Goal: Task Accomplishment & Management: Manage account settings

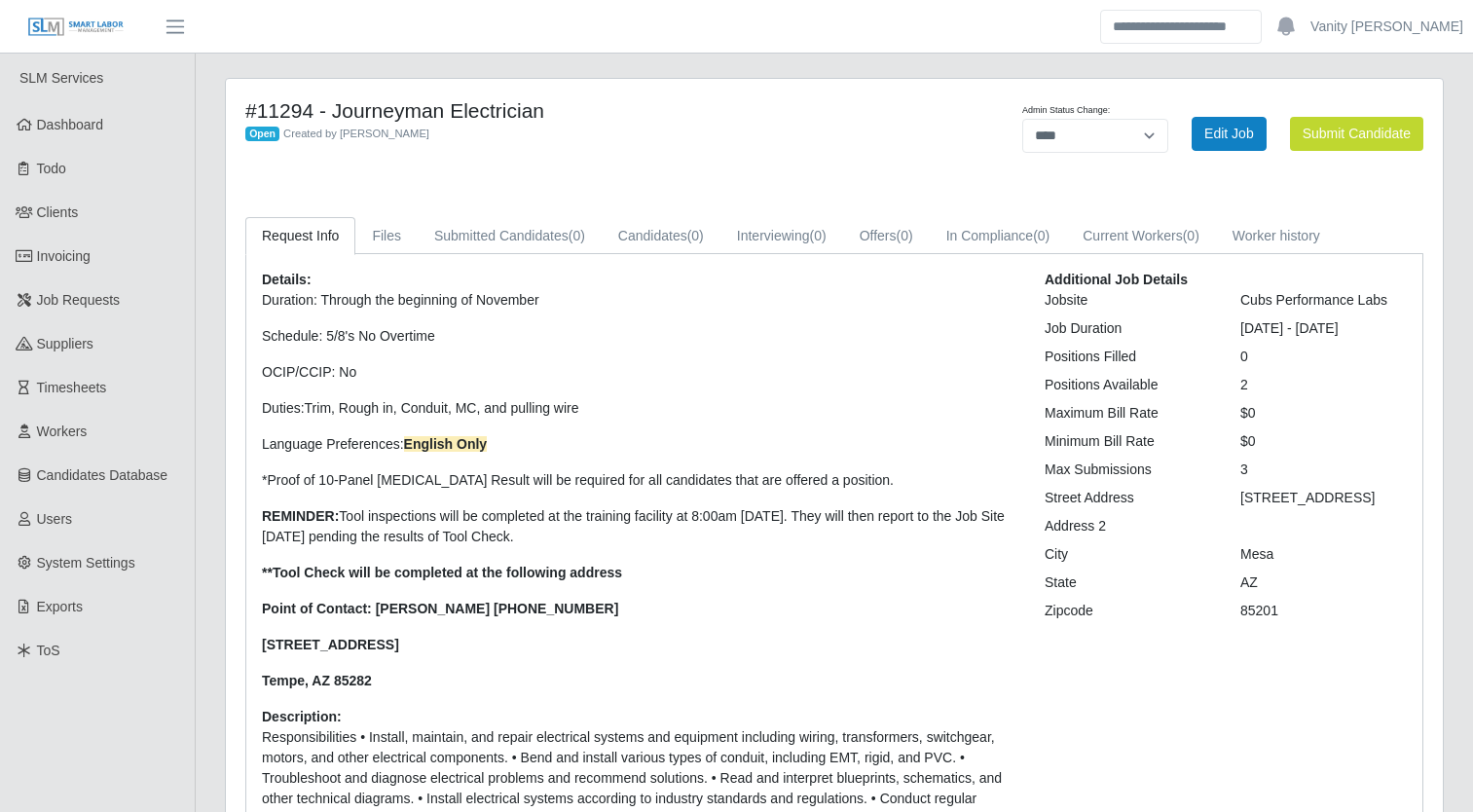
select select "****"
click at [409, 168] on div "#11294 - Journeyman Electrician Open Created by [PERSON_NAME] Admin Status Chan…" at bounding box center [834, 538] width 1217 height 919
click at [116, 301] on span "Job Requests" at bounding box center [79, 300] width 84 height 16
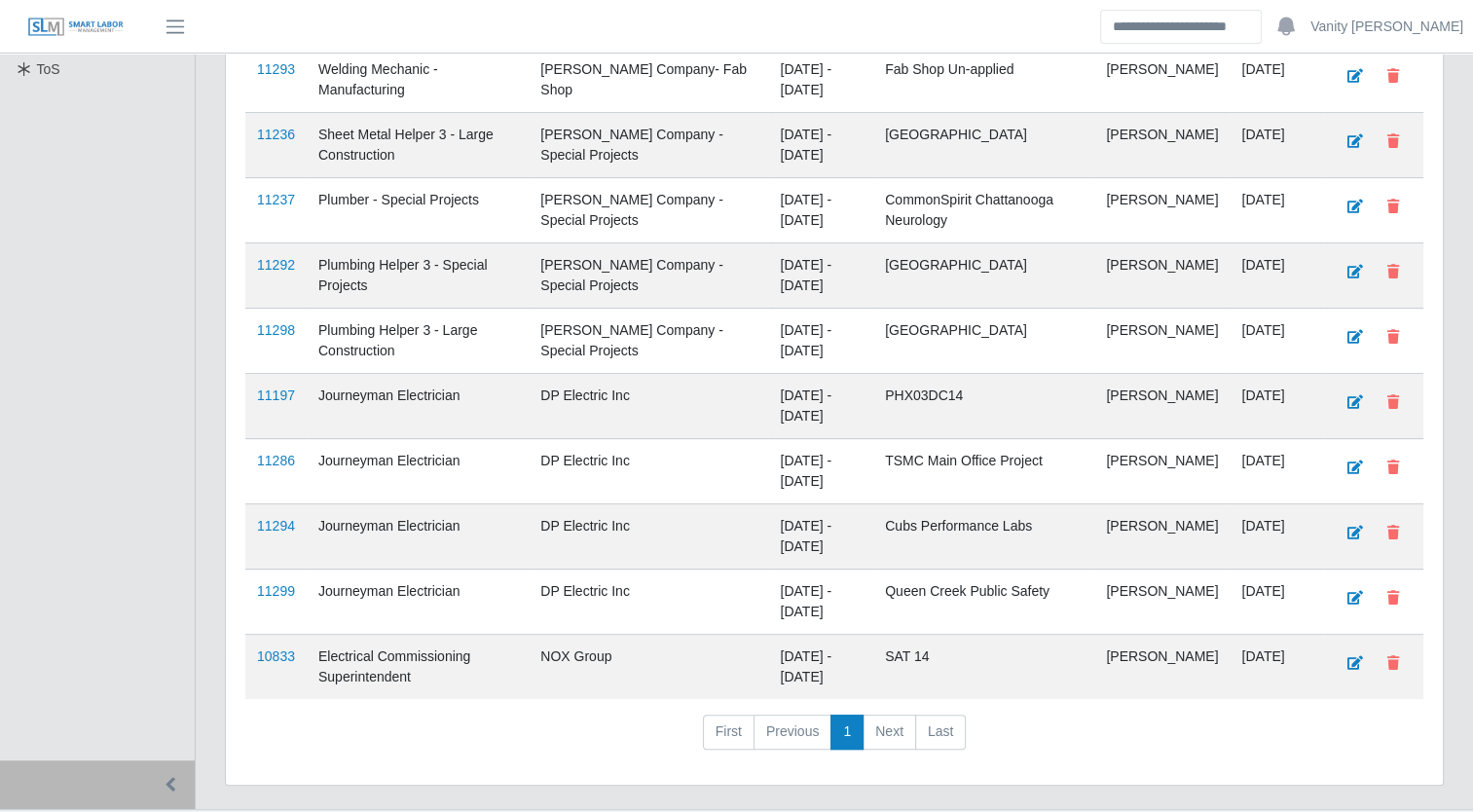
scroll to position [584, 0]
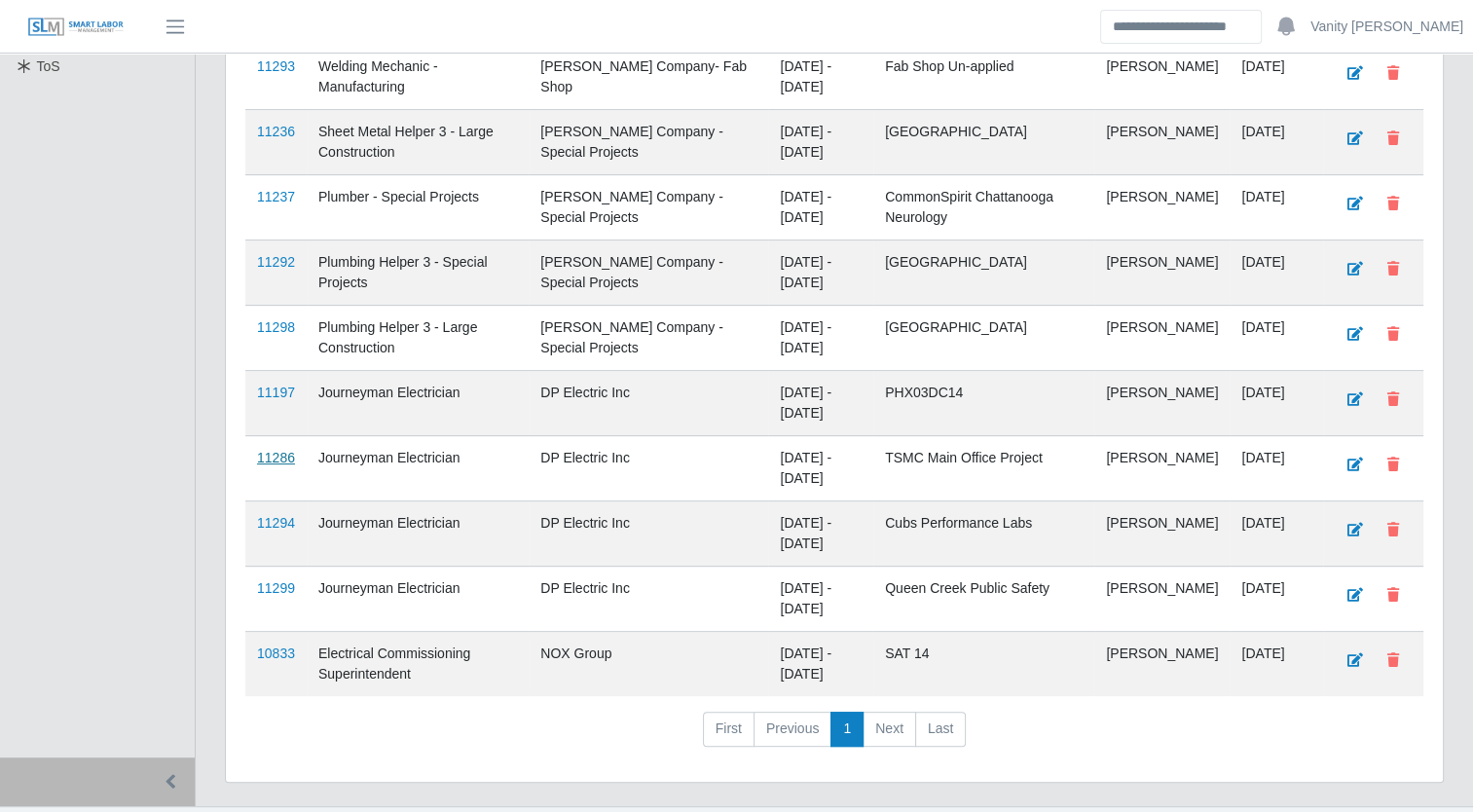
click at [285, 459] on link "11286" at bounding box center [276, 458] width 38 height 16
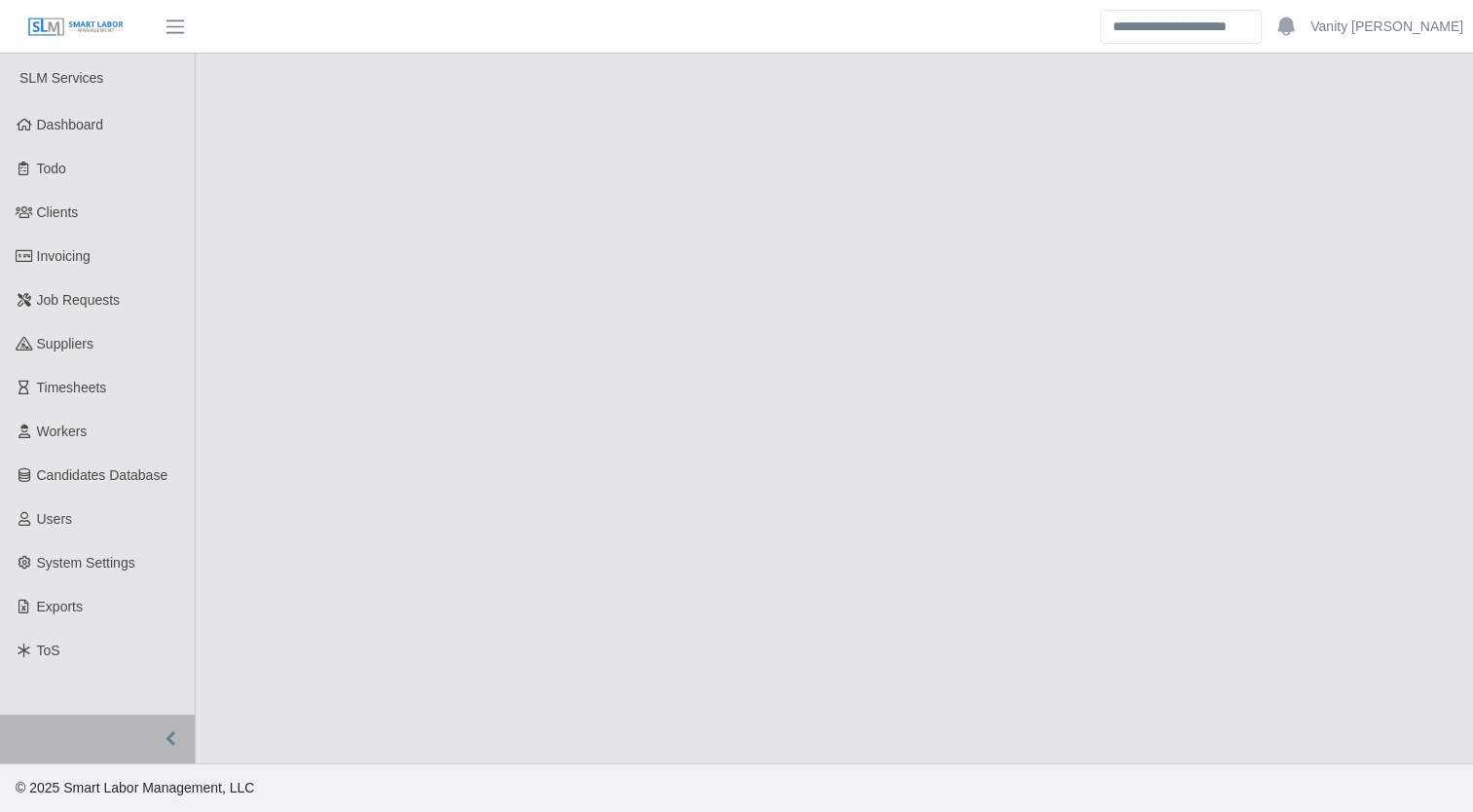
select select "****"
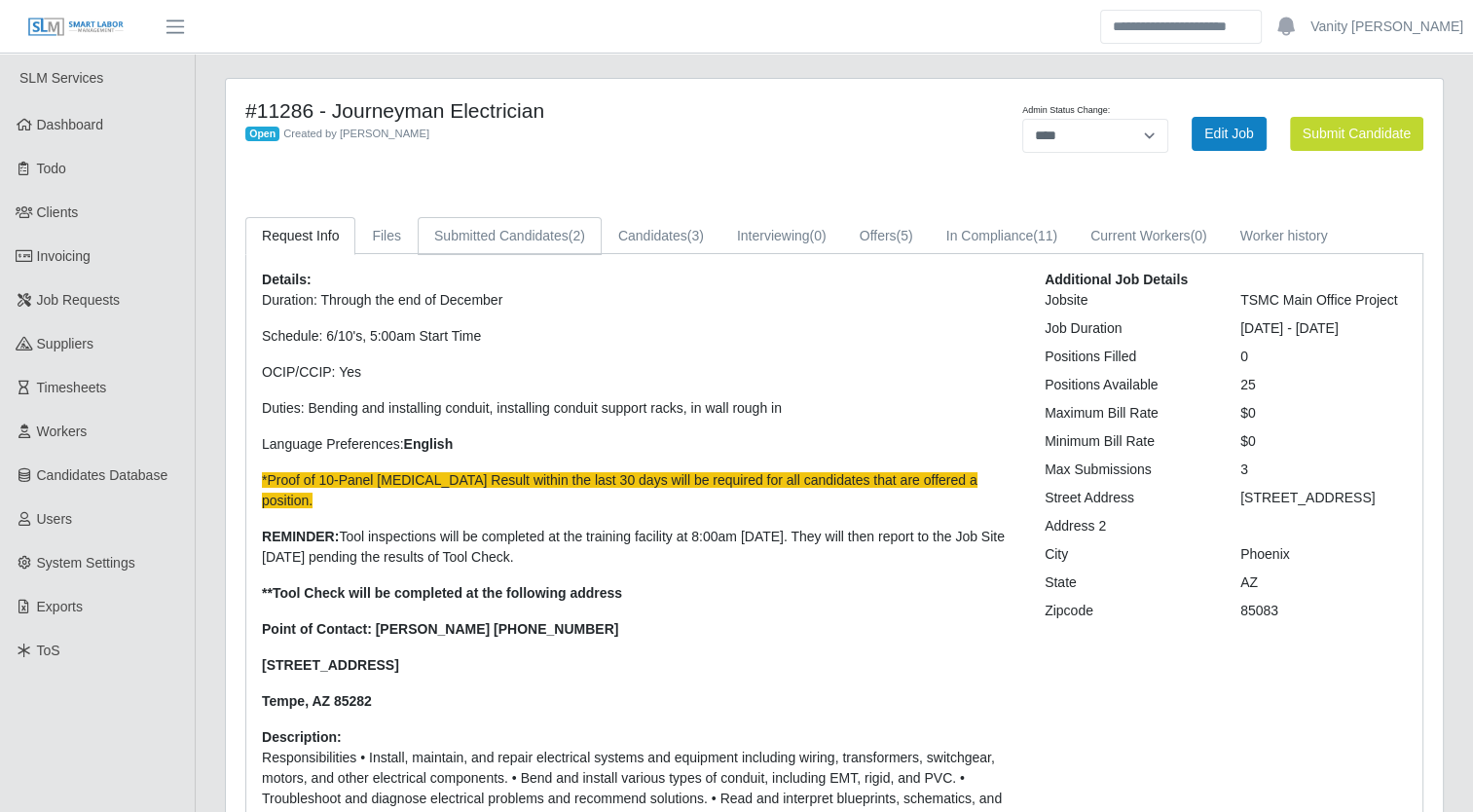
click at [534, 227] on link "Submitted Candidates (2)" at bounding box center [509, 235] width 184 height 38
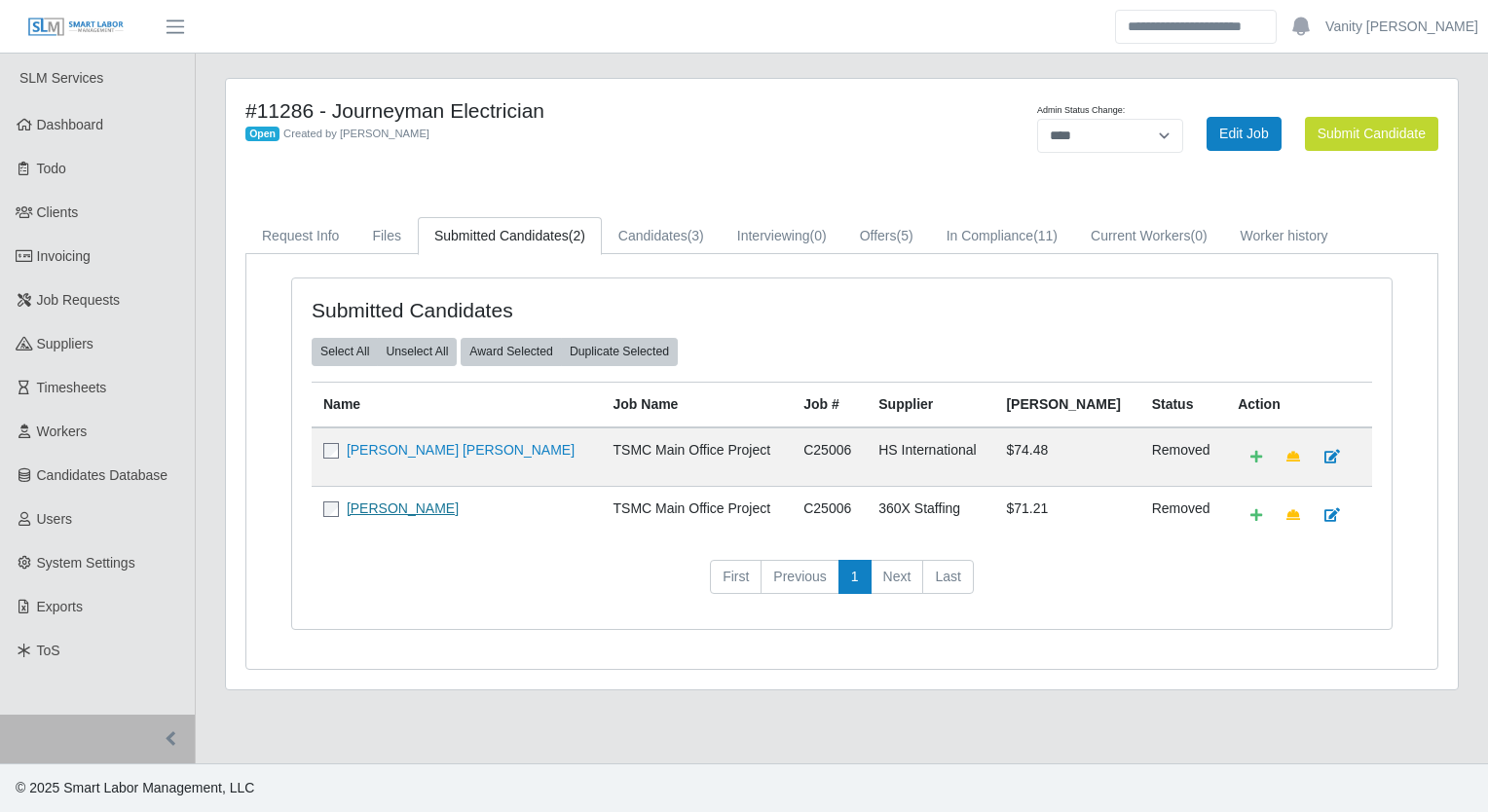
click at [440, 500] on link "Edgar Alejandro Santos" at bounding box center [403, 508] width 112 height 16
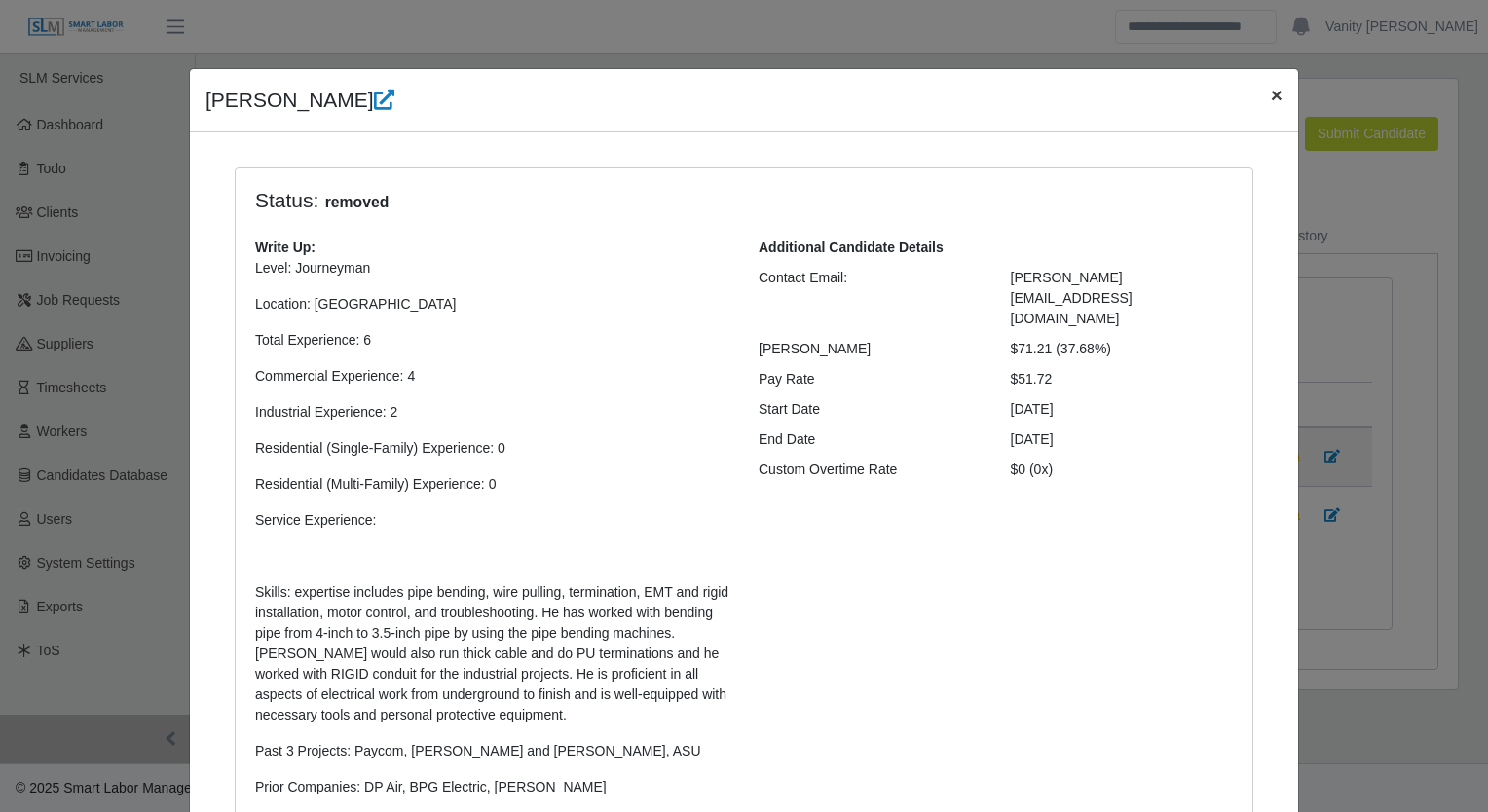
click at [1258, 92] on button "×" at bounding box center [1276, 94] width 43 height 51
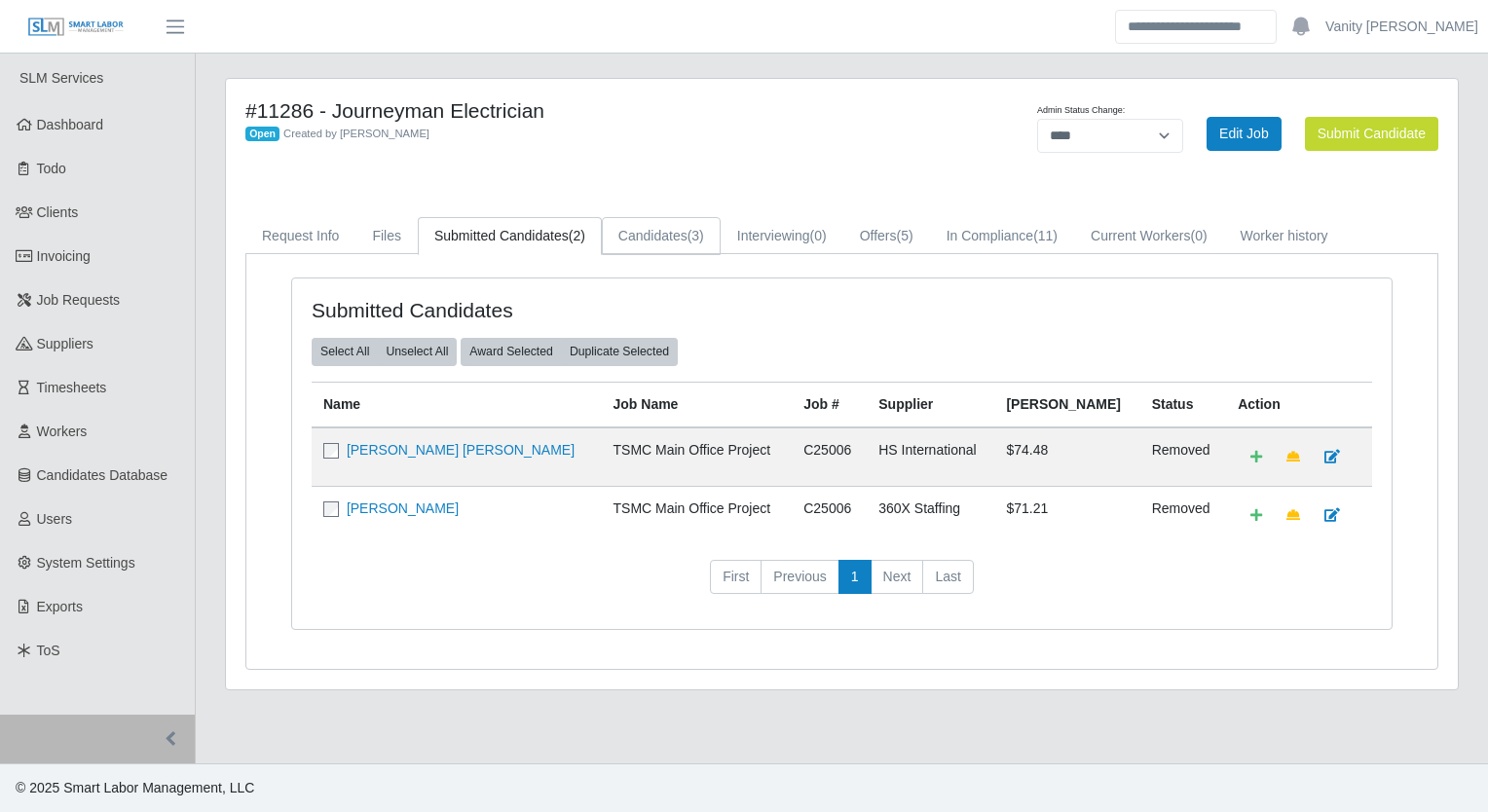
click at [649, 230] on link "Candidates (3)" at bounding box center [661, 235] width 119 height 38
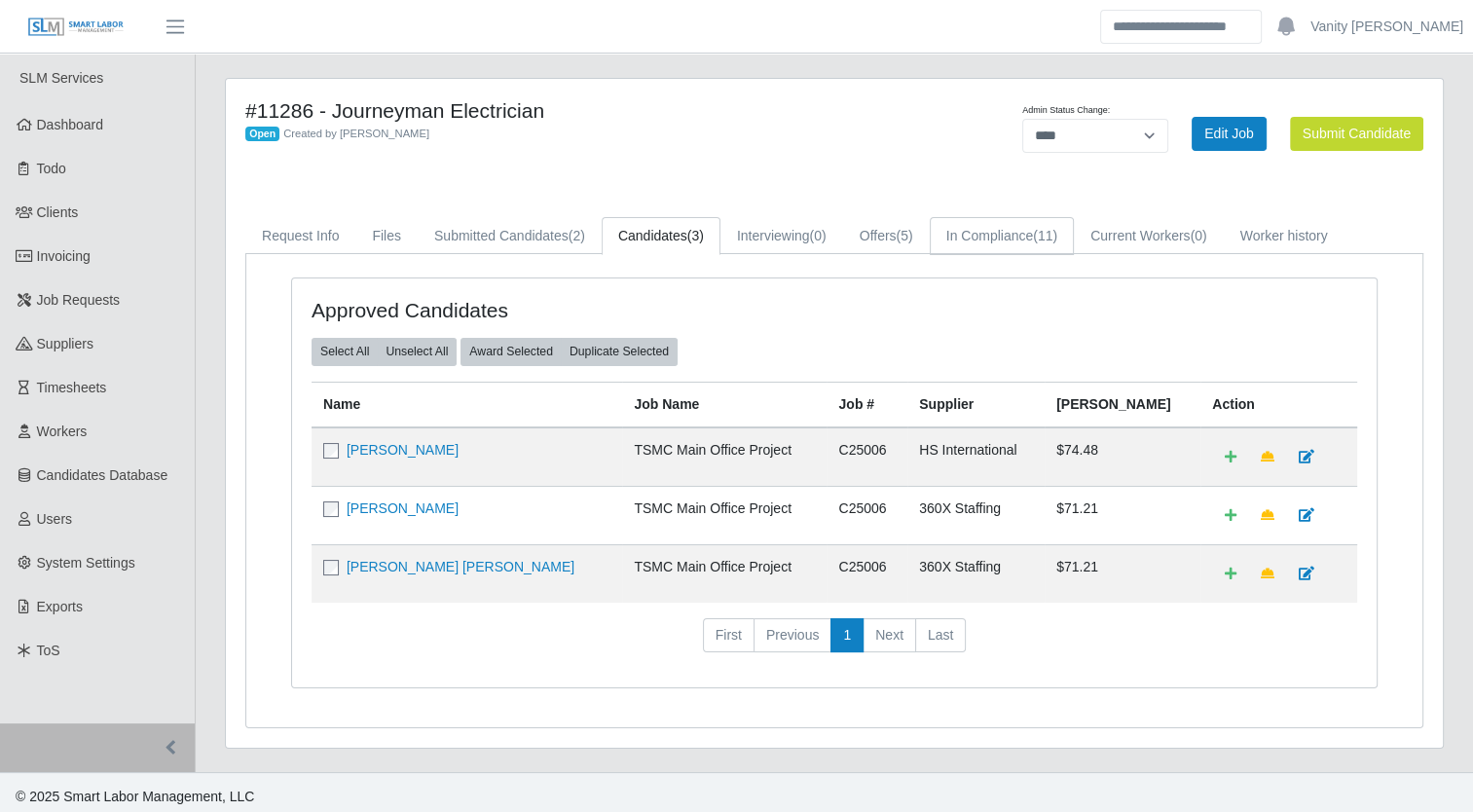
click at [964, 227] on link "In Compliance (11)" at bounding box center [1001, 235] width 144 height 38
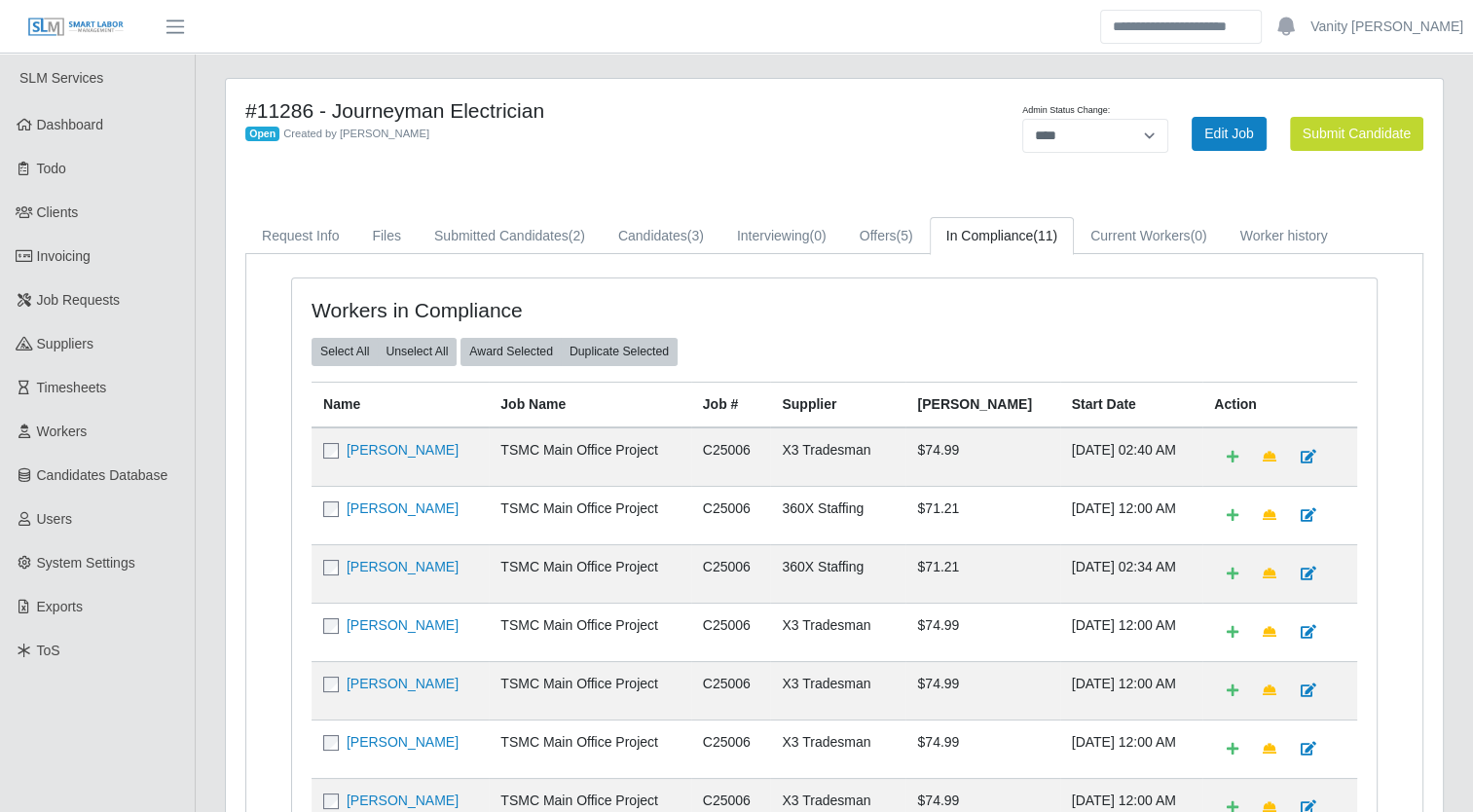
click at [821, 103] on h4 "#11286 - Journeyman Electrician" at bounding box center [582, 110] width 674 height 25
click at [830, 164] on div "#11286 - Journeyman Electrician Open Created by Jerrin Jaramillo" at bounding box center [582, 133] width 704 height 70
click at [675, 241] on link "Candidates (3)" at bounding box center [661, 235] width 119 height 38
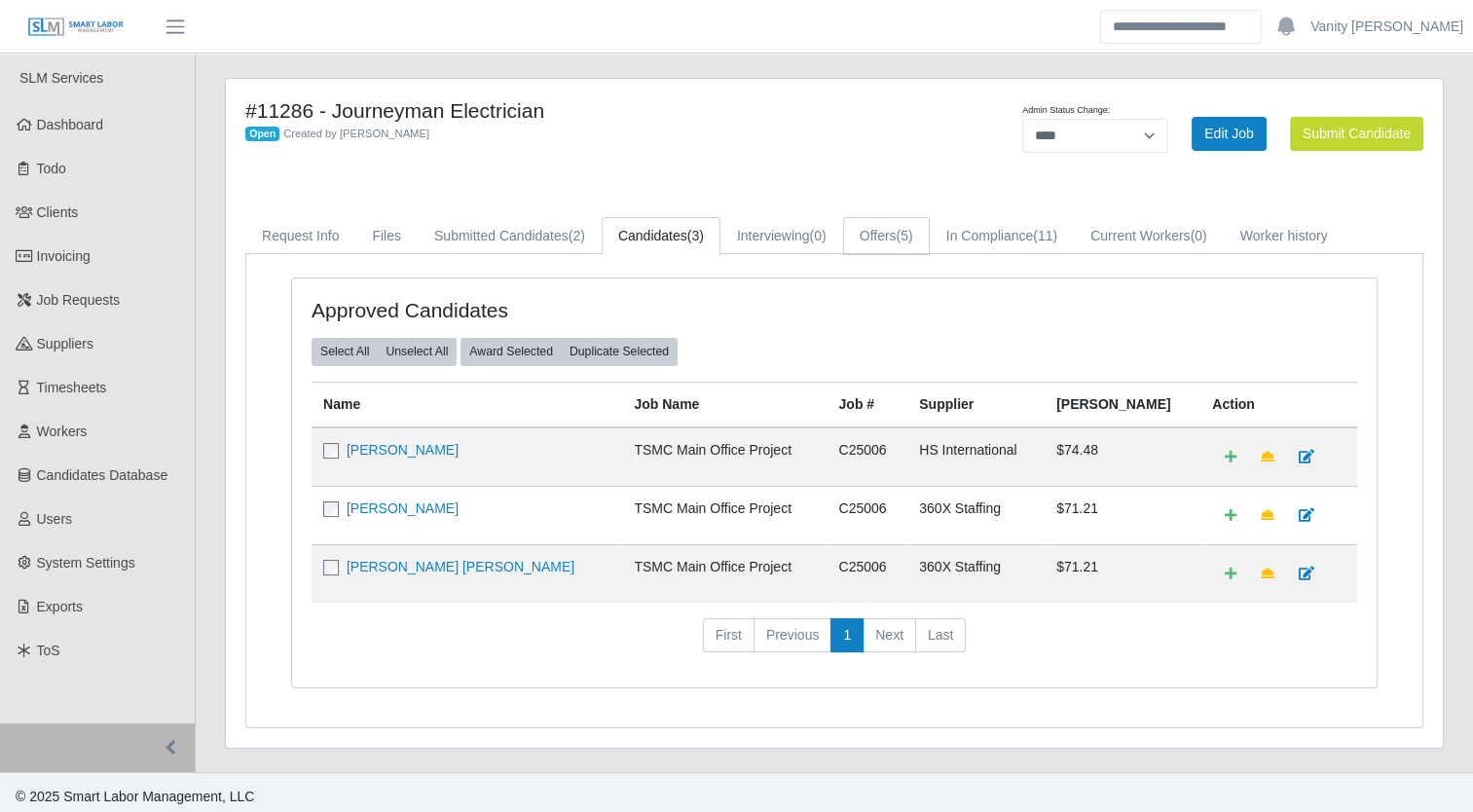
click at [846, 235] on link "Offers (5)" at bounding box center [886, 235] width 87 height 38
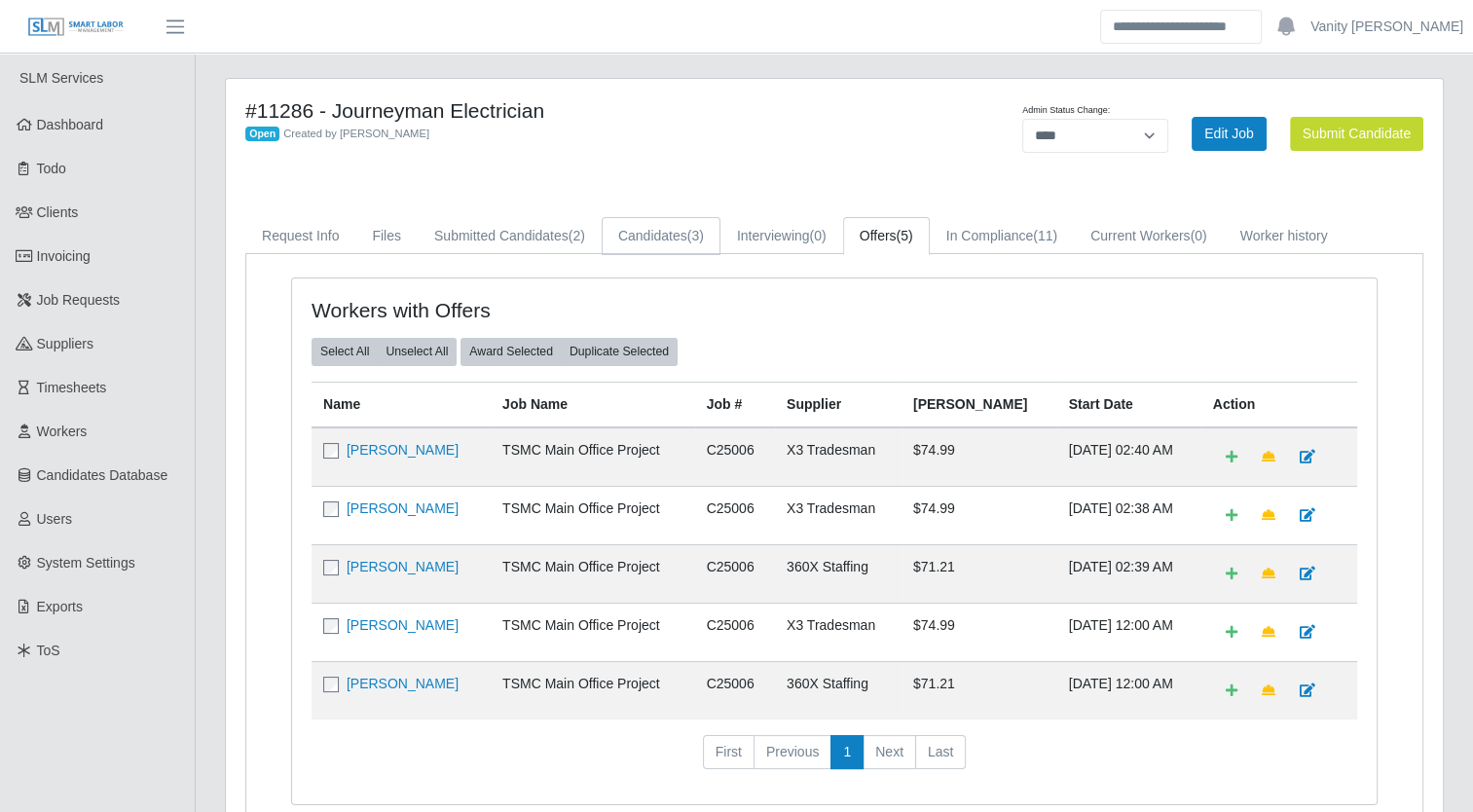
click at [677, 239] on link "Candidates (3)" at bounding box center [661, 235] width 119 height 38
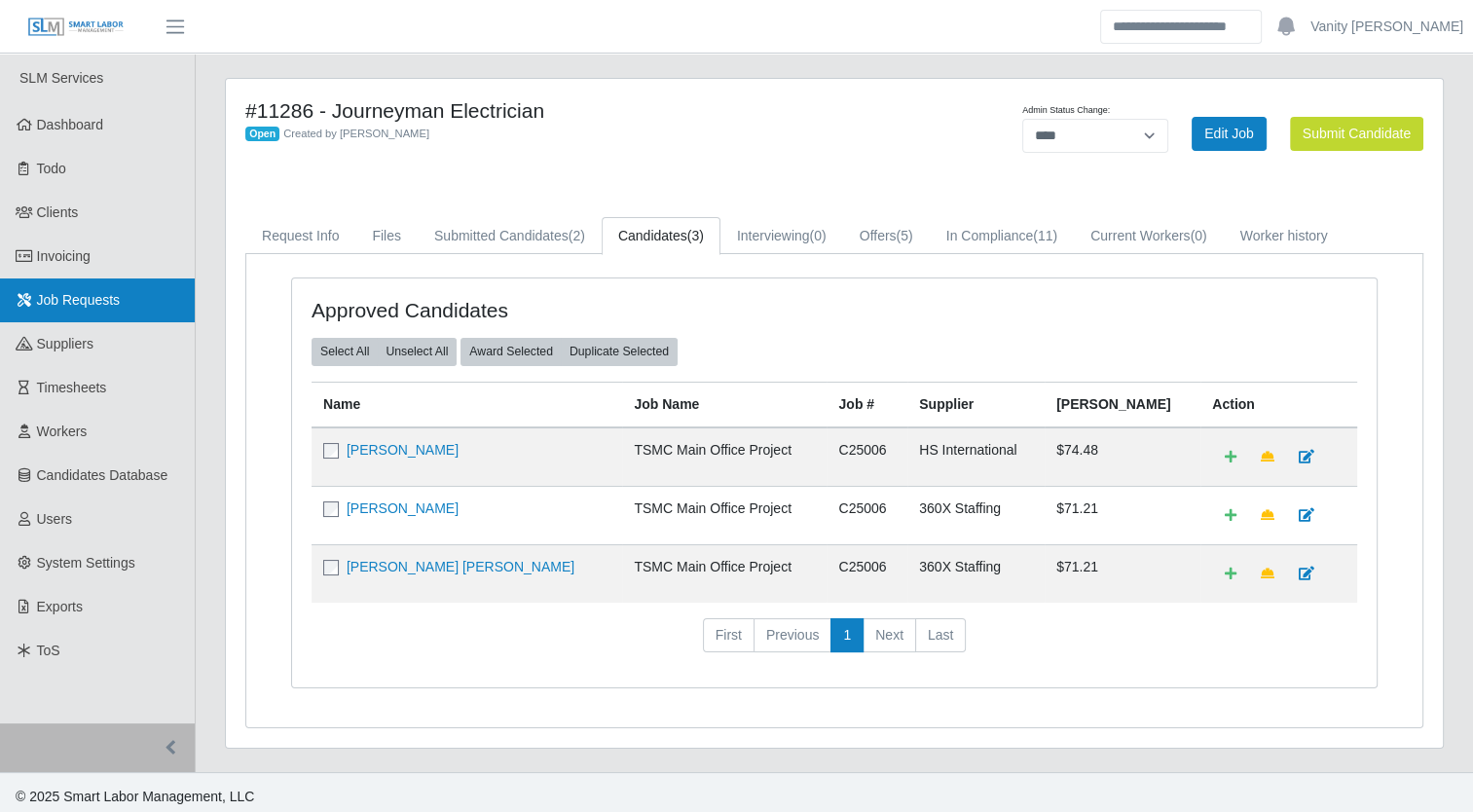
click at [60, 313] on link "Job Requests" at bounding box center [97, 300] width 195 height 43
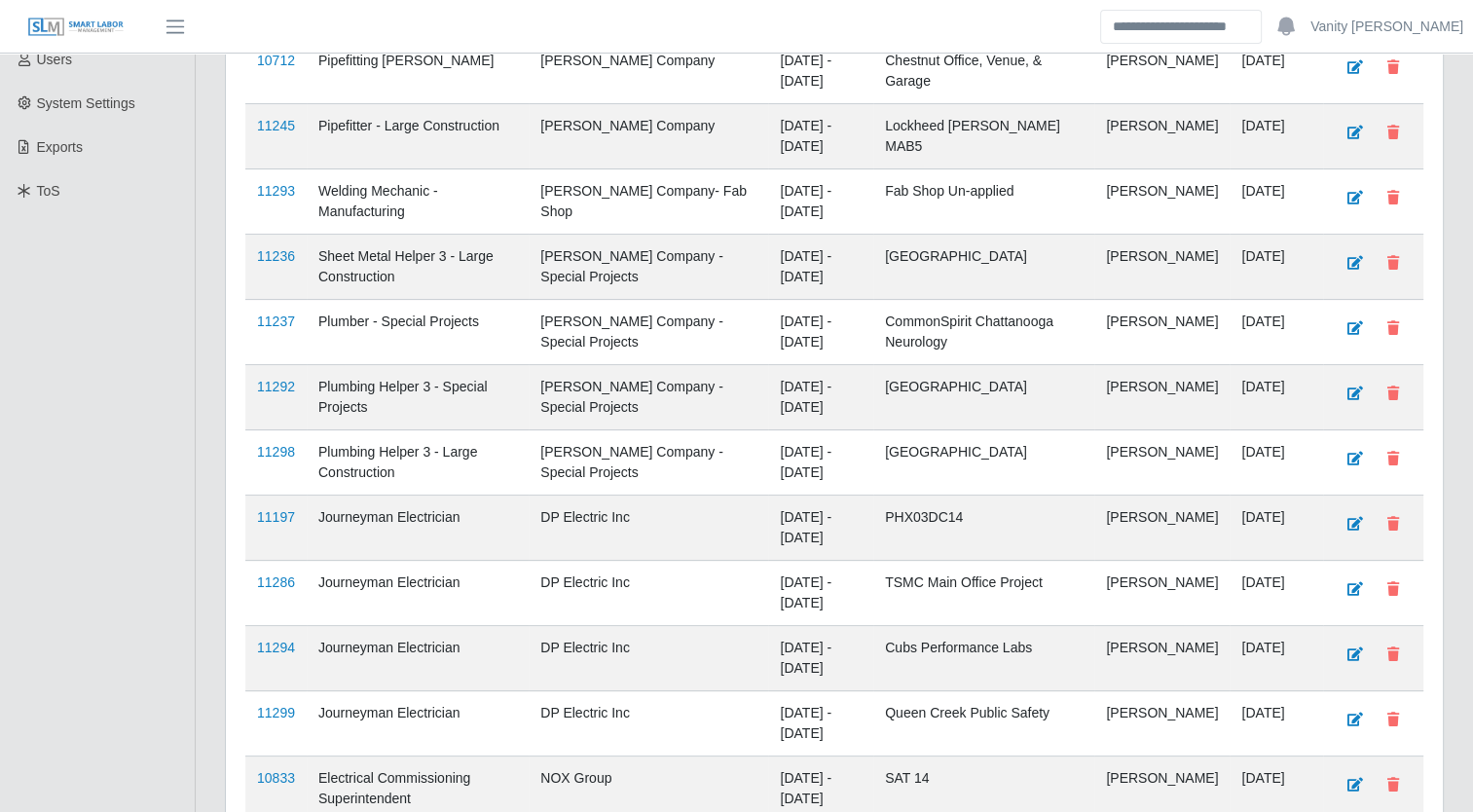
scroll to position [621, 0]
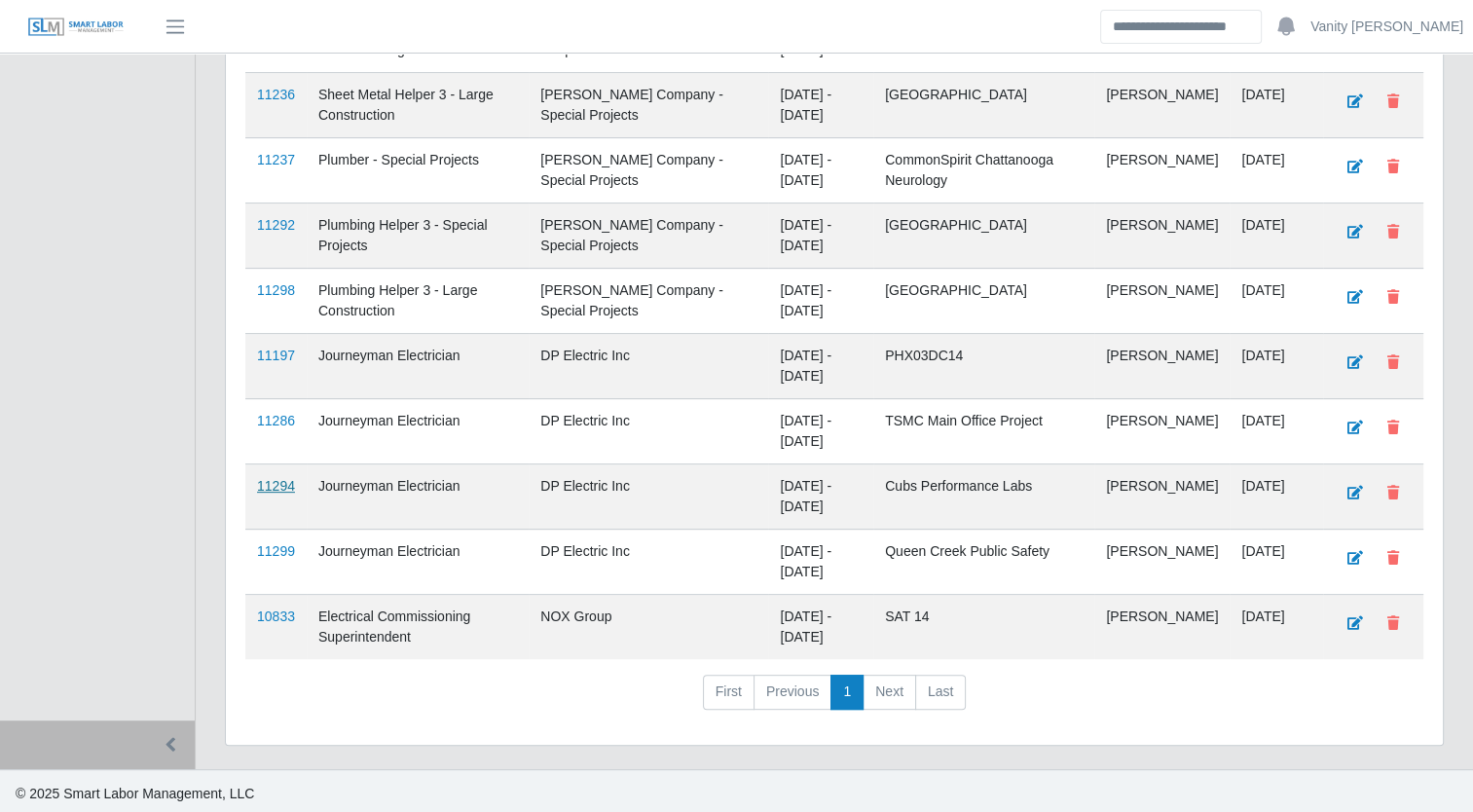
click at [274, 488] on link "11294" at bounding box center [276, 485] width 38 height 16
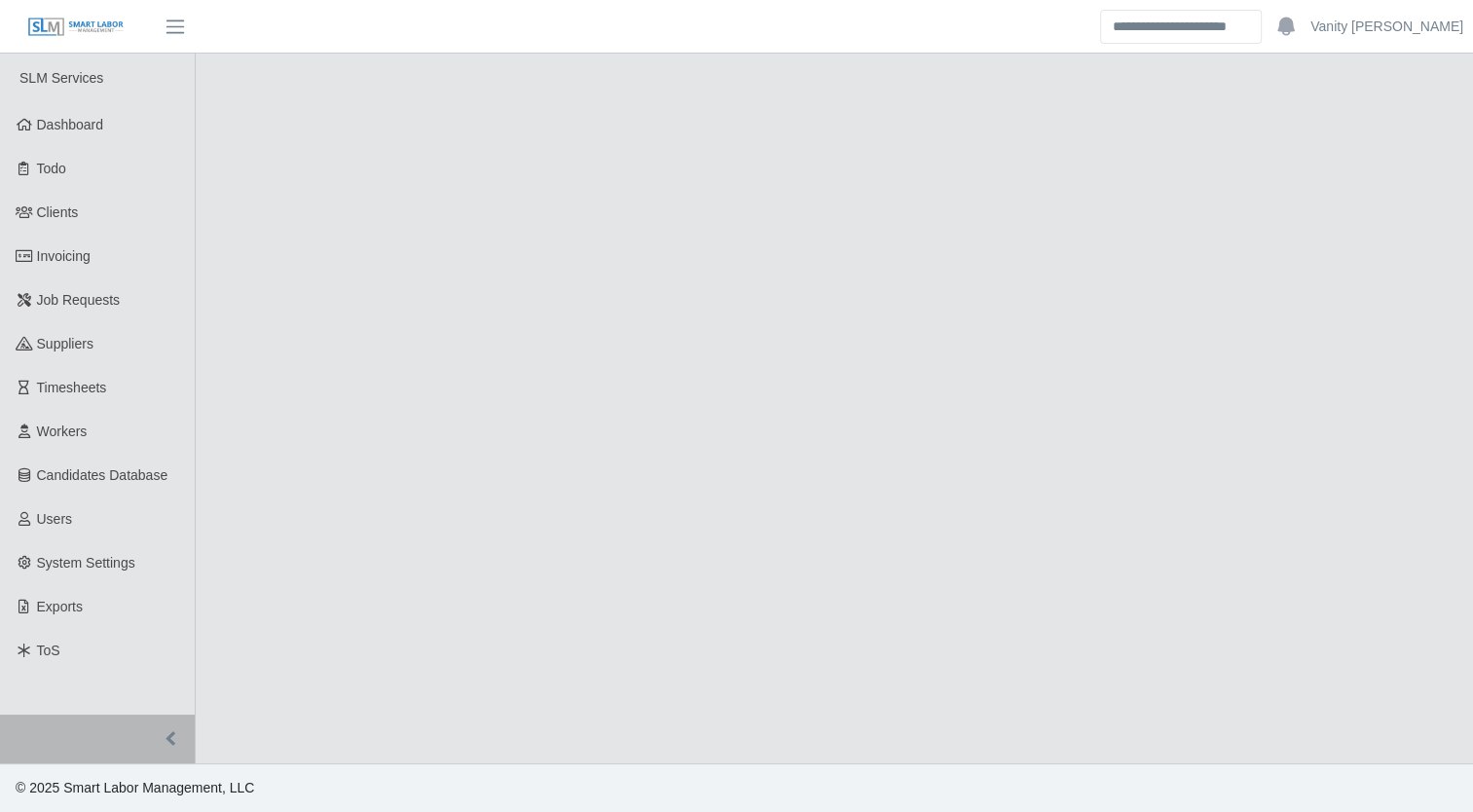
select select "****"
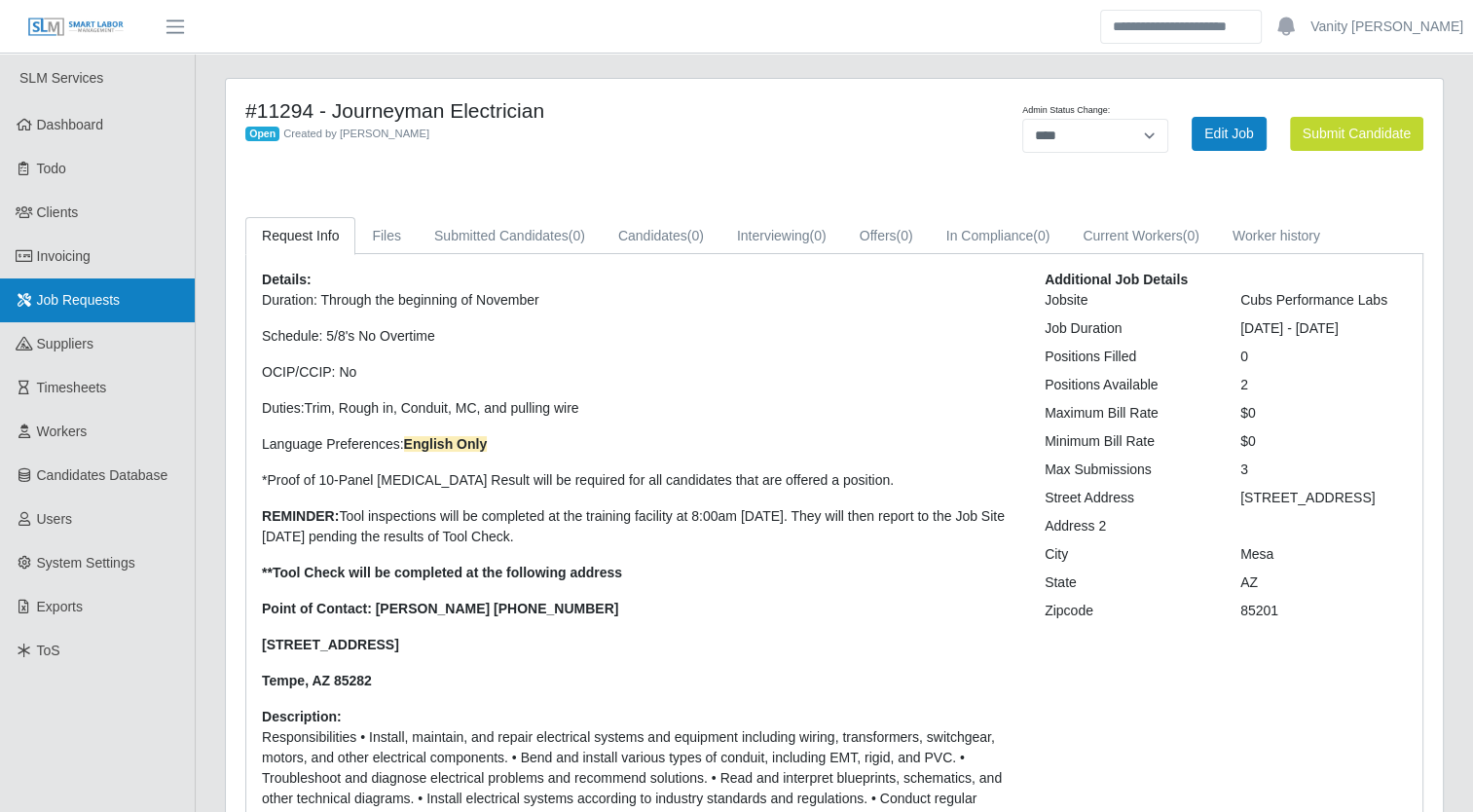
click at [82, 305] on span "Job Requests" at bounding box center [79, 300] width 84 height 16
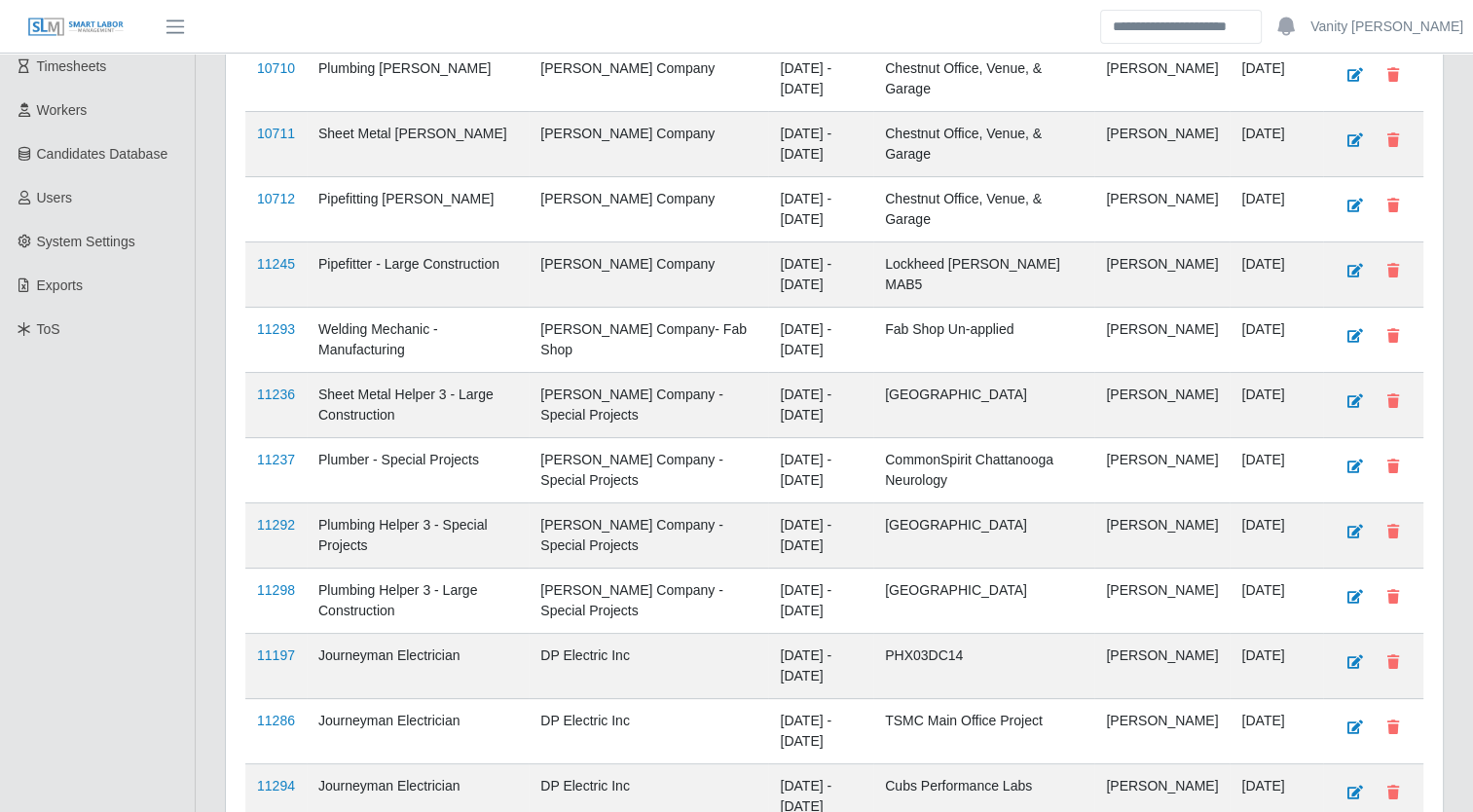
scroll to position [389, 0]
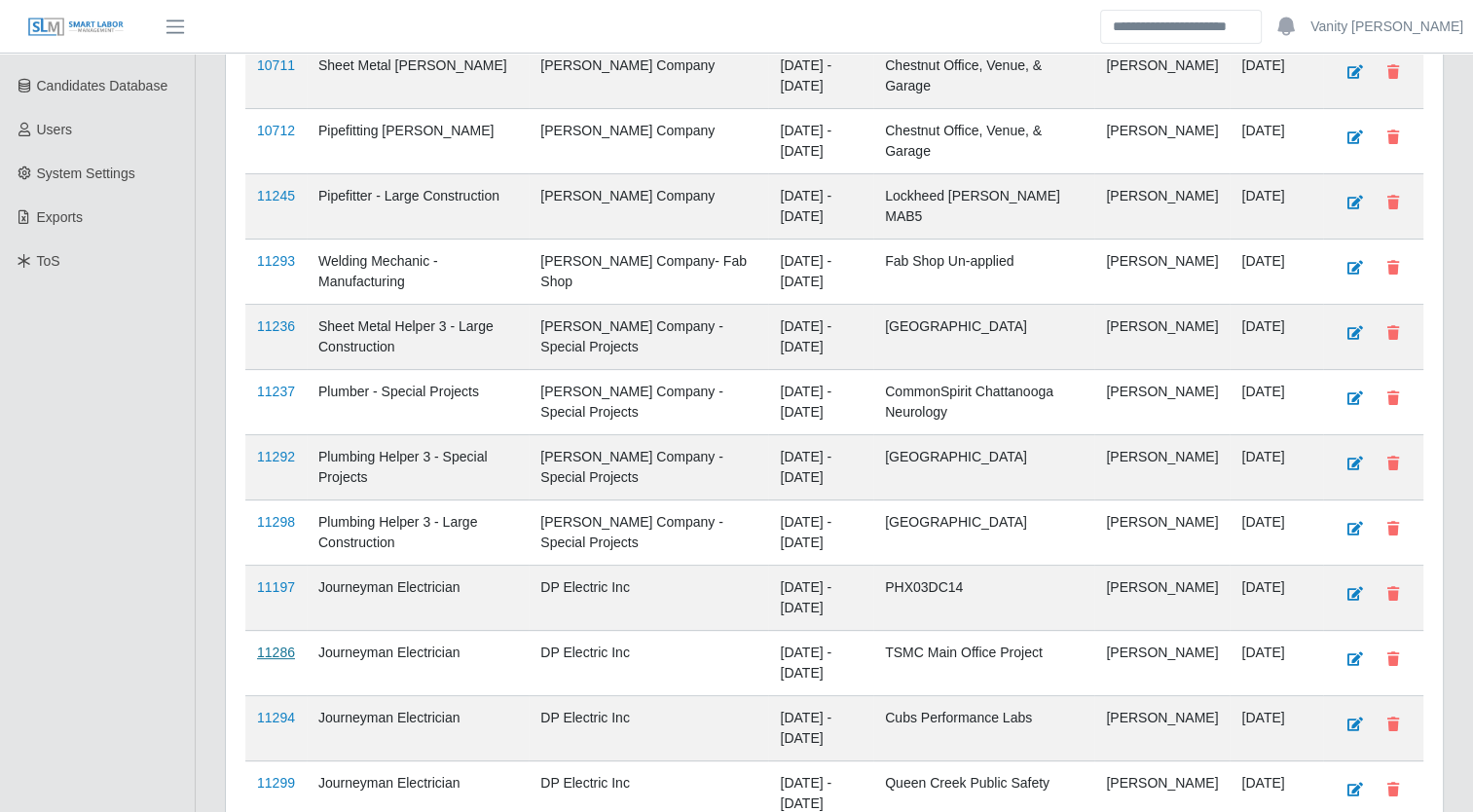
click at [281, 648] on link "11286" at bounding box center [276, 653] width 38 height 16
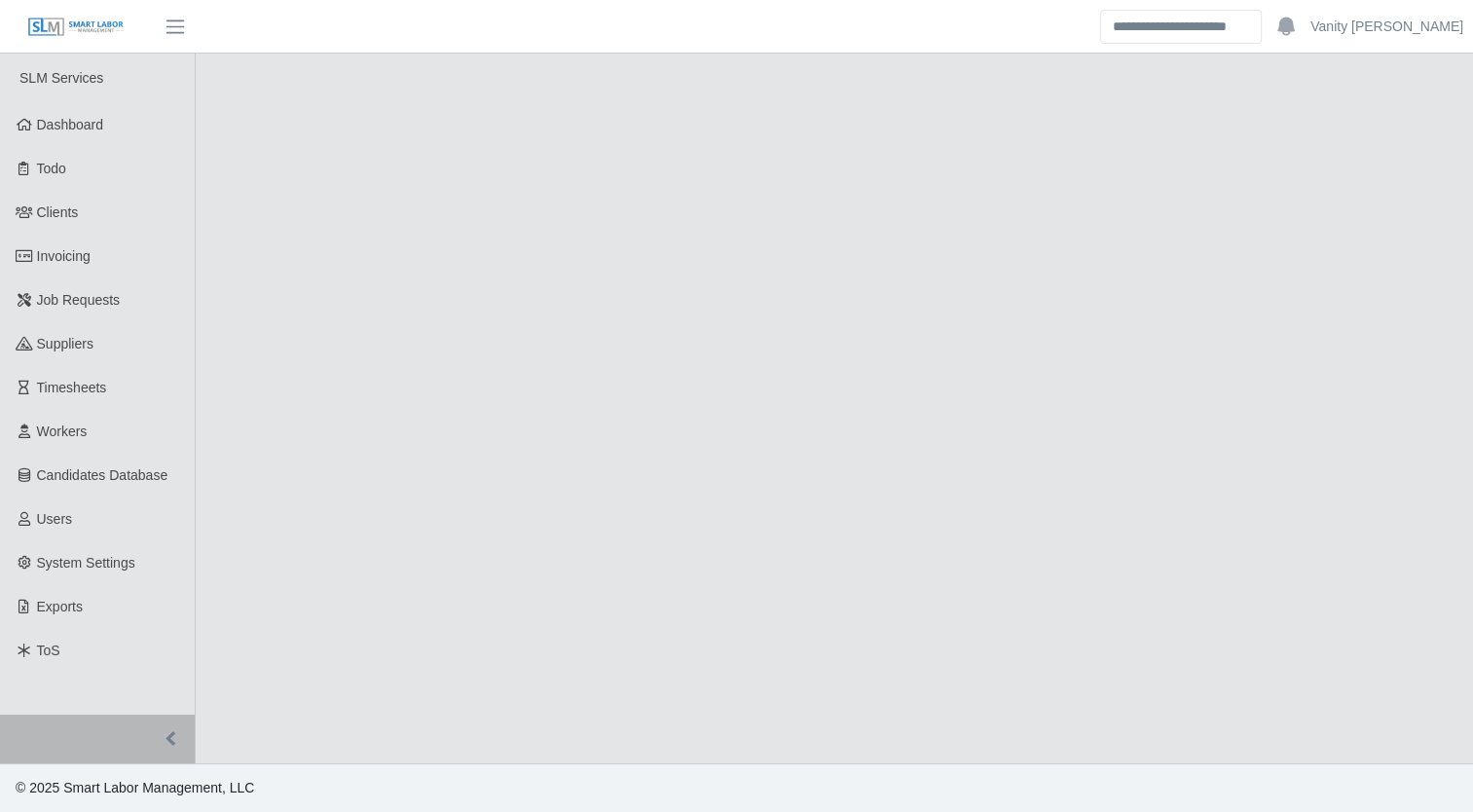
select select "****"
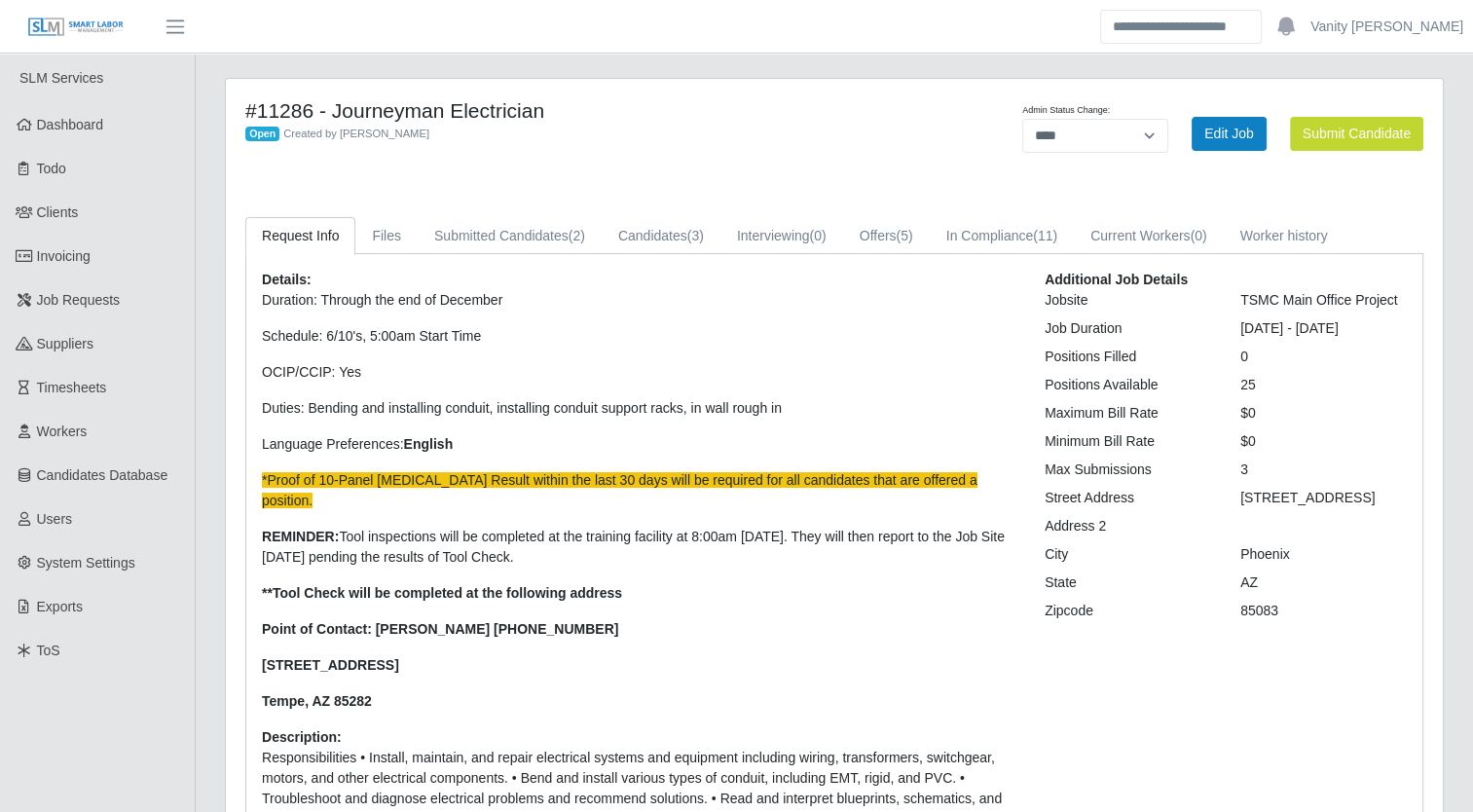
click at [560, 255] on div "Details: Duration: Through the end of December Schedule: 6/10's, 5:00am Start T…" at bounding box center [834, 626] width 1176 height 744
click at [560, 237] on link "Submitted Candidates (2)" at bounding box center [509, 235] width 184 height 38
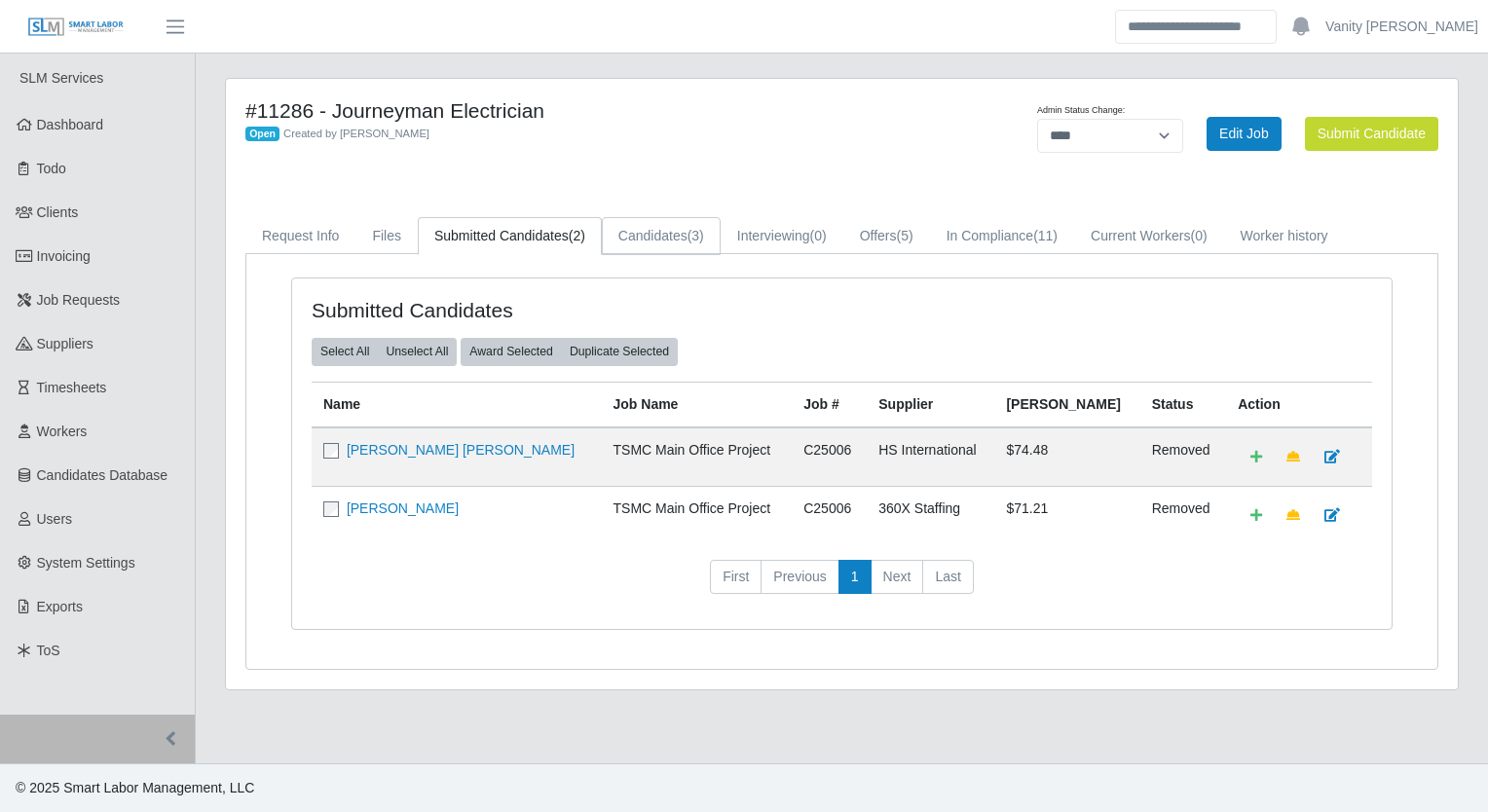
click at [654, 241] on link "Candidates (3)" at bounding box center [661, 235] width 119 height 38
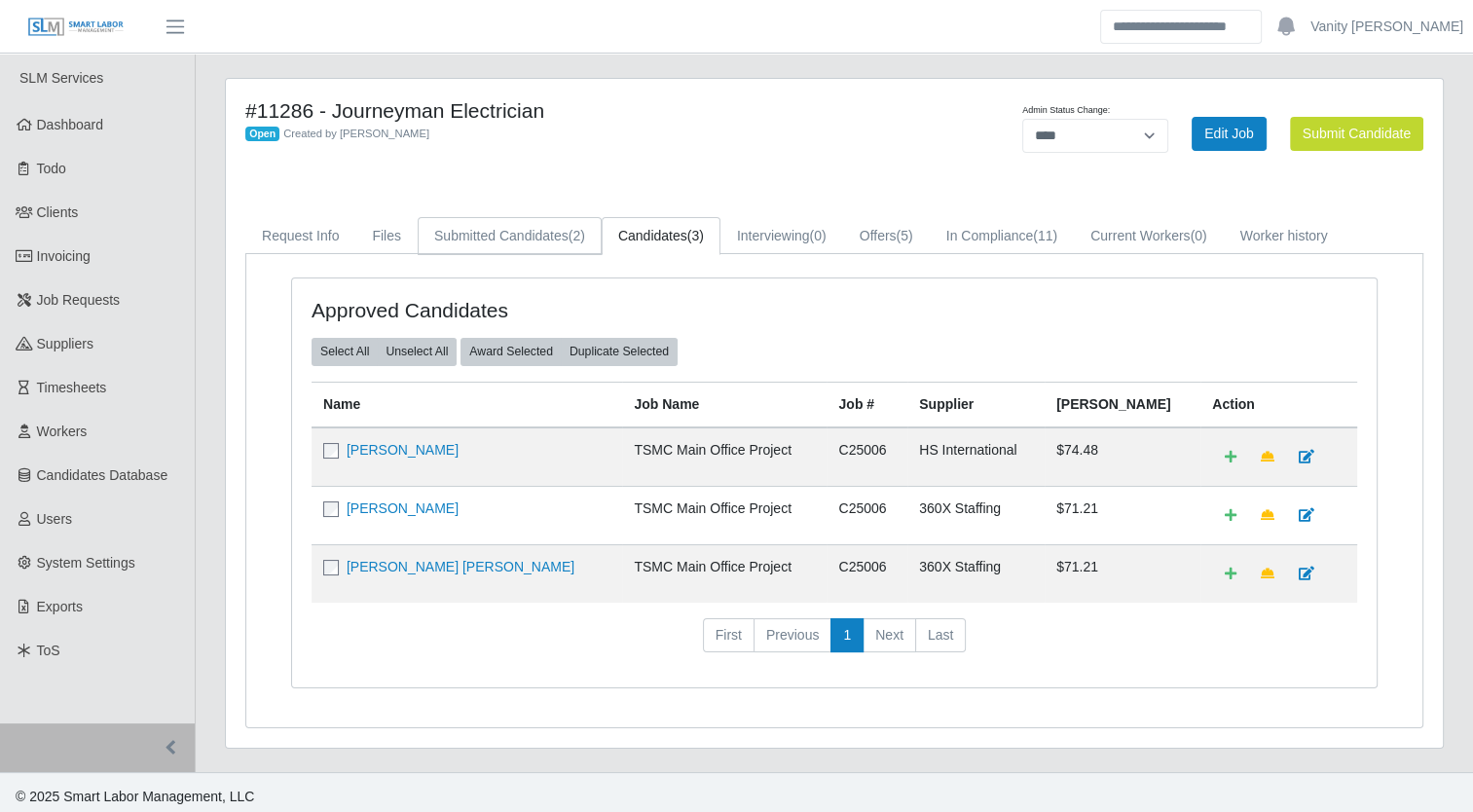
click at [553, 242] on link "Submitted Candidates (2)" at bounding box center [509, 235] width 184 height 38
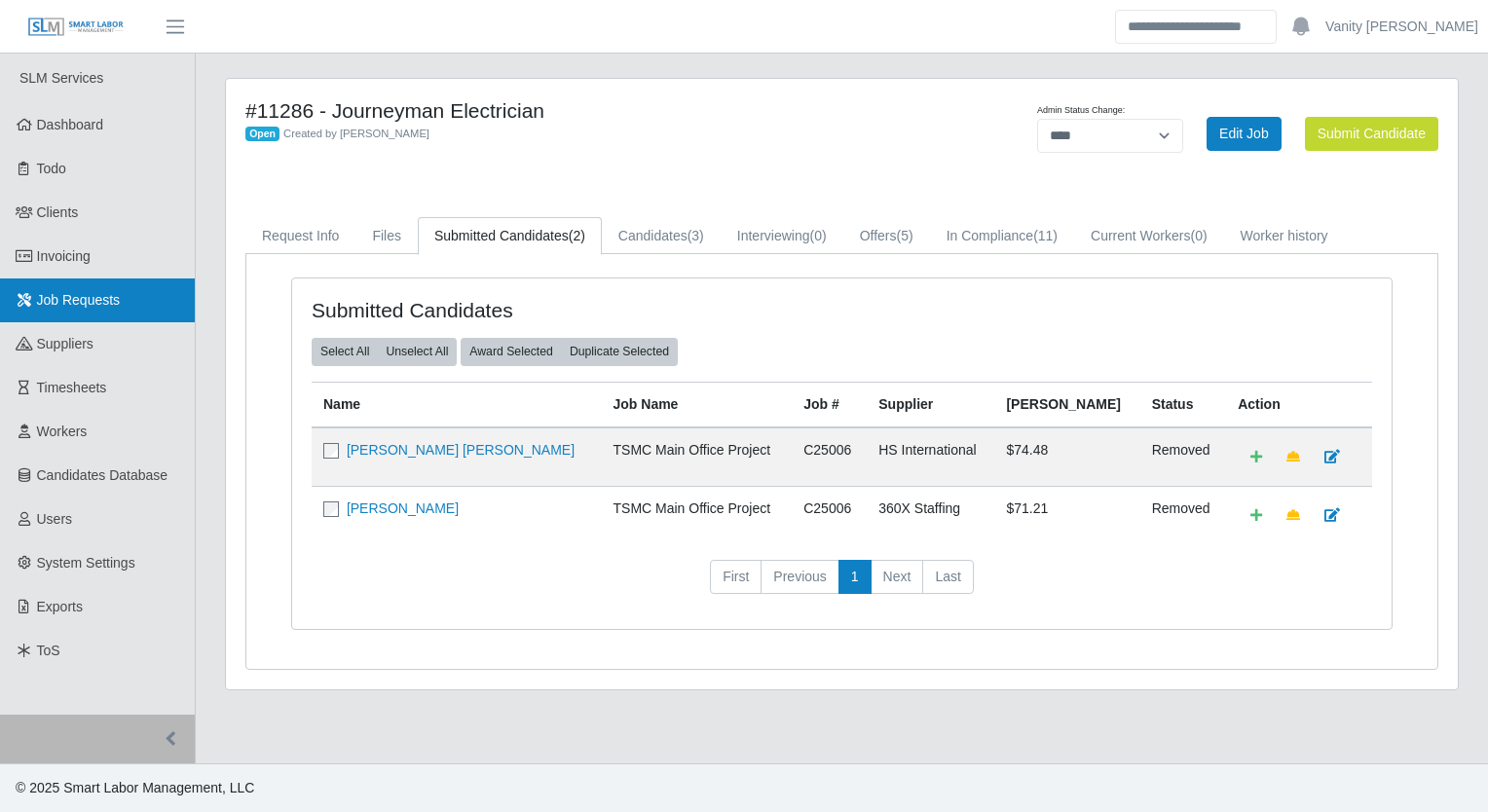
click at [139, 282] on link "Job Requests" at bounding box center [97, 300] width 195 height 43
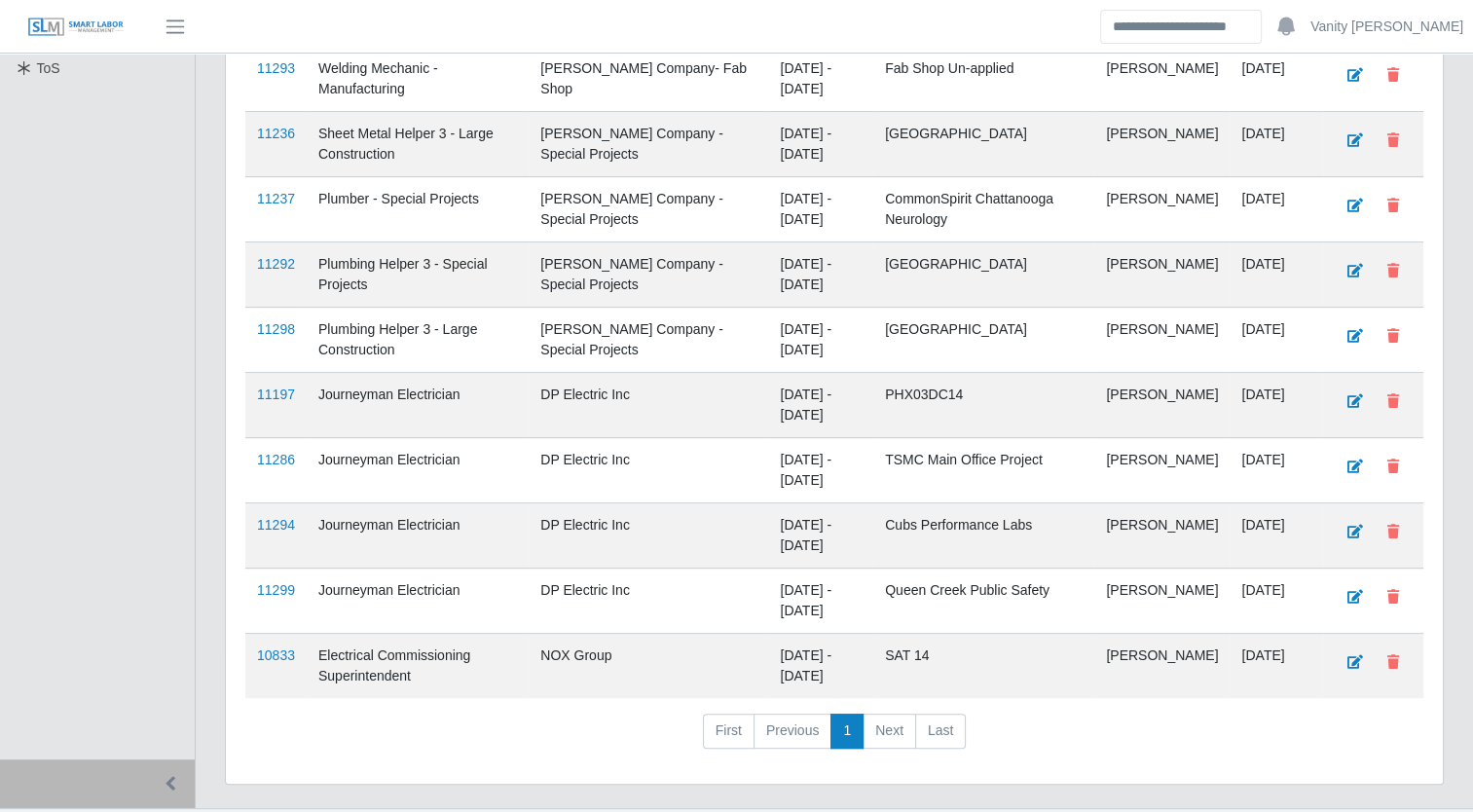
scroll to position [584, 0]
click at [263, 391] on link "11197" at bounding box center [276, 393] width 38 height 16
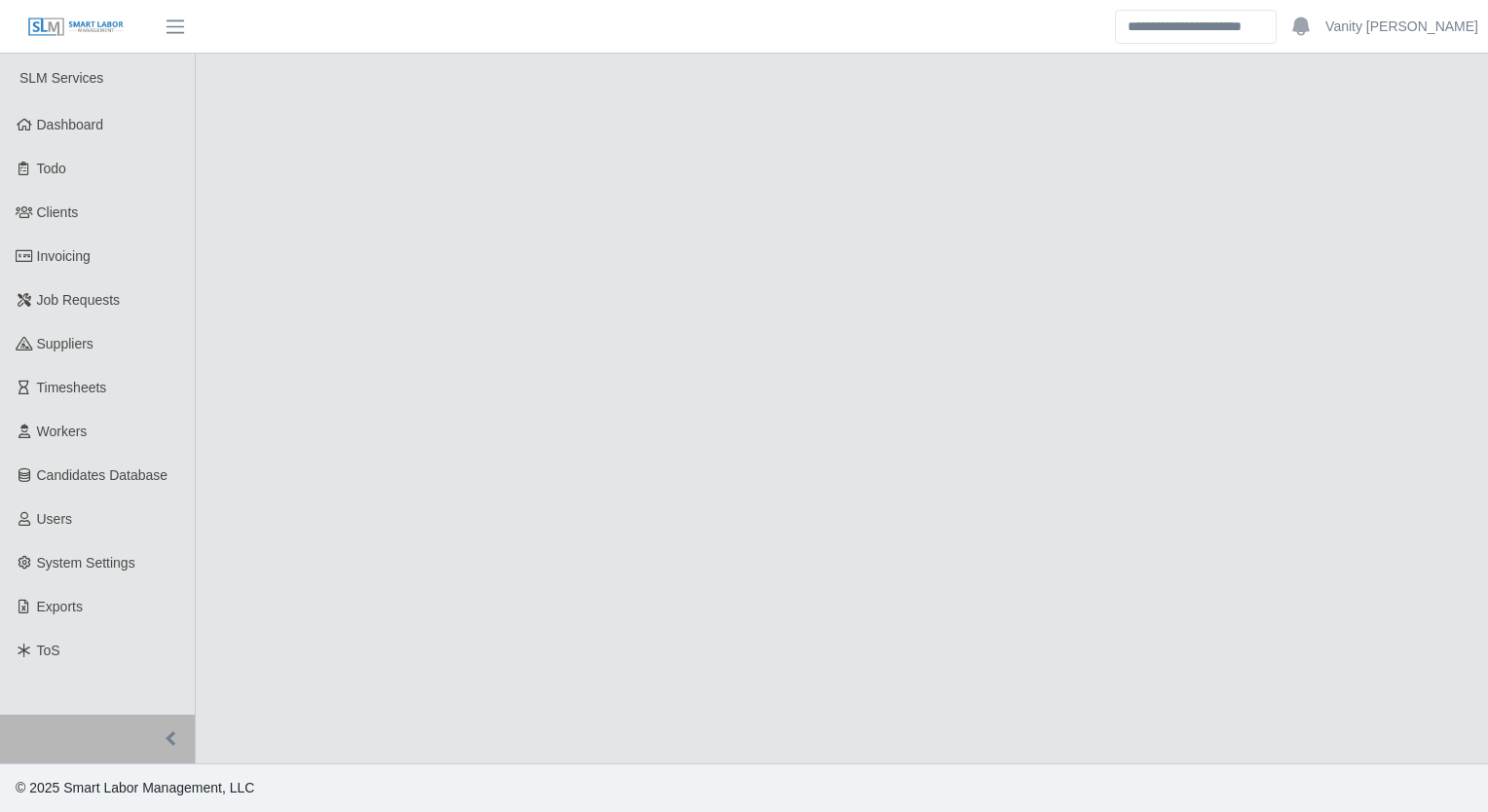
select select "****"
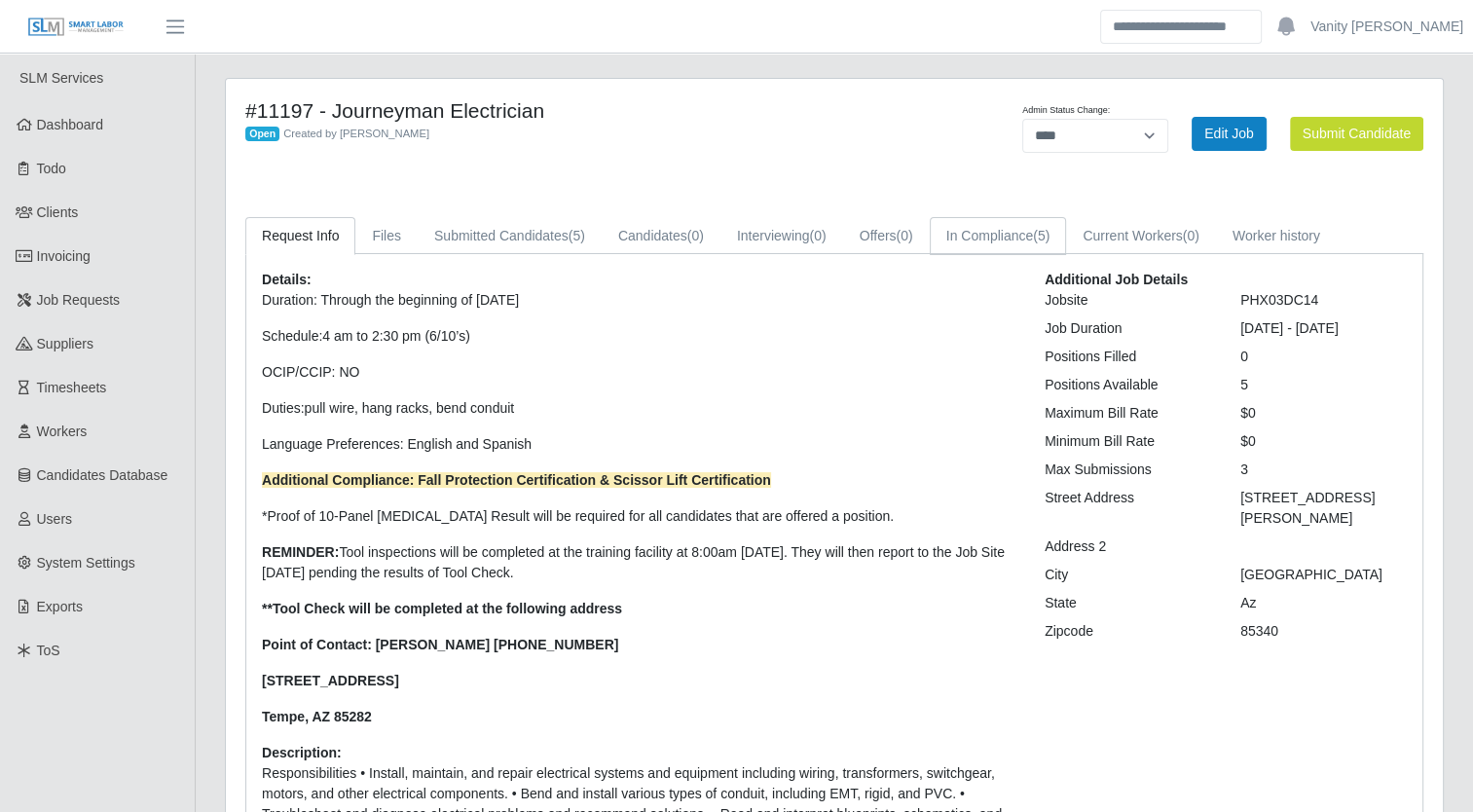
click at [971, 236] on link "In Compliance (5)" at bounding box center [997, 235] width 137 height 38
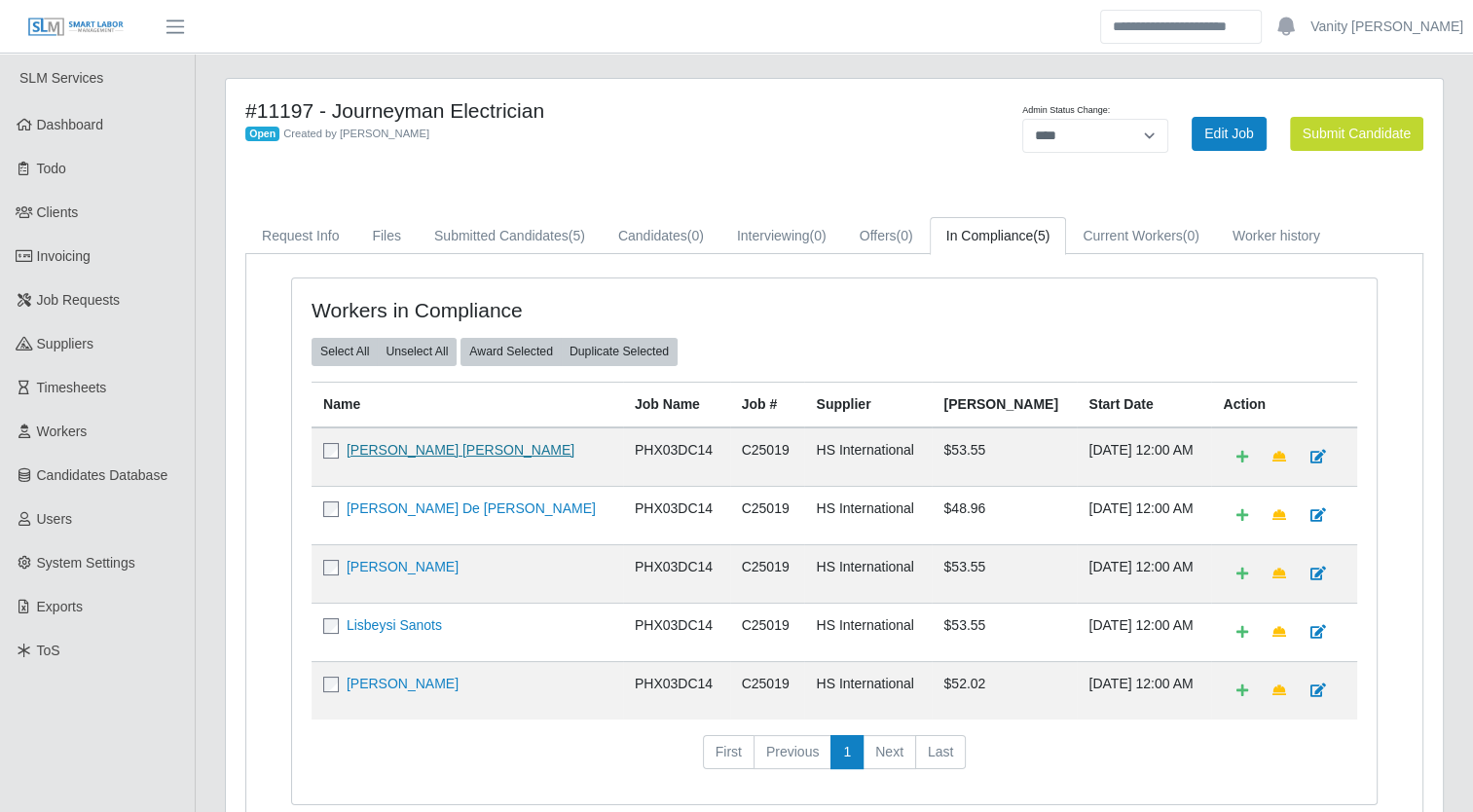
click at [479, 444] on link "Jesus Francisco Lopez Osuna" at bounding box center [460, 450] width 227 height 16
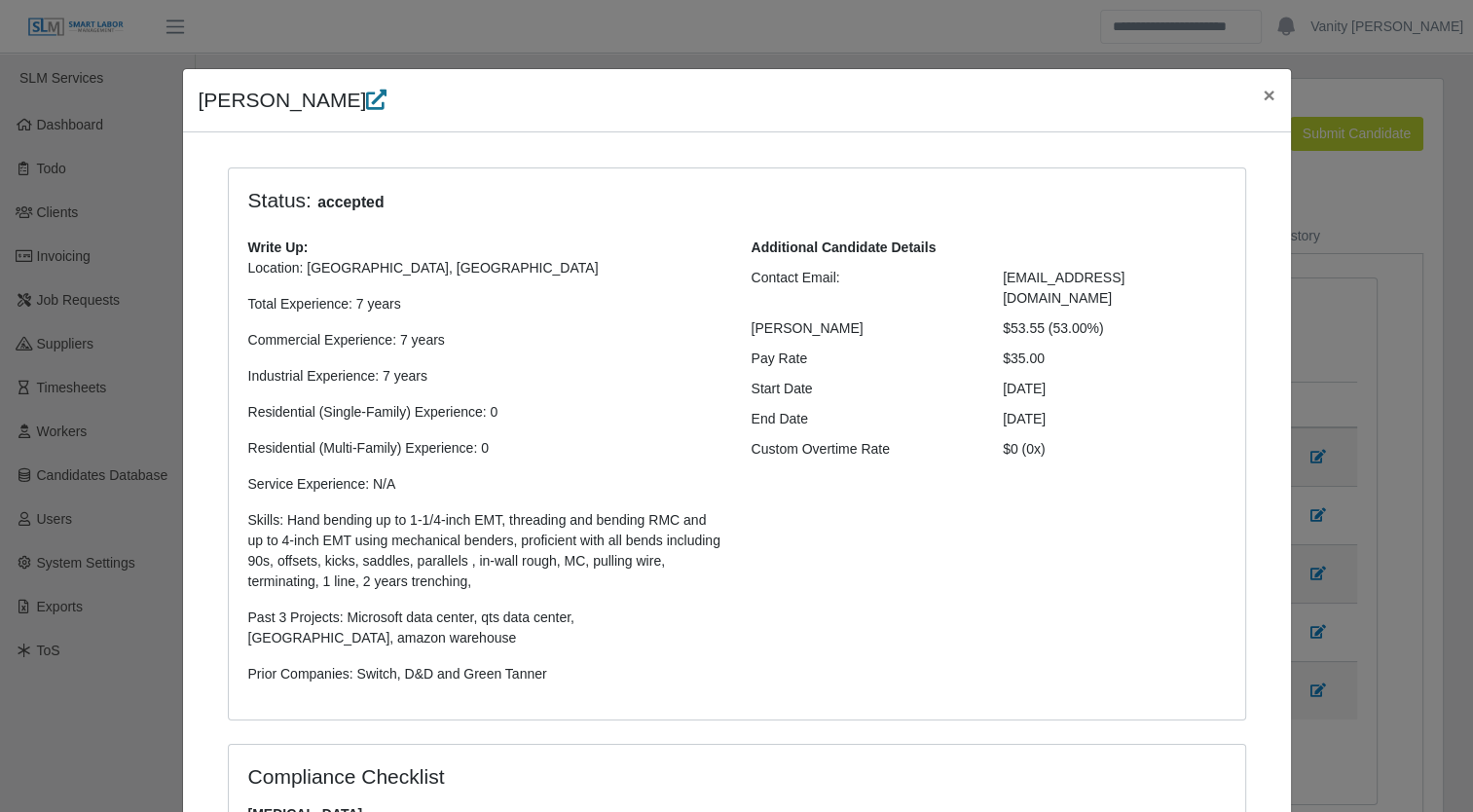
click at [383, 97] on icon at bounding box center [376, 99] width 21 height 21
drag, startPoint x: 1261, startPoint y: 99, endPoint x: 1210, endPoint y: 107, distance: 51.6
click at [1262, 99] on span "×" at bounding box center [1268, 94] width 12 height 23
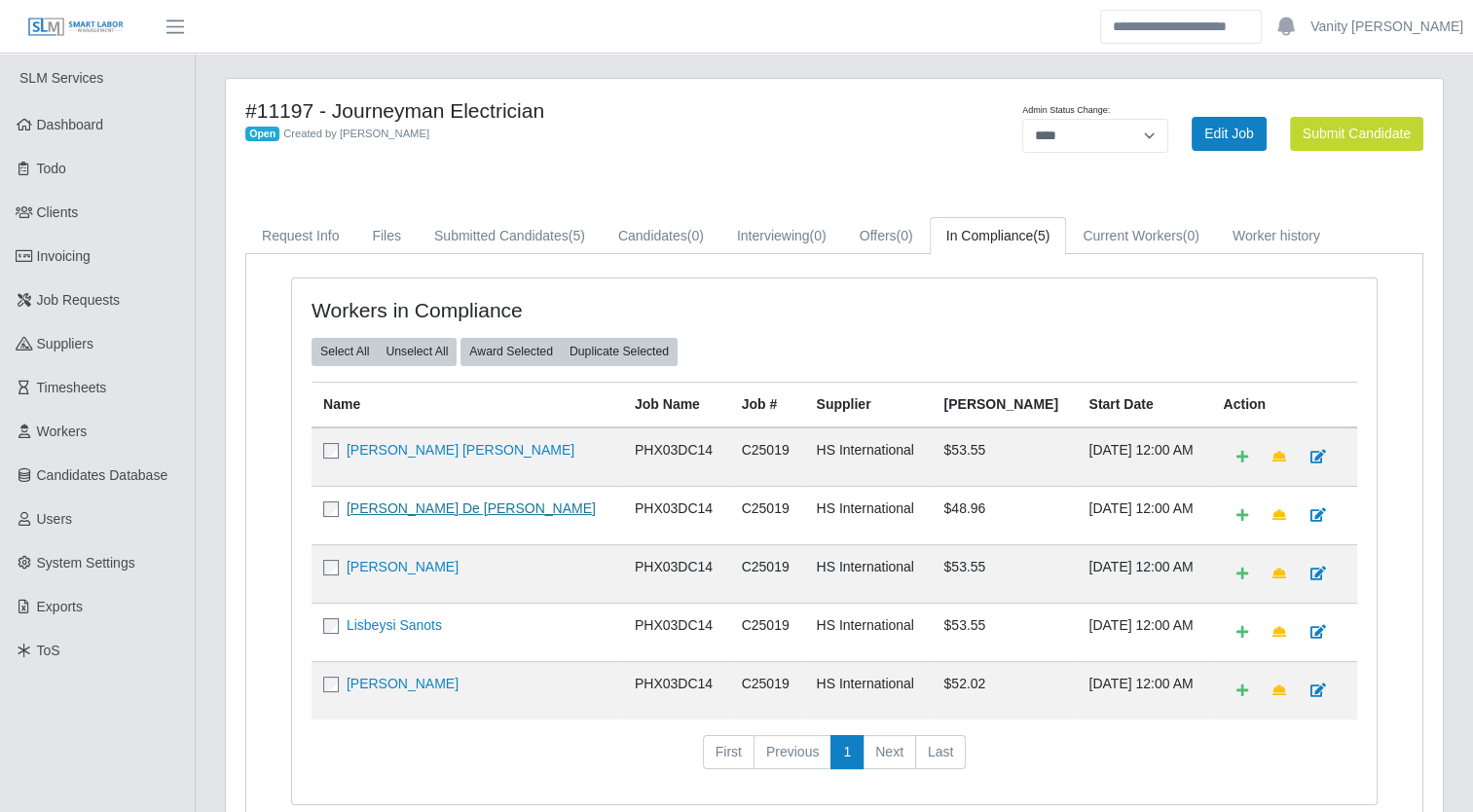
click at [395, 507] on link "Guillermo De Jesus Olivas" at bounding box center [471, 508] width 249 height 16
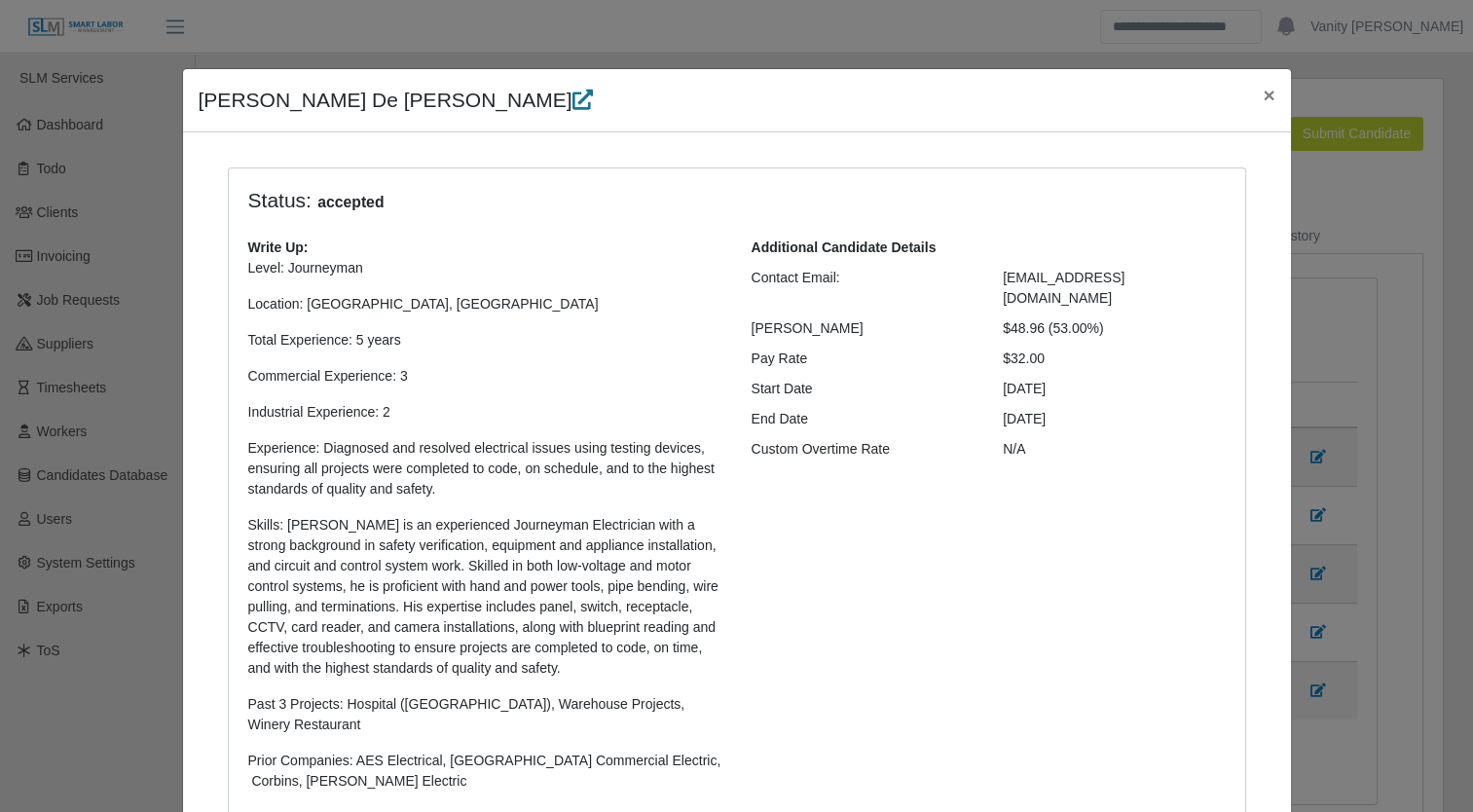
click at [571, 107] on icon at bounding box center [581, 99] width 21 height 21
click at [1265, 89] on span "×" at bounding box center [1268, 94] width 12 height 23
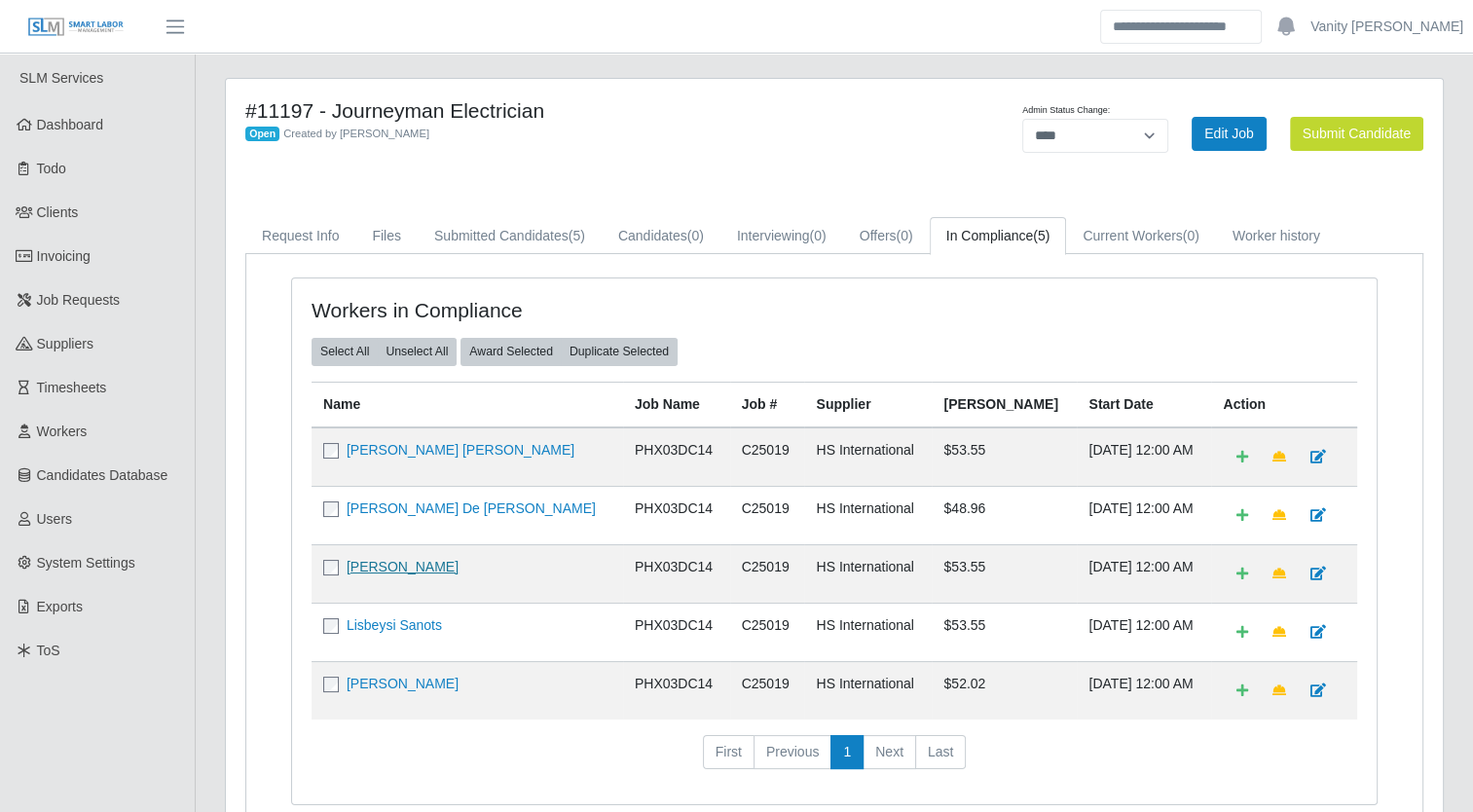
click at [378, 559] on link "Richard L Rich" at bounding box center [403, 567] width 112 height 16
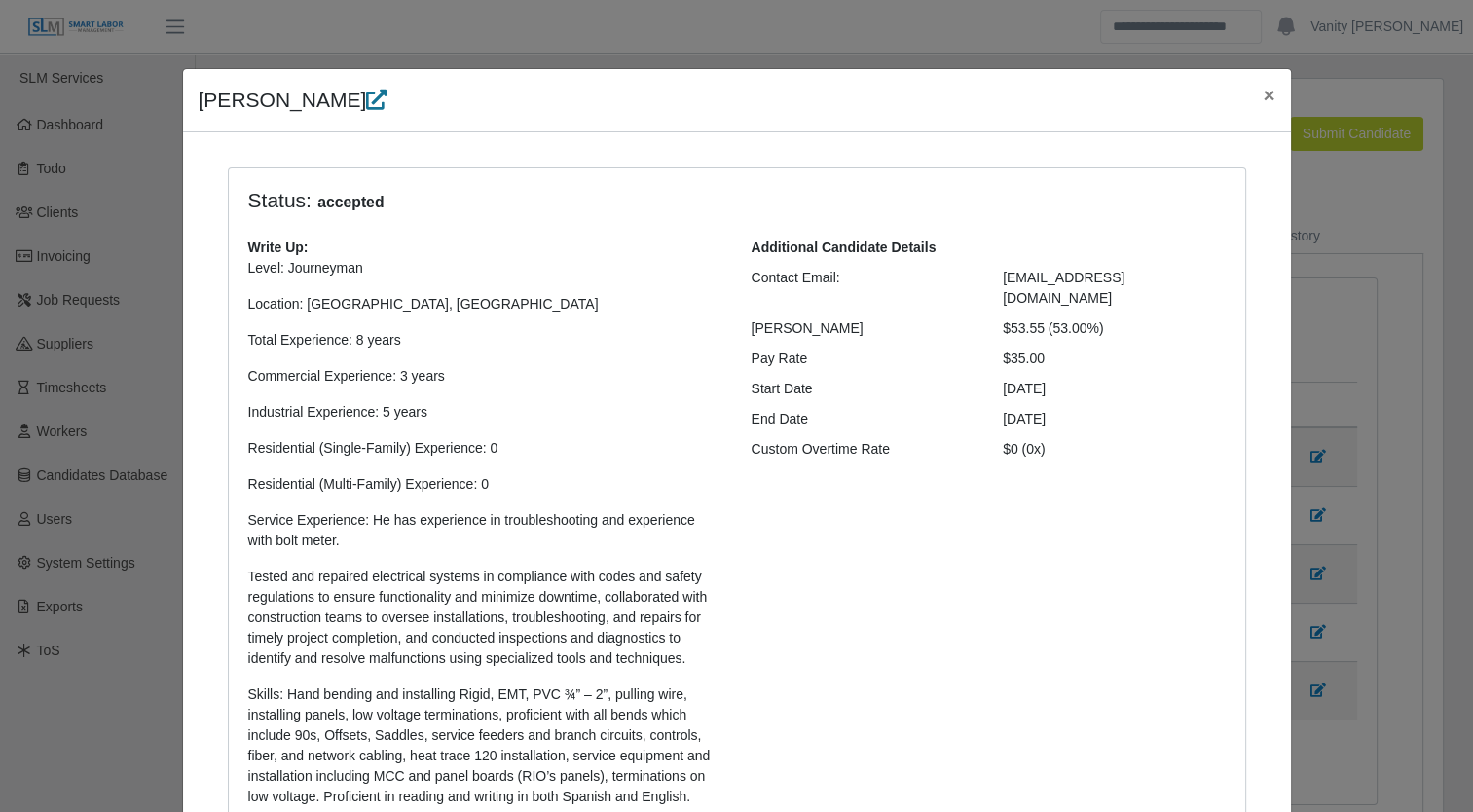
click at [366, 111] on link at bounding box center [376, 99] width 21 height 23
click at [1262, 95] on span "×" at bounding box center [1268, 94] width 12 height 23
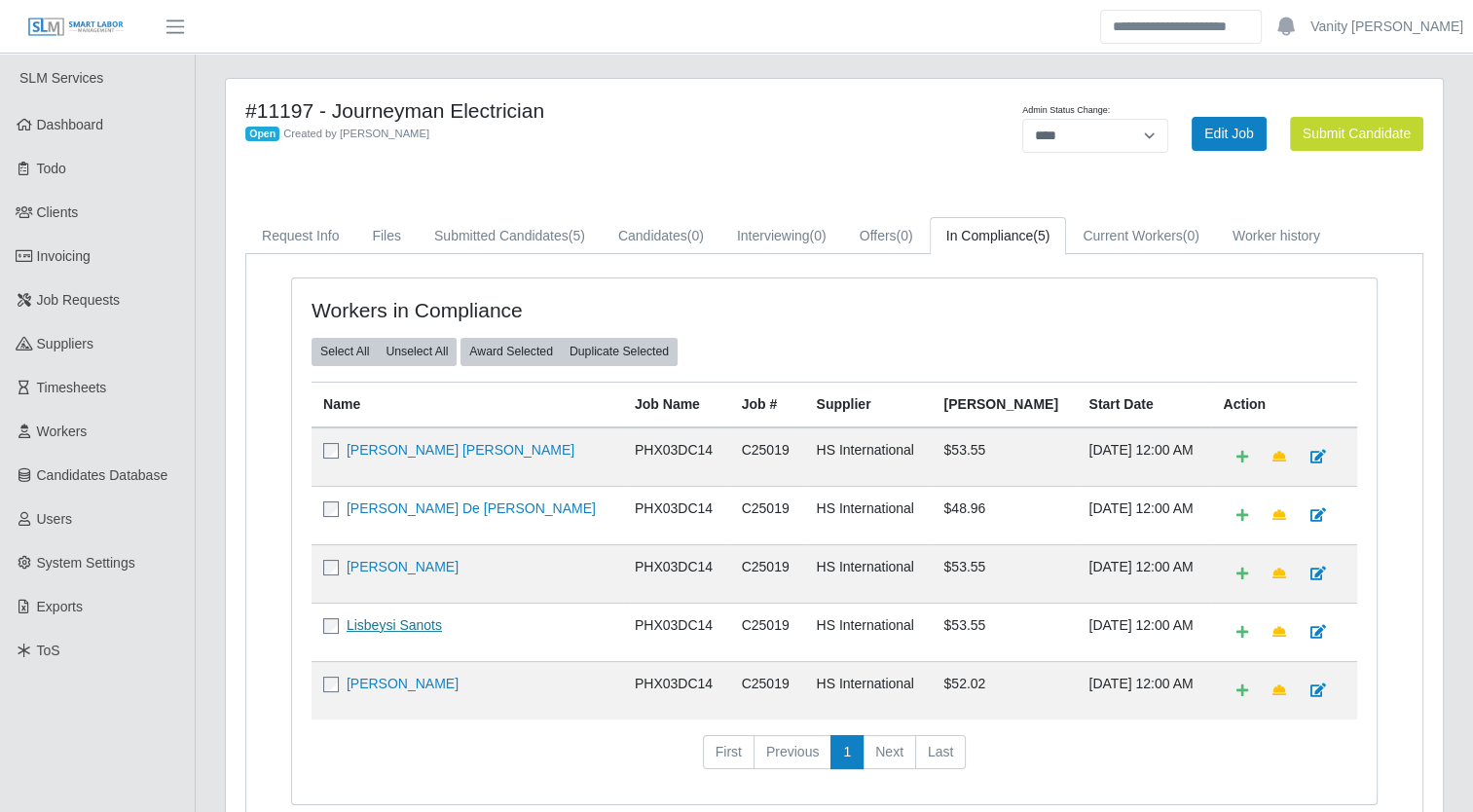
click at [416, 618] on link "Lisbeysi Sanots" at bounding box center [394, 625] width 96 height 16
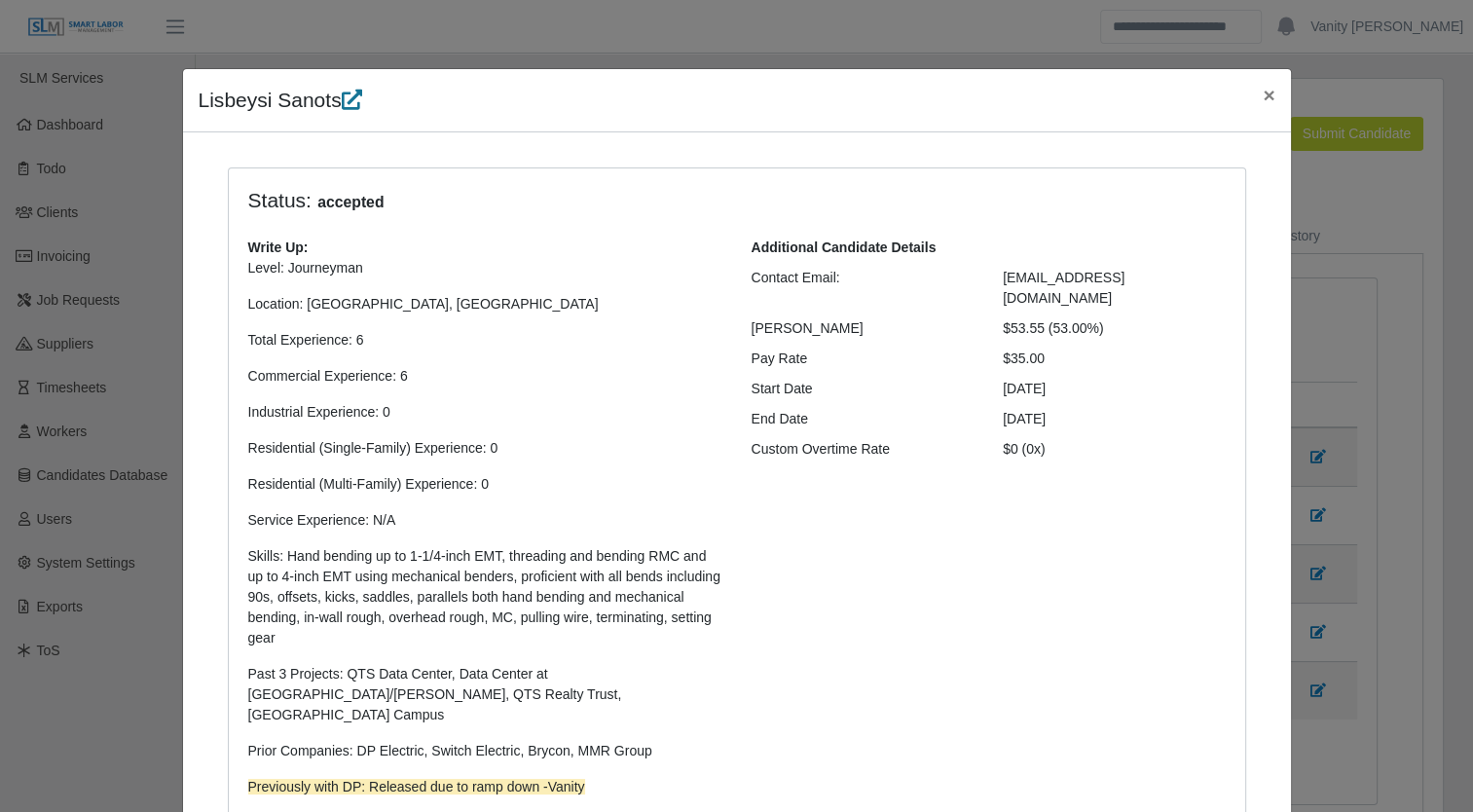
click at [347, 107] on icon at bounding box center [352, 99] width 21 height 21
click at [1268, 99] on button "×" at bounding box center [1269, 94] width 43 height 51
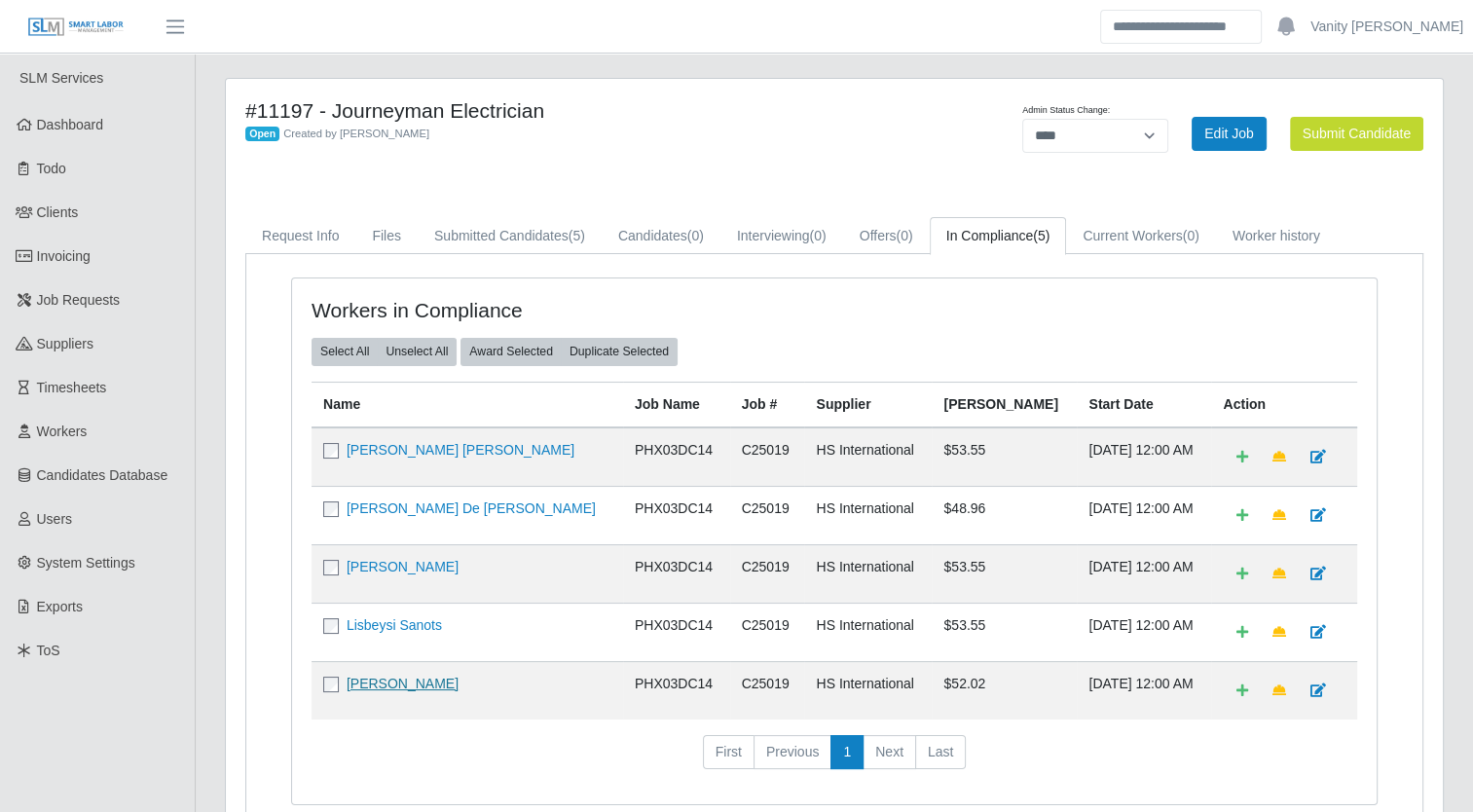
click at [378, 675] on link "Edgar Palafox" at bounding box center [403, 683] width 112 height 16
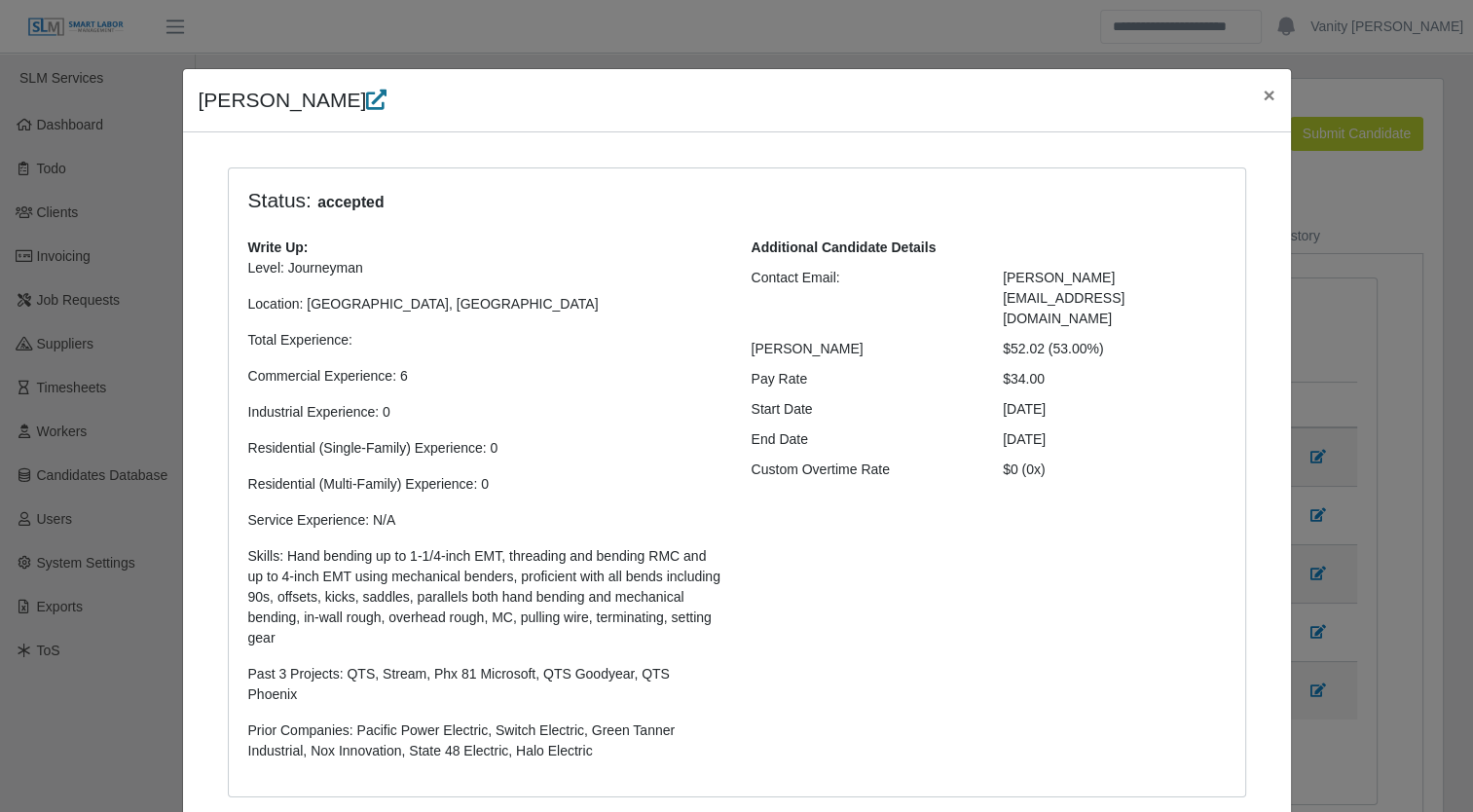
click at [366, 98] on icon at bounding box center [376, 99] width 21 height 21
click at [1262, 94] on span "×" at bounding box center [1268, 94] width 12 height 23
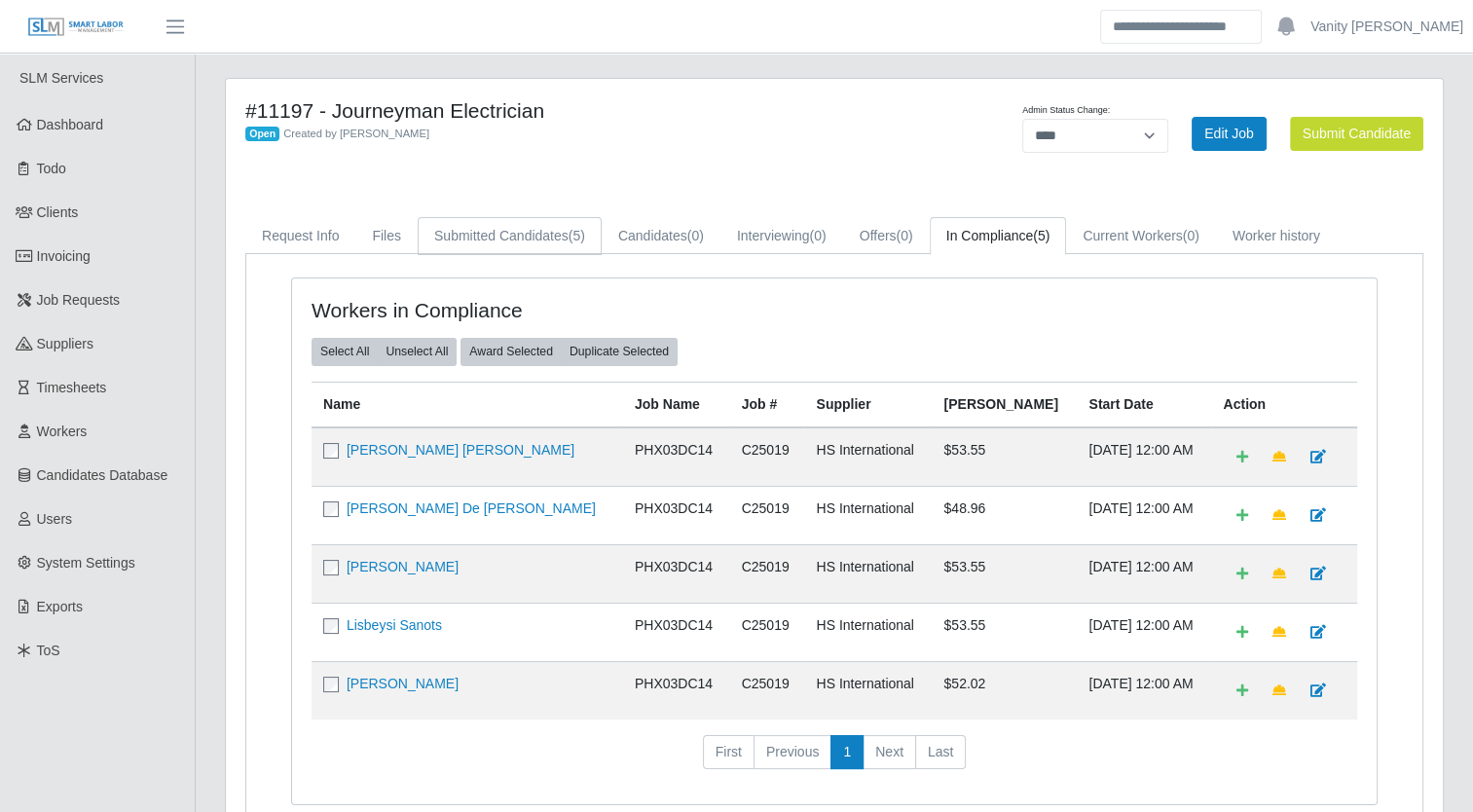
click at [489, 230] on link "Submitted Candidates (5)" at bounding box center [509, 235] width 184 height 38
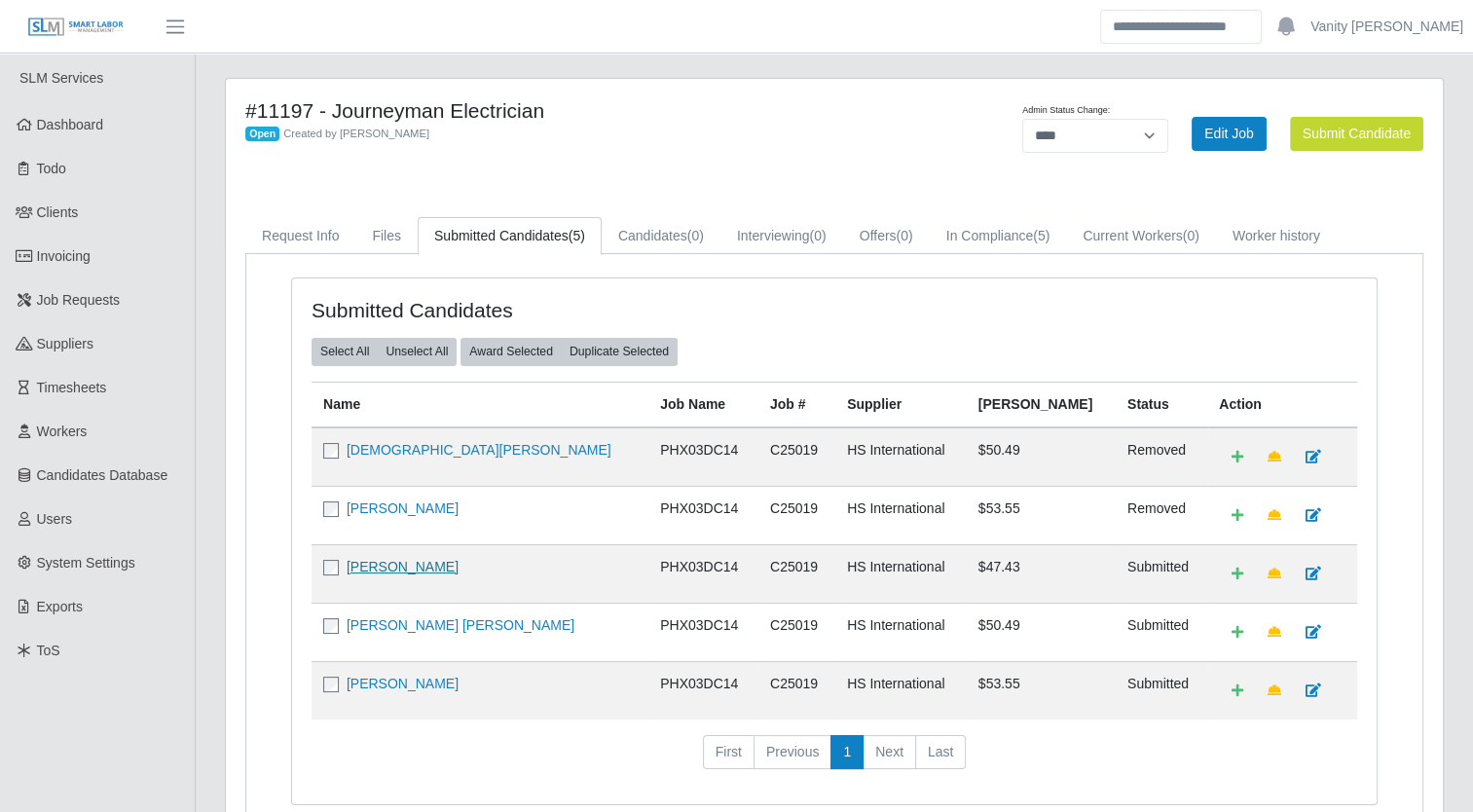
click at [385, 559] on link "[PERSON_NAME]" at bounding box center [403, 567] width 112 height 16
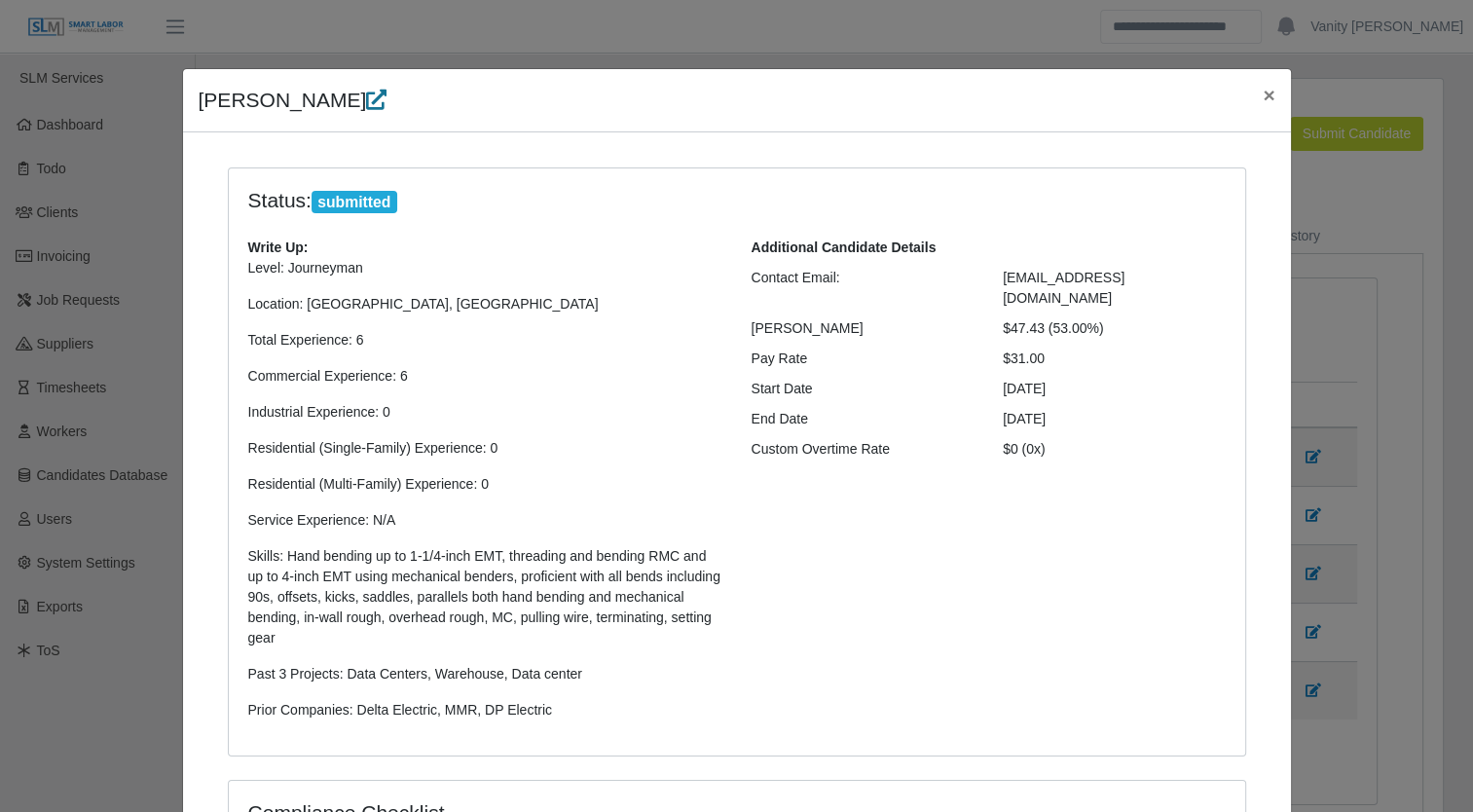
click at [366, 99] on icon at bounding box center [376, 99] width 21 height 21
click at [338, 109] on h4 "[PERSON_NAME]" at bounding box center [293, 100] width 189 height 31
click at [366, 106] on icon at bounding box center [376, 99] width 21 height 21
click at [1264, 105] on span "×" at bounding box center [1268, 94] width 12 height 23
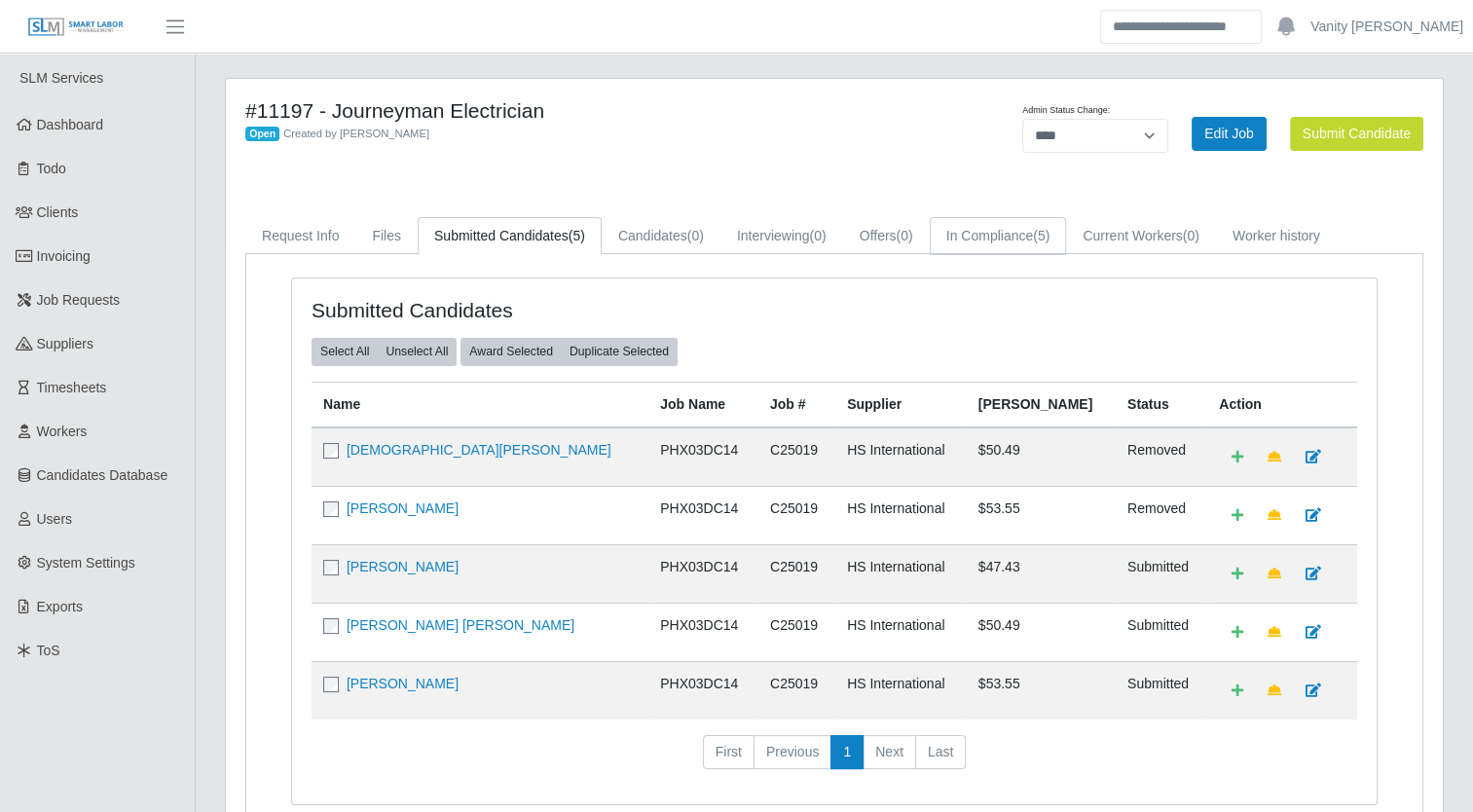
click at [1036, 237] on span "(5)" at bounding box center [1041, 235] width 17 height 16
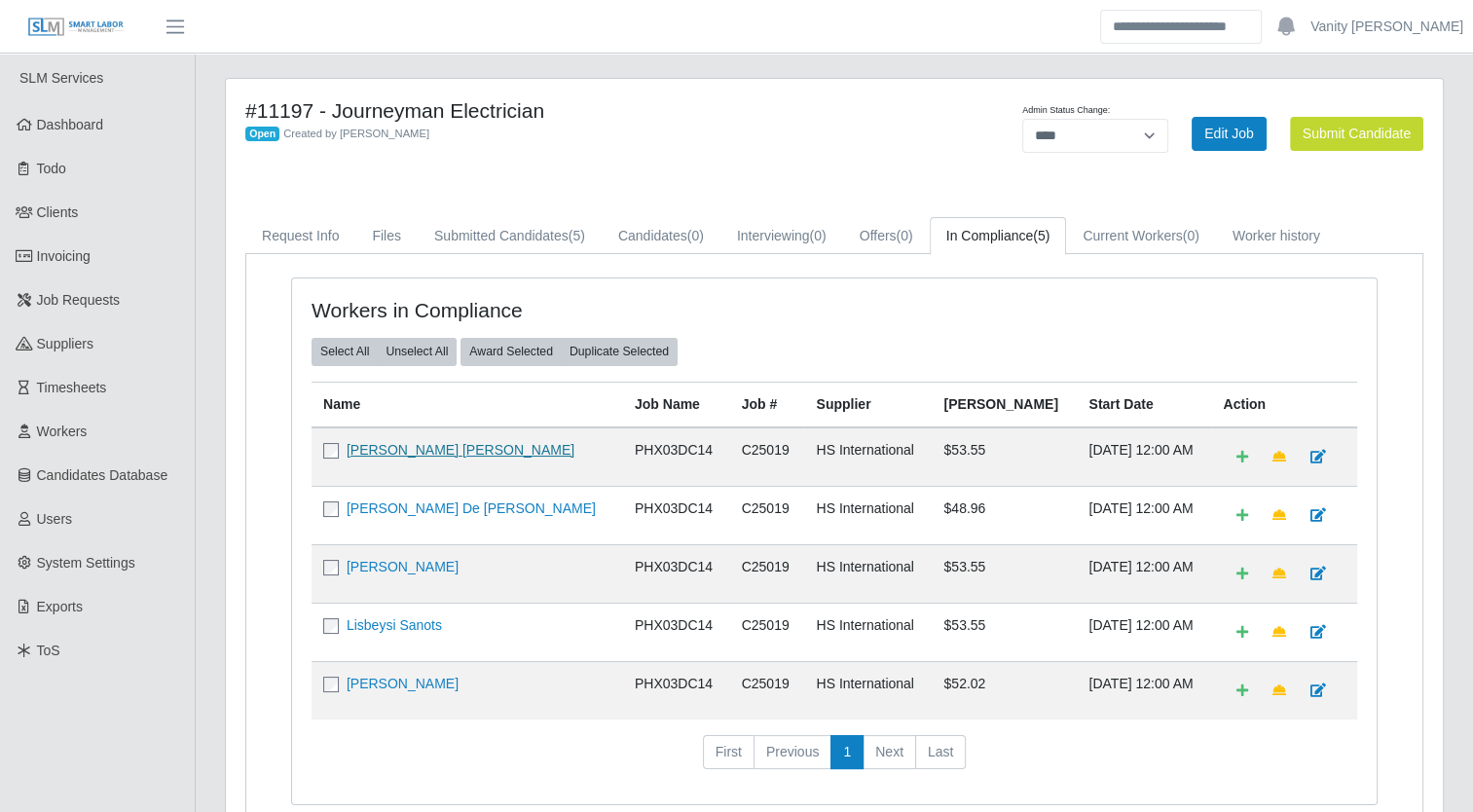
click at [409, 442] on link "[PERSON_NAME] [PERSON_NAME]" at bounding box center [460, 450] width 227 height 16
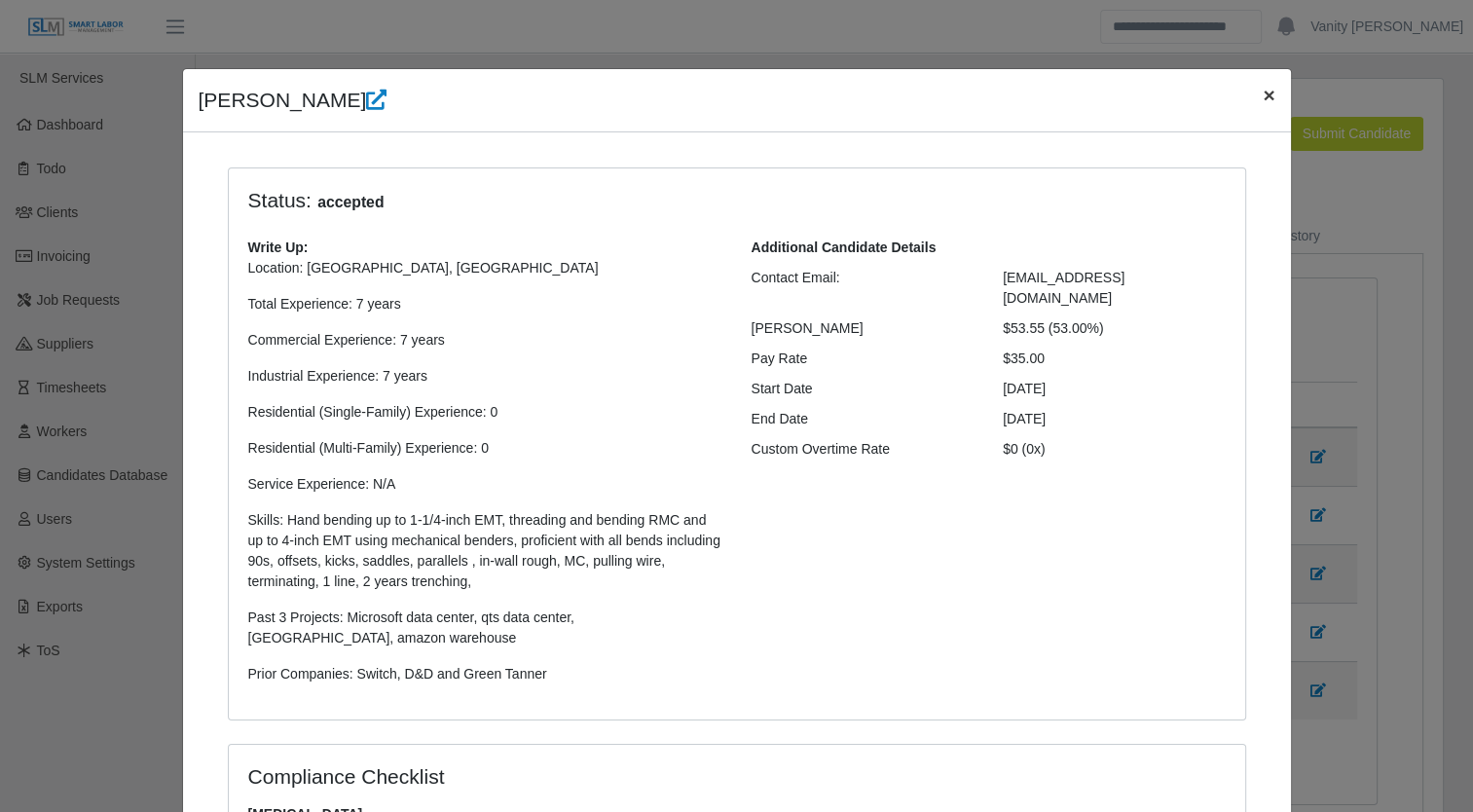
click at [1262, 106] on span "×" at bounding box center [1268, 94] width 12 height 23
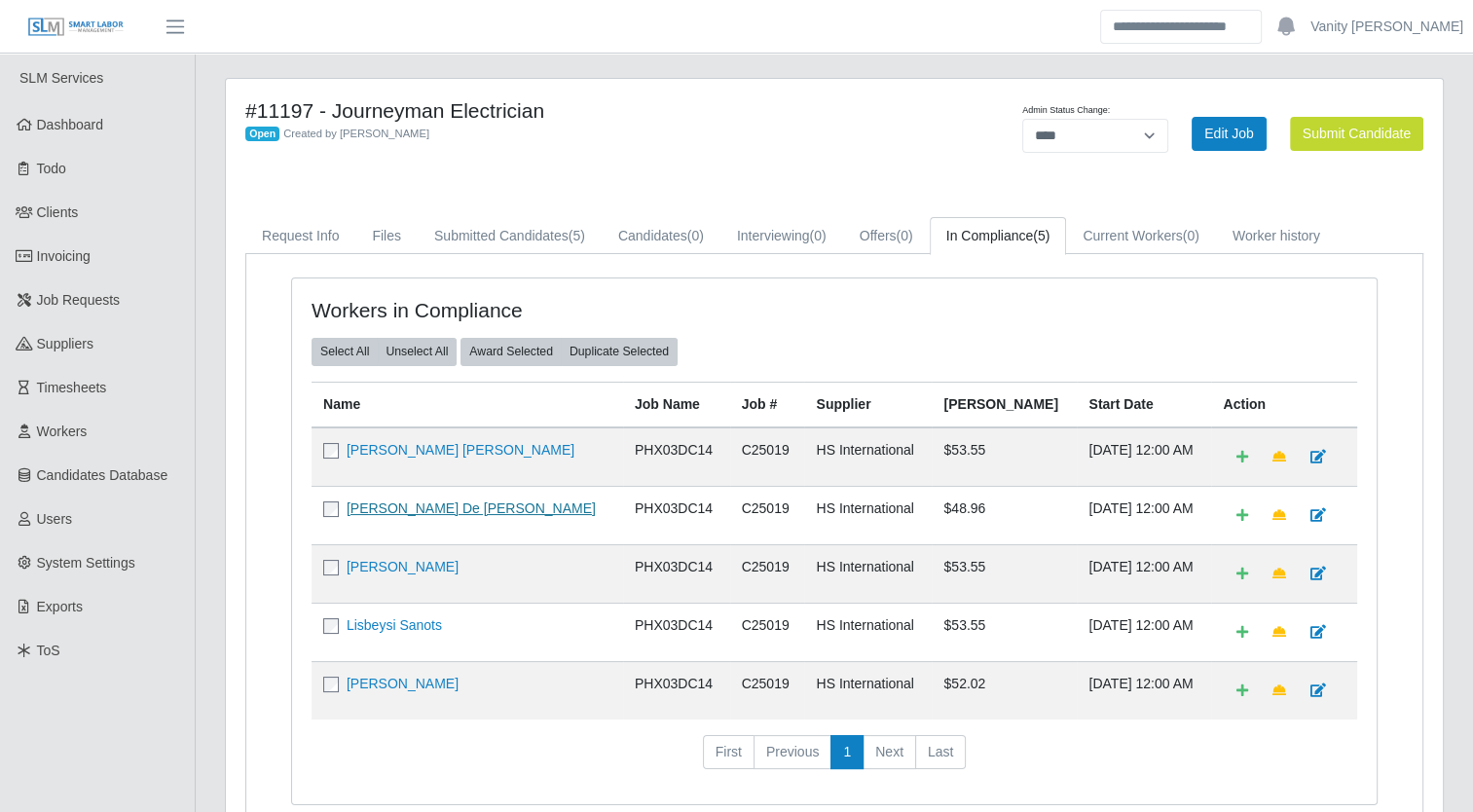
click at [472, 510] on link "[PERSON_NAME] De [PERSON_NAME]" at bounding box center [471, 508] width 249 height 16
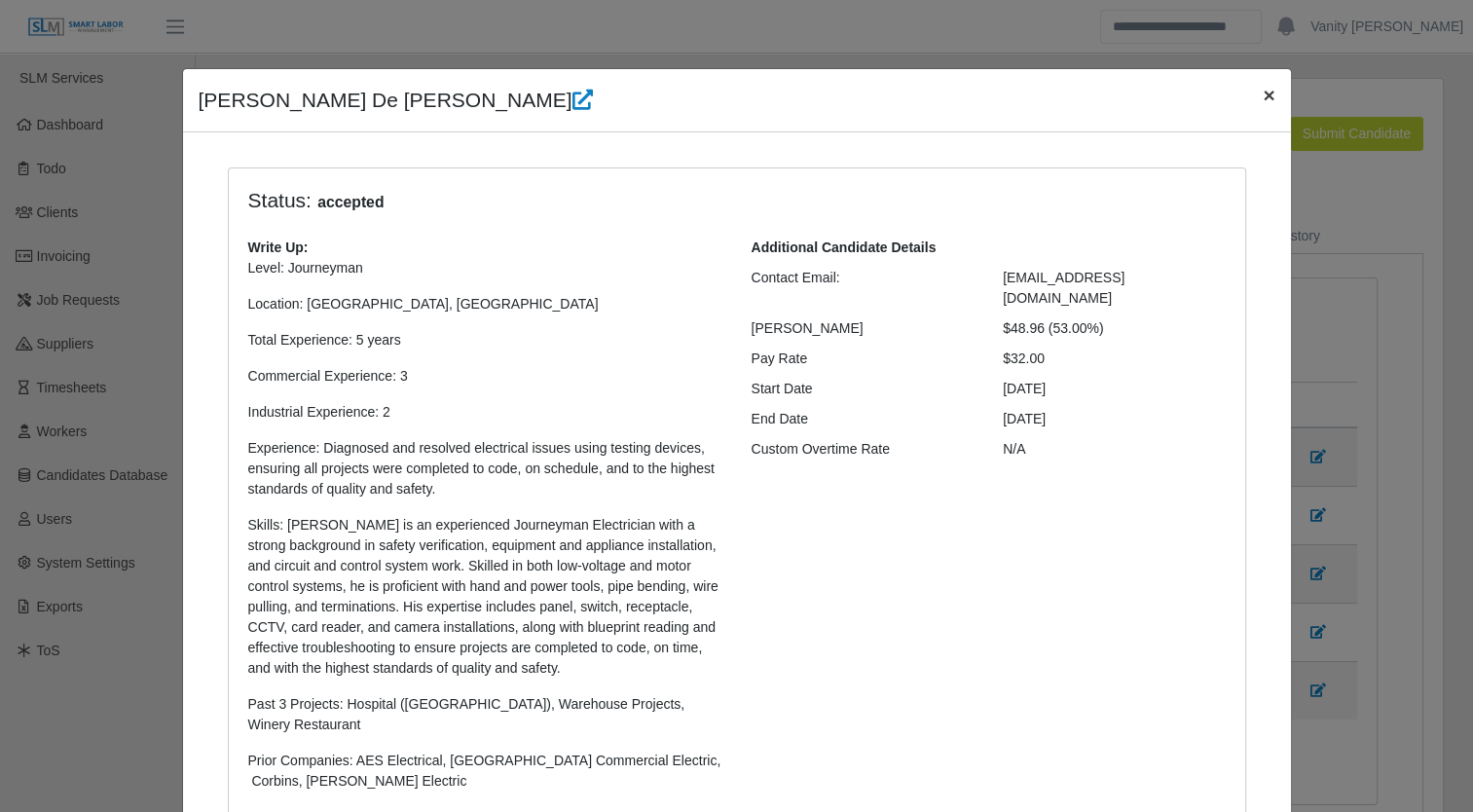
click at [1262, 93] on span "×" at bounding box center [1268, 94] width 12 height 23
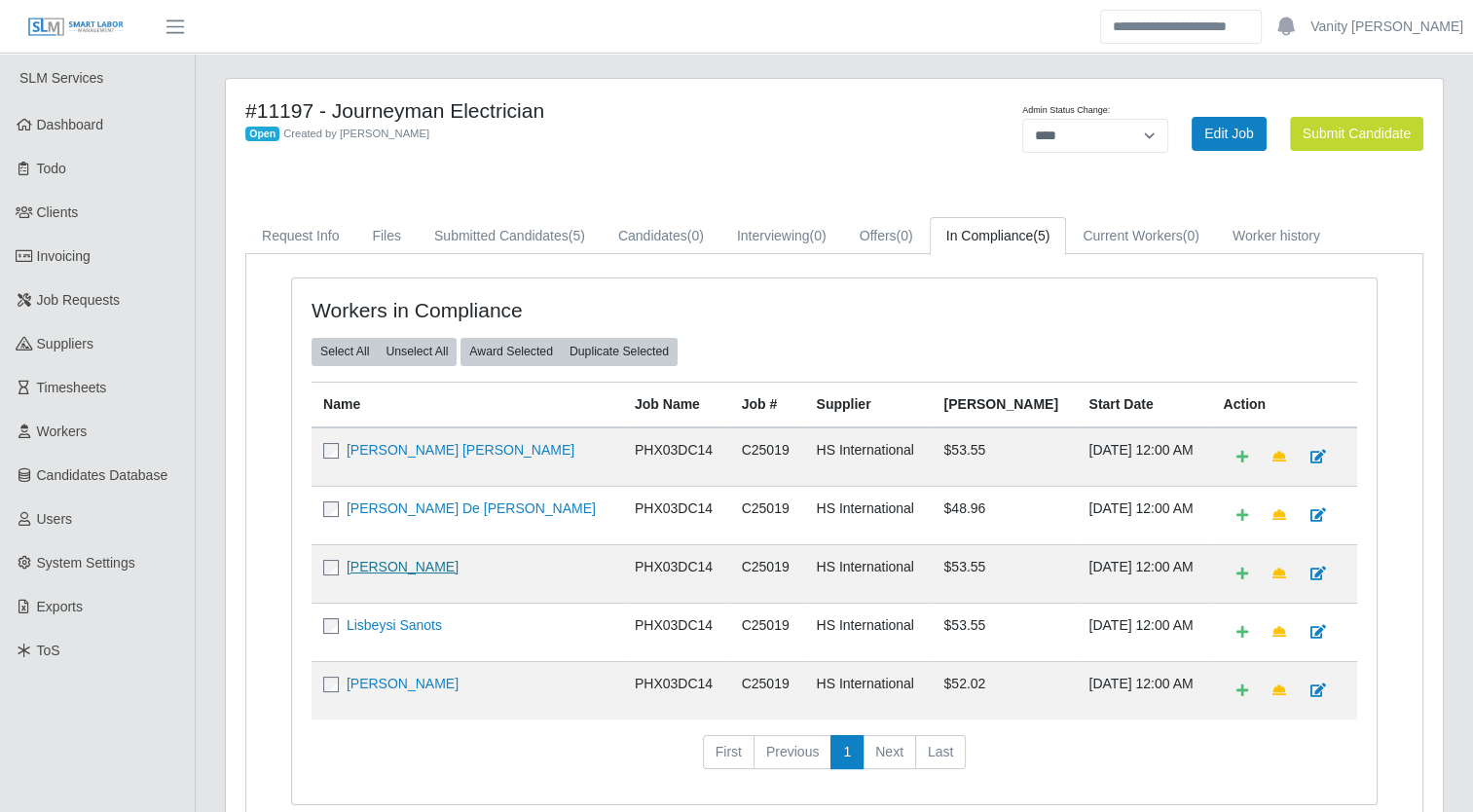
click at [393, 562] on link "[PERSON_NAME]" at bounding box center [403, 567] width 112 height 16
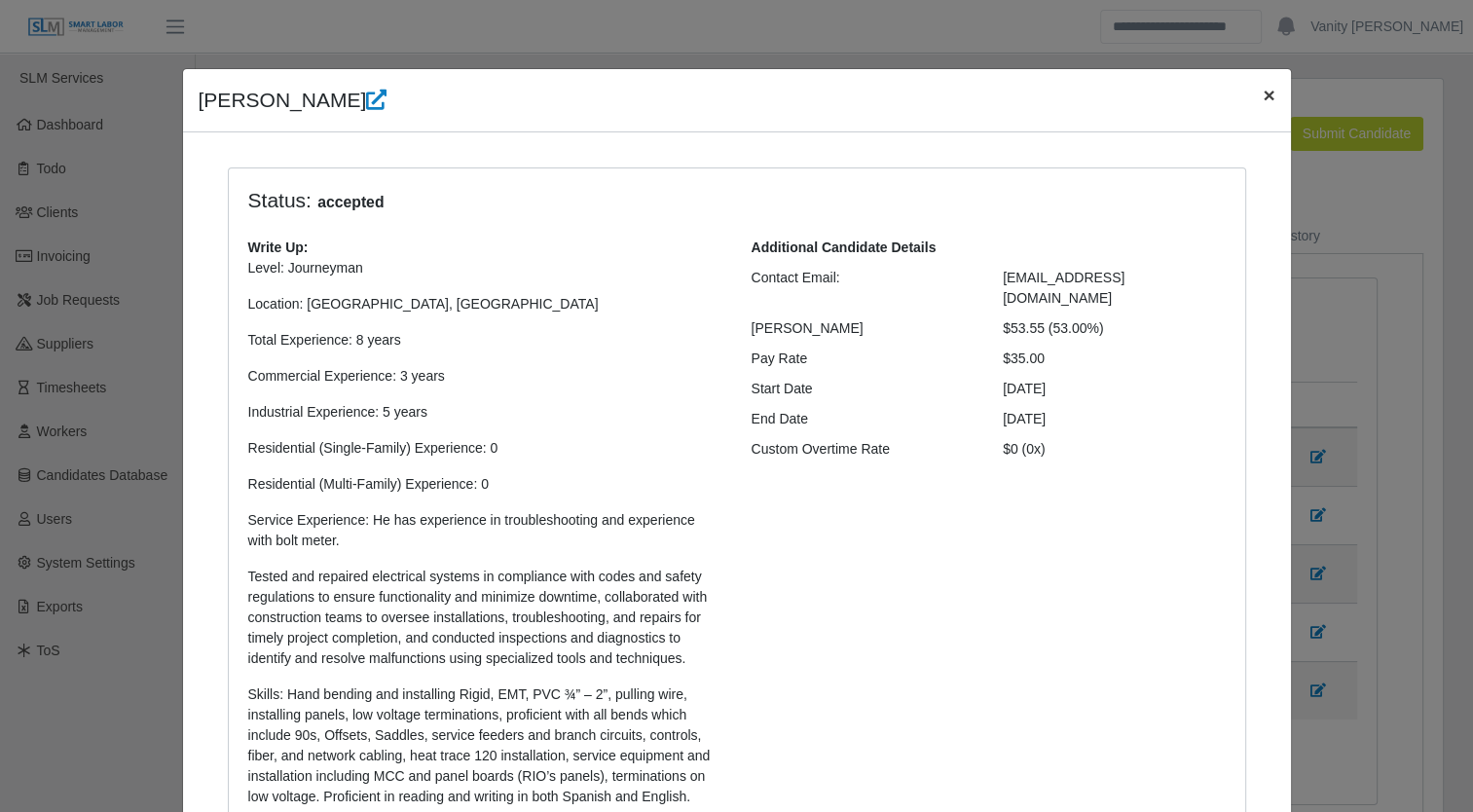
click at [1266, 94] on span "×" at bounding box center [1268, 94] width 12 height 23
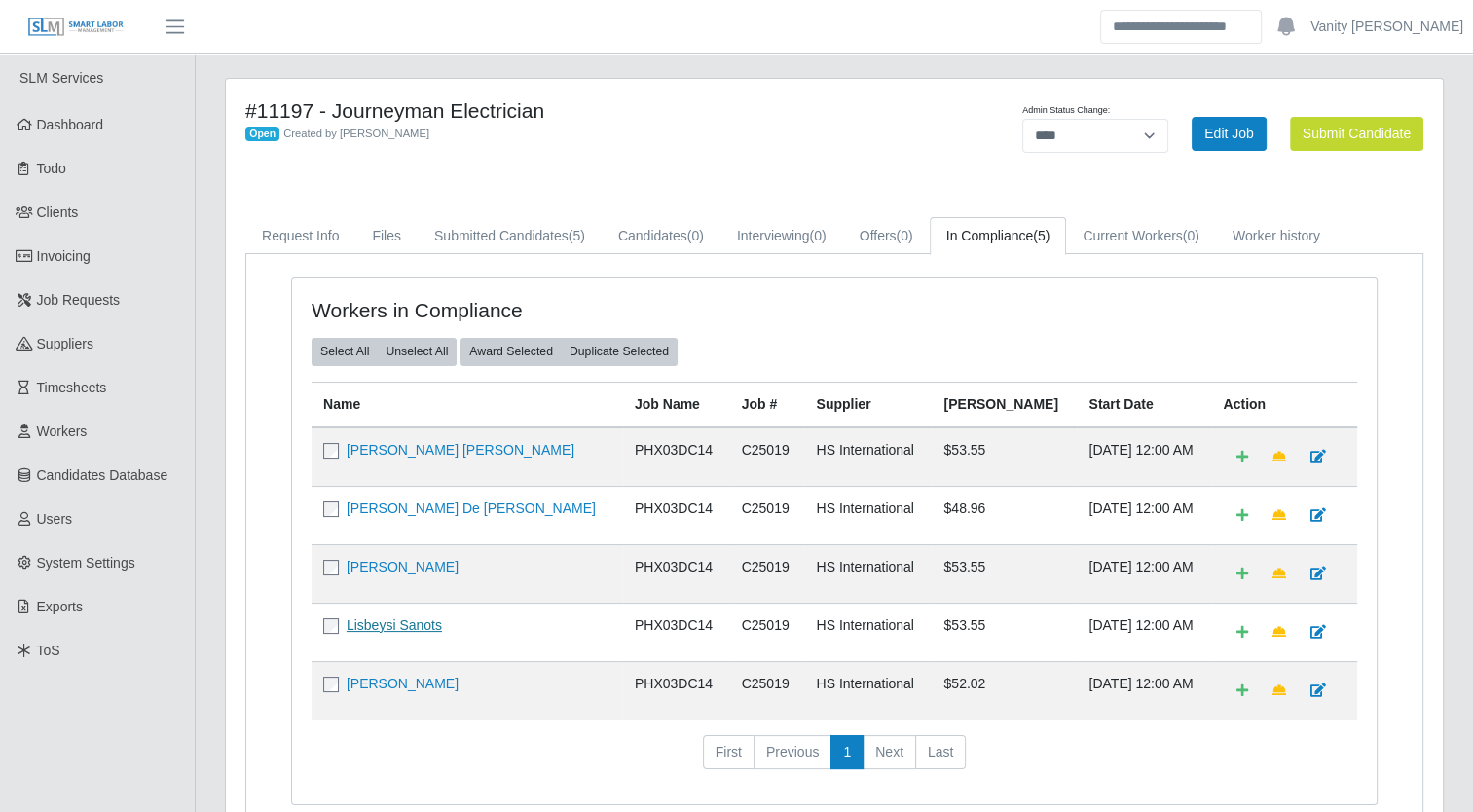
click at [433, 628] on link "Lisbeysi Sanots" at bounding box center [394, 625] width 96 height 16
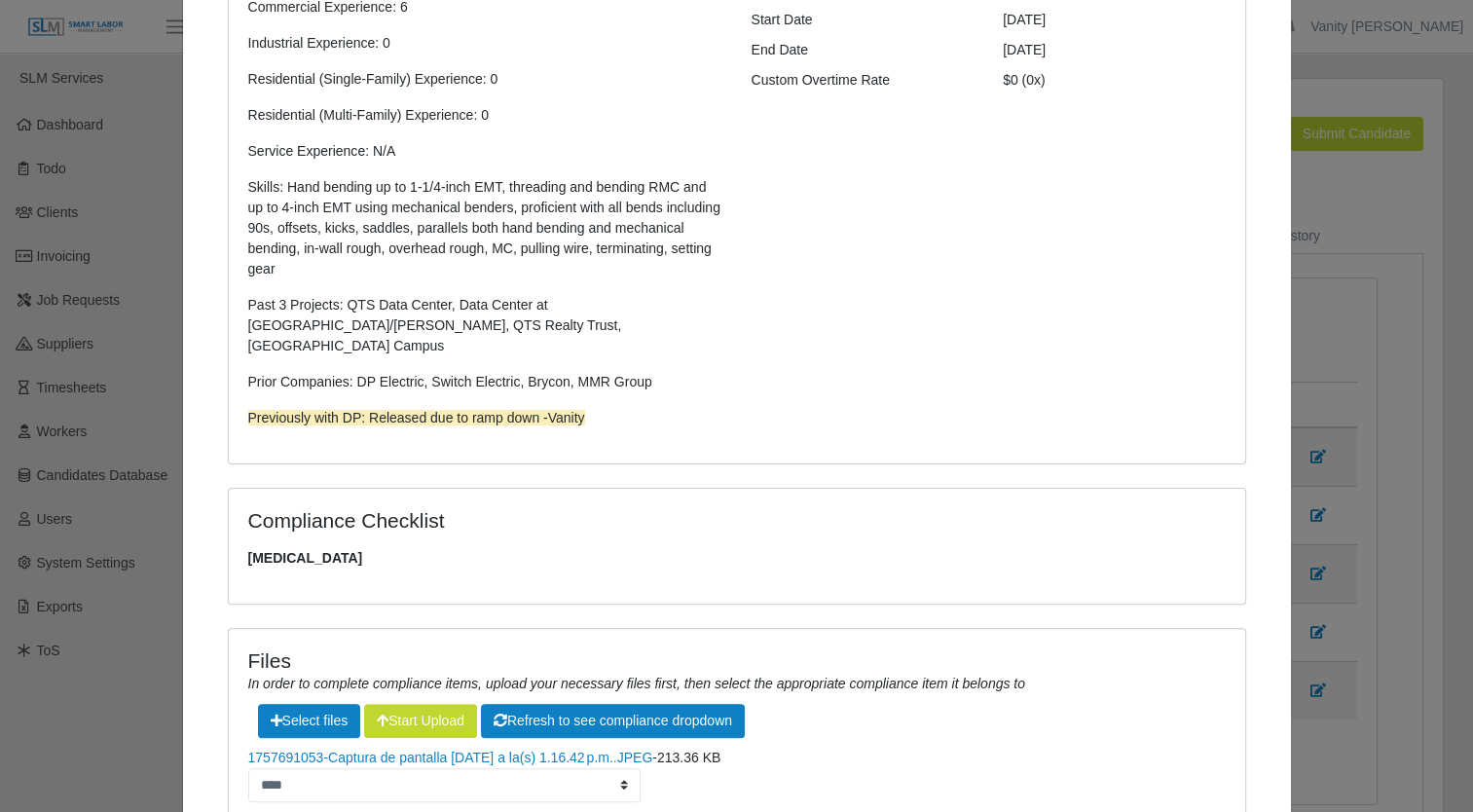
scroll to position [652, 0]
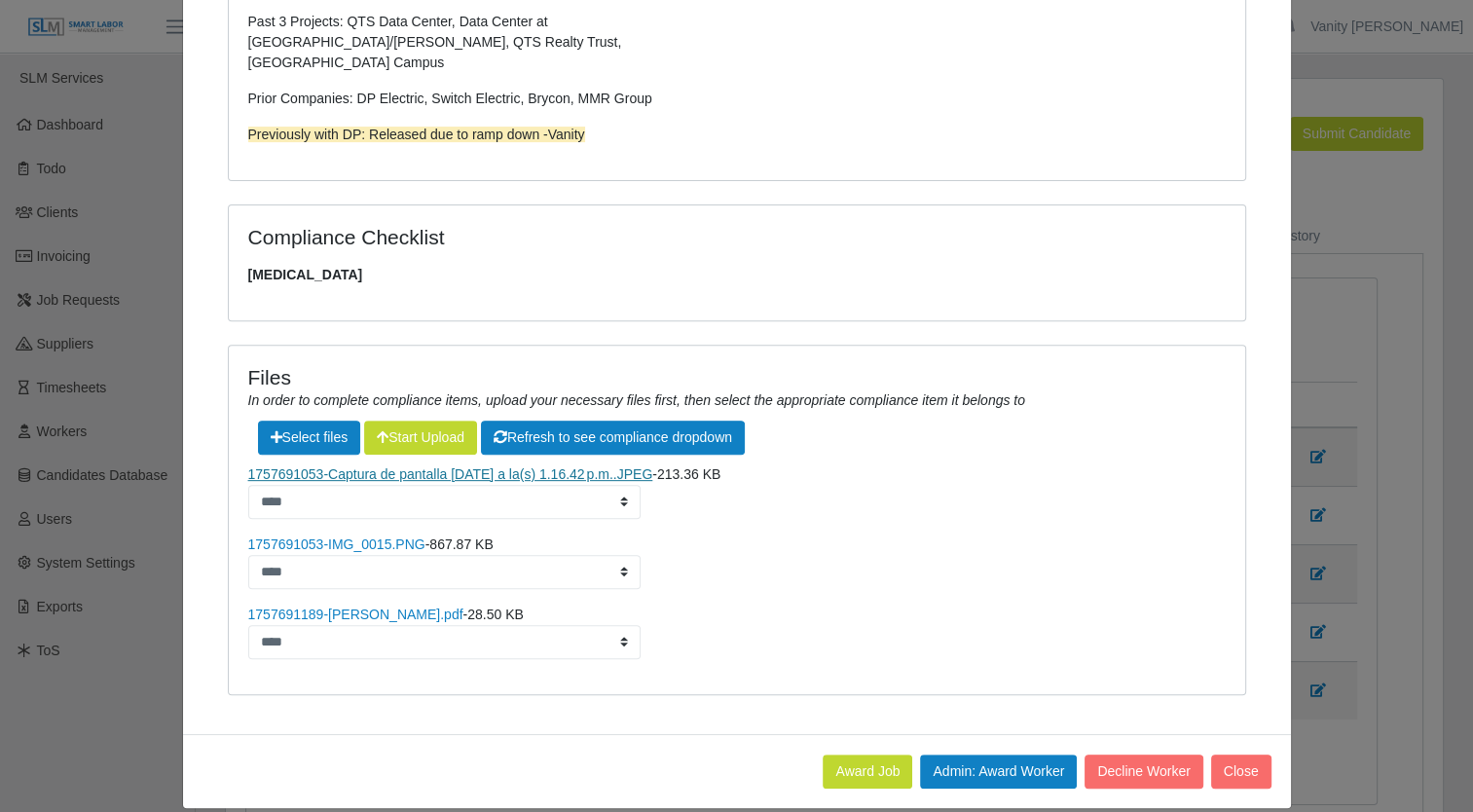
click at [289, 467] on link "1757691053-Captura de pantalla 2025-09-10 a la(s) 1.16.42 p.m..JPEG" at bounding box center [450, 474] width 405 height 16
click at [329, 536] on link "1757691053-IMG_0015.PNG" at bounding box center [337, 544] width 177 height 16
click at [350, 606] on link "1757691189-Lisbeysi Castillo Santos.pdf" at bounding box center [355, 614] width 216 height 16
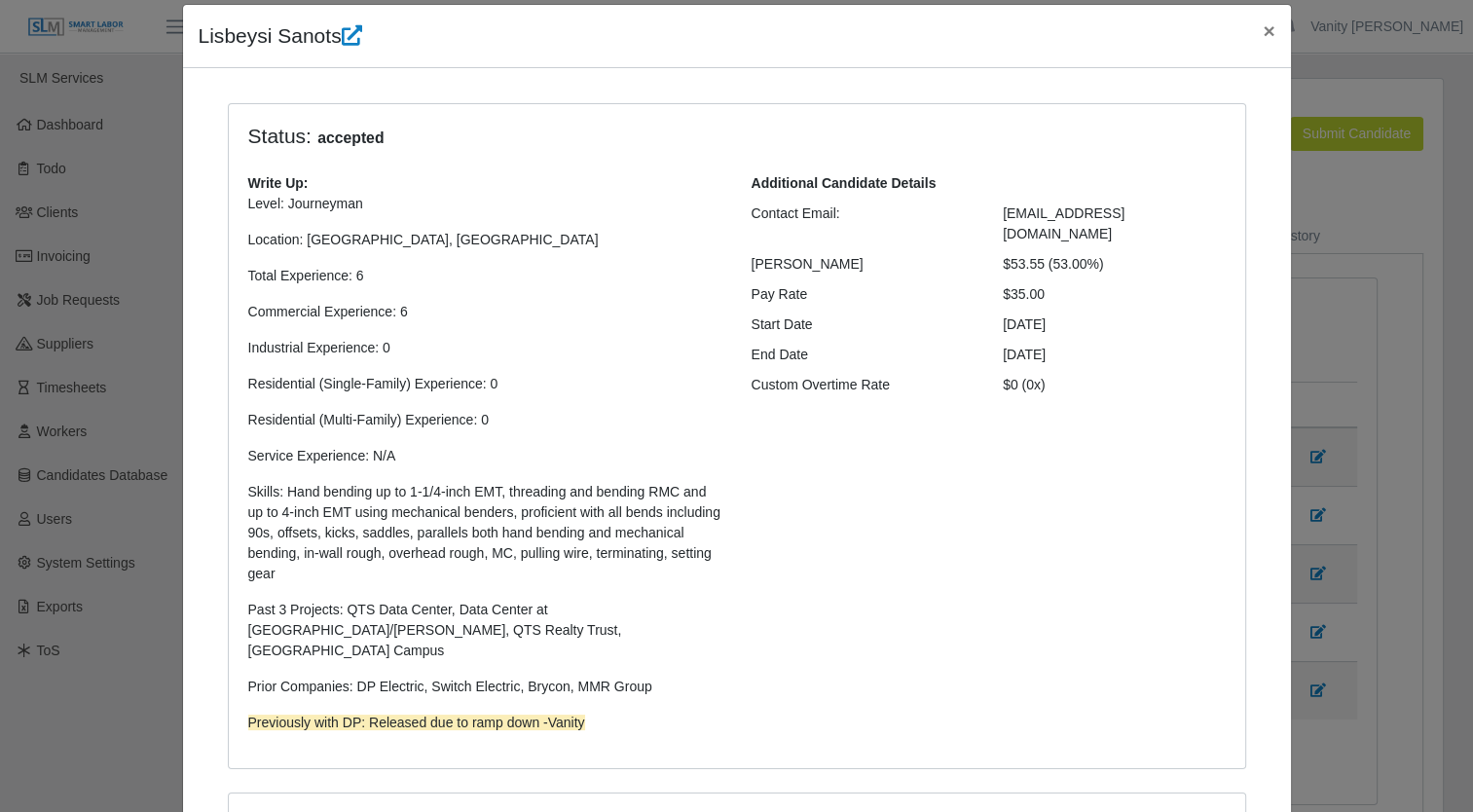
scroll to position [0, 0]
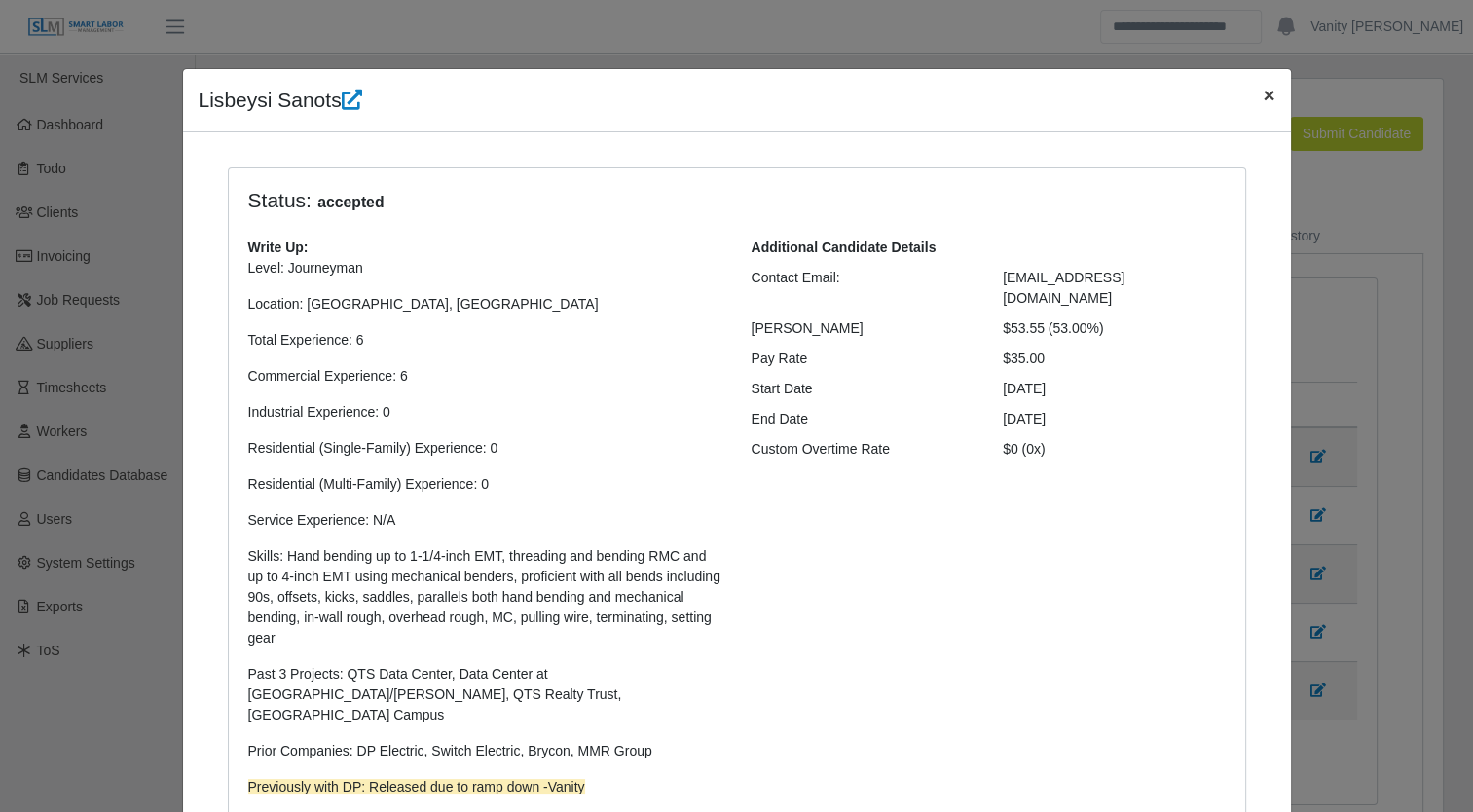
click at [1264, 101] on span "×" at bounding box center [1268, 94] width 12 height 23
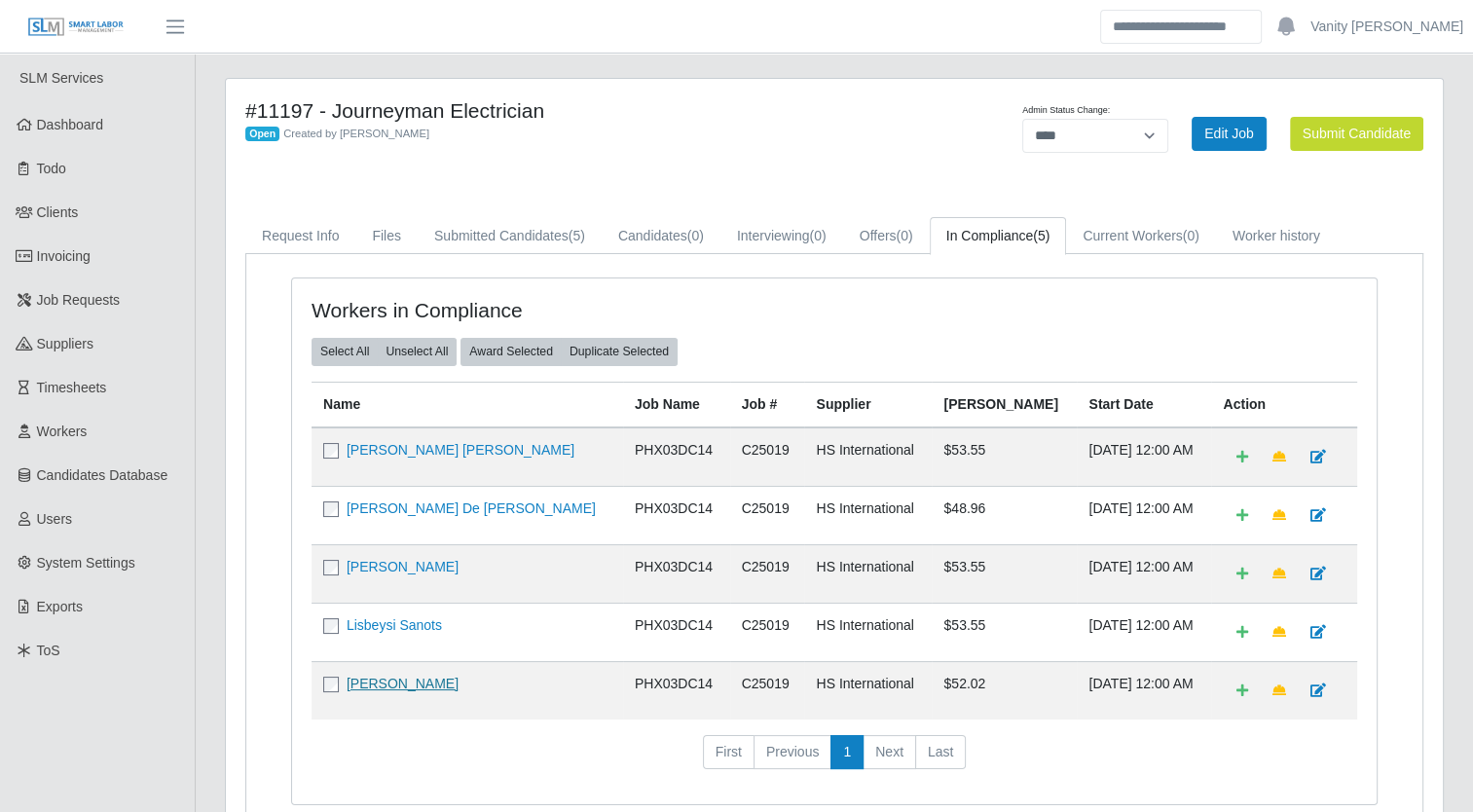
click at [405, 675] on link "[PERSON_NAME]" at bounding box center [403, 683] width 112 height 16
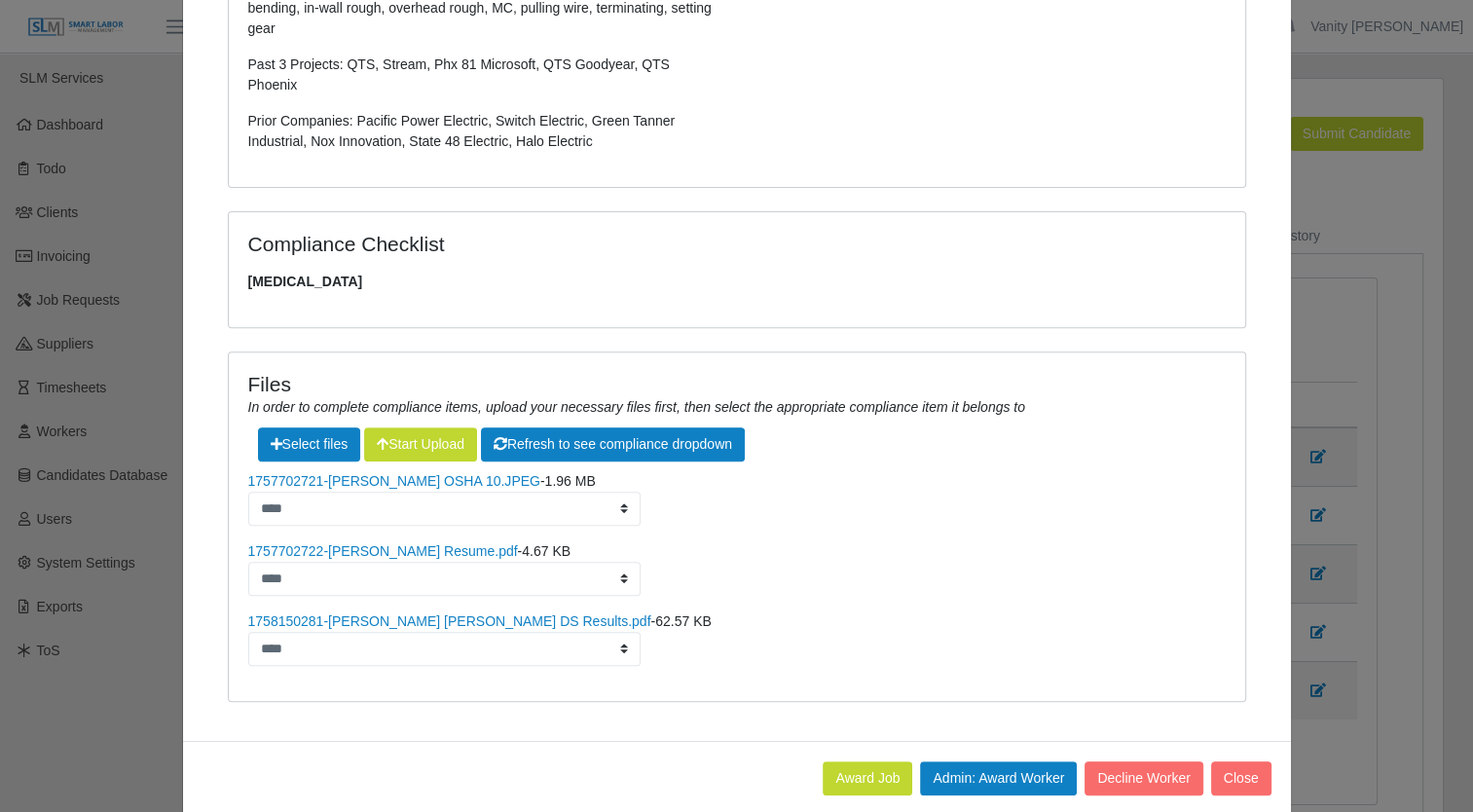
scroll to position [616, 0]
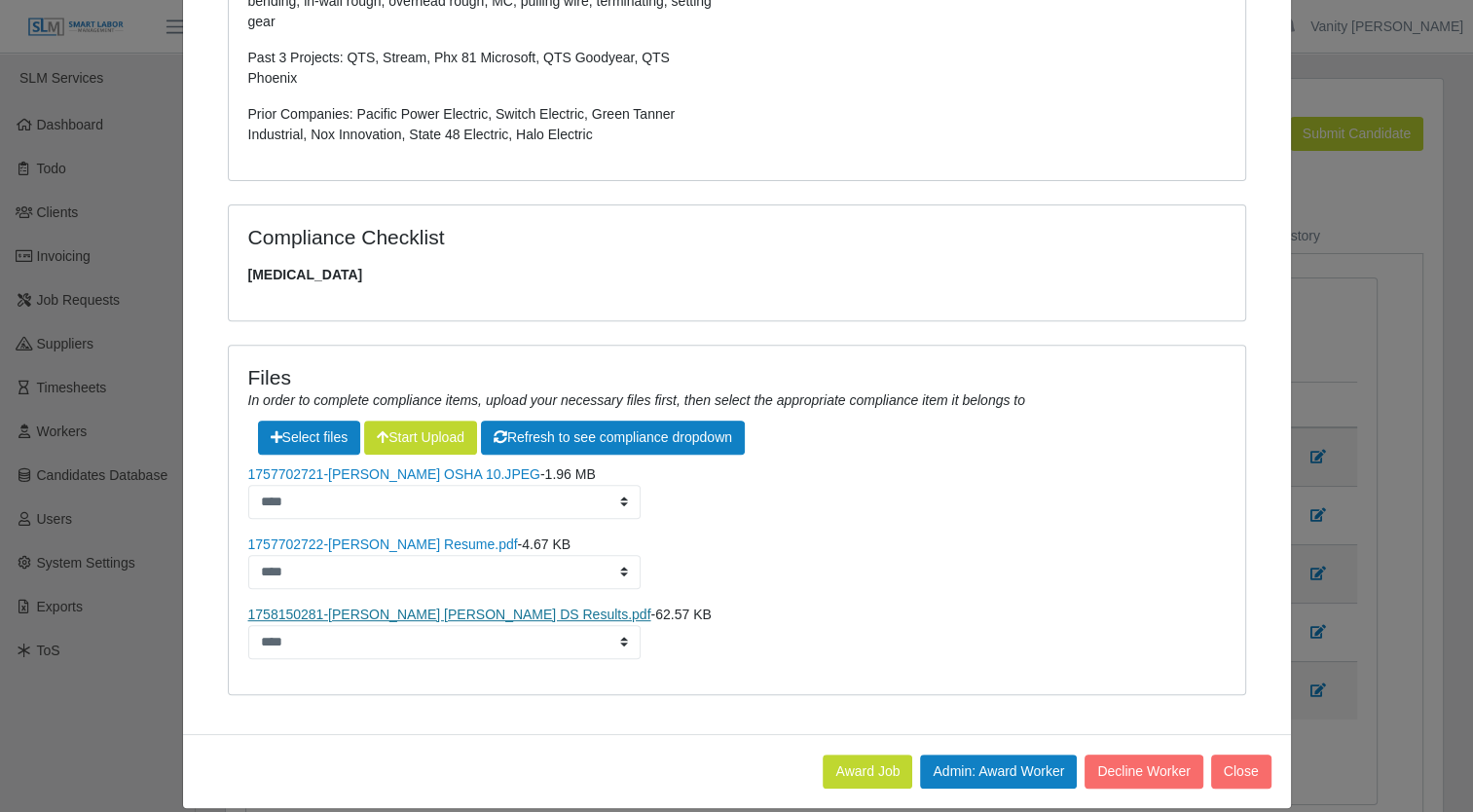
click at [377, 606] on link "1758150281-Inzunza Palafox, Edgar DS Results.pdf" at bounding box center [449, 614] width 403 height 16
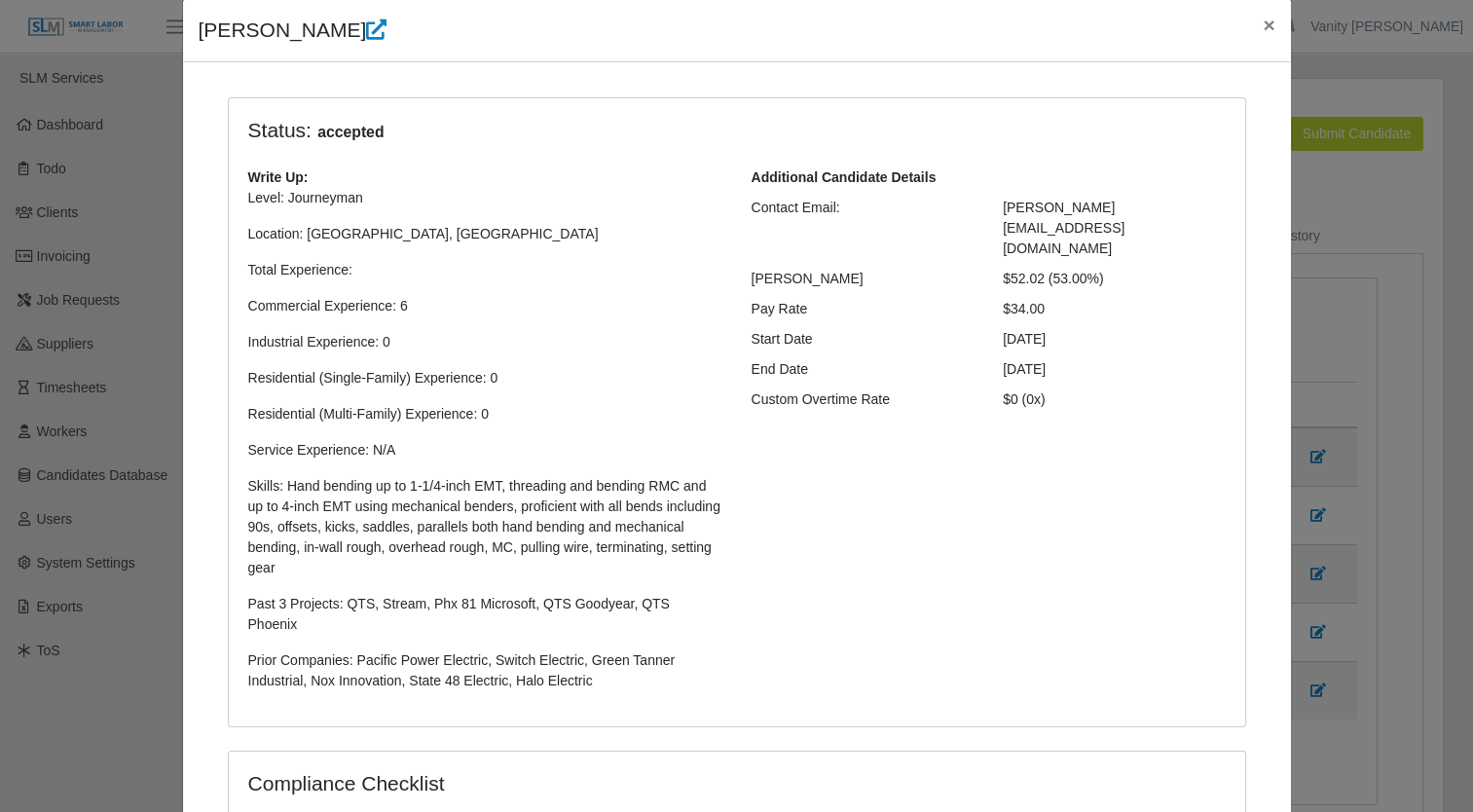
scroll to position [0, 0]
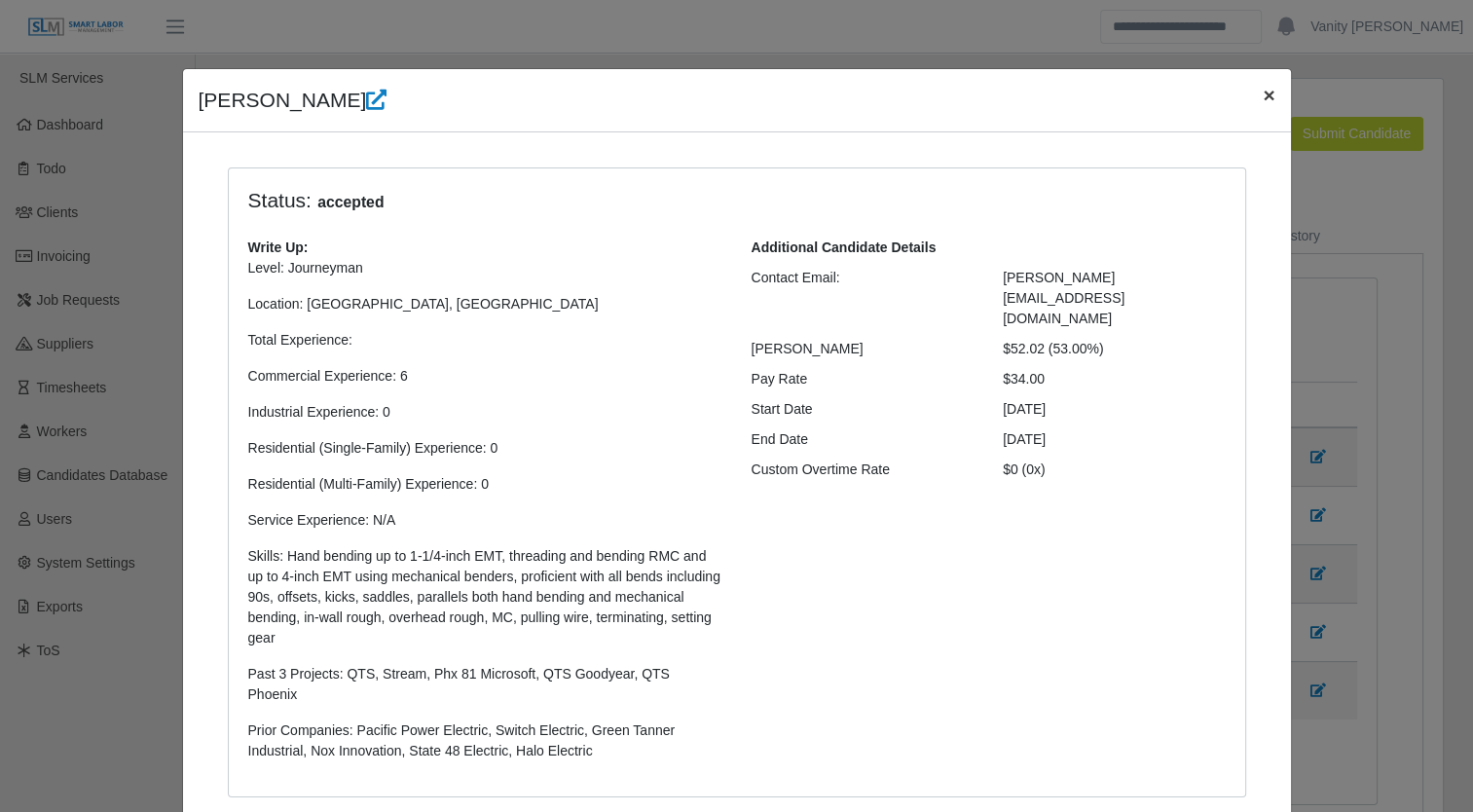
click at [1262, 94] on span "×" at bounding box center [1268, 94] width 12 height 23
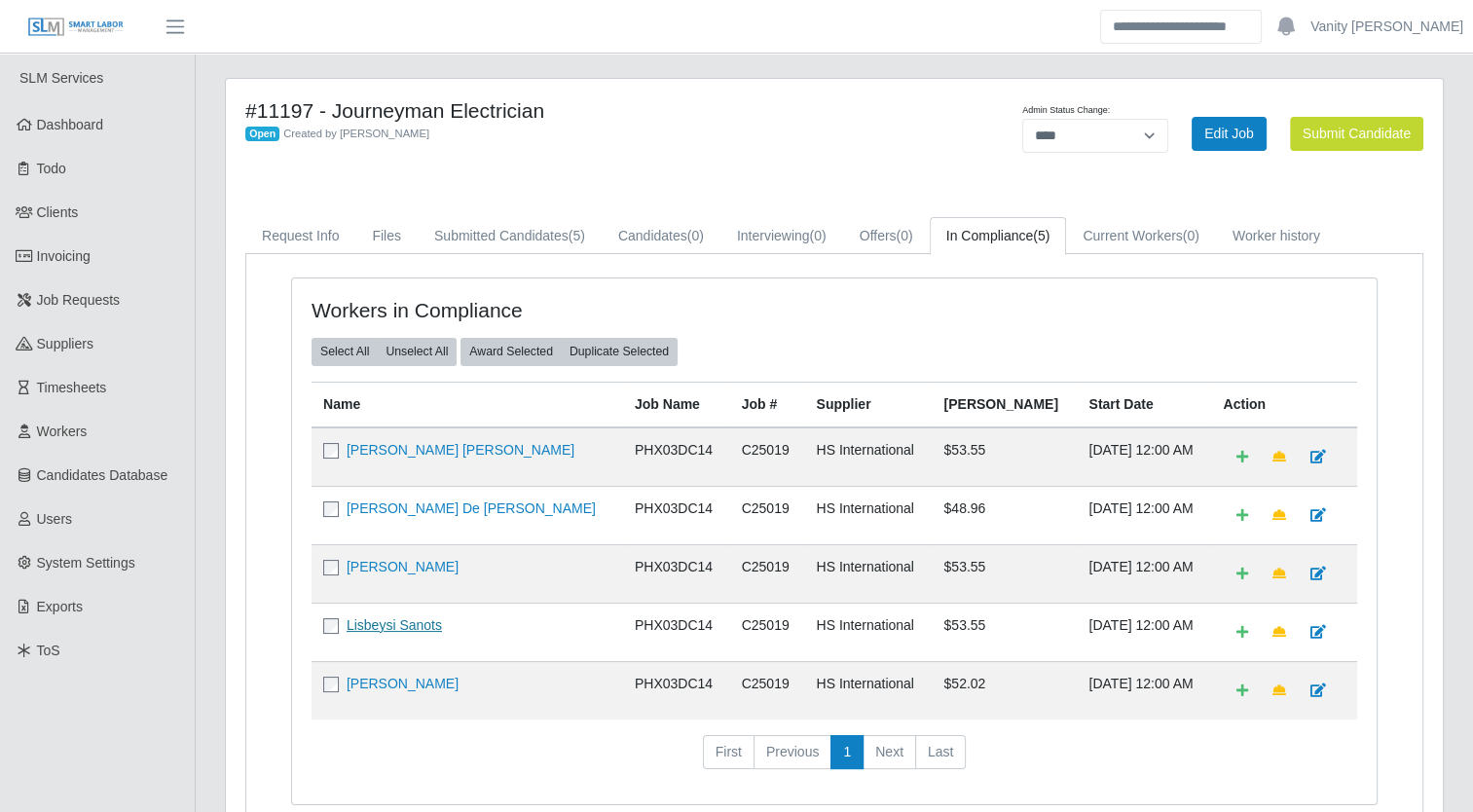
click at [396, 622] on link "Lisbeysi Sanots" at bounding box center [394, 625] width 96 height 16
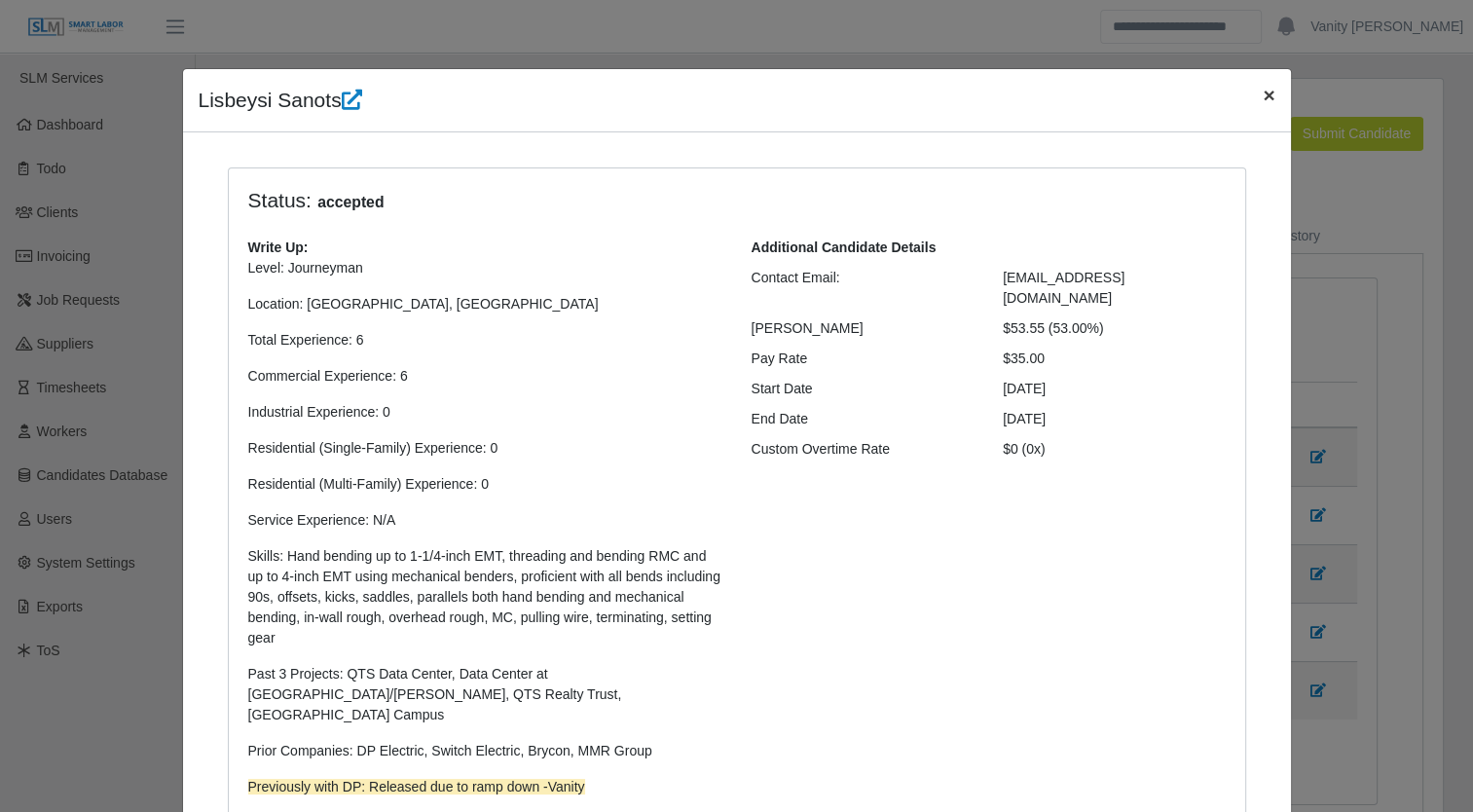
click at [1262, 95] on span "×" at bounding box center [1268, 94] width 12 height 23
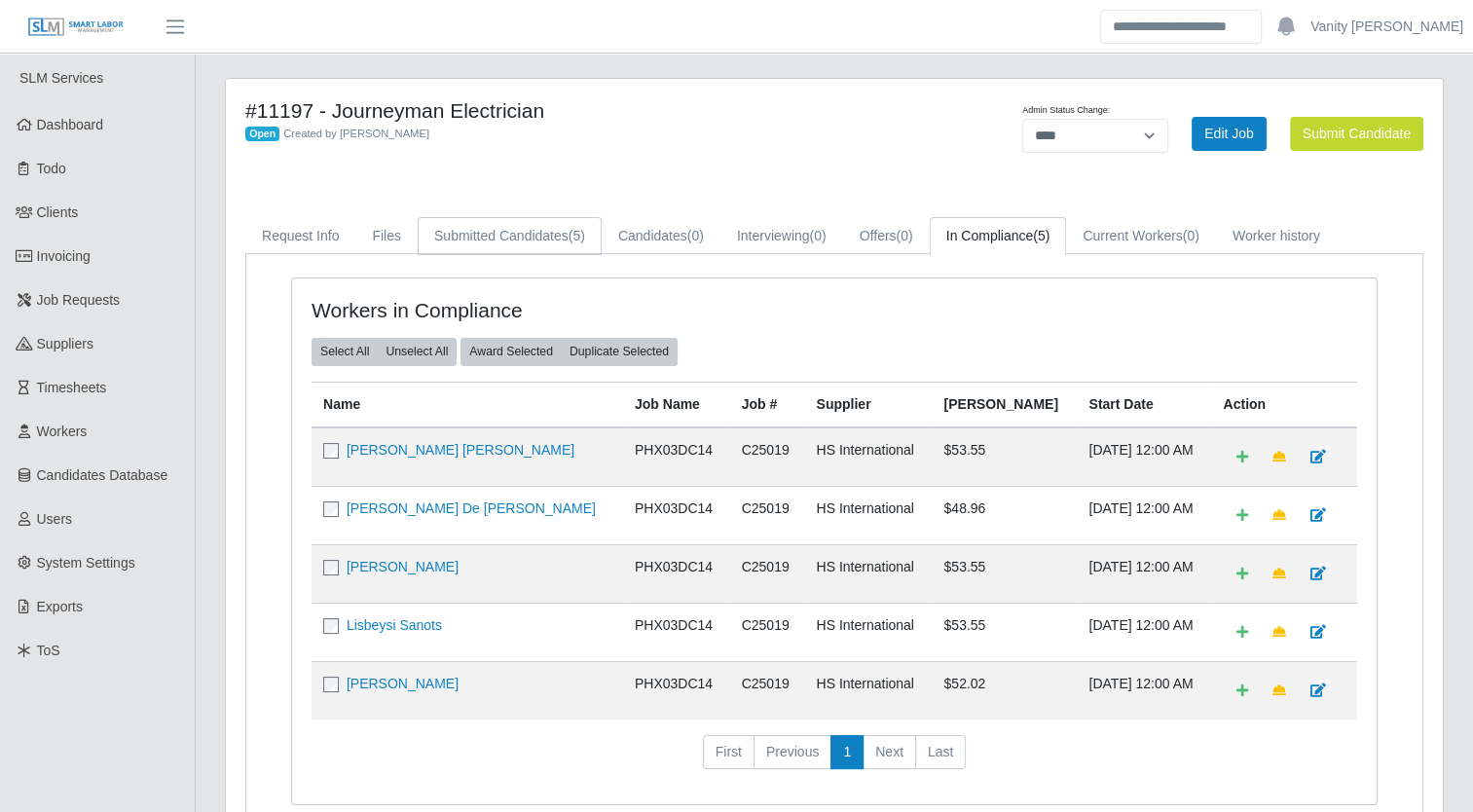
click at [578, 233] on span "(5)" at bounding box center [576, 235] width 17 height 16
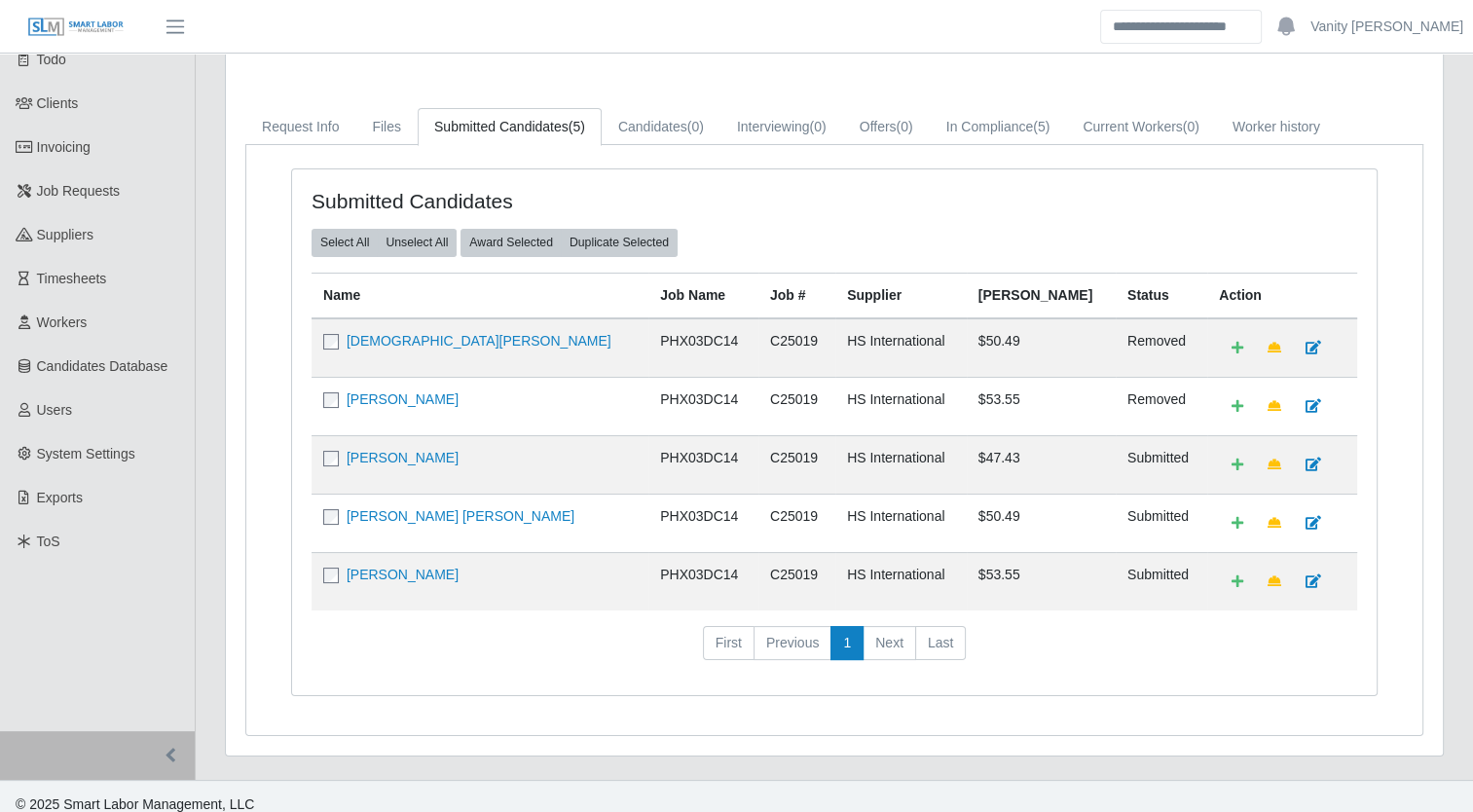
scroll to position [119, 0]
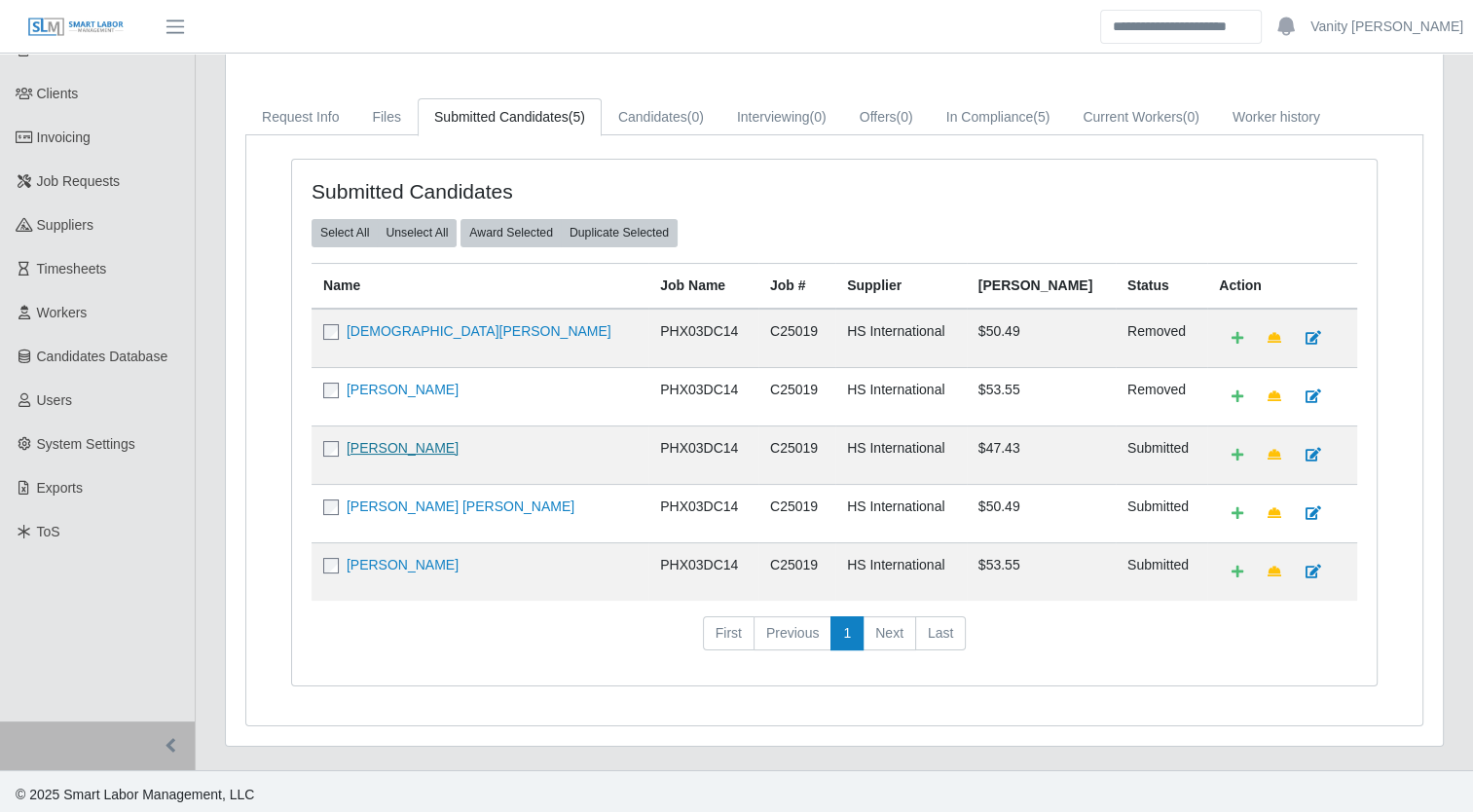
click at [414, 447] on link "[PERSON_NAME]" at bounding box center [403, 448] width 112 height 16
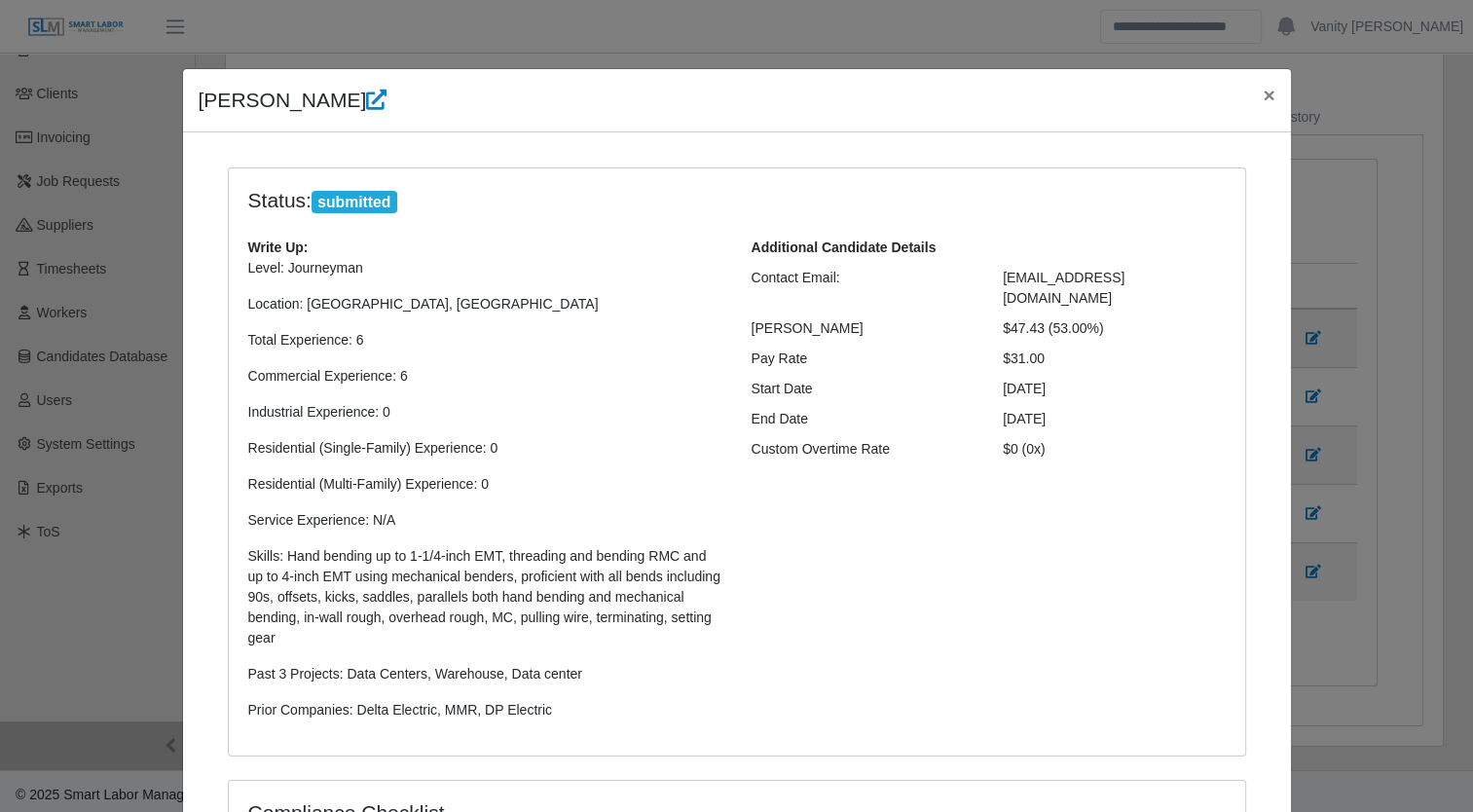
scroll to position [382, 0]
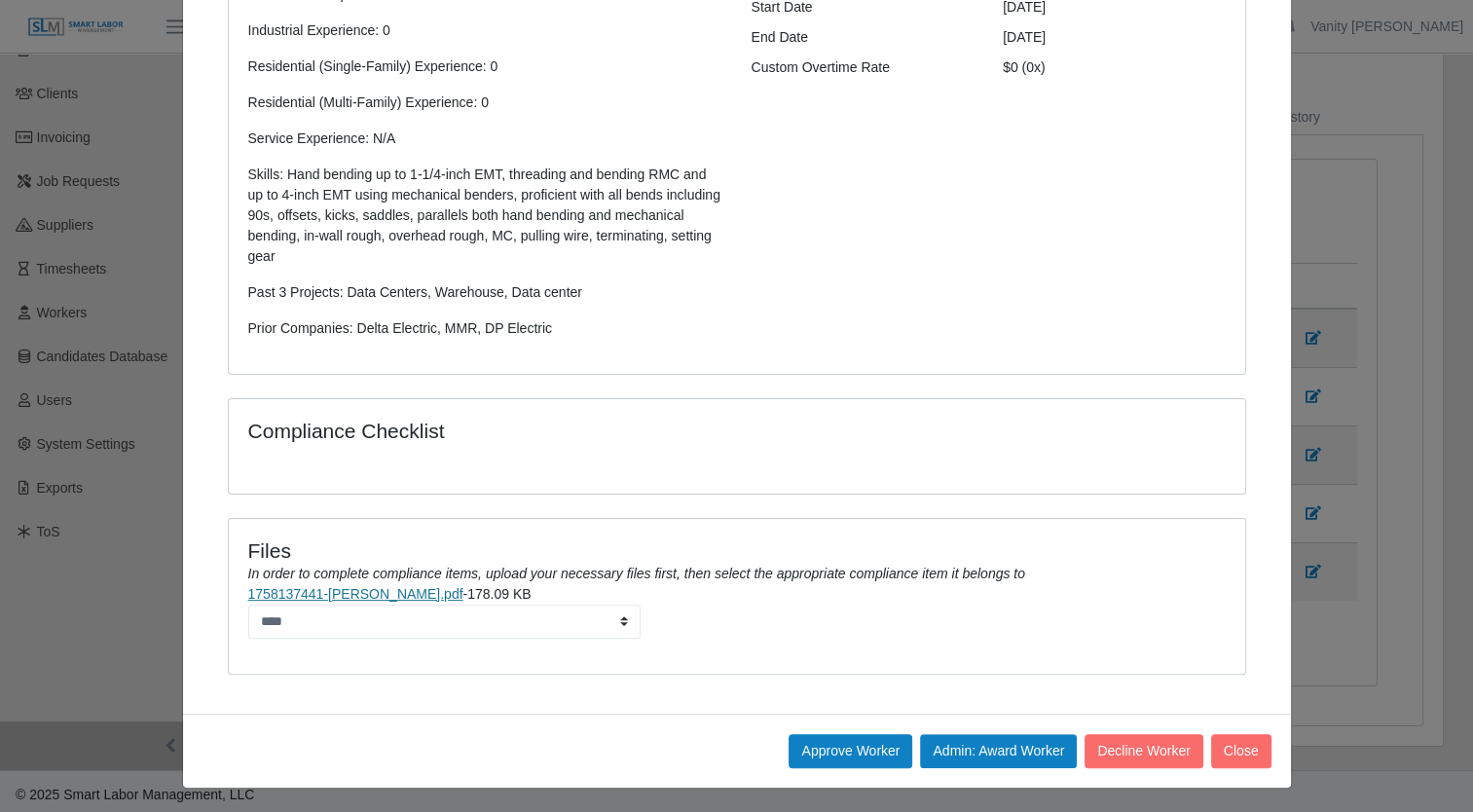
click at [354, 593] on link "1758137441-Shana Lee.pdf" at bounding box center [355, 593] width 216 height 16
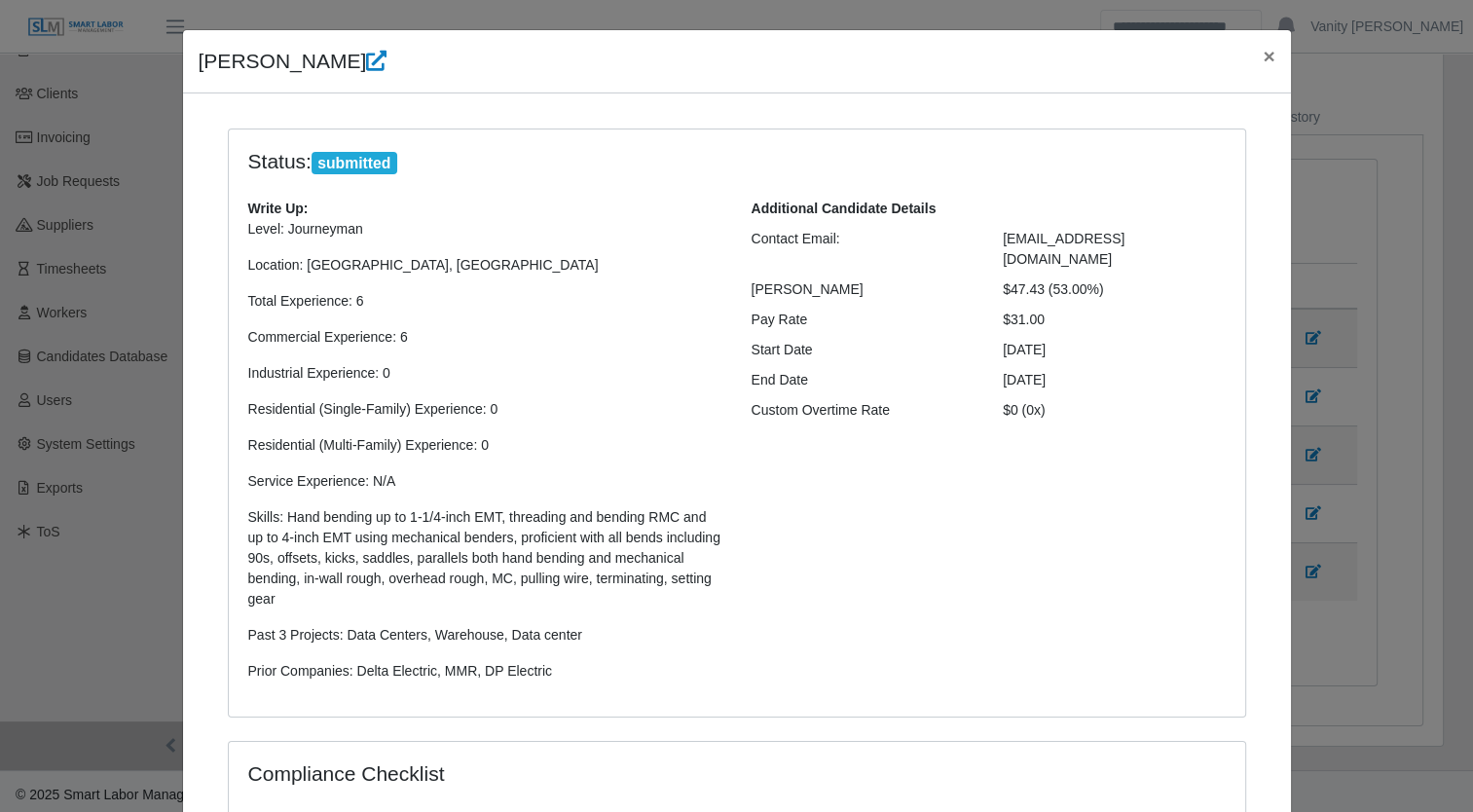
scroll to position [0, 0]
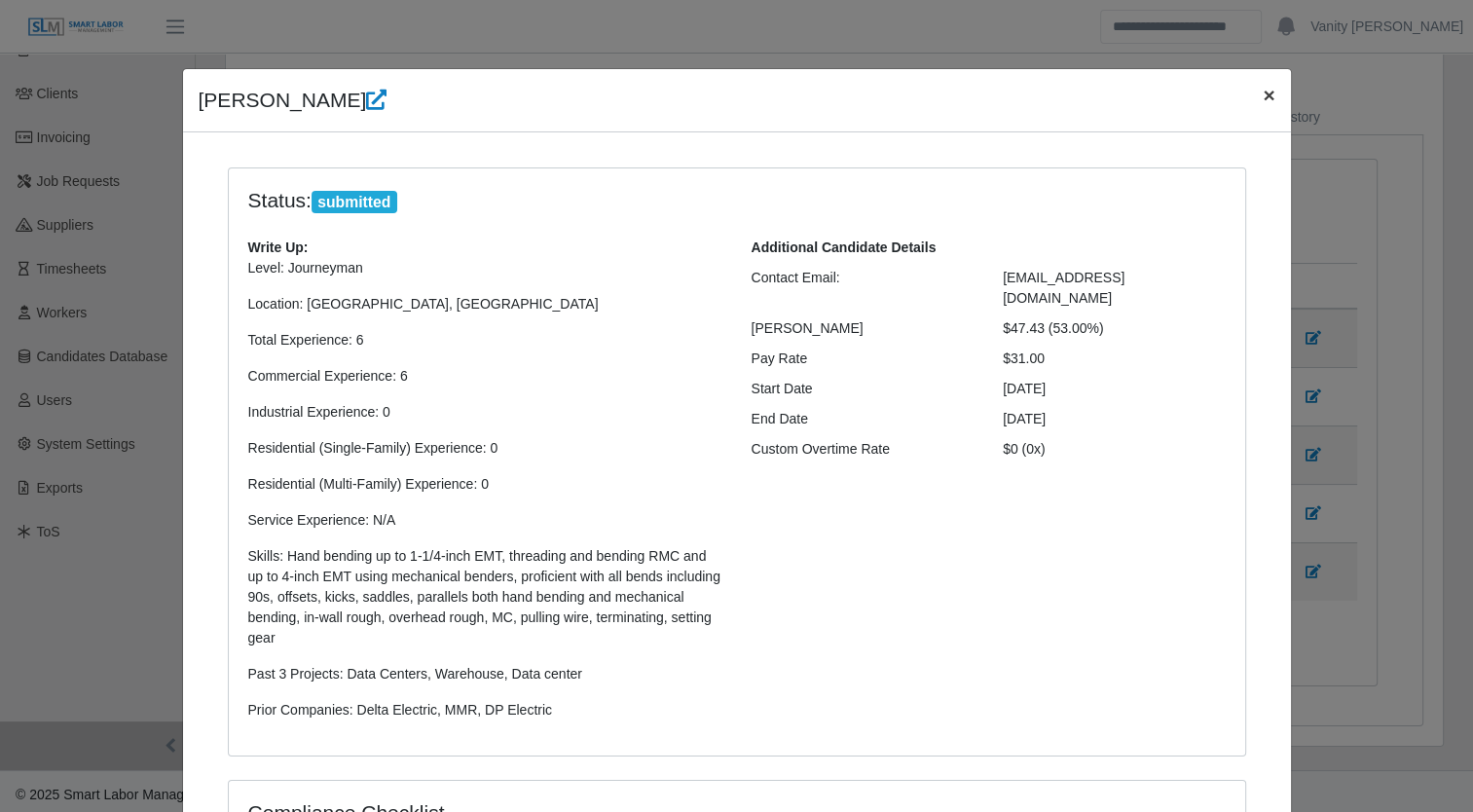
click at [1262, 99] on span "×" at bounding box center [1268, 94] width 12 height 23
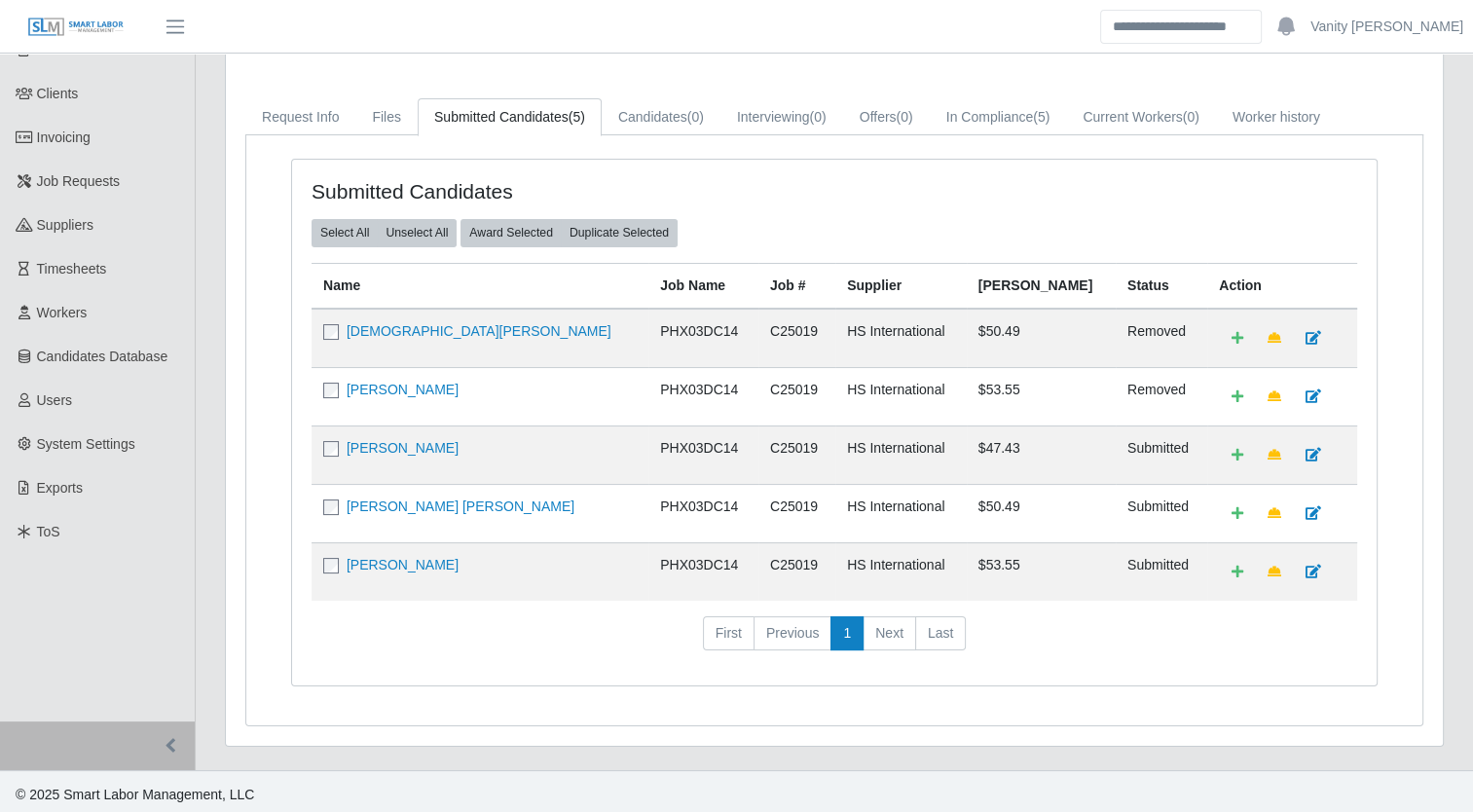
click at [469, 510] on td "[PERSON_NAME] [PERSON_NAME]" at bounding box center [480, 512] width 337 height 58
click at [472, 502] on link "[PERSON_NAME] [PERSON_NAME]" at bounding box center [460, 506] width 227 height 16
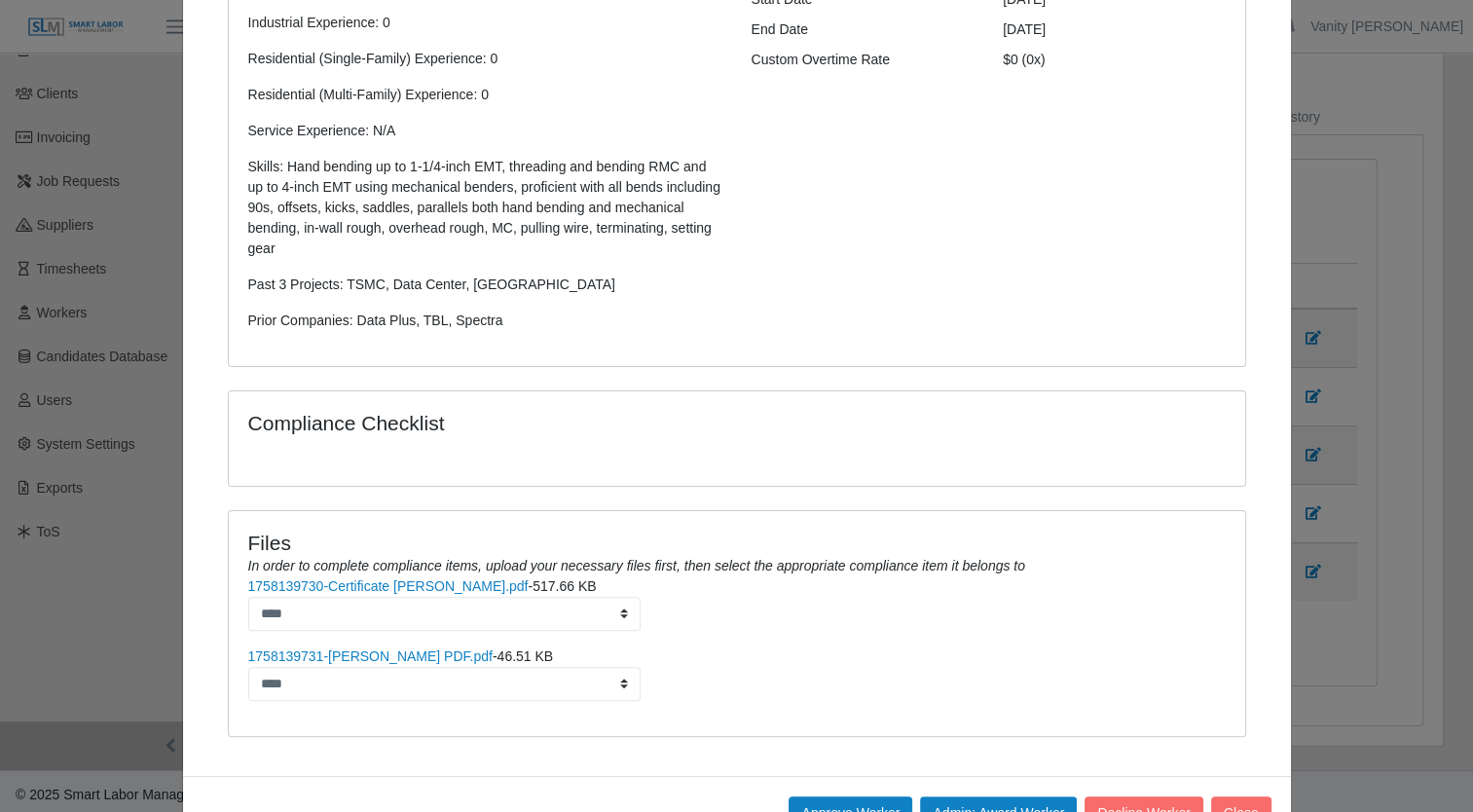
scroll to position [452, 0]
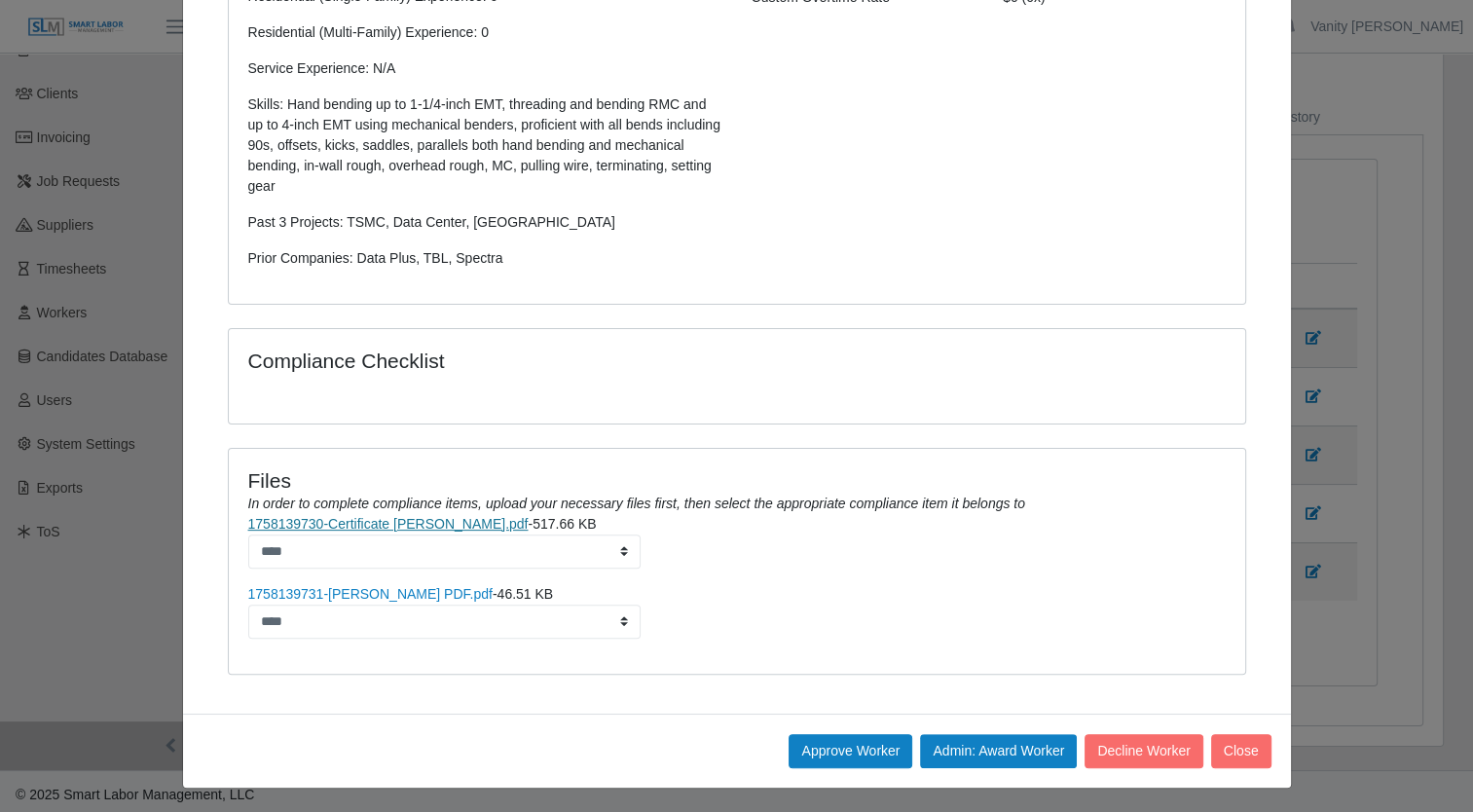
click at [357, 525] on link "1758139730-Certificate Jose Rendon.pdf" at bounding box center [388, 524] width 281 height 16
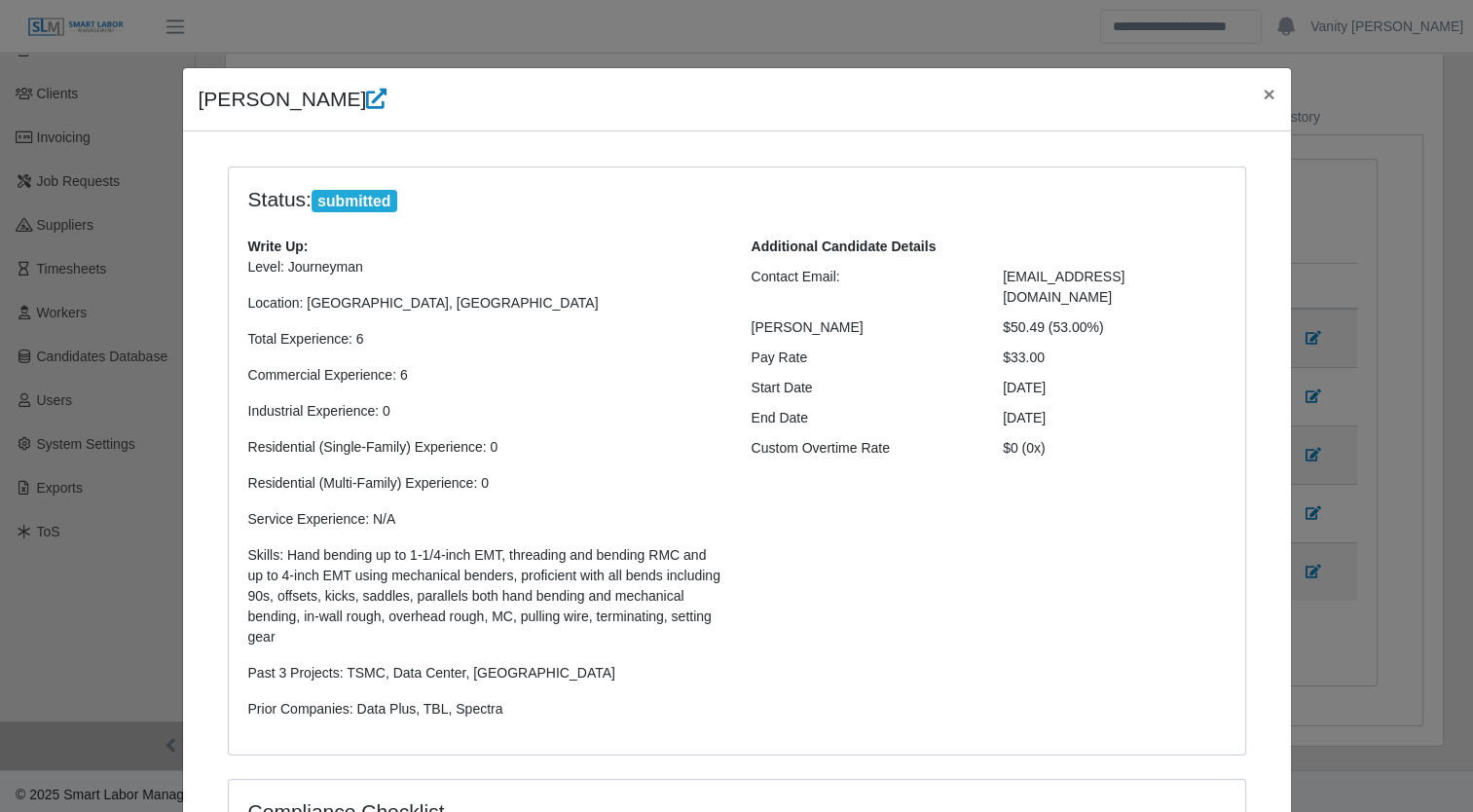
scroll to position [0, 0]
click at [1262, 92] on span "×" at bounding box center [1268, 94] width 12 height 23
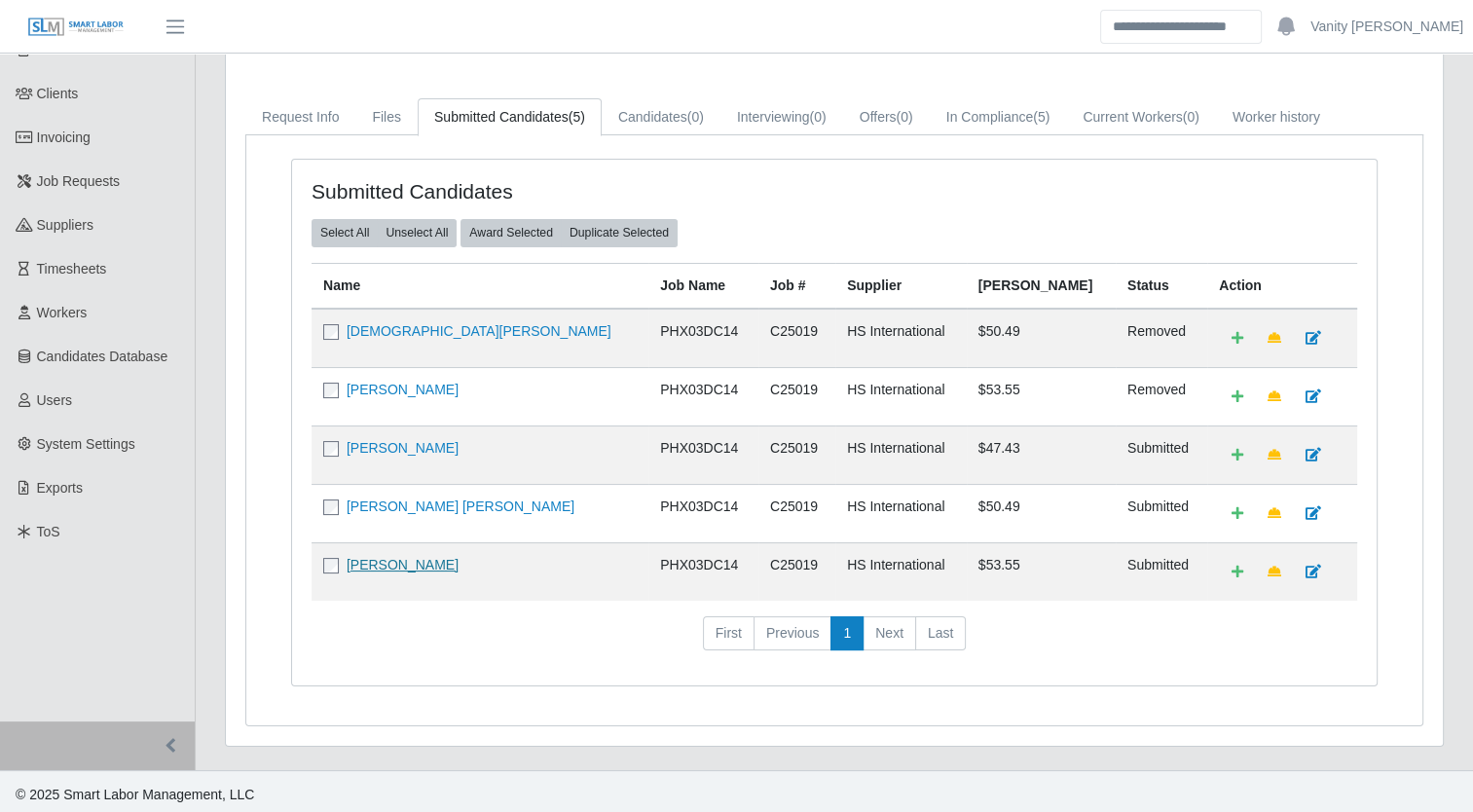
click at [425, 561] on link "[PERSON_NAME]" at bounding box center [403, 565] width 112 height 16
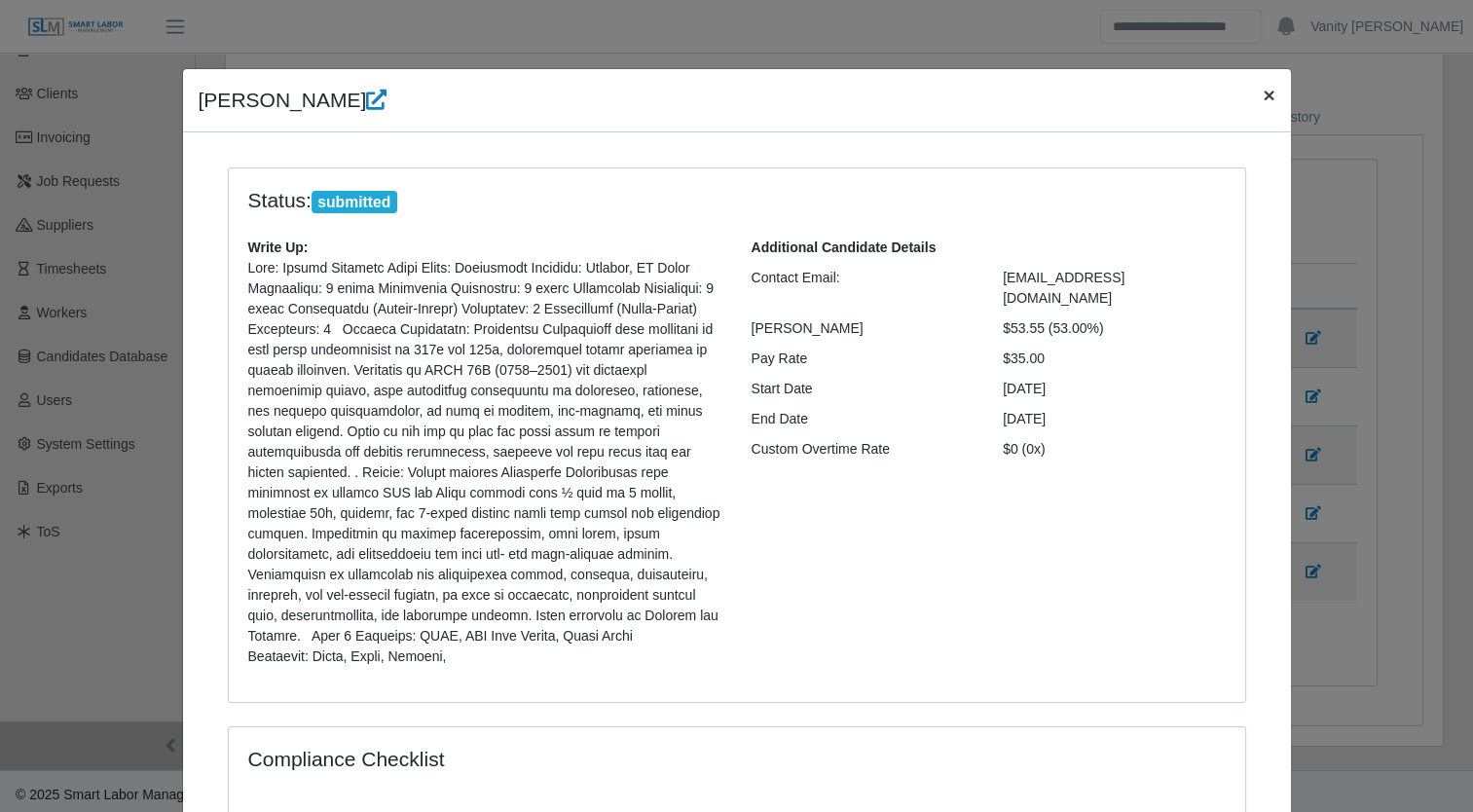
click at [1262, 101] on span "×" at bounding box center [1268, 94] width 12 height 23
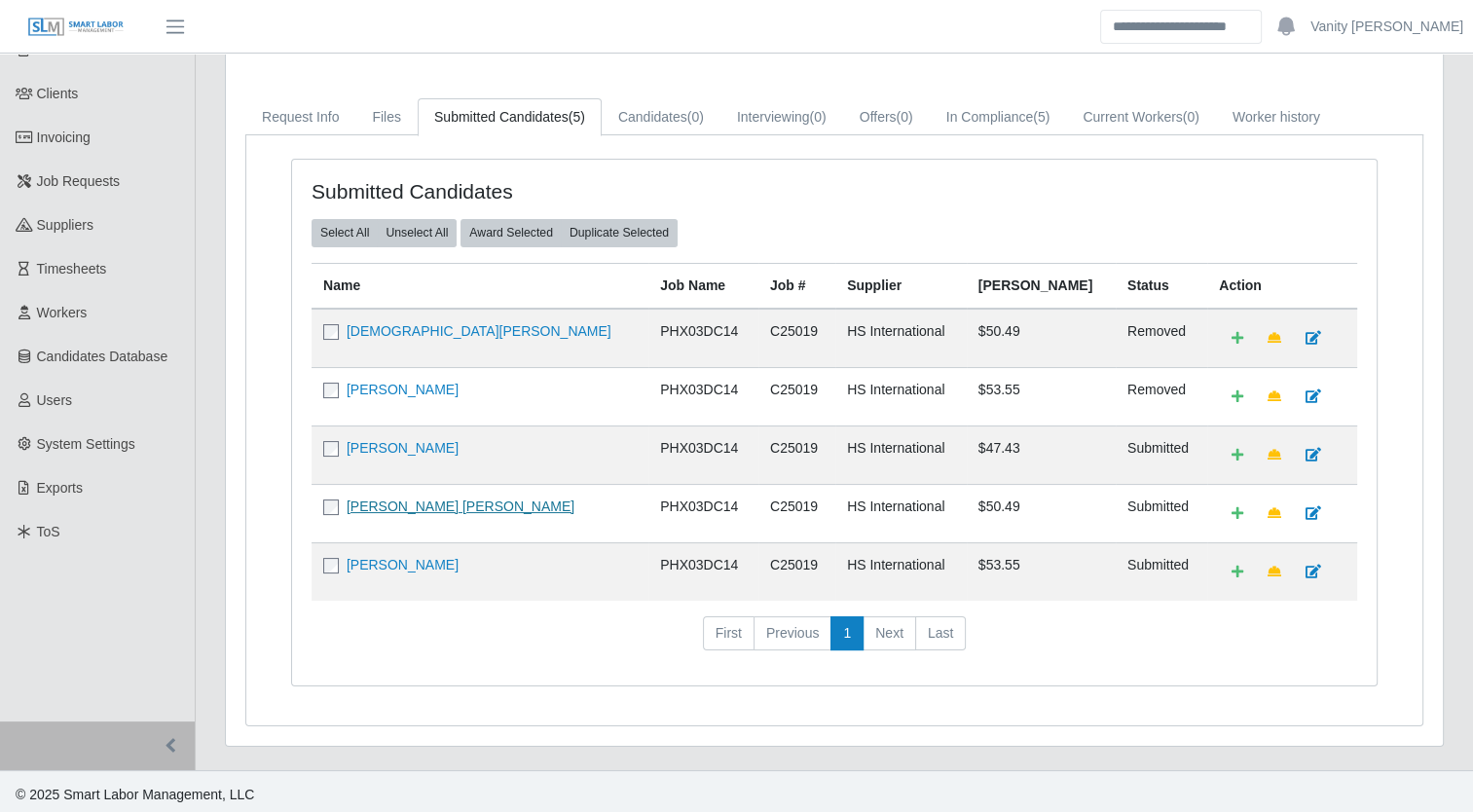
click at [469, 498] on link "[PERSON_NAME] [PERSON_NAME]" at bounding box center [460, 506] width 227 height 16
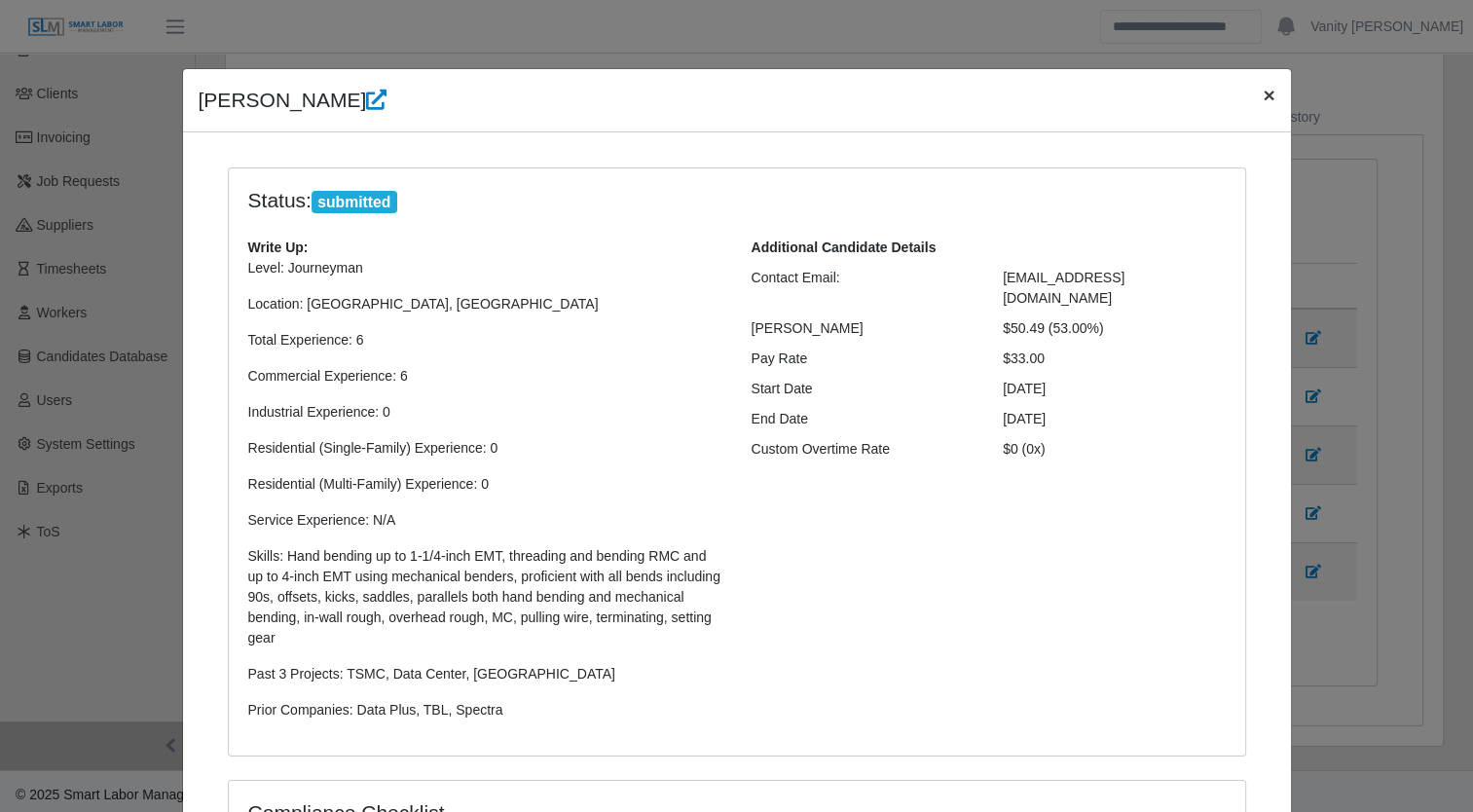
click at [1265, 94] on span "×" at bounding box center [1268, 94] width 12 height 23
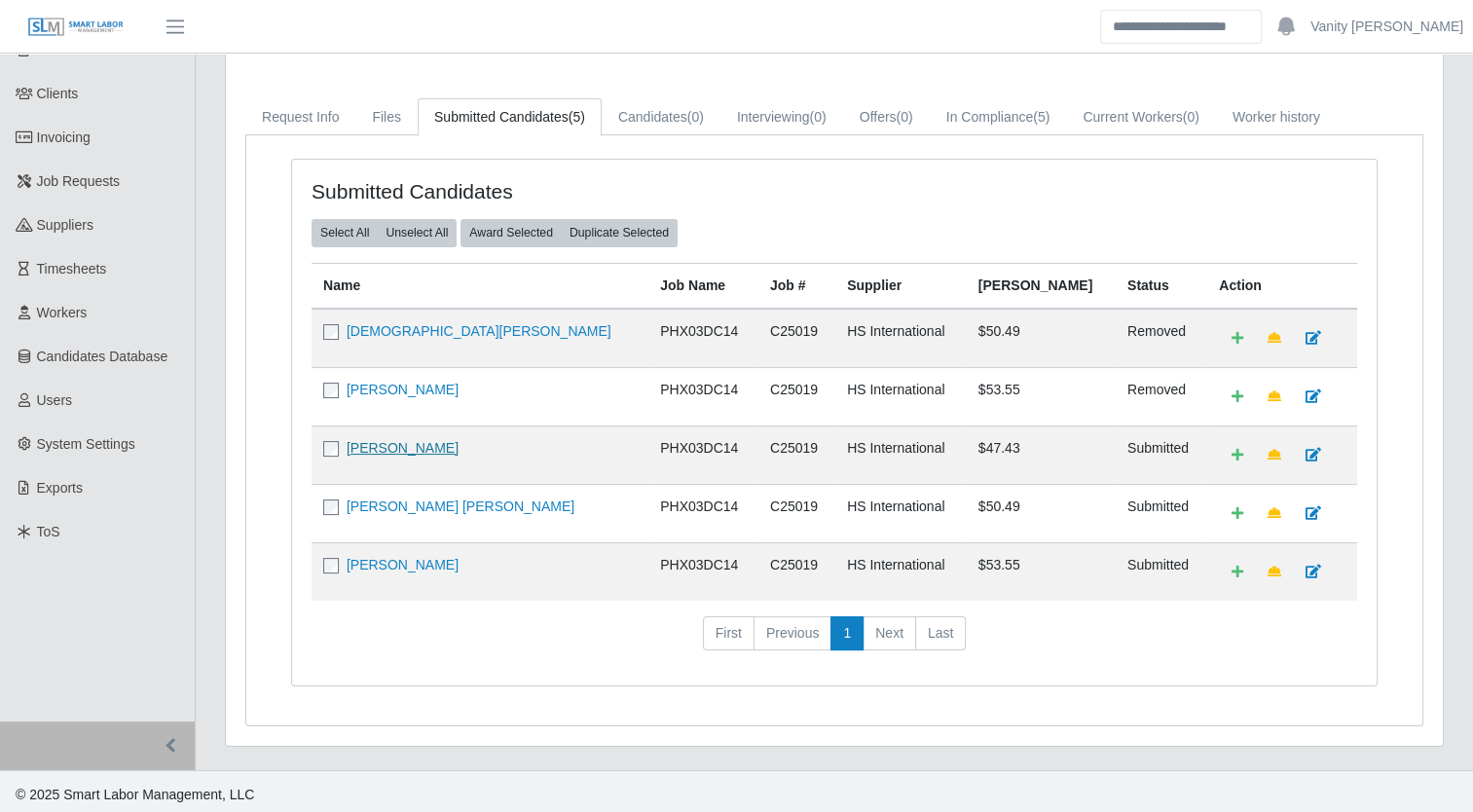
click at [361, 440] on link "[PERSON_NAME]" at bounding box center [403, 448] width 112 height 16
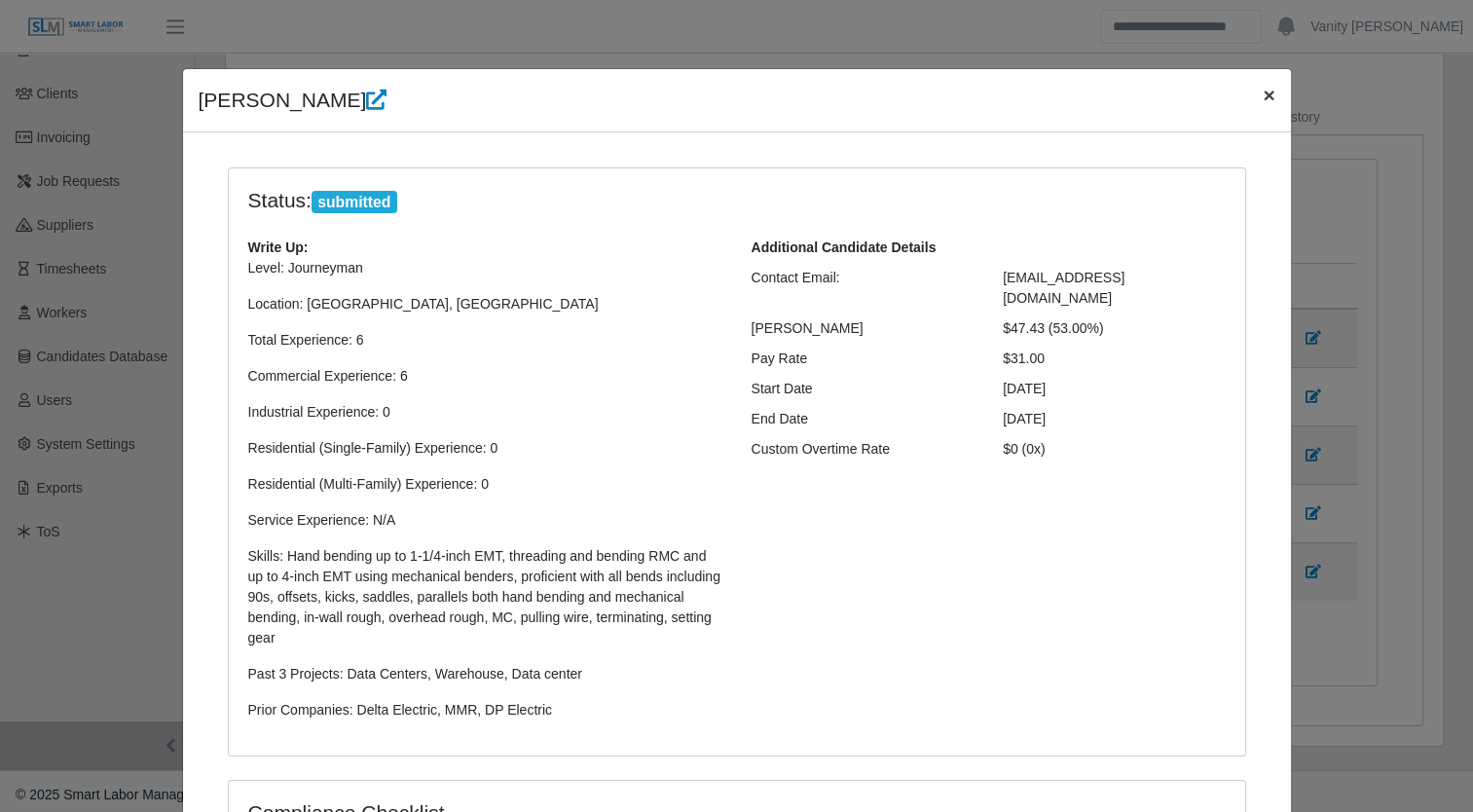
click at [1249, 95] on button "×" at bounding box center [1269, 94] width 43 height 51
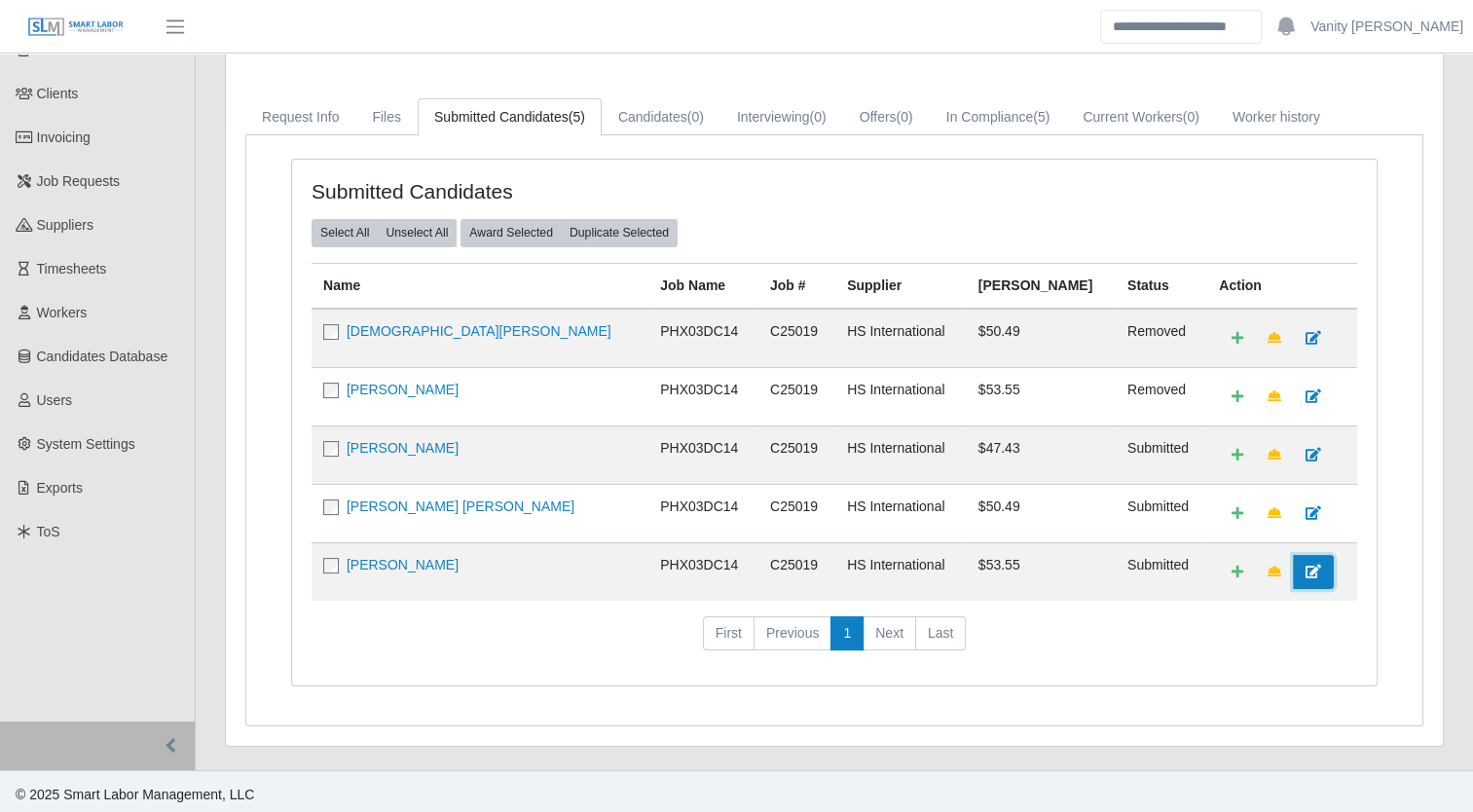
click at [1293, 574] on link at bounding box center [1313, 572] width 41 height 34
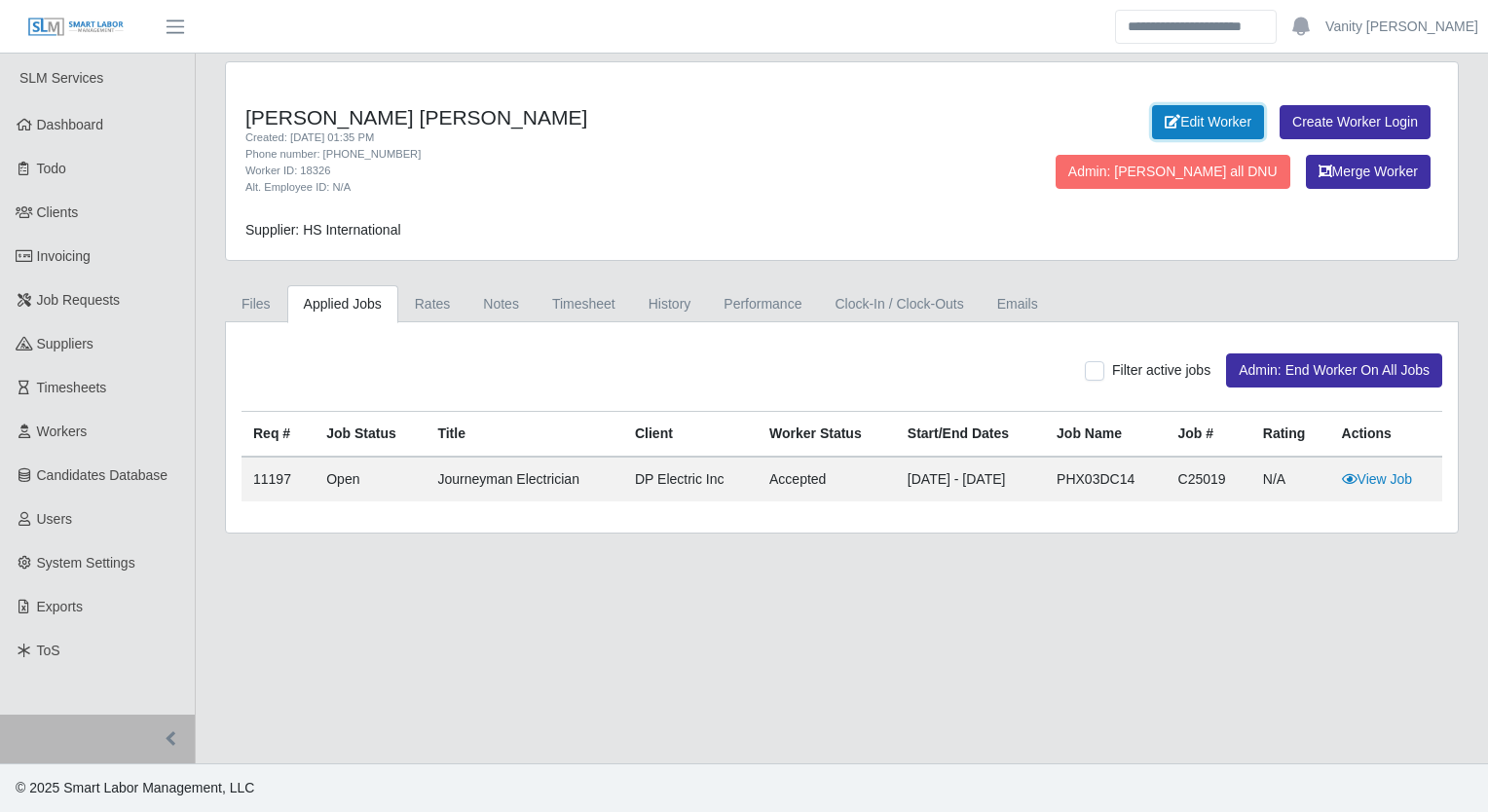
click at [1152, 128] on link "Edit Worker" at bounding box center [1208, 122] width 112 height 34
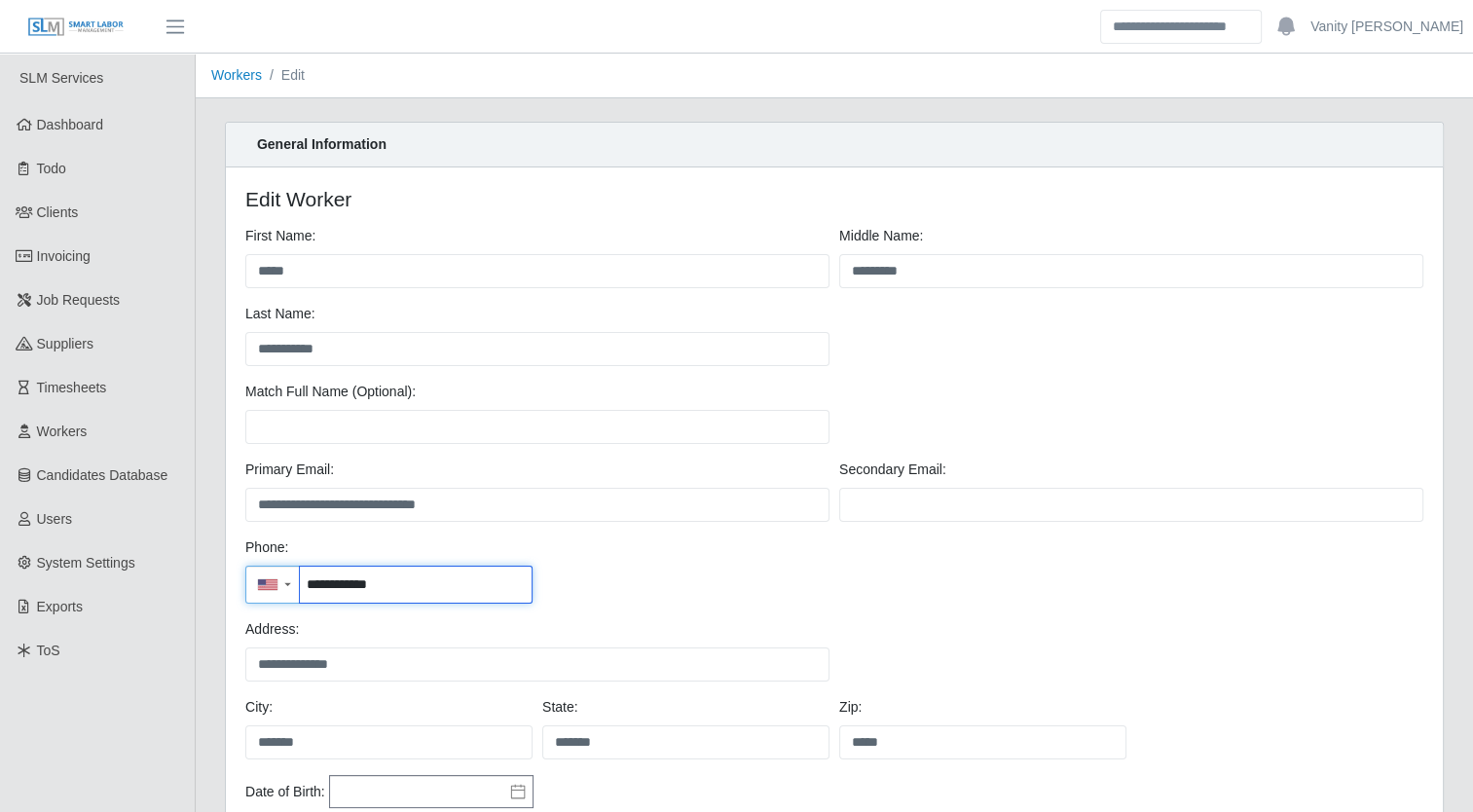
drag, startPoint x: 453, startPoint y: 581, endPoint x: 307, endPoint y: 596, distance: 146.8
click at [307, 596] on input "**********" at bounding box center [416, 584] width 231 height 36
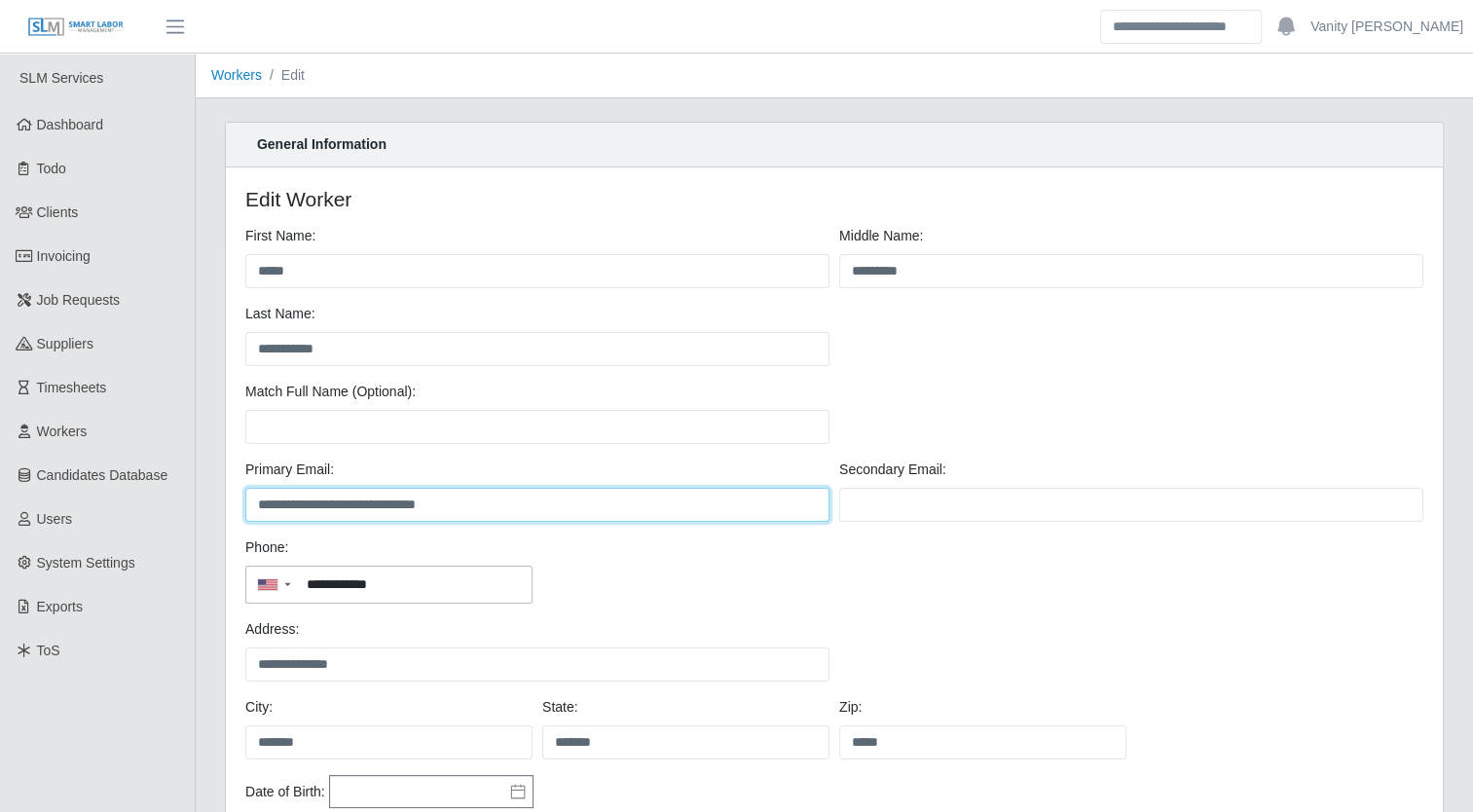
drag, startPoint x: 511, startPoint y: 510, endPoint x: 230, endPoint y: 526, distance: 281.5
click at [230, 526] on div "**********" at bounding box center [834, 570] width 1217 height 805
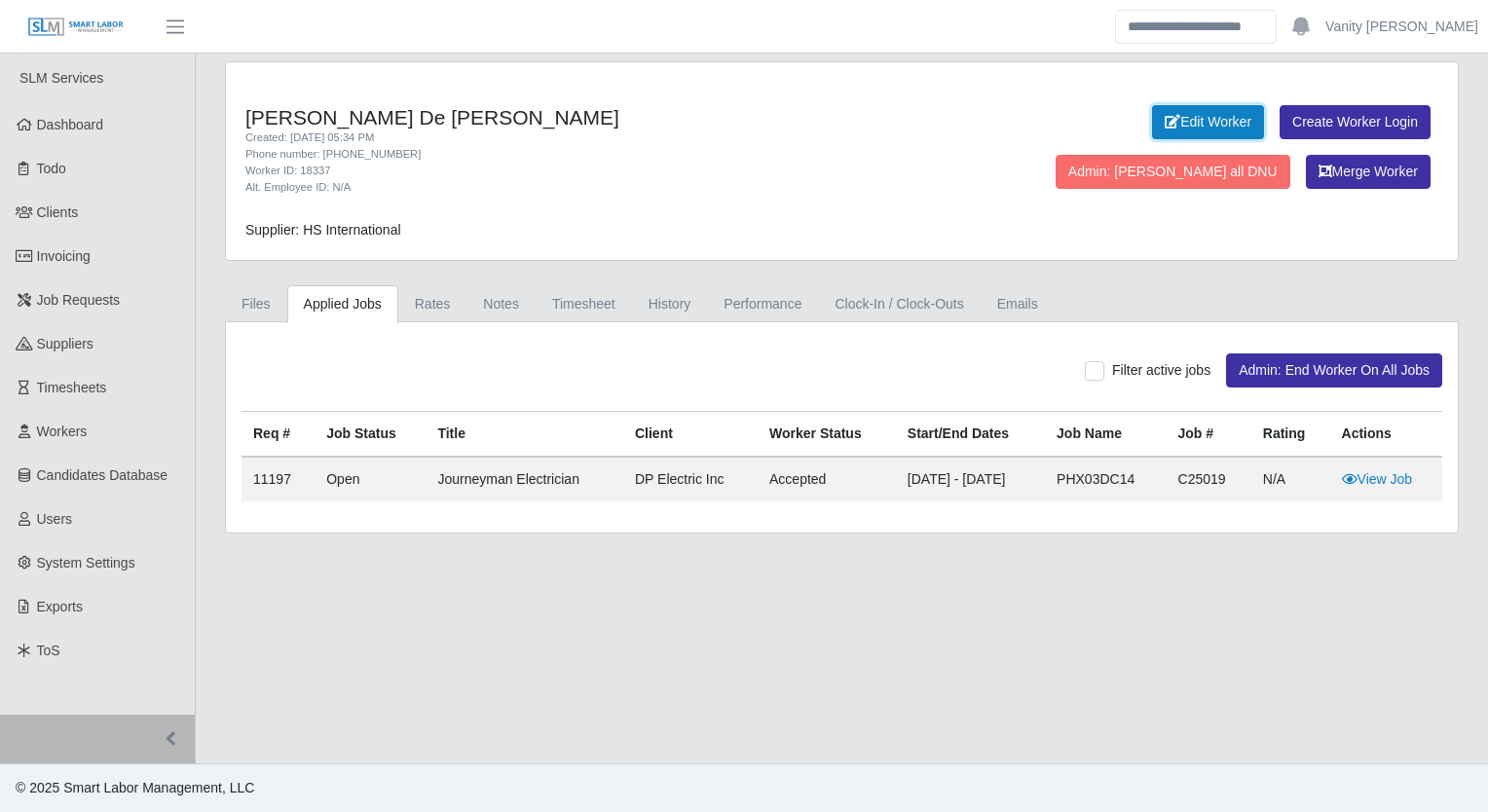
click at [1152, 136] on link "Edit Worker" at bounding box center [1208, 122] width 112 height 34
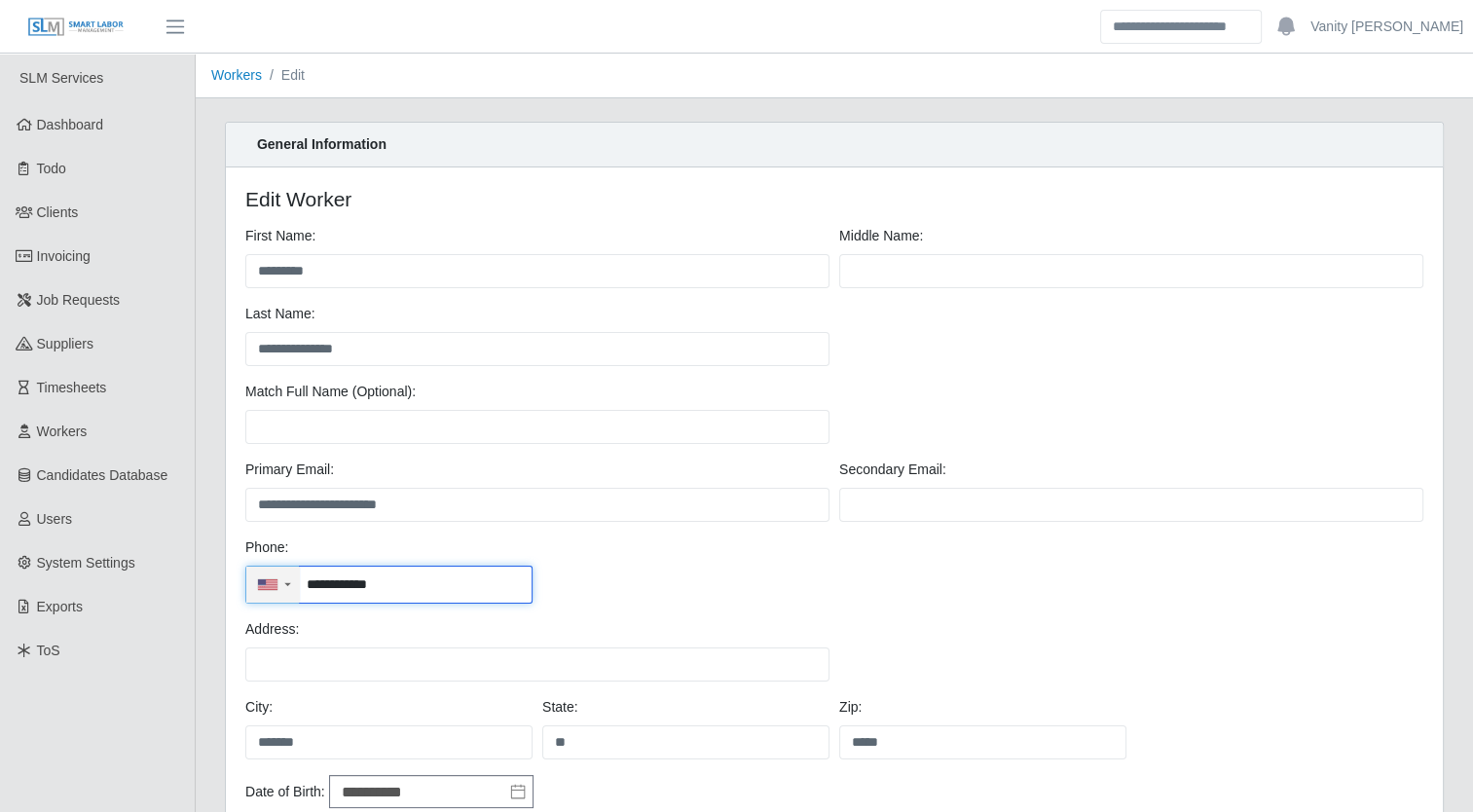
drag, startPoint x: 418, startPoint y: 584, endPoint x: 269, endPoint y: 579, distance: 149.1
click at [269, 579] on div "**********" at bounding box center [389, 584] width 288 height 38
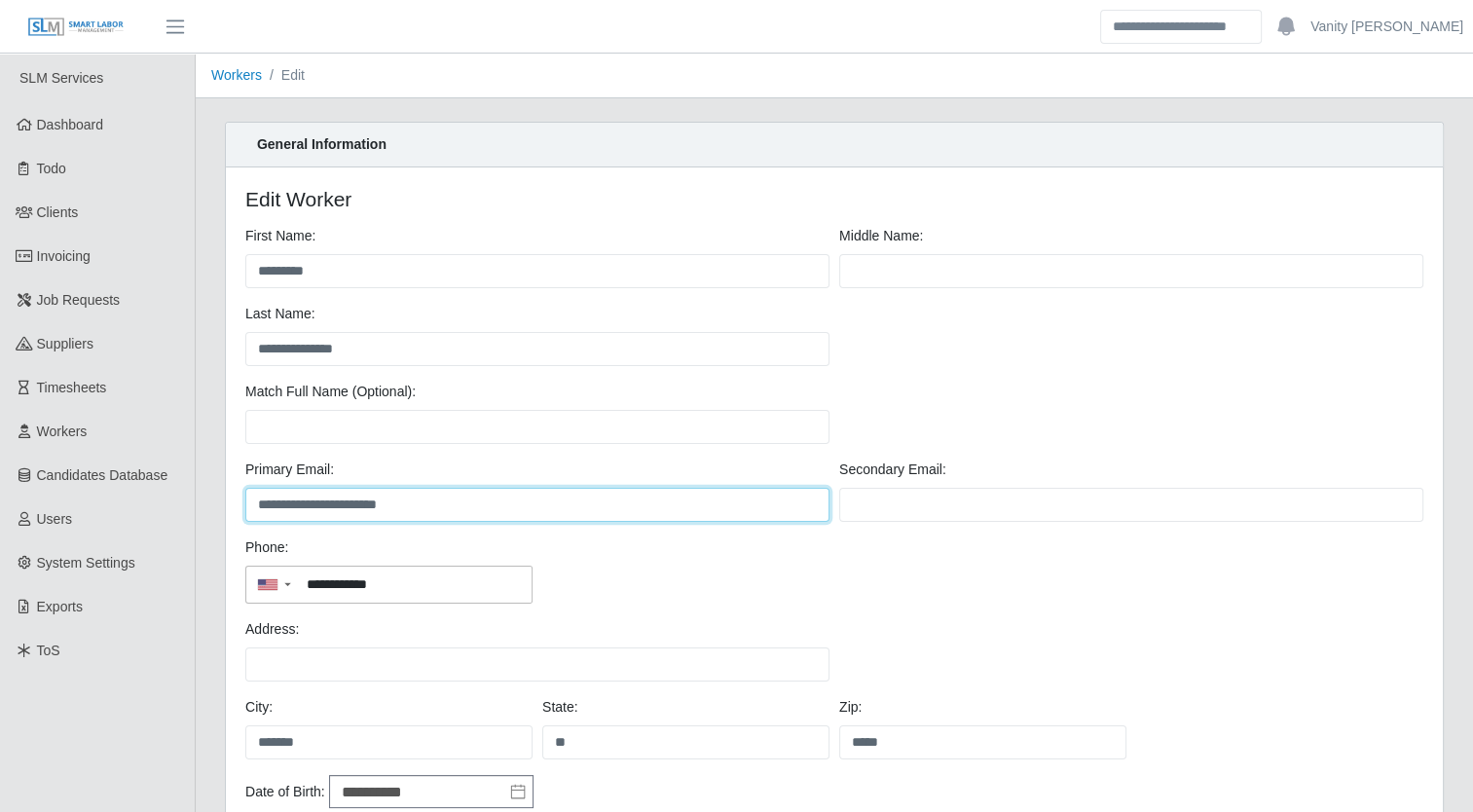
drag, startPoint x: 461, startPoint y: 508, endPoint x: 252, endPoint y: 482, distance: 210.6
click at [252, 482] on div "**********" at bounding box center [537, 490] width 594 height 62
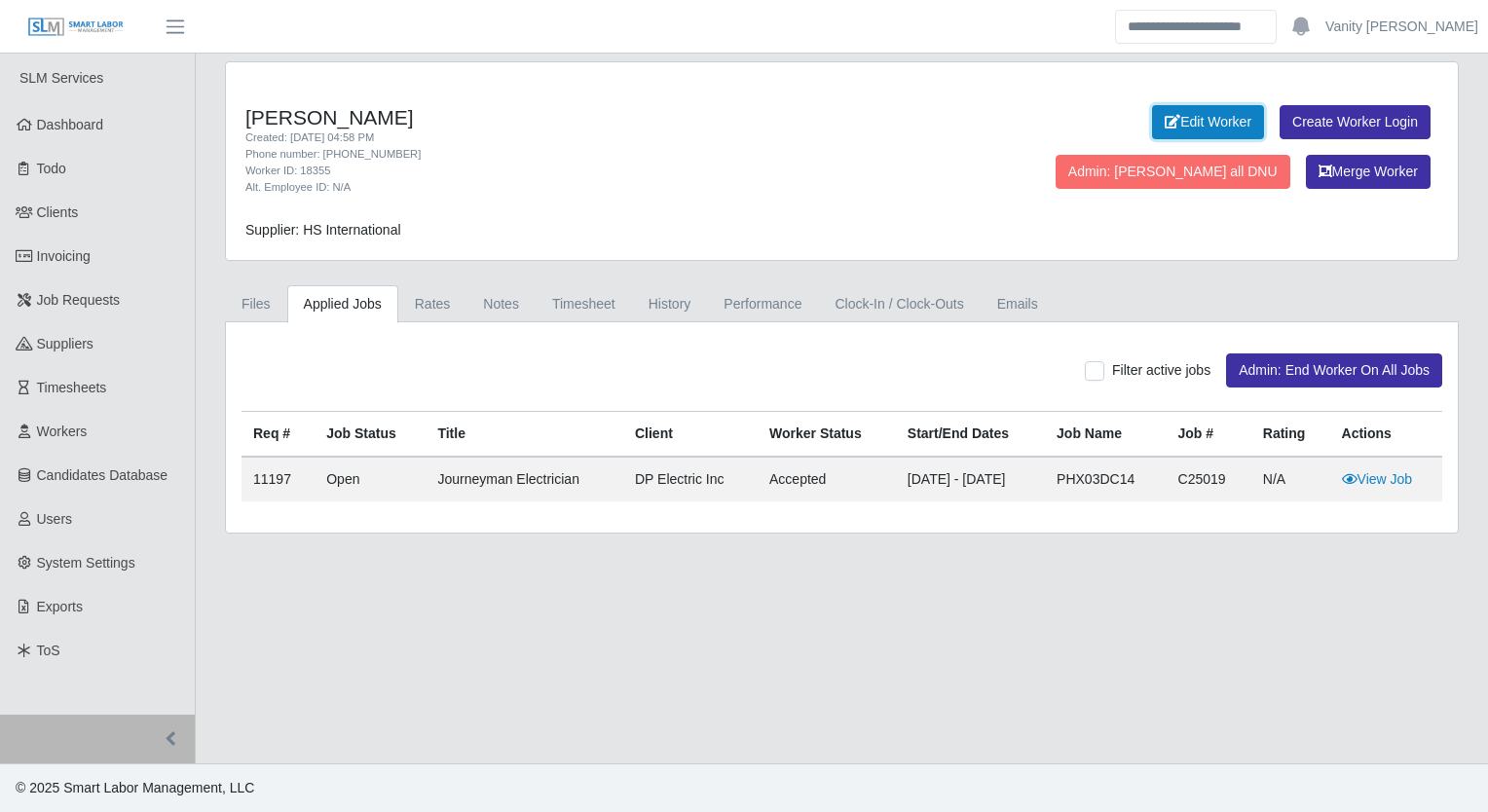
click at [1152, 120] on link "Edit Worker" at bounding box center [1208, 122] width 112 height 34
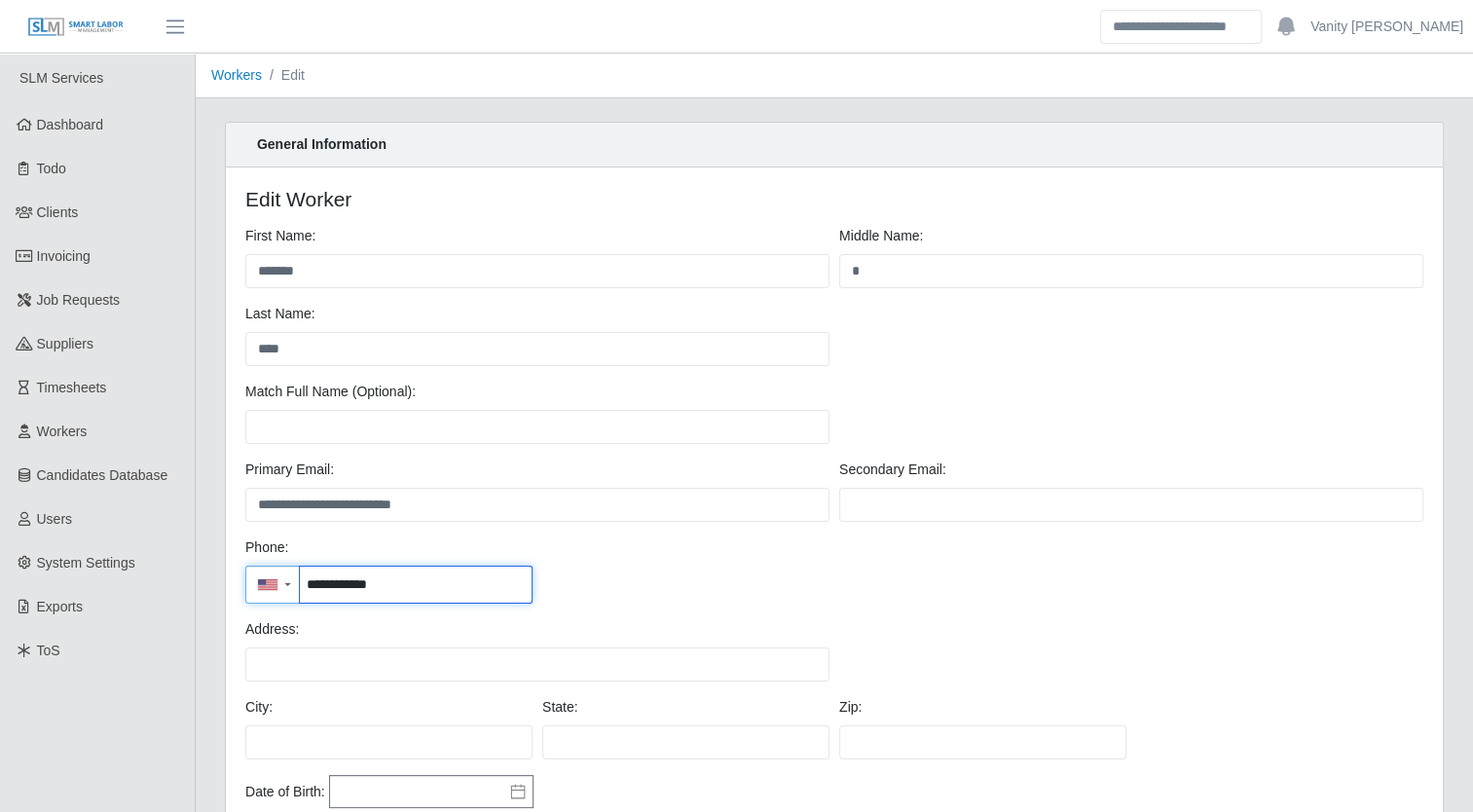
drag, startPoint x: 418, startPoint y: 586, endPoint x: 207, endPoint y: 589, distance: 211.0
click at [207, 589] on div "**********" at bounding box center [834, 656] width 1277 height 1070
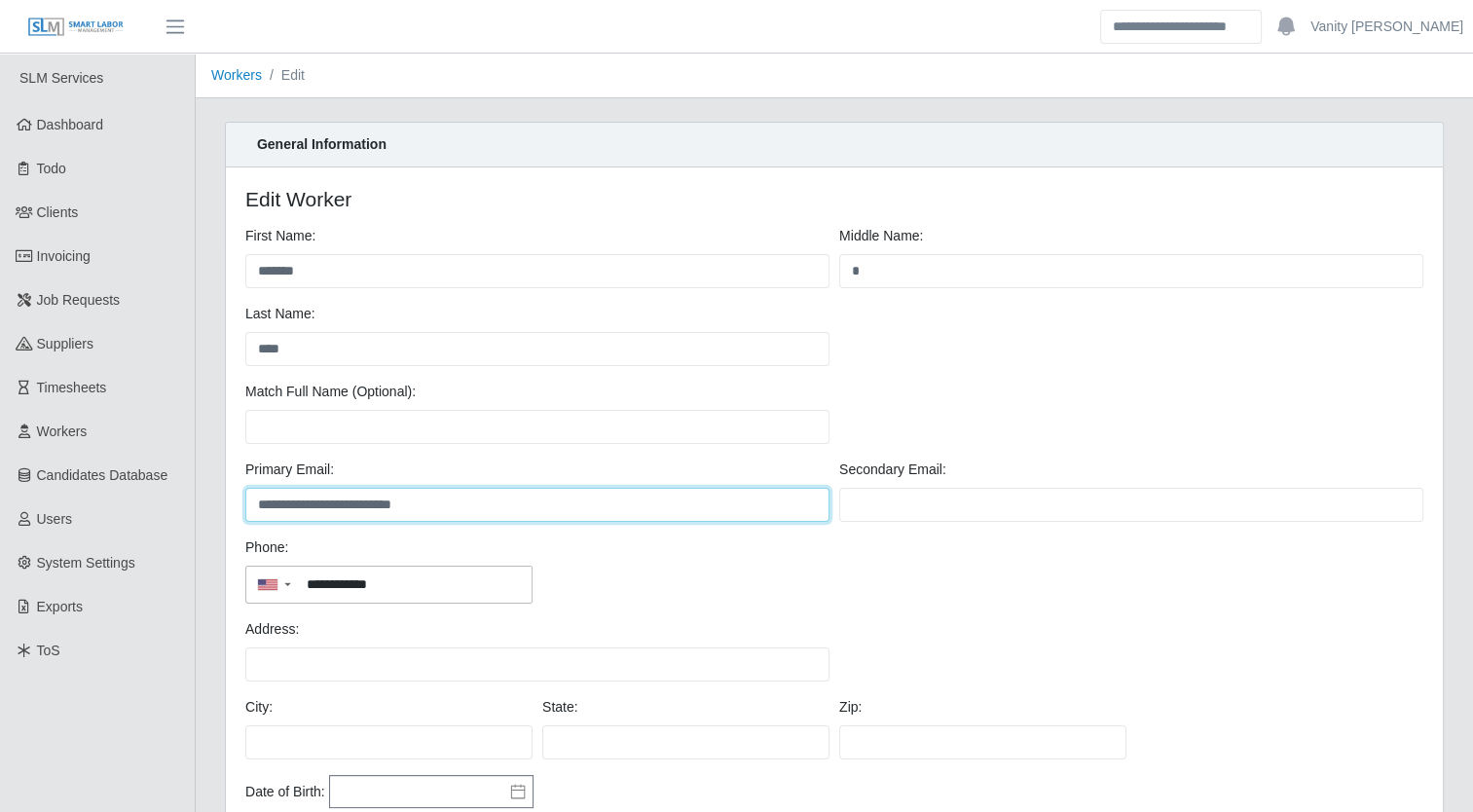
drag, startPoint x: 480, startPoint y: 510, endPoint x: 253, endPoint y: 487, distance: 228.2
click at [253, 487] on input "**********" at bounding box center [537, 504] width 584 height 34
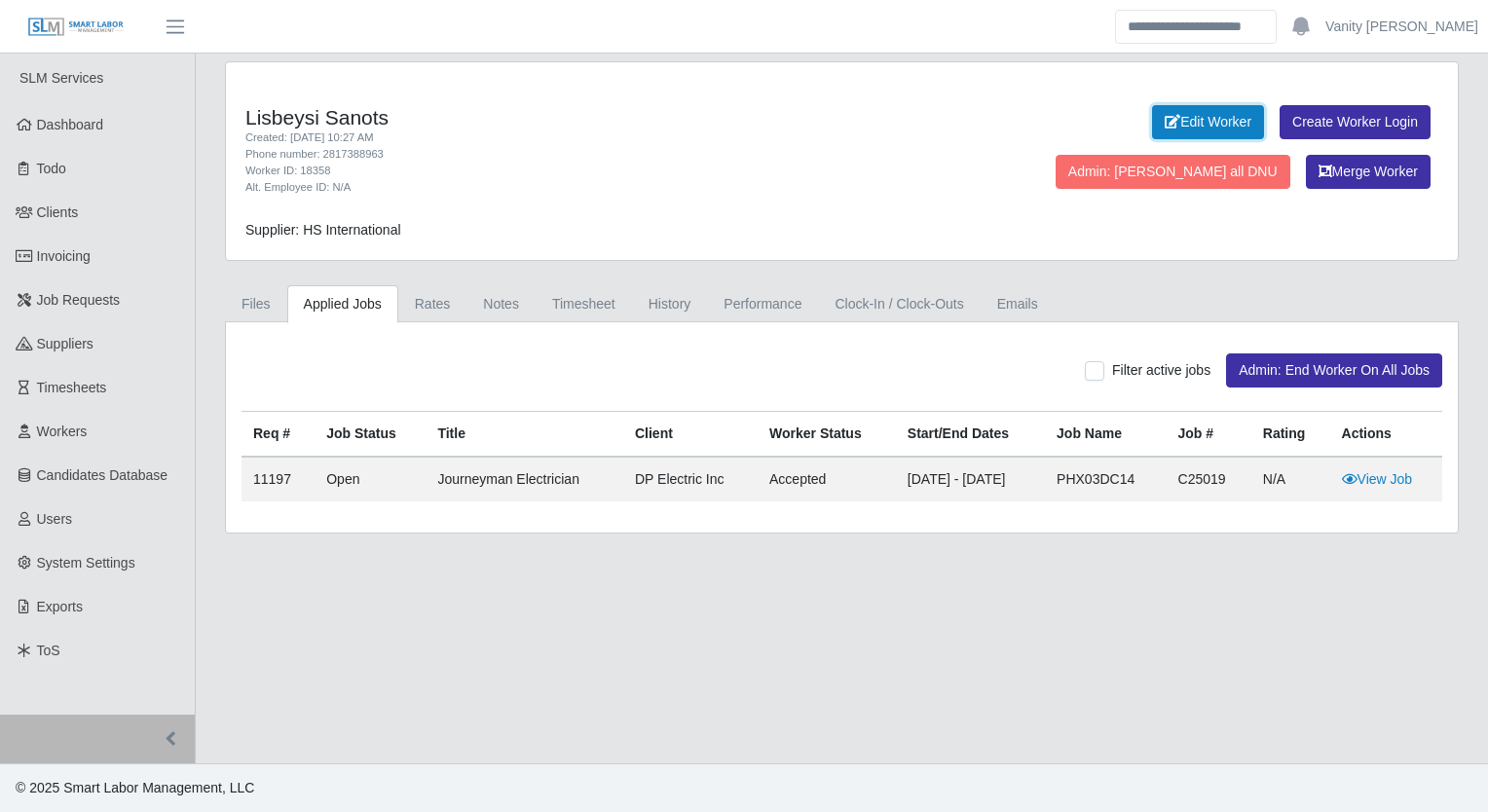
click at [1152, 119] on link "Edit Worker" at bounding box center [1208, 122] width 112 height 34
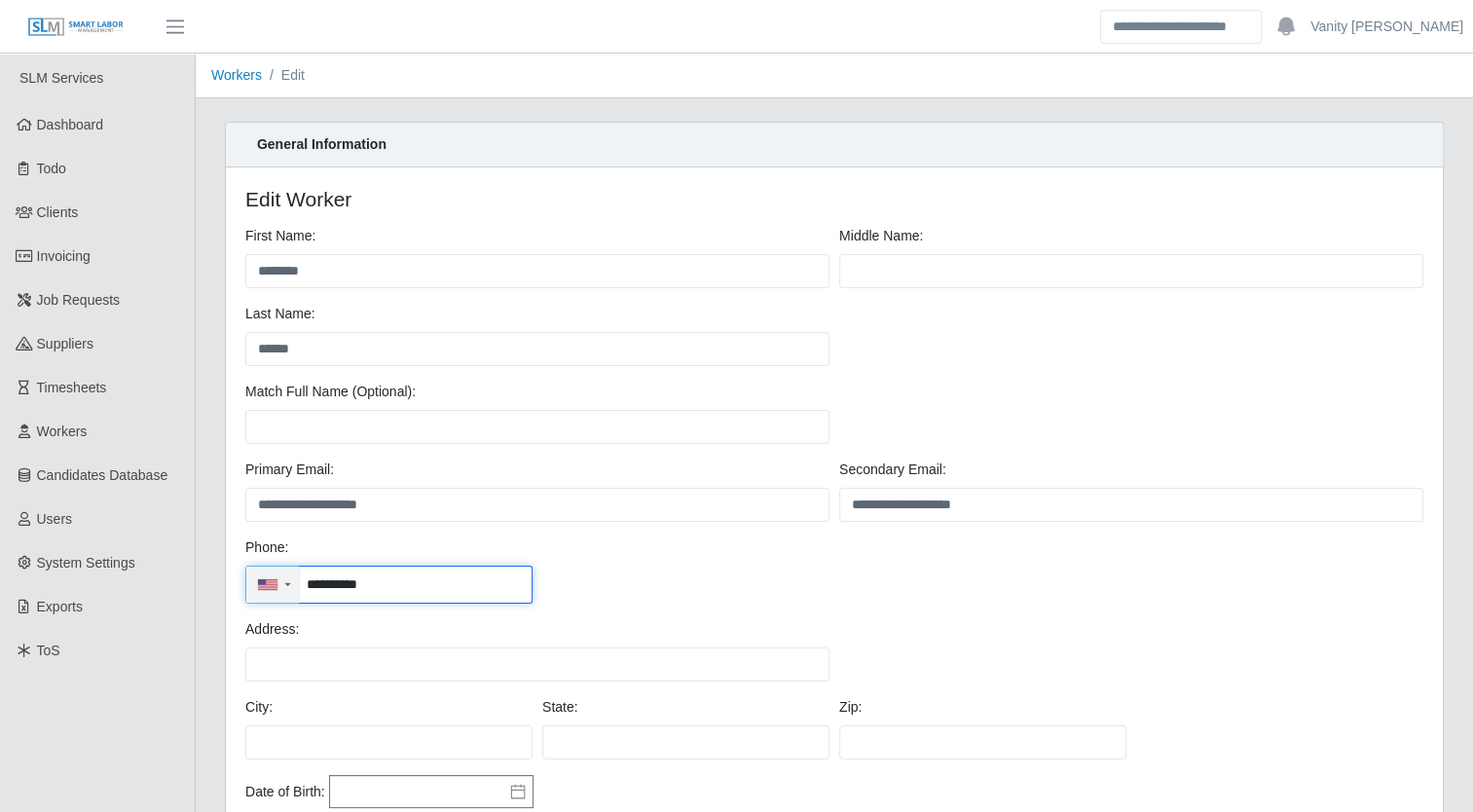
drag, startPoint x: 409, startPoint y: 591, endPoint x: 292, endPoint y: 570, distance: 118.9
click at [292, 570] on div "**********" at bounding box center [389, 584] width 288 height 38
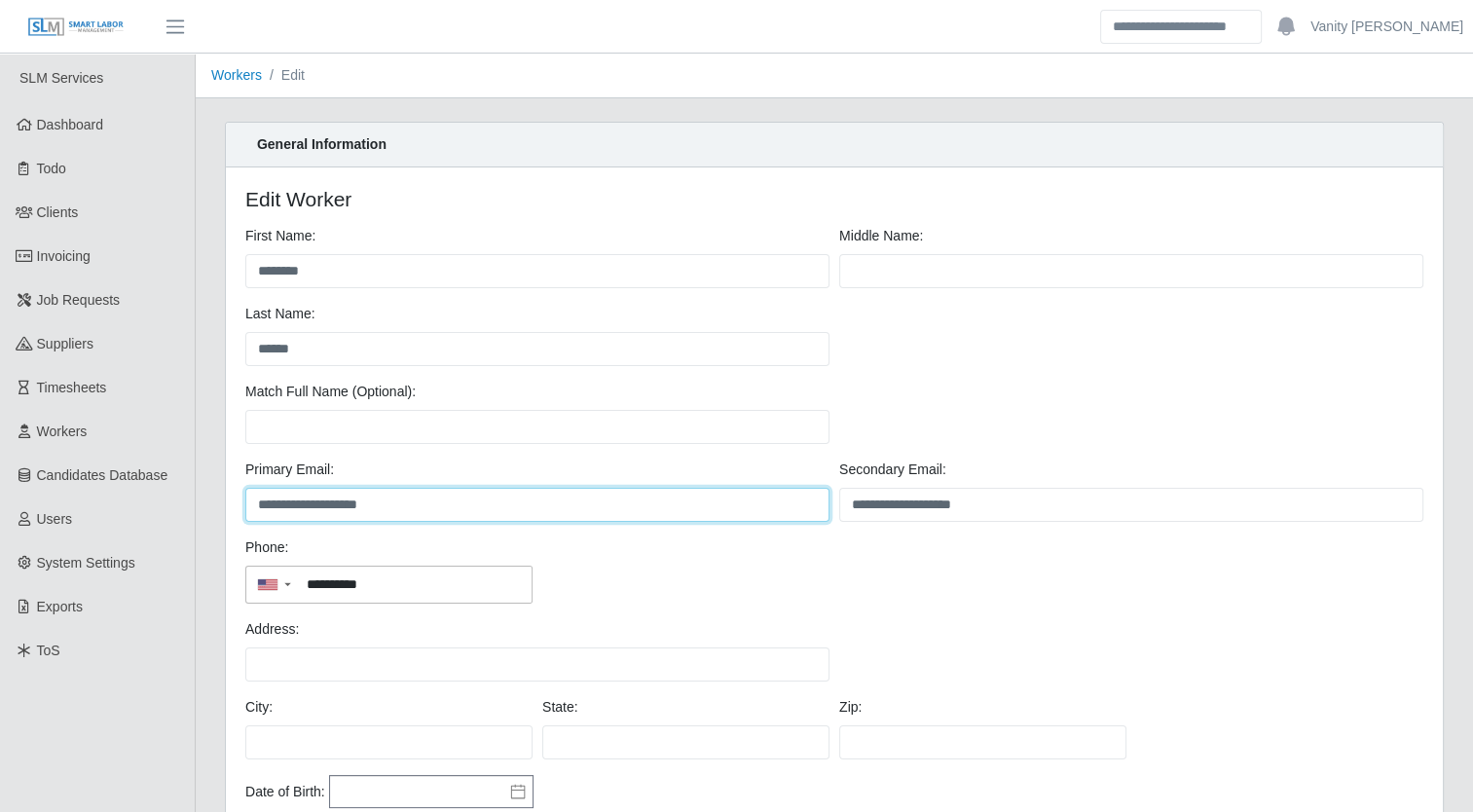
drag, startPoint x: 416, startPoint y: 506, endPoint x: 249, endPoint y: 512, distance: 167.1
click at [249, 512] on input "**********" at bounding box center [537, 504] width 584 height 34
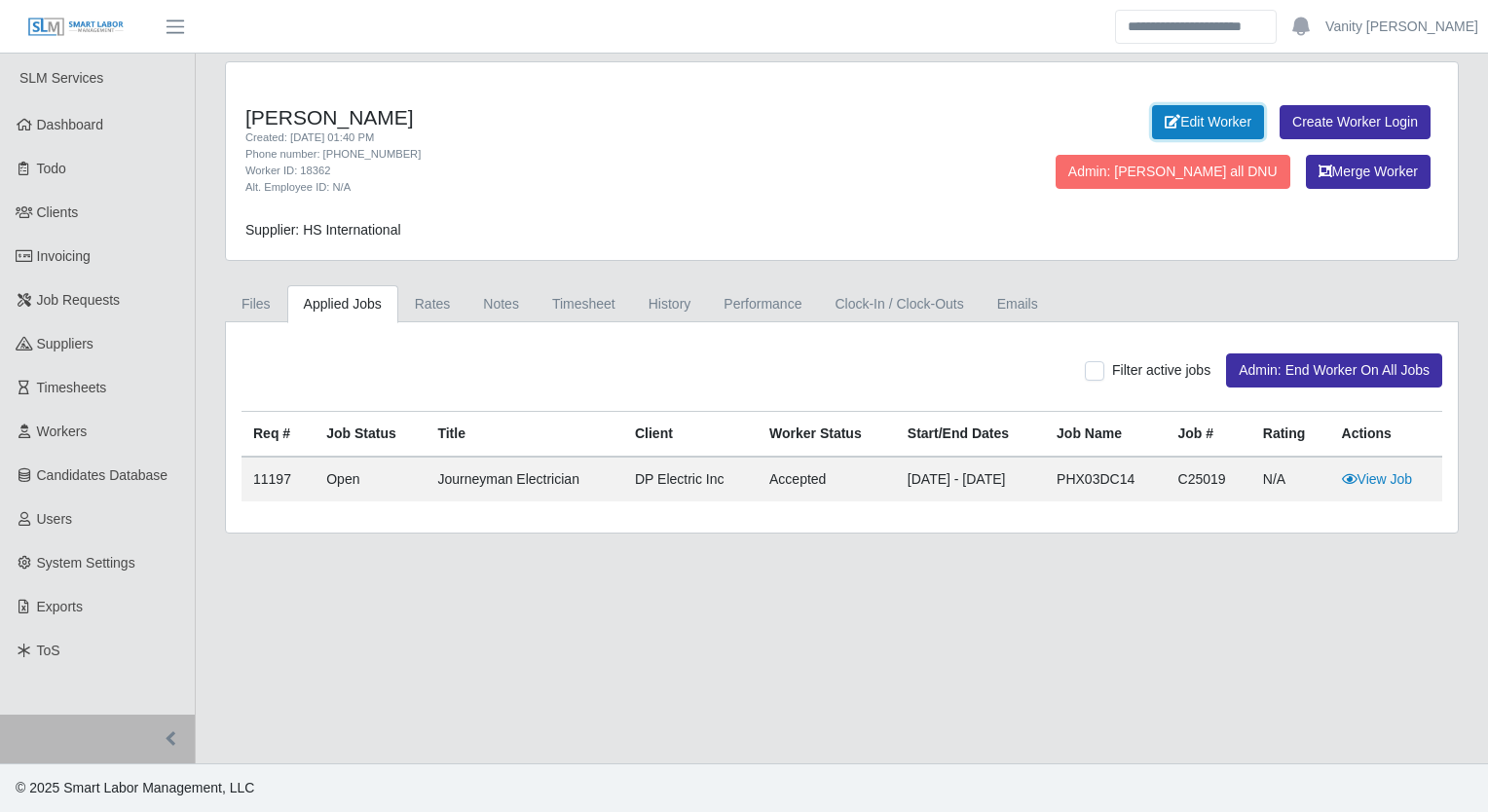
click at [1152, 127] on link "Edit Worker" at bounding box center [1208, 122] width 112 height 34
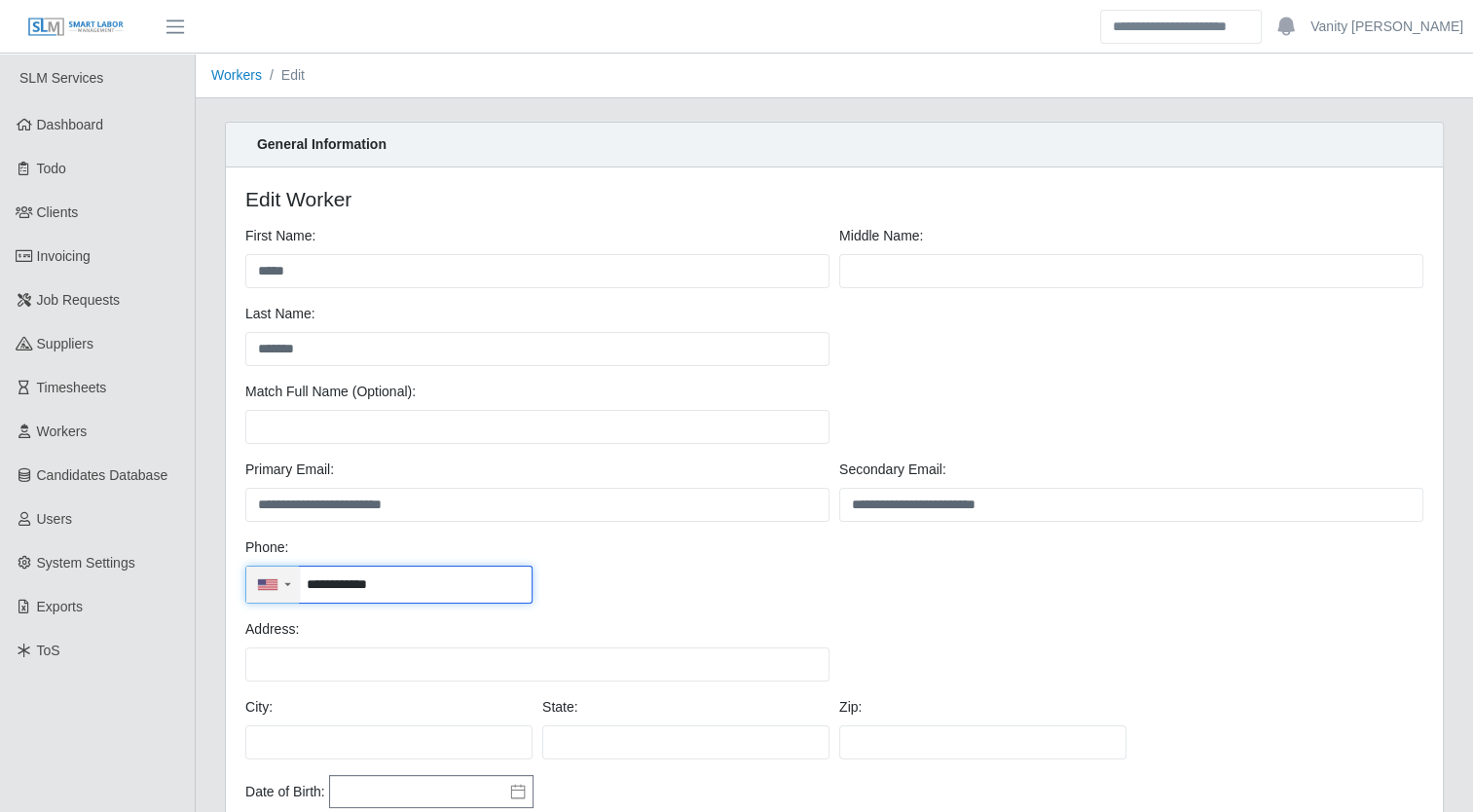
drag, startPoint x: 405, startPoint y: 587, endPoint x: 281, endPoint y: 578, distance: 124.3
click at [281, 578] on div "**********" at bounding box center [389, 584] width 288 height 38
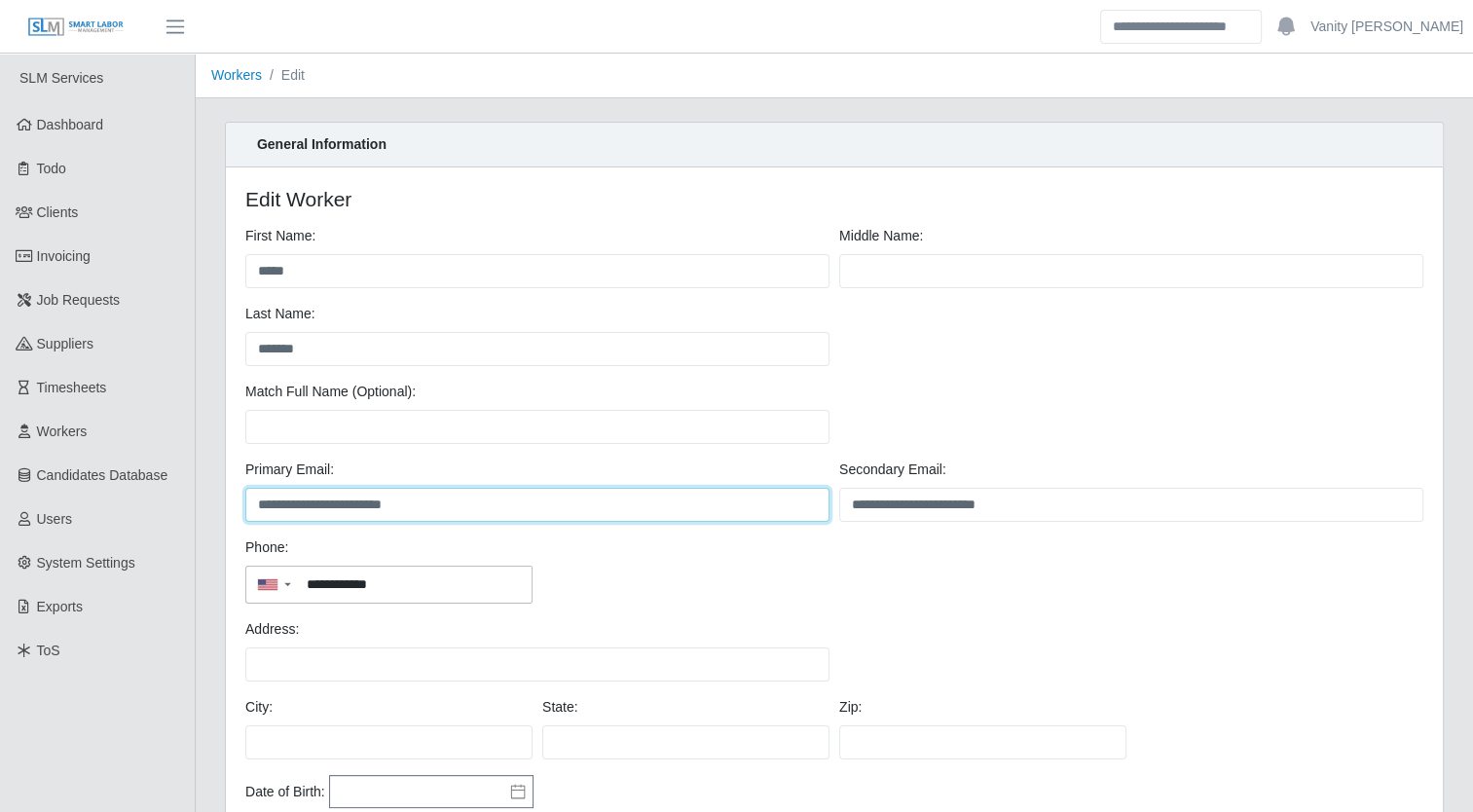
drag, startPoint x: 438, startPoint y: 507, endPoint x: 216, endPoint y: 500, distance: 222.1
click at [216, 500] on div "**********" at bounding box center [835, 559] width 1249 height 875
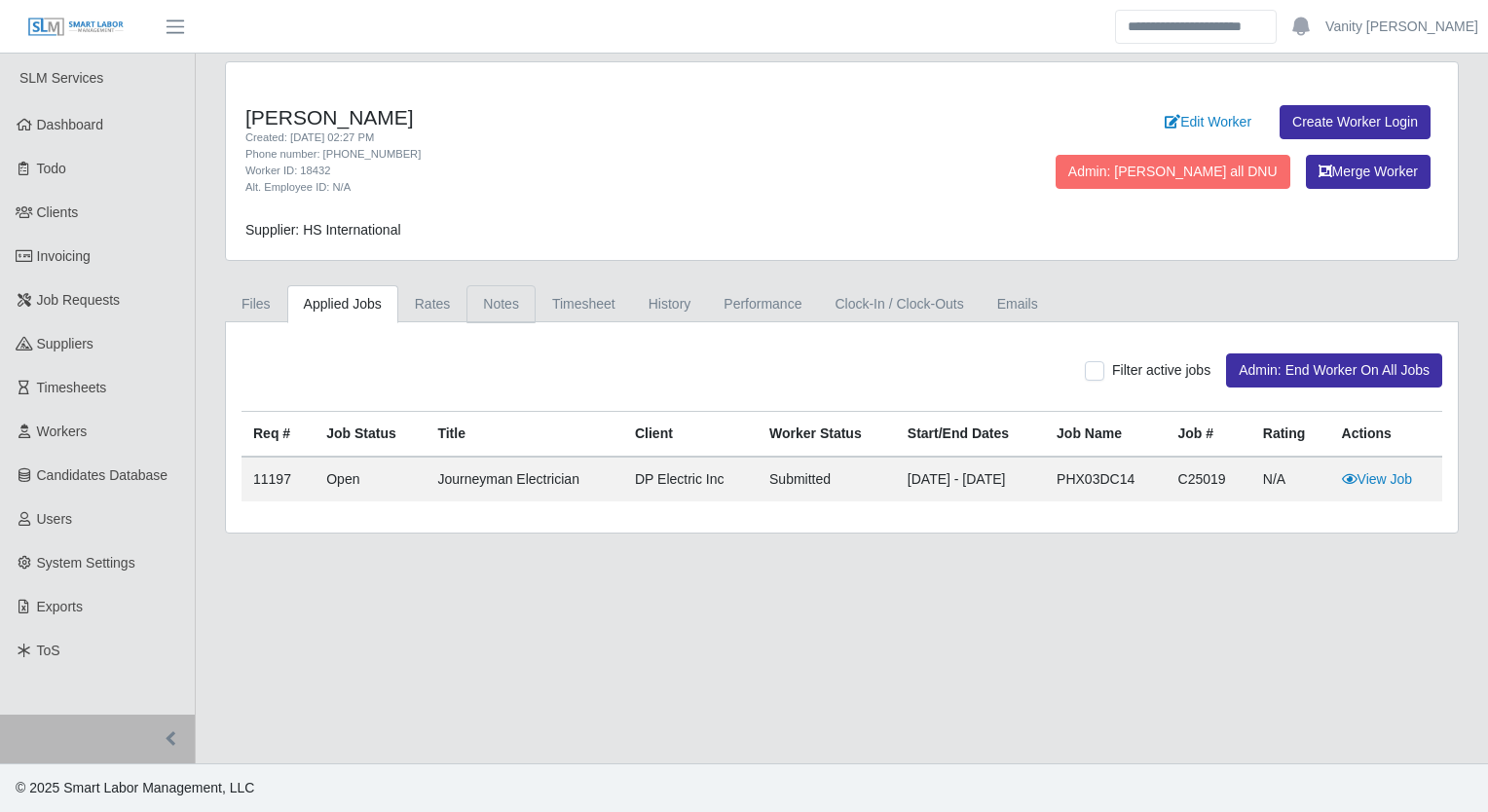
click at [498, 298] on link "Notes" at bounding box center [501, 304] width 69 height 38
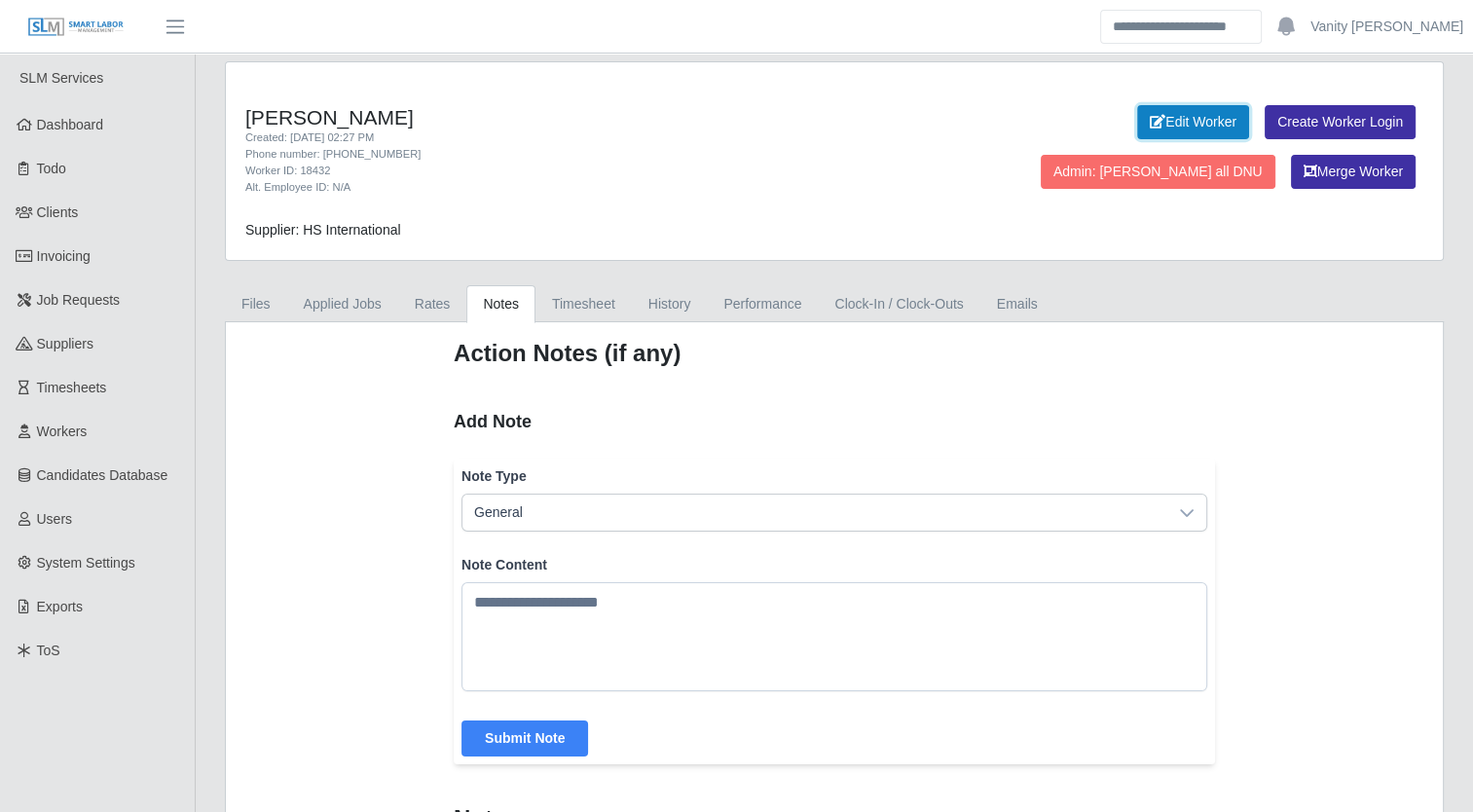
click at [1137, 125] on link "Edit Worker" at bounding box center [1193, 122] width 112 height 34
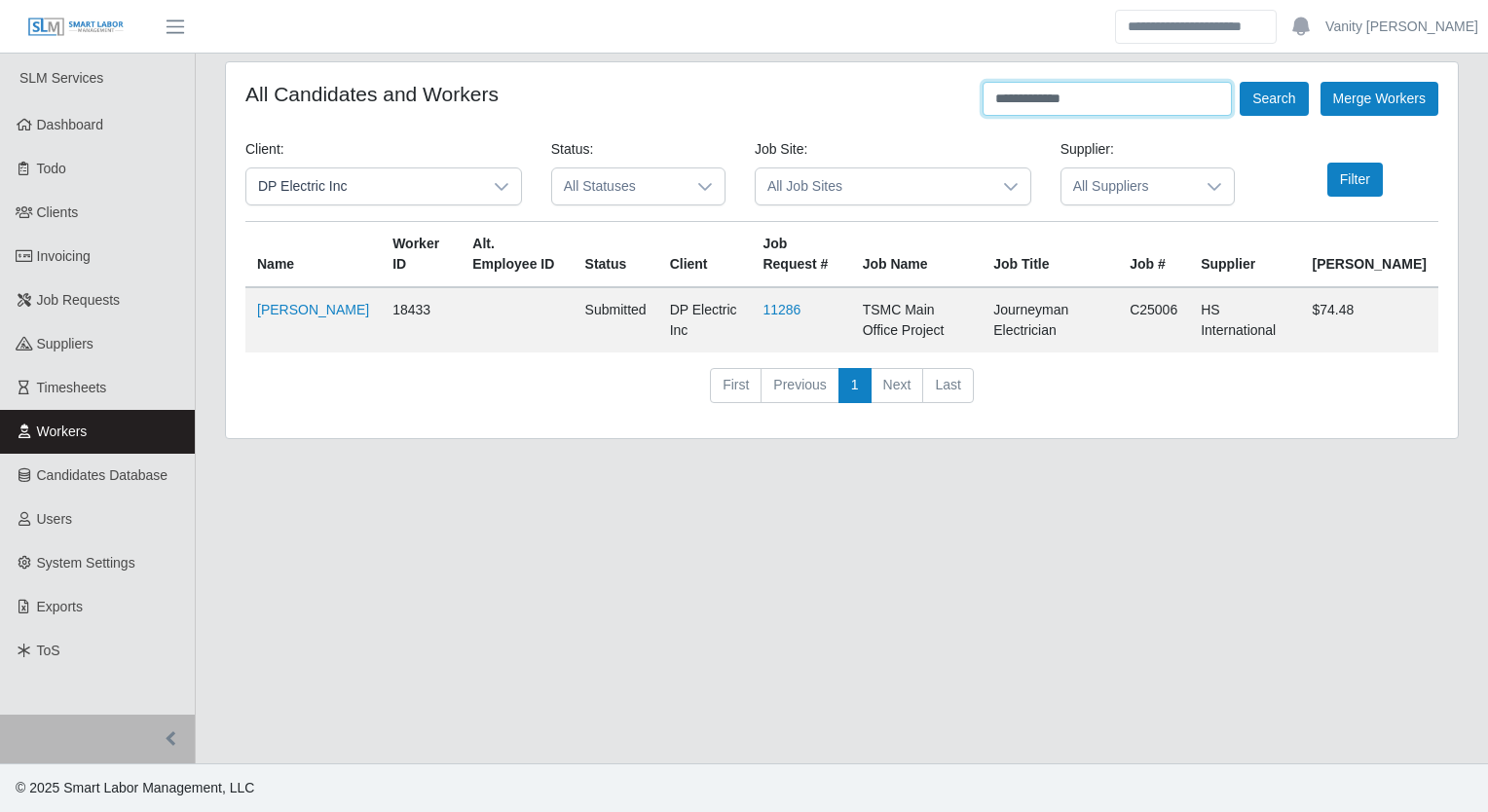
drag, startPoint x: 1123, startPoint y: 103, endPoint x: 950, endPoint y: 115, distance: 173.4
click at [951, 117] on form "**********" at bounding box center [841, 250] width 1193 height 337
type input "*****"
click at [1277, 76] on div "All Candidates and Workers ***** Search Merge Workers Client: DP Electric Inc S…" at bounding box center [841, 250] width 1232 height 376
click at [1276, 104] on button "Search" at bounding box center [1273, 98] width 68 height 34
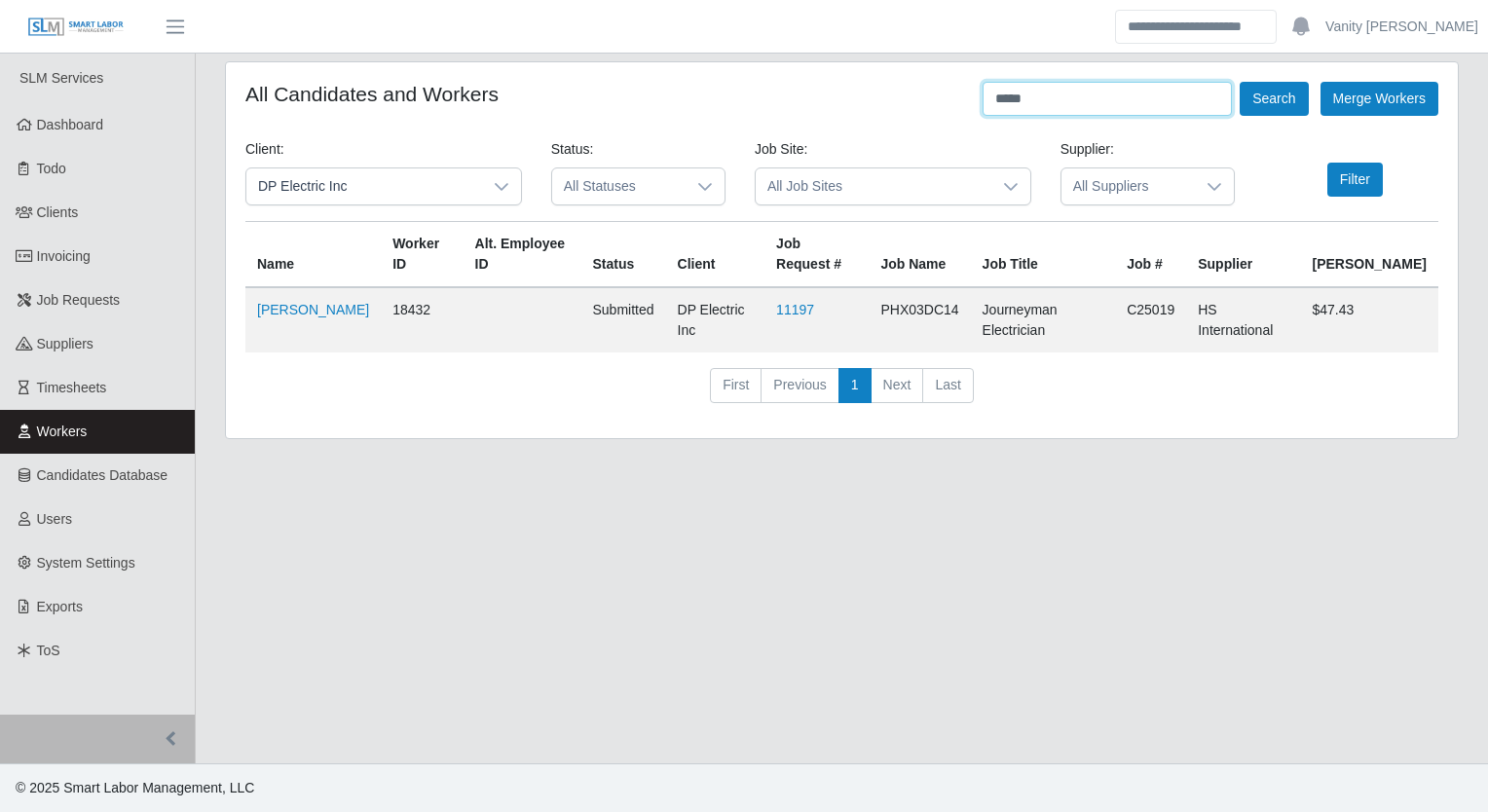
drag, startPoint x: 1086, startPoint y: 103, endPoint x: 1030, endPoint y: 126, distance: 60.5
click at [1030, 126] on form "All Candidates and Workers ***** Search Merge Workers Client: DP Electric Inc S…" at bounding box center [841, 250] width 1193 height 337
drag, startPoint x: 1047, startPoint y: 104, endPoint x: 890, endPoint y: 111, distance: 157.2
click at [888, 112] on div "All Candidates and Workers ***** Search Merge Workers" at bounding box center [841, 98] width 1193 height 34
click at [1240, 82] on button "Search" at bounding box center [1273, 98] width 68 height 34
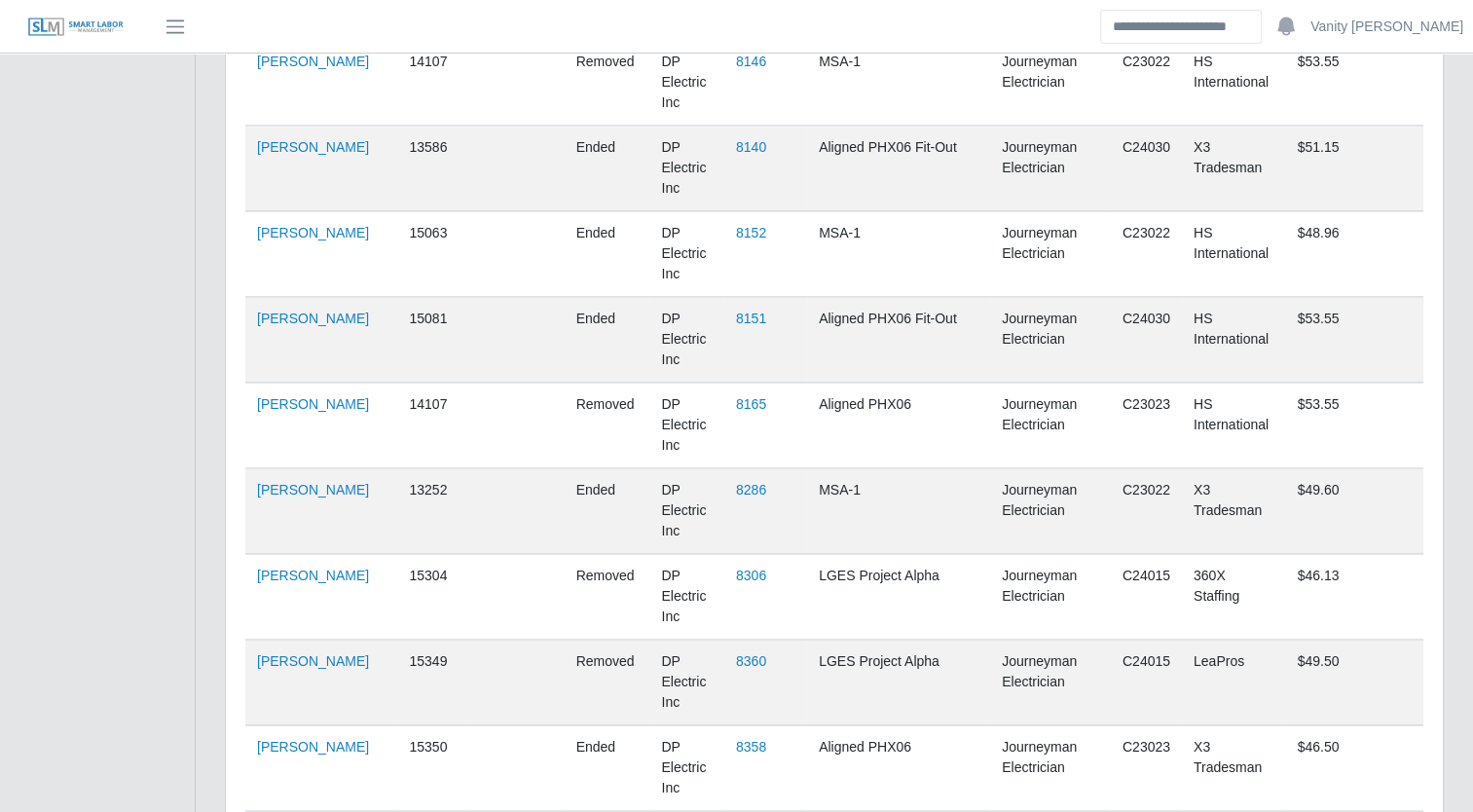
scroll to position [3142, 0]
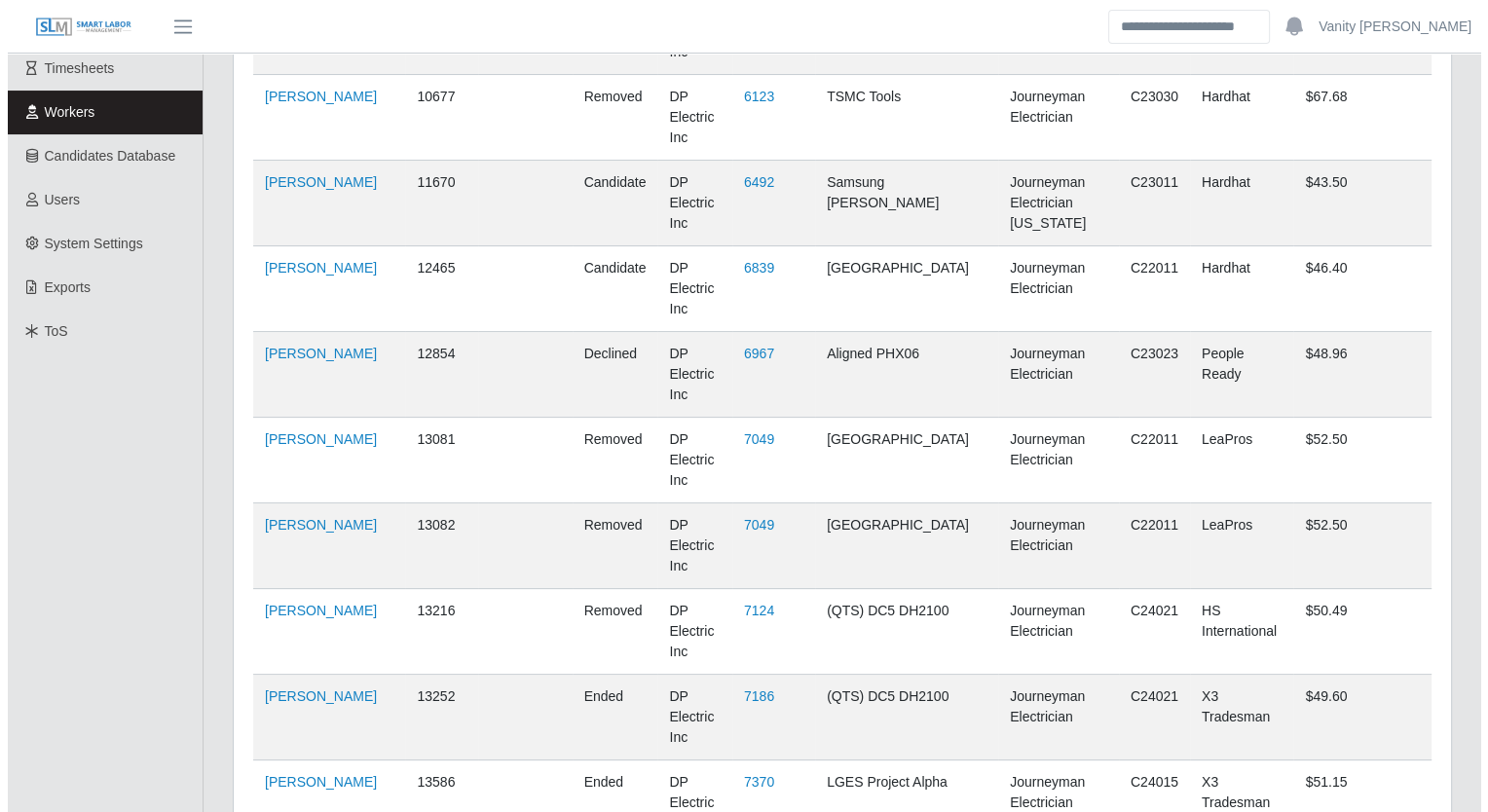
scroll to position [0, 0]
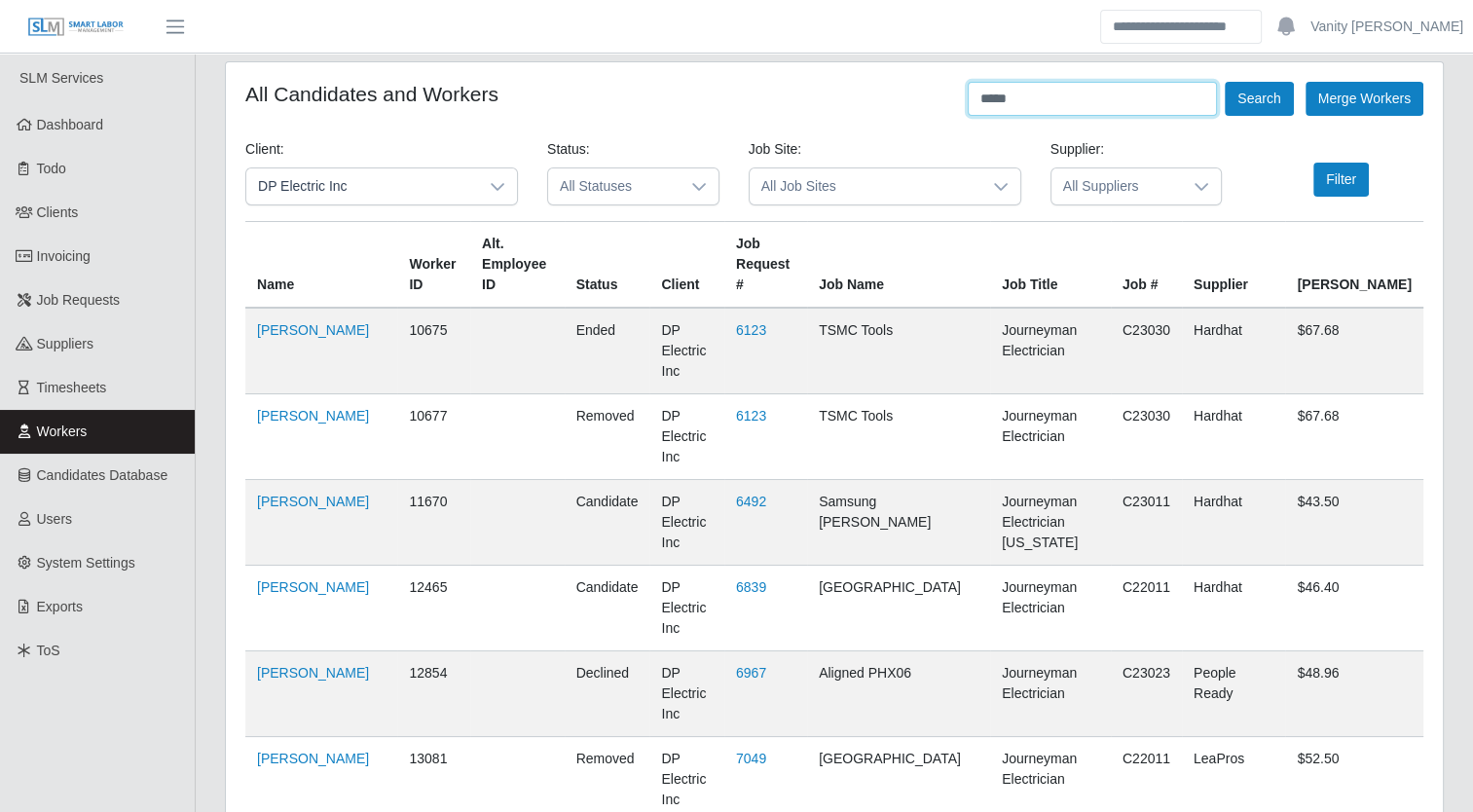
drag, startPoint x: 1110, startPoint y: 93, endPoint x: 726, endPoint y: 101, distance: 384.1
click at [726, 101] on div "All Candidates and Workers **** Search Merge Workers" at bounding box center [834, 98] width 1178 height 34
type input "******"
click at [1225, 82] on button "Search" at bounding box center [1258, 98] width 68 height 34
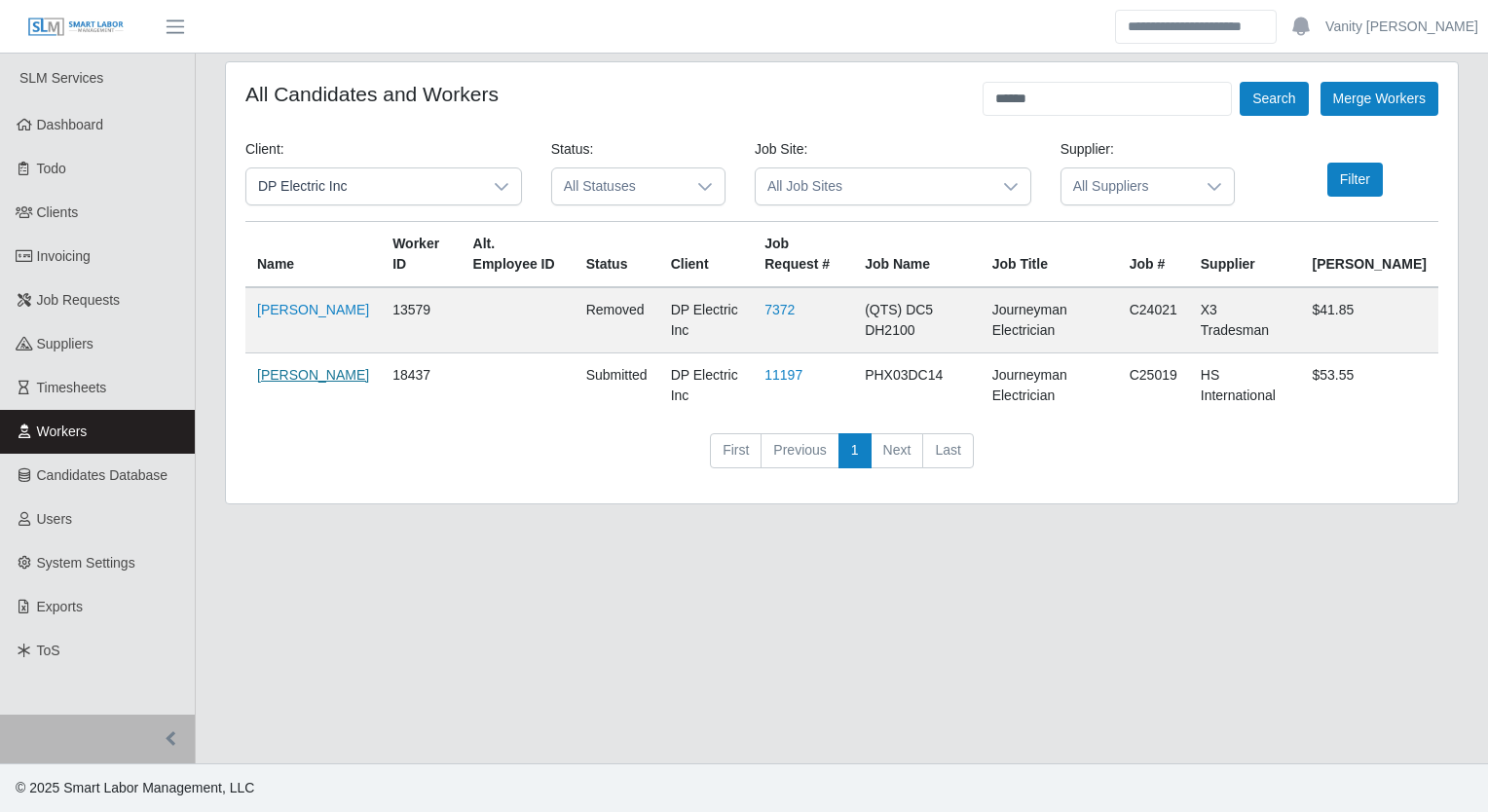
click at [307, 377] on link "Samuel Perea" at bounding box center [313, 375] width 112 height 16
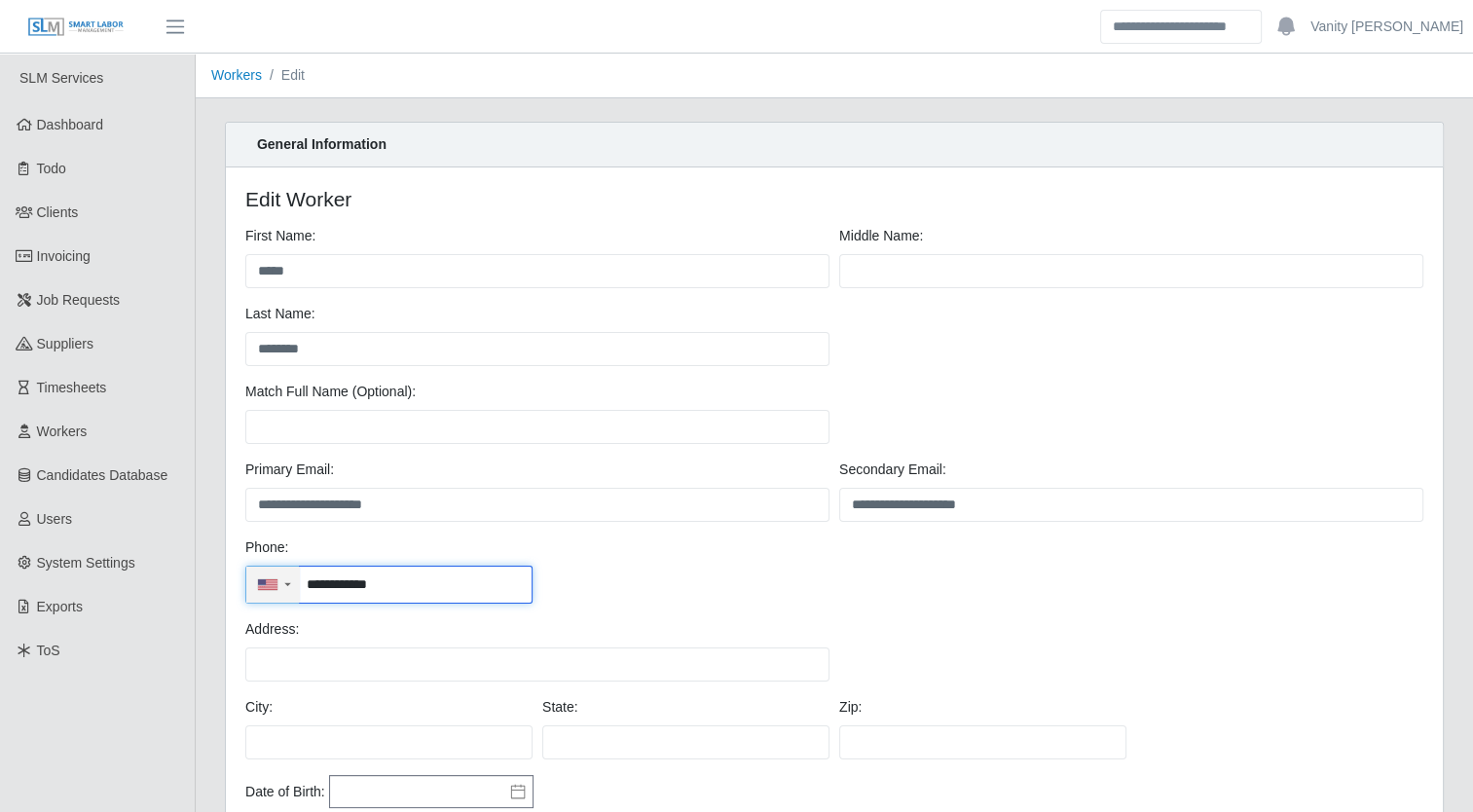
drag, startPoint x: 399, startPoint y: 578, endPoint x: 265, endPoint y: 587, distance: 134.3
click at [265, 587] on div "**********" at bounding box center [389, 584] width 288 height 38
type input "**********"
drag, startPoint x: 425, startPoint y: 583, endPoint x: 269, endPoint y: 584, distance: 156.0
click at [269, 584] on div "**********" at bounding box center [389, 584] width 288 height 38
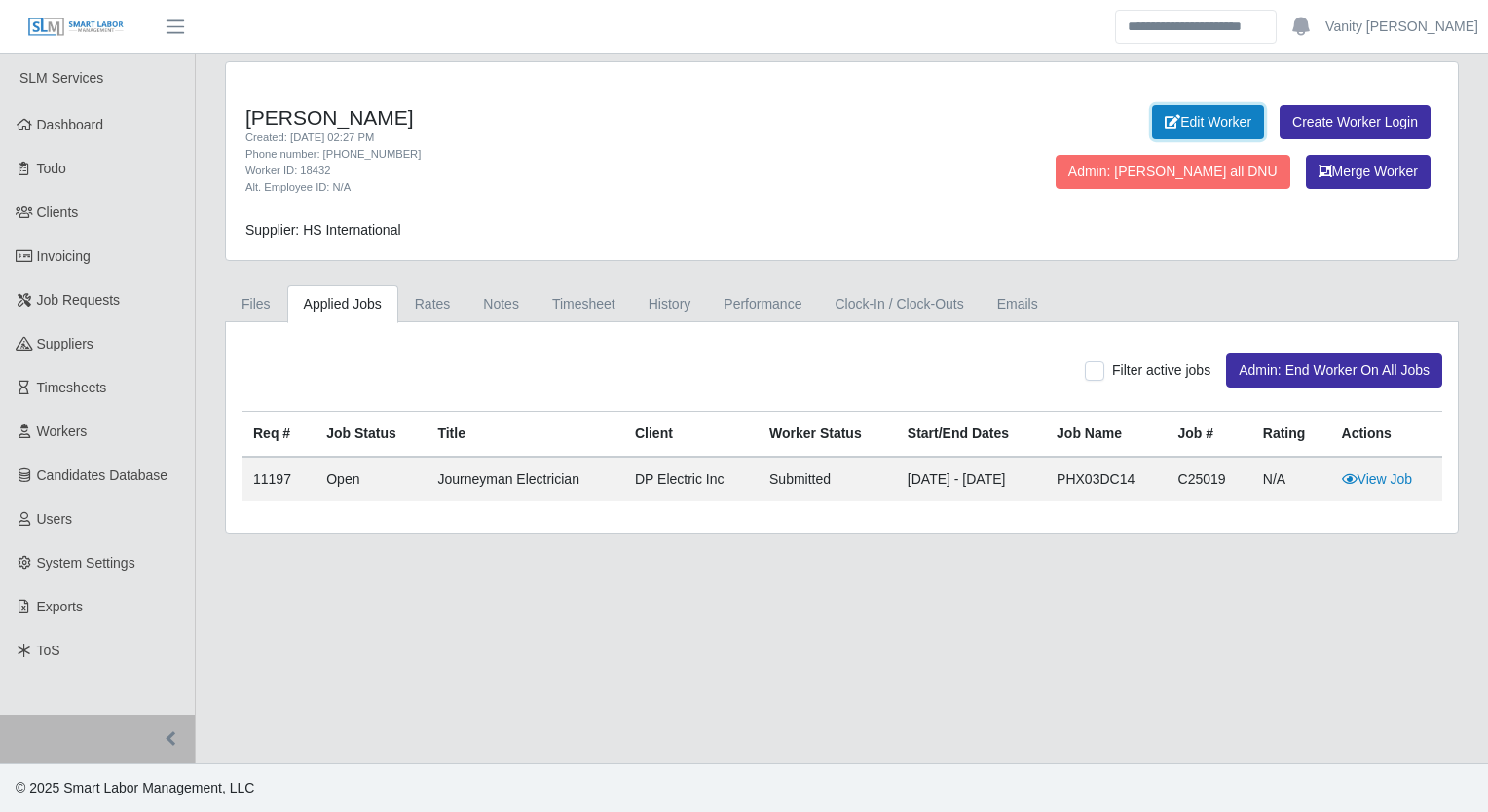
click at [1152, 129] on link "Edit Worker" at bounding box center [1208, 122] width 112 height 34
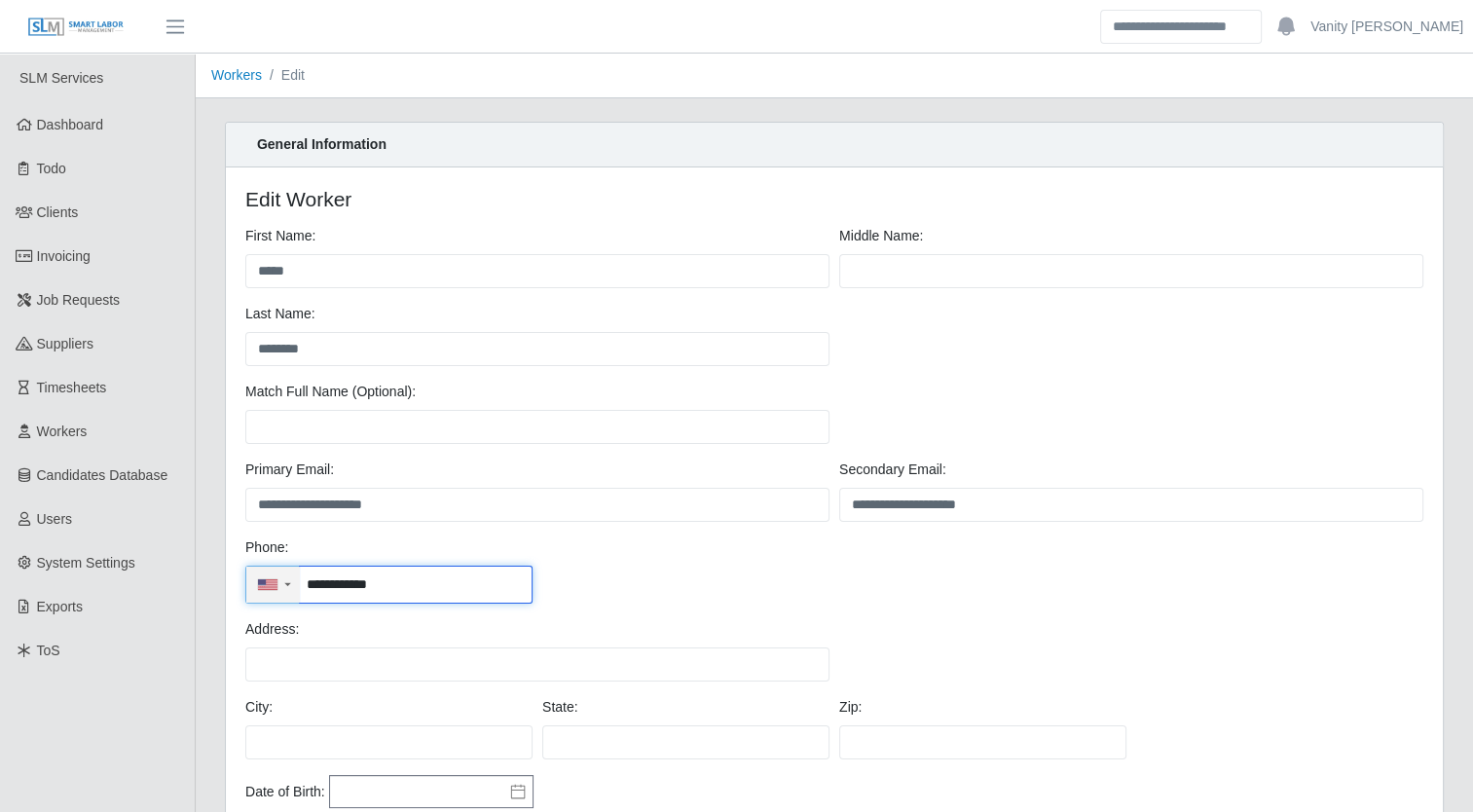
drag, startPoint x: 410, startPoint y: 585, endPoint x: 286, endPoint y: 587, distance: 124.0
click at [286, 587] on div "**********" at bounding box center [389, 584] width 288 height 38
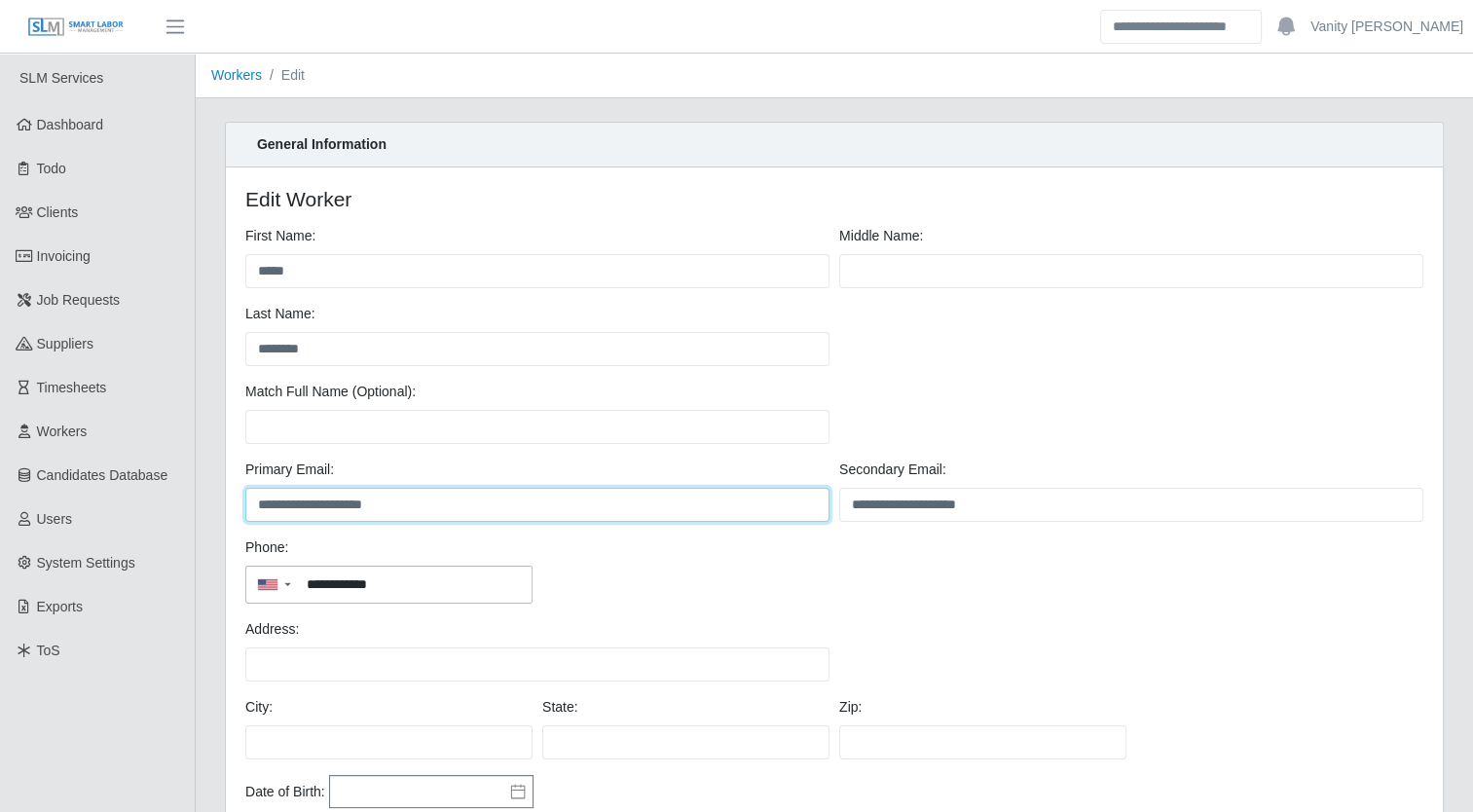
drag, startPoint x: 480, startPoint y: 500, endPoint x: 248, endPoint y: 508, distance: 232.1
click at [248, 508] on input "**********" at bounding box center [537, 504] width 584 height 34
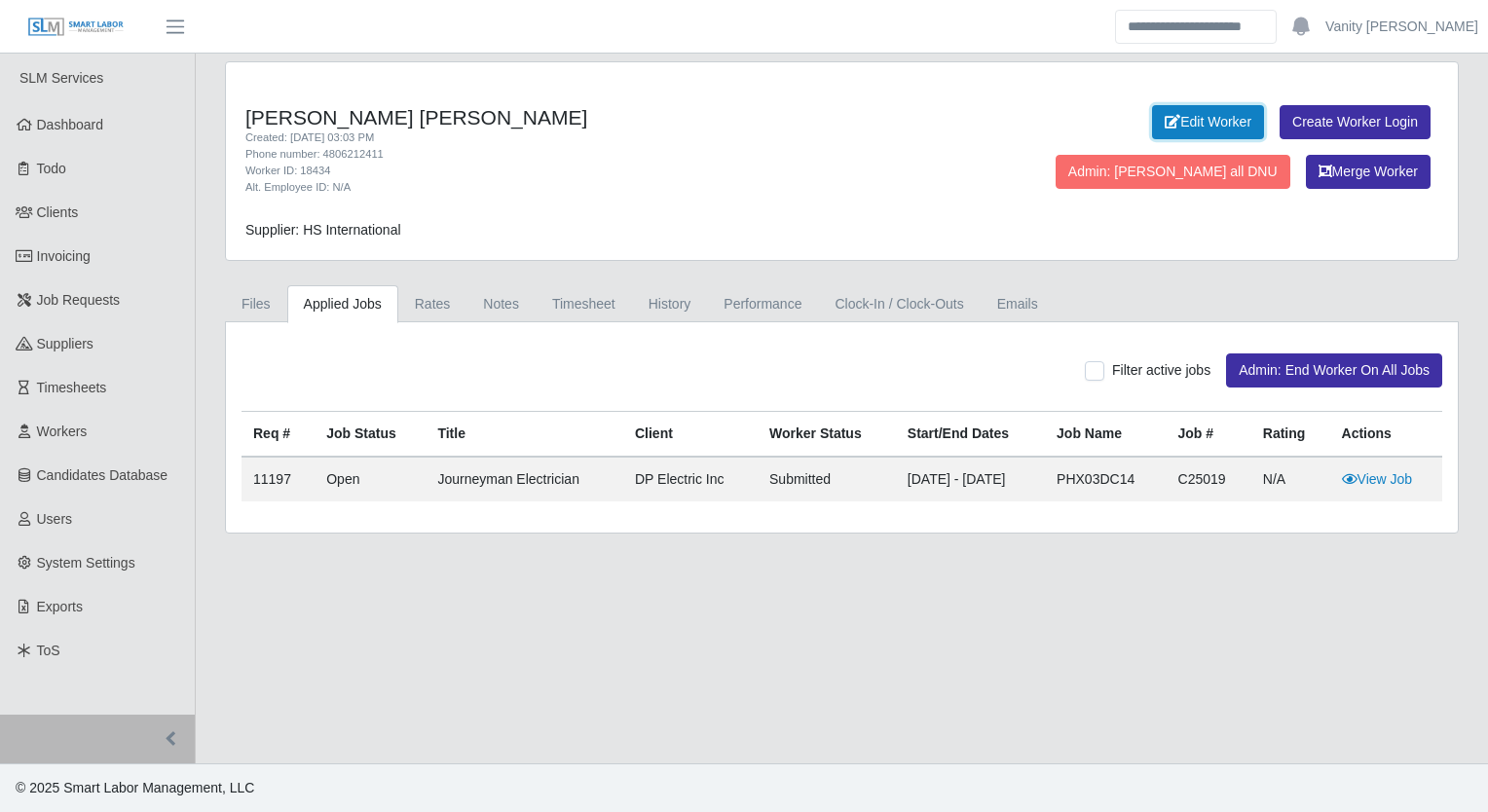
click at [1152, 120] on link "Edit Worker" at bounding box center [1208, 122] width 112 height 34
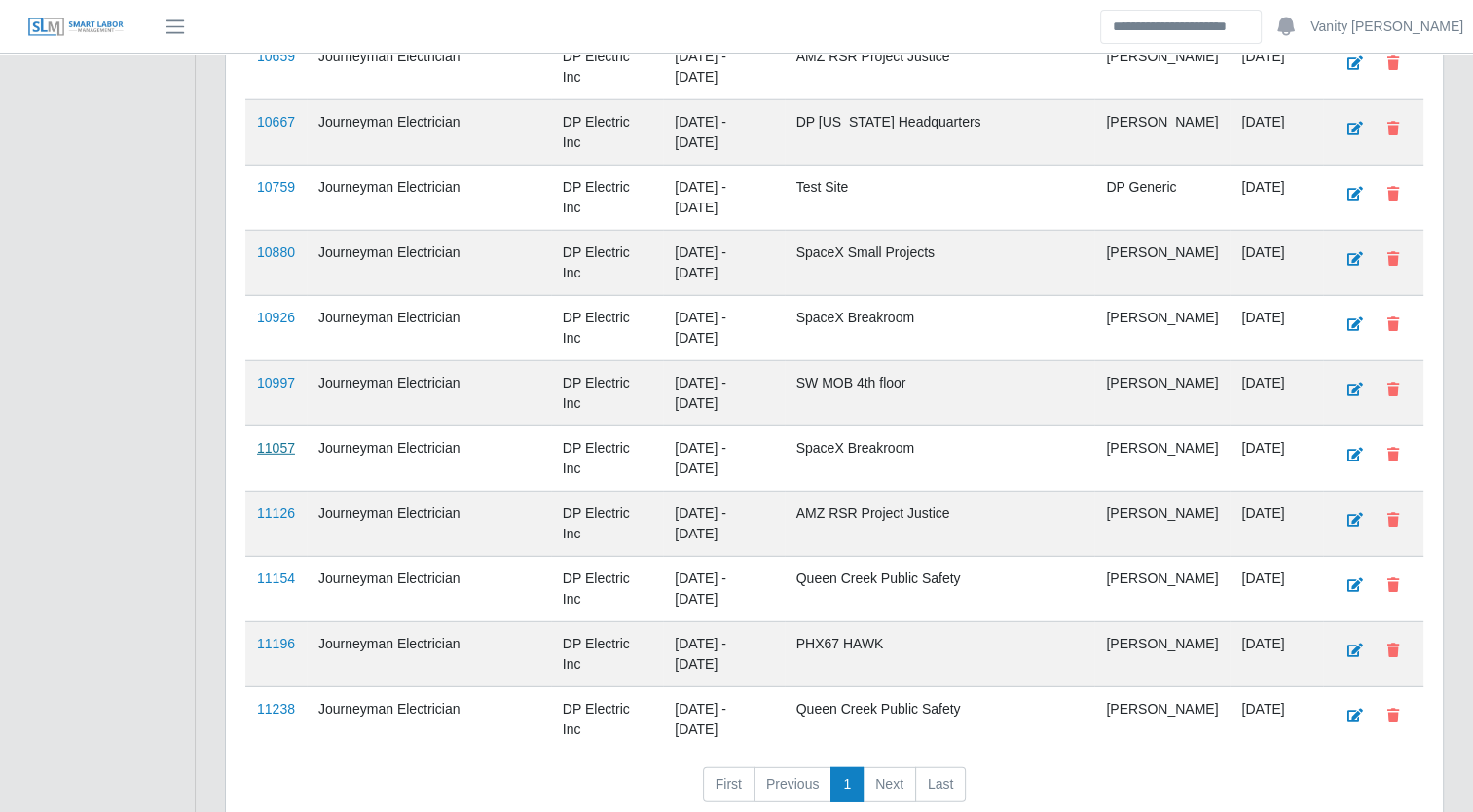
scroll to position [12679, 0]
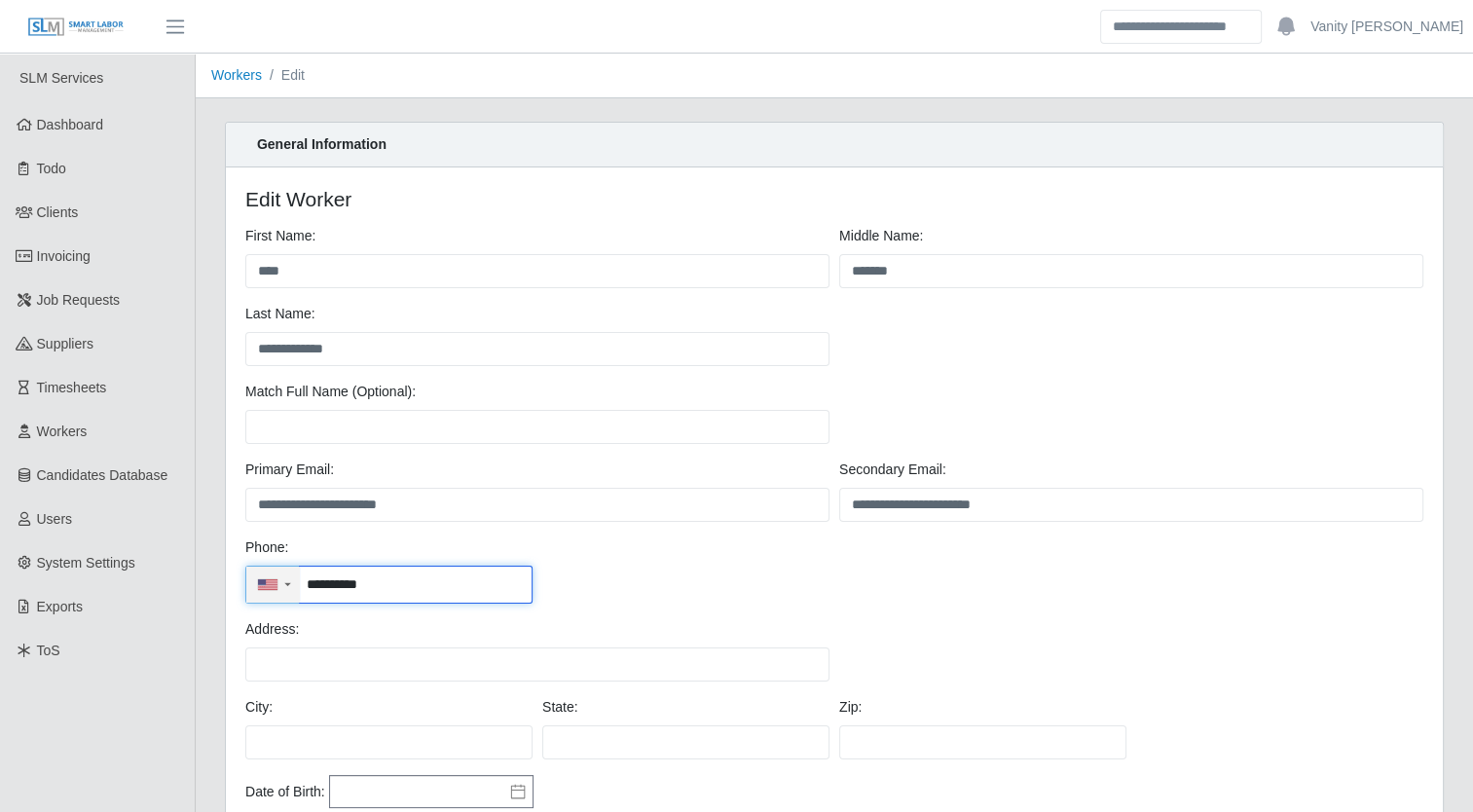
drag, startPoint x: 438, startPoint y: 583, endPoint x: 293, endPoint y: 597, distance: 145.7
click at [293, 597] on div "**********" at bounding box center [389, 584] width 288 height 38
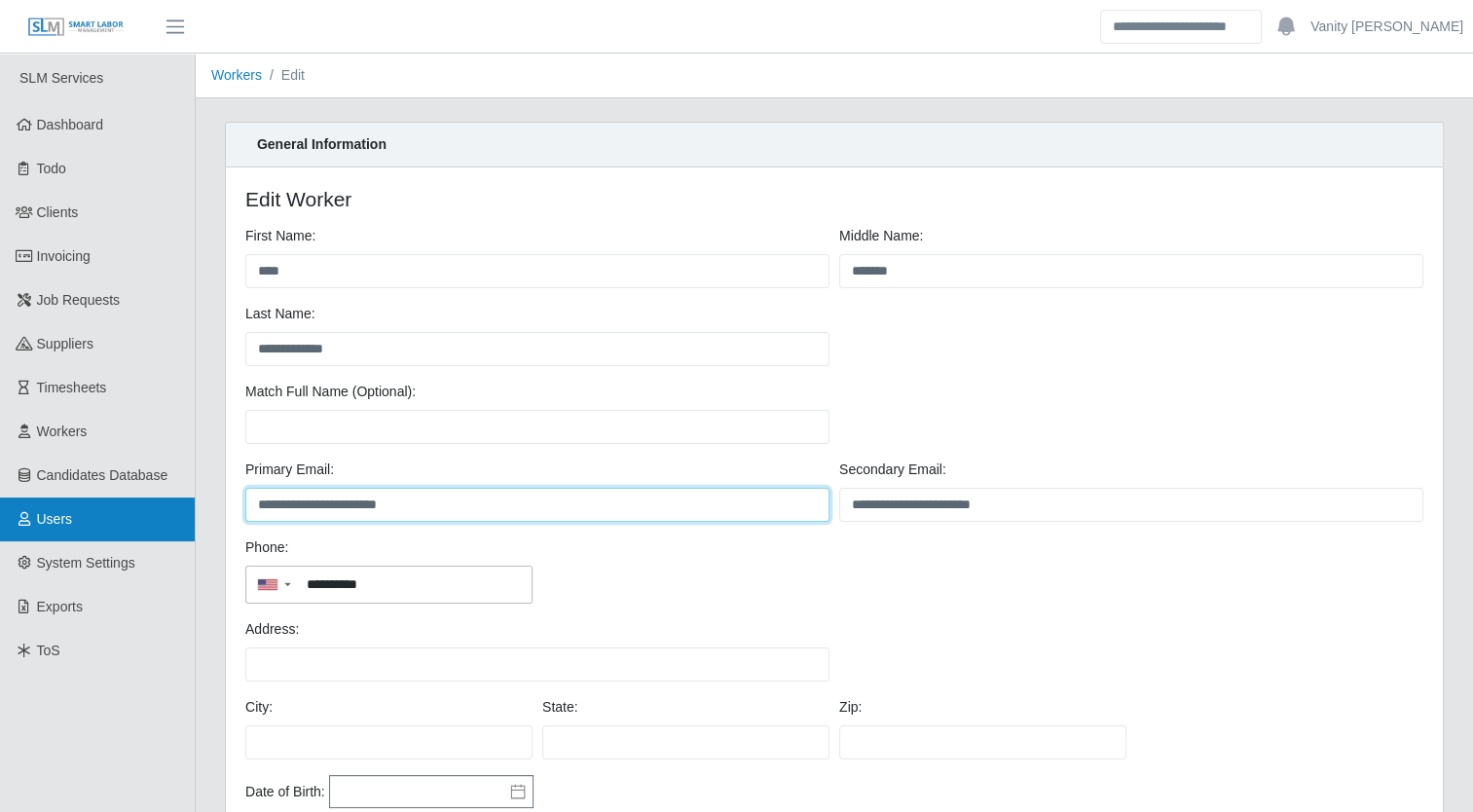
drag, startPoint x: 436, startPoint y: 513, endPoint x: 125, endPoint y: 520, distance: 311.1
click at [125, 520] on div "**********" at bounding box center [736, 622] width 1473 height 1138
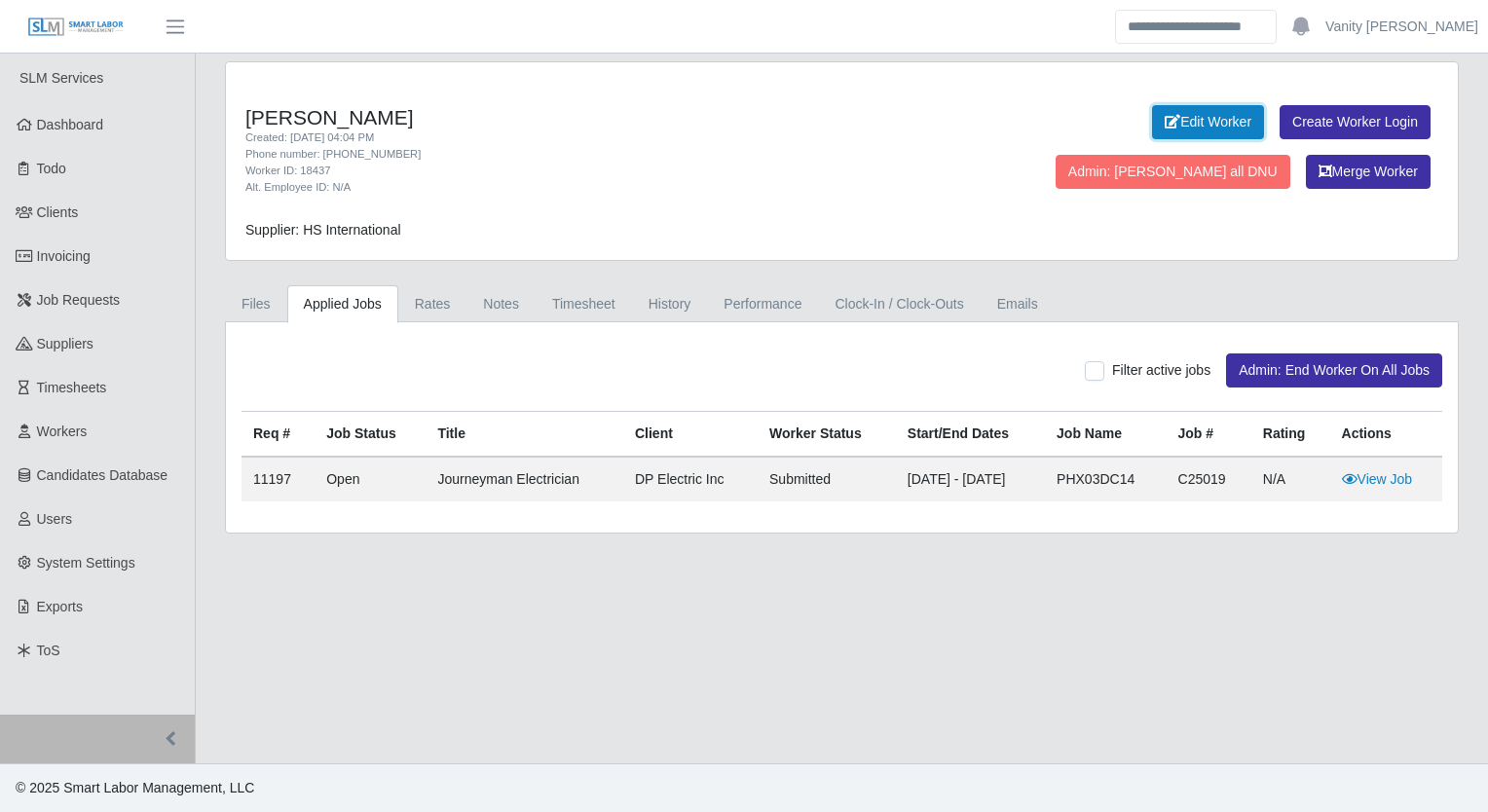
click at [1152, 116] on link "Edit Worker" at bounding box center [1208, 122] width 112 height 34
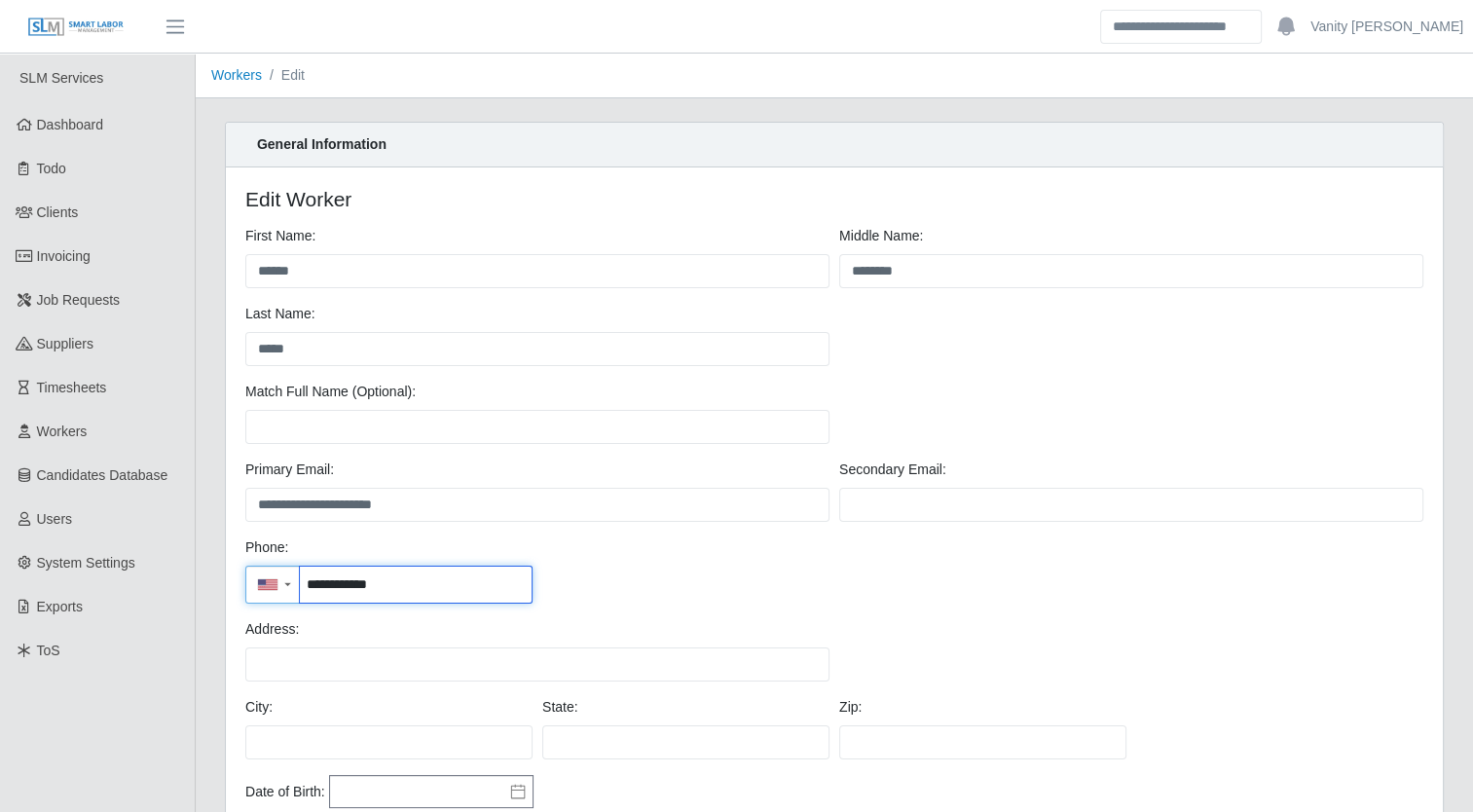
drag, startPoint x: 412, startPoint y: 586, endPoint x: 302, endPoint y: 590, distance: 110.1
click at [302, 590] on input "**********" at bounding box center [416, 584] width 231 height 36
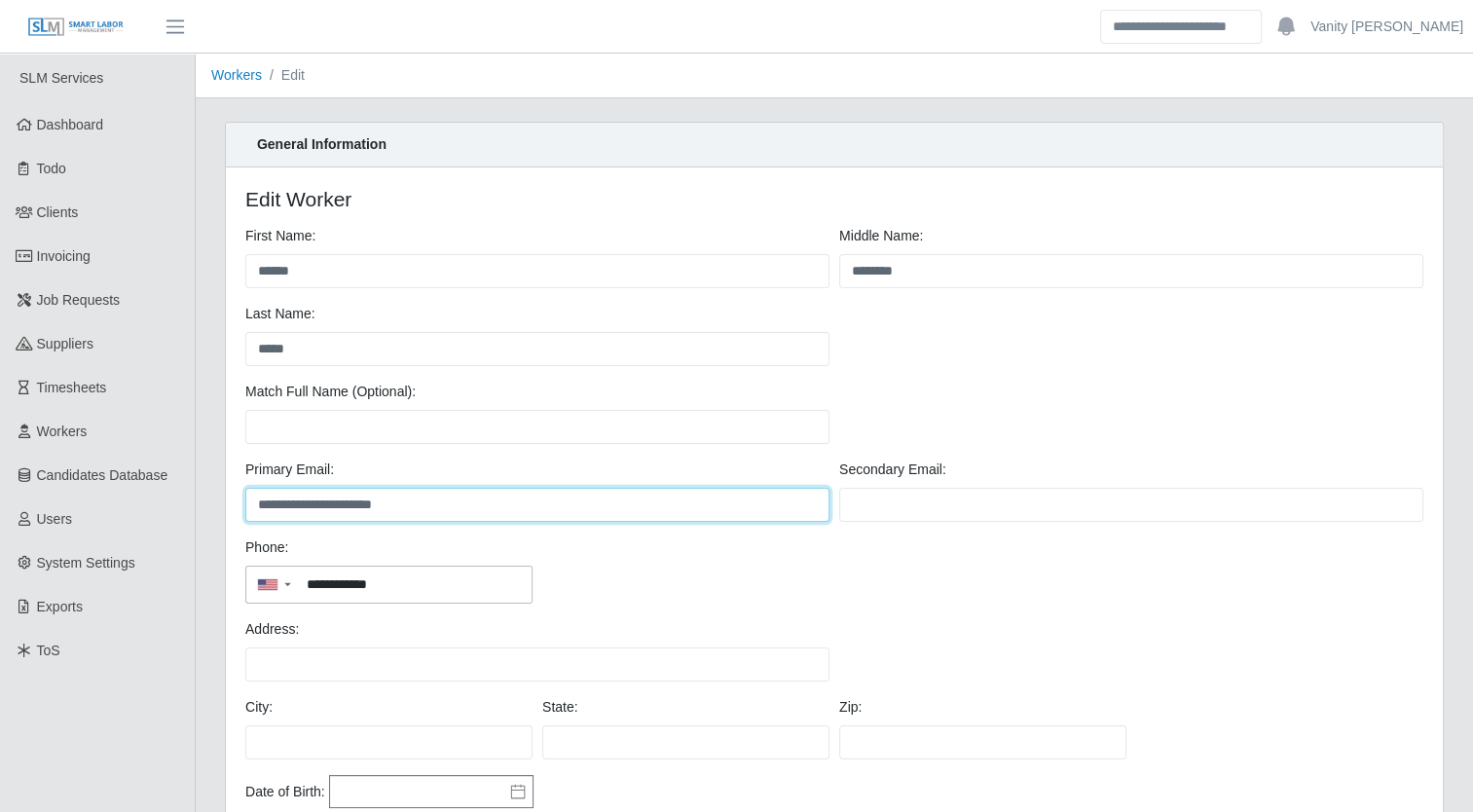
drag, startPoint x: 433, startPoint y: 506, endPoint x: 234, endPoint y: 539, distance: 201.7
click at [234, 539] on div "**********" at bounding box center [834, 570] width 1217 height 805
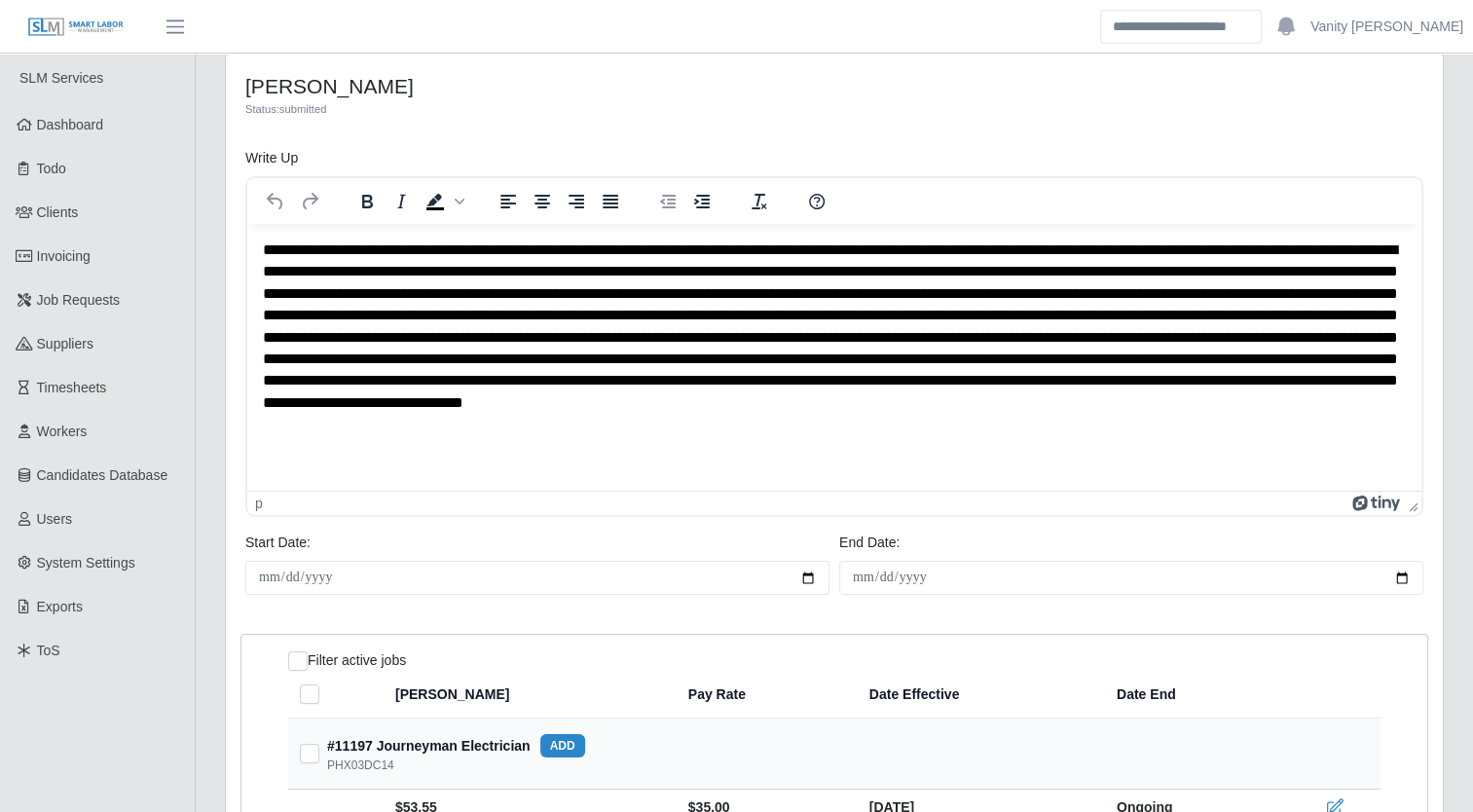
click at [474, 256] on p "Rich Text Area. Press ALT-0 for help." at bounding box center [835, 338] width 1144 height 197
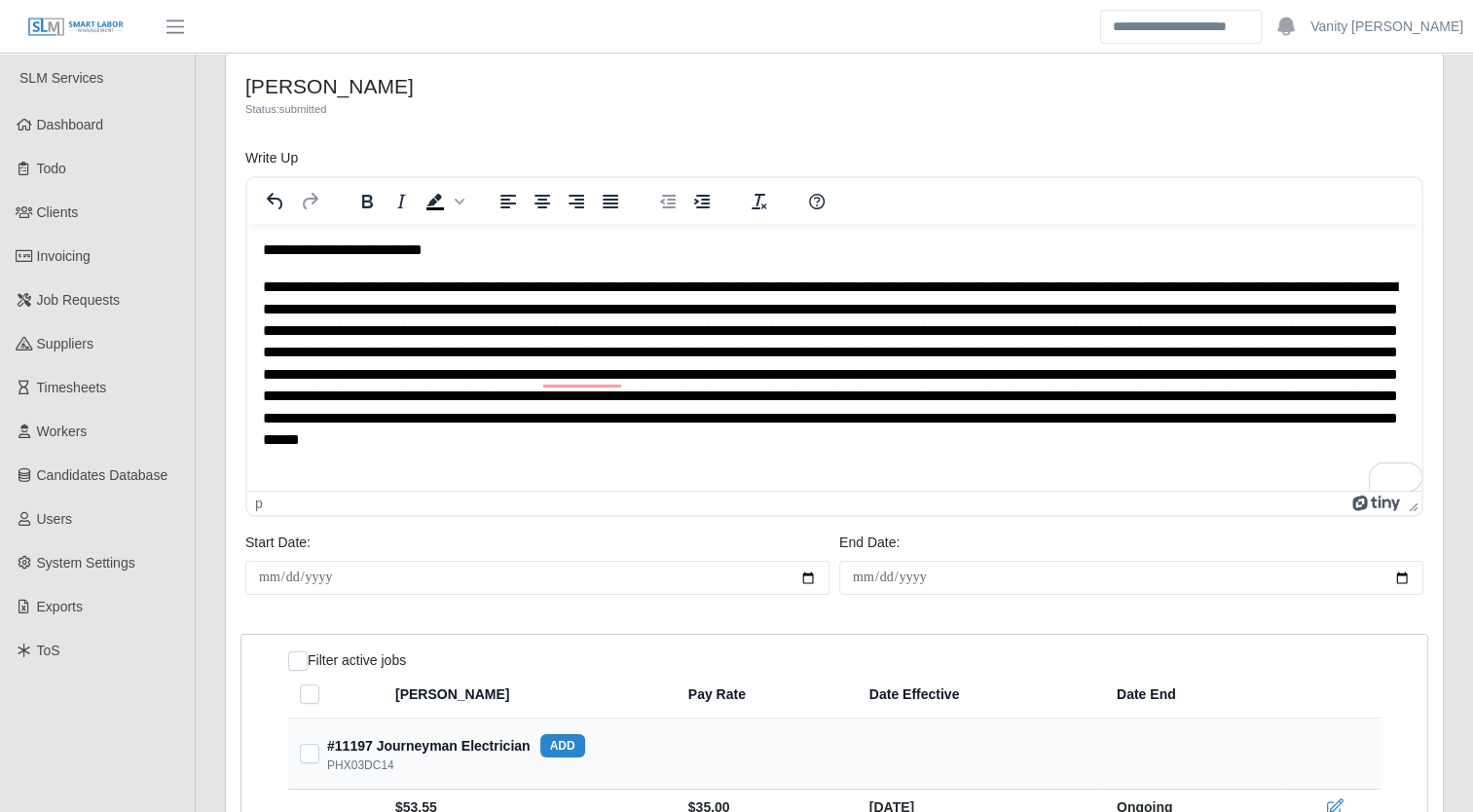
click at [394, 290] on p "To enrich screen reader interactions, please activate Accessibility in Grammarl…" at bounding box center [835, 375] width 1144 height 197
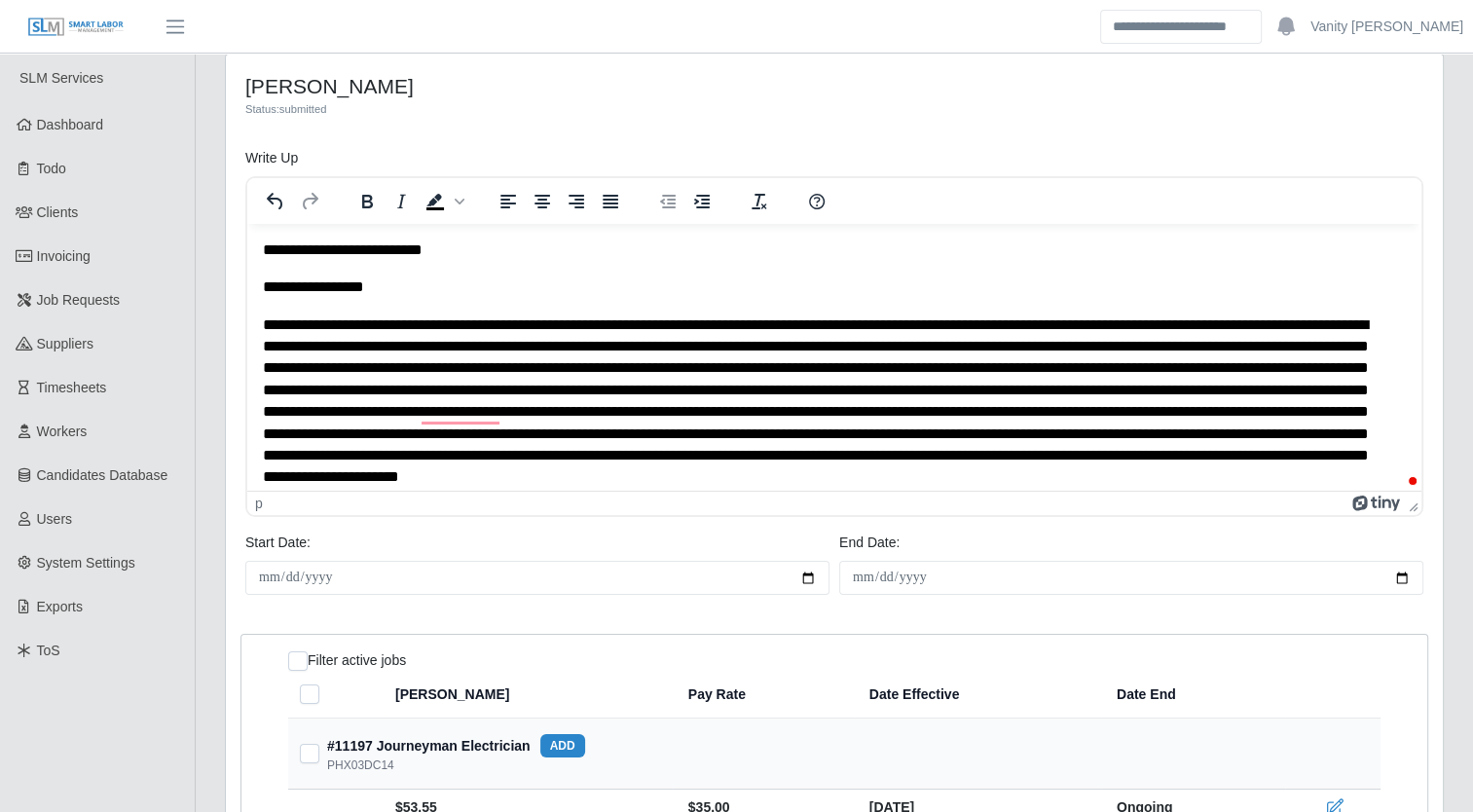
click at [416, 325] on p "To enrich screen reader interactions, please activate Accessibility in Grammarl…" at bounding box center [827, 412] width 1129 height 197
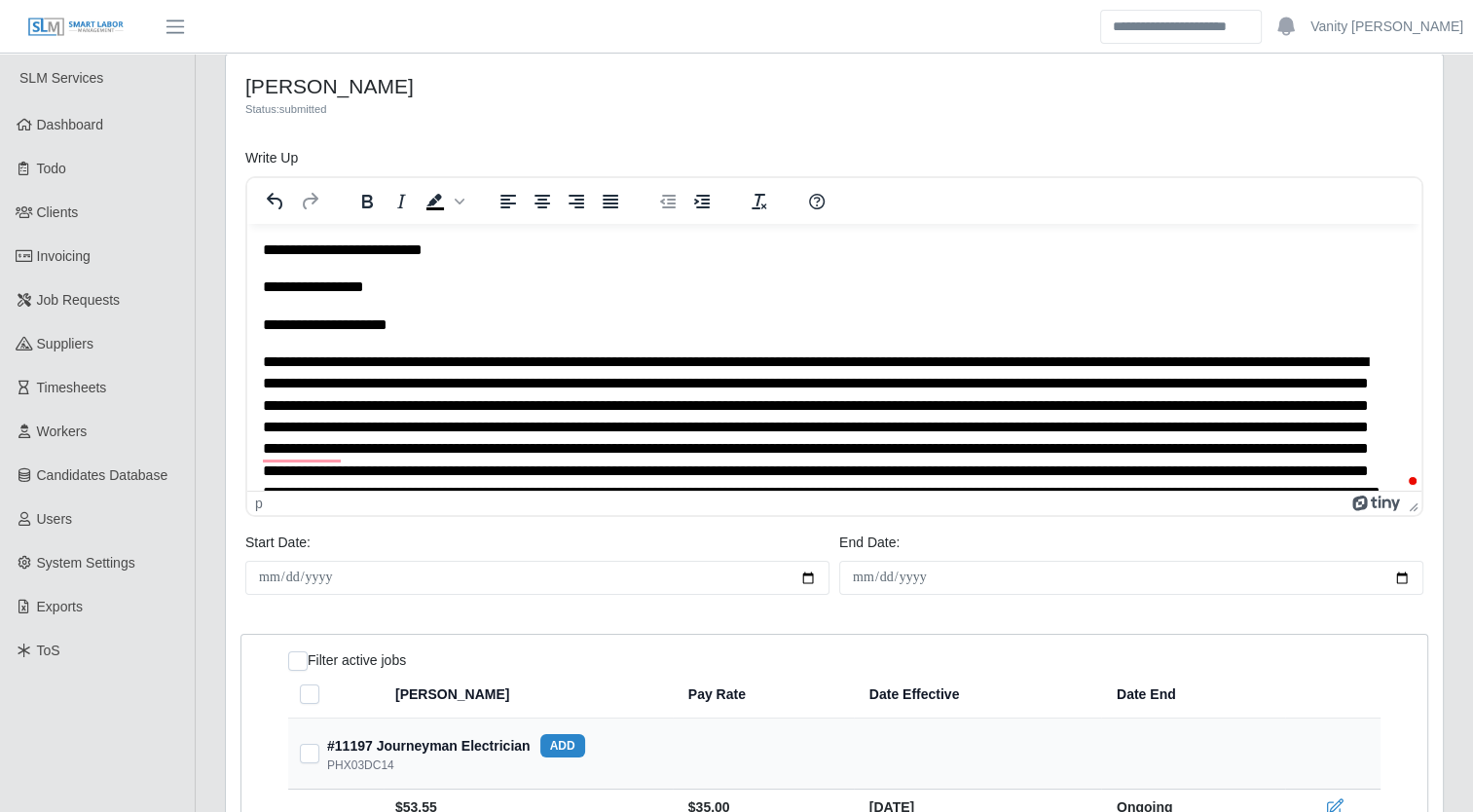
click at [436, 364] on p "To enrich screen reader interactions, please activate Accessibility in Grammarl…" at bounding box center [827, 438] width 1129 height 174
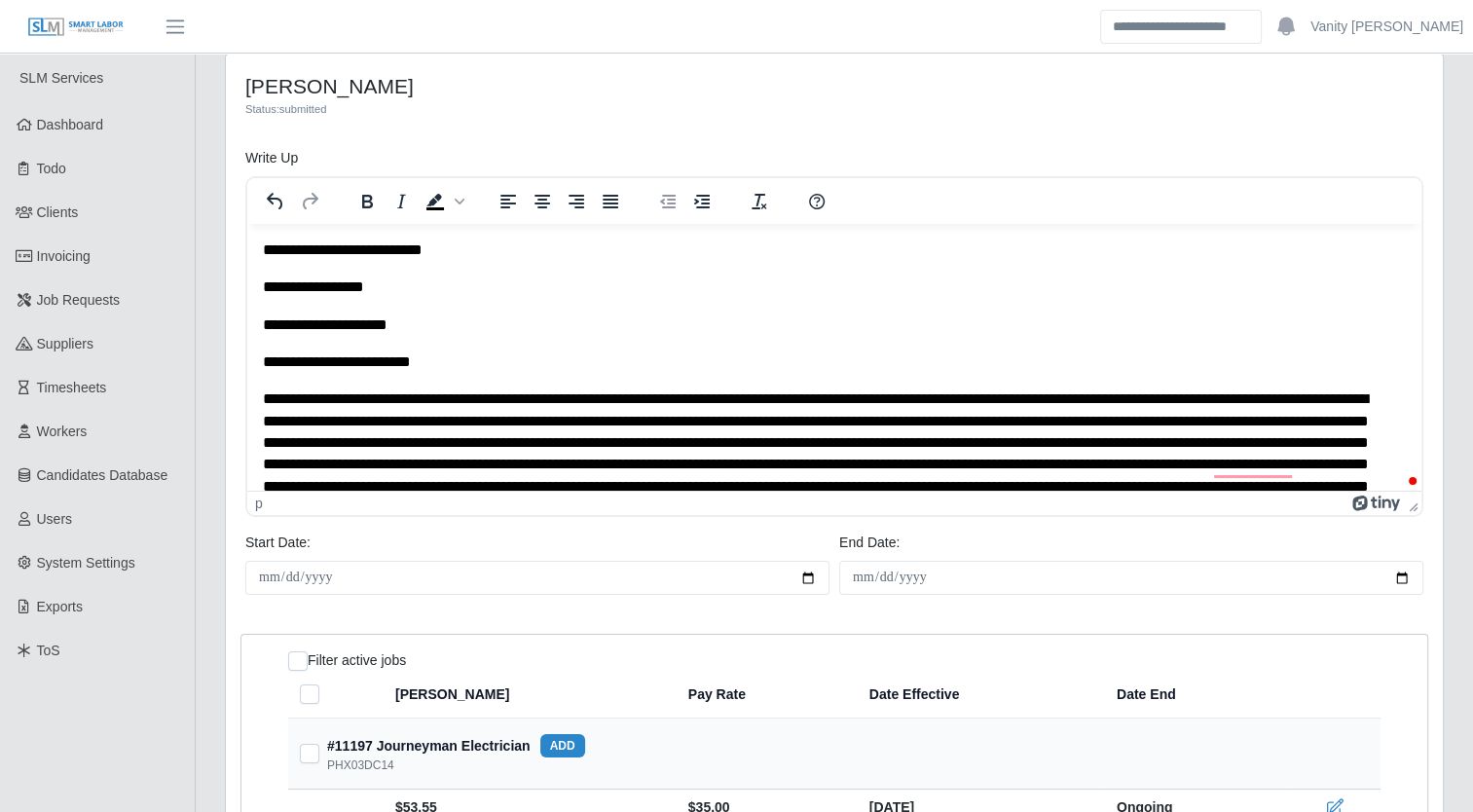
click at [483, 401] on p "To enrich screen reader interactions, please activate Accessibility in Grammarl…" at bounding box center [827, 474] width 1129 height 174
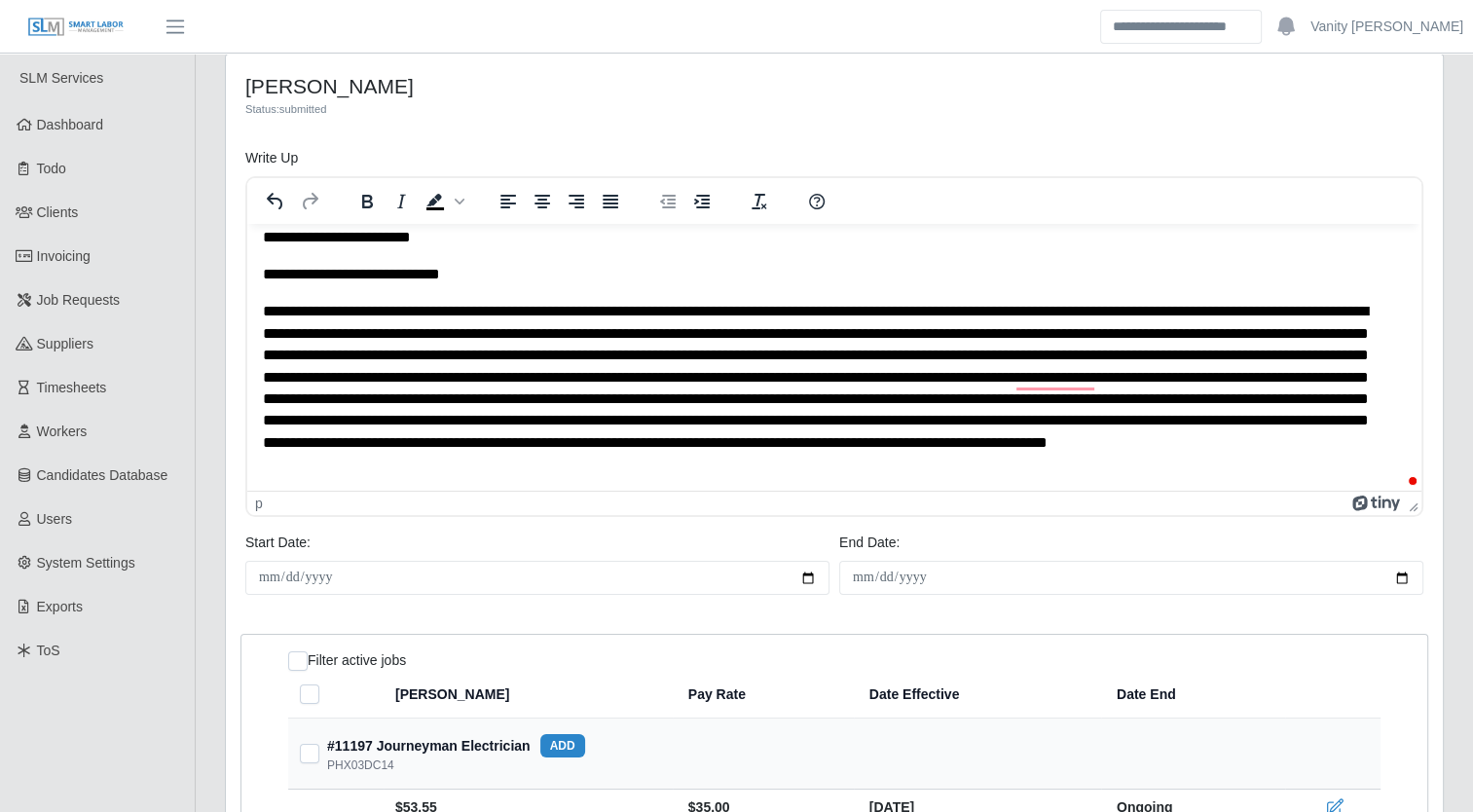
scroll to position [97, 0]
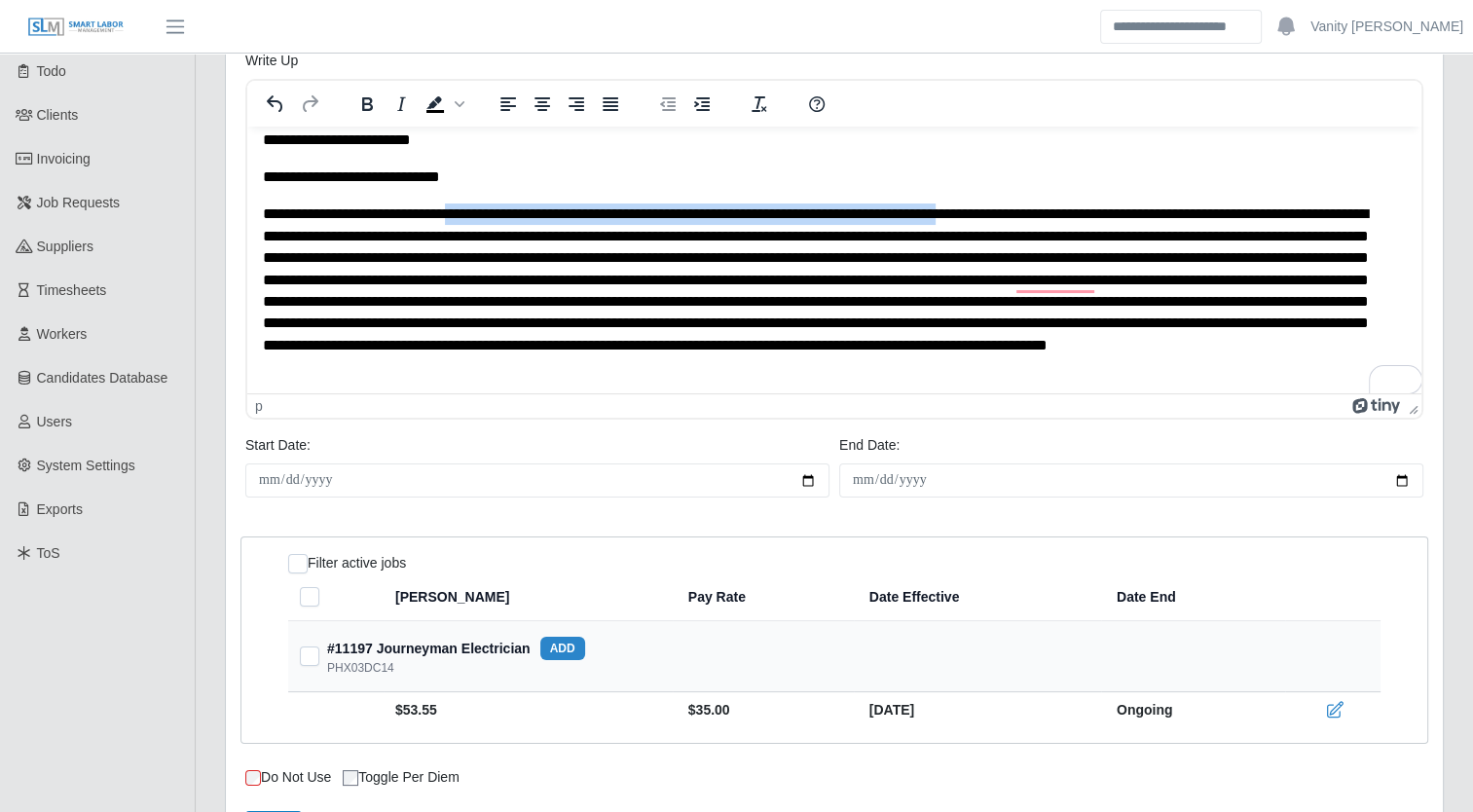
drag, startPoint x: 464, startPoint y: 212, endPoint x: 1017, endPoint y: 215, distance: 553.0
click at [1017, 215] on p "To enrich screen reader interactions, please activate Accessibility in Grammarl…" at bounding box center [827, 290] width 1129 height 174
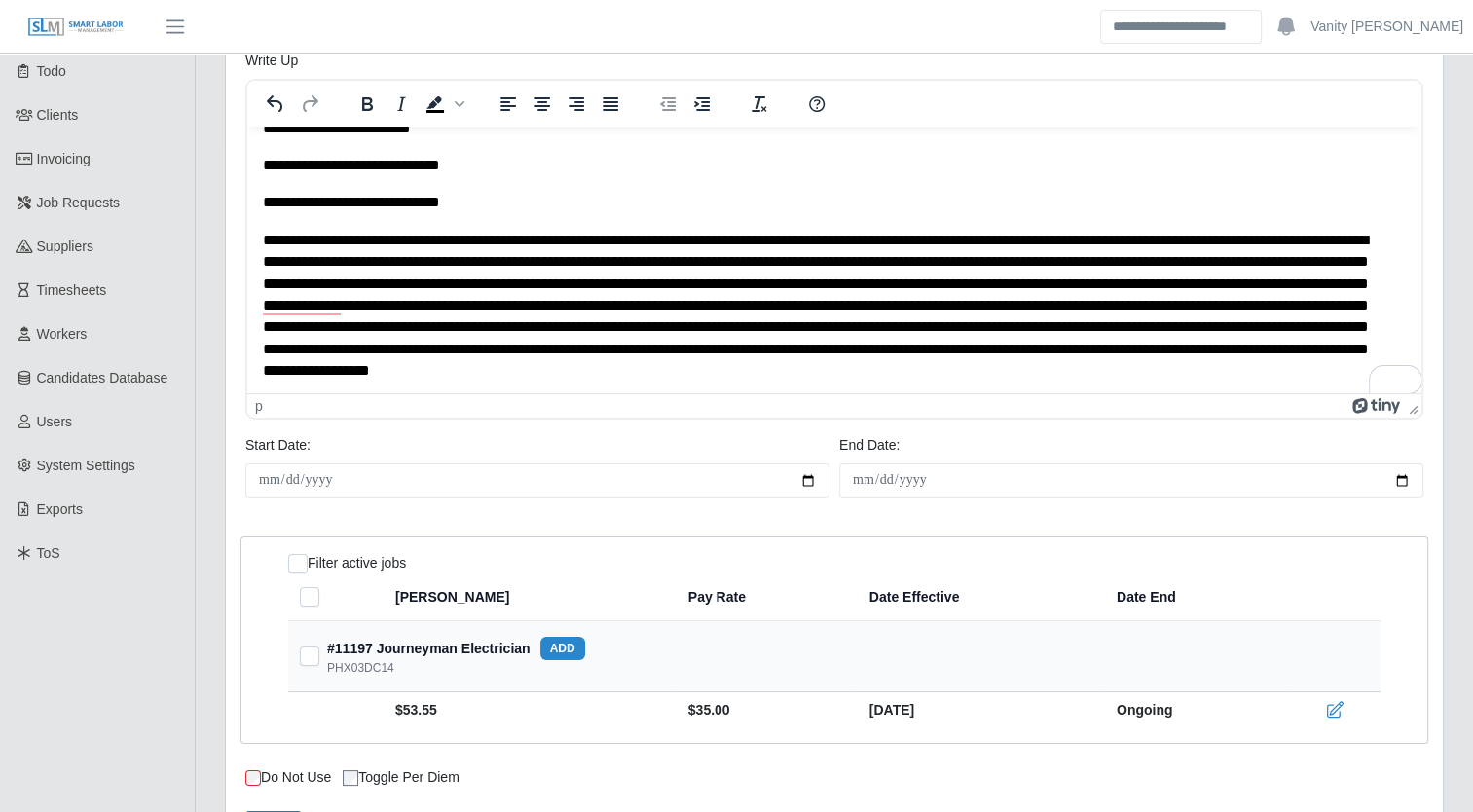
scroll to position [140, 0]
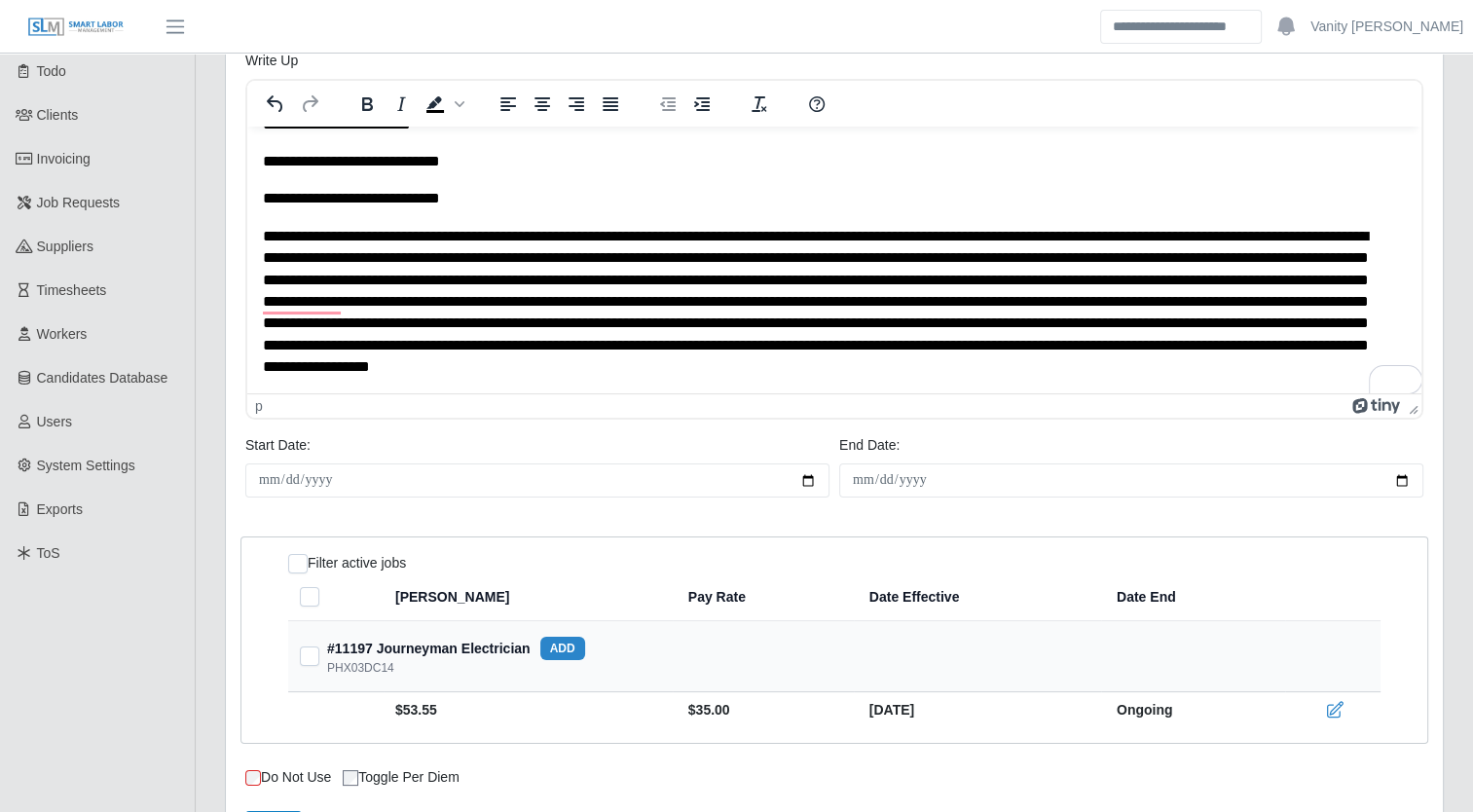
click at [346, 301] on p "To enrich screen reader interactions, please activate Accessibility in Grammarl…" at bounding box center [827, 301] width 1129 height 153
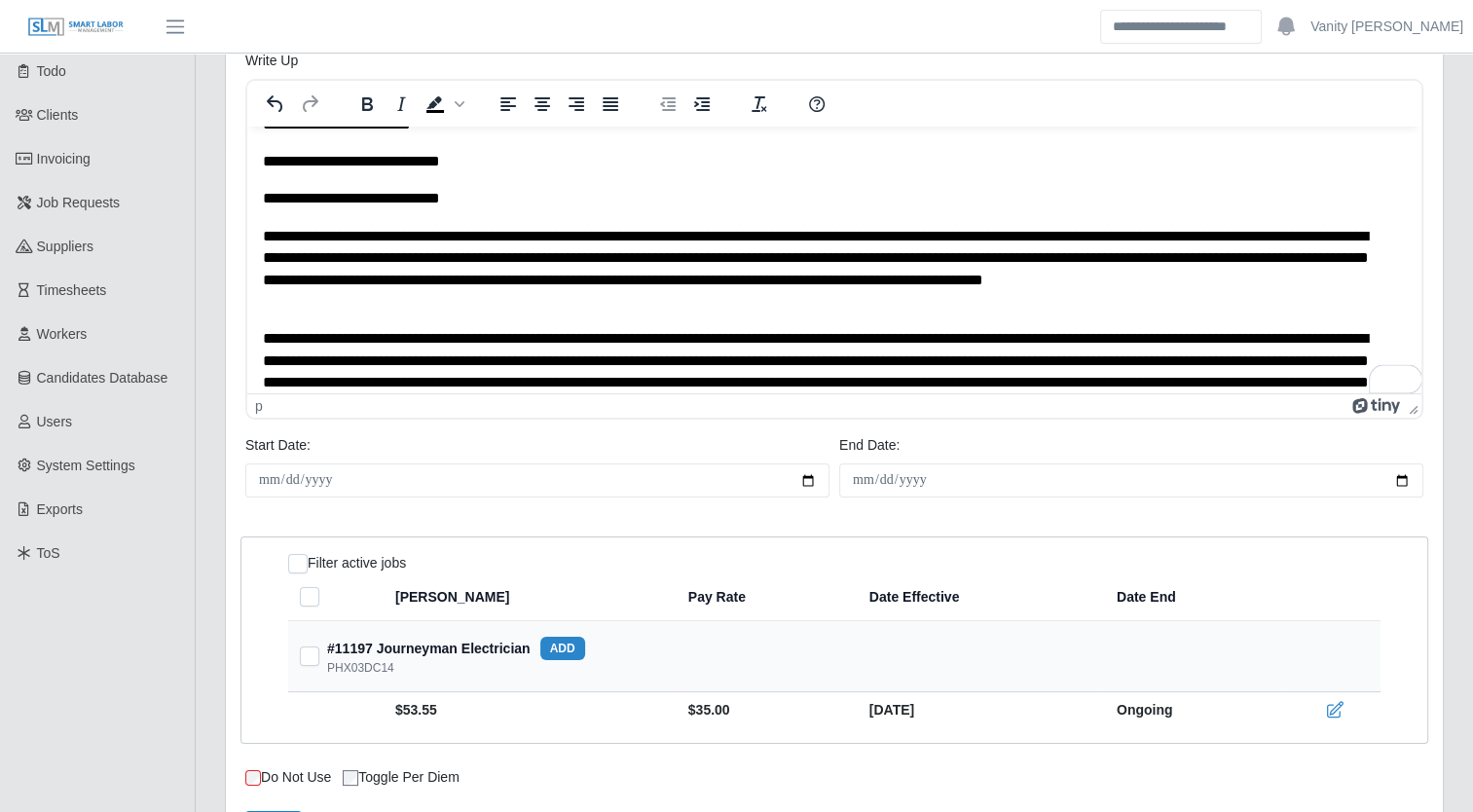
click at [361, 302] on p "**********" at bounding box center [827, 269] width 1129 height 88
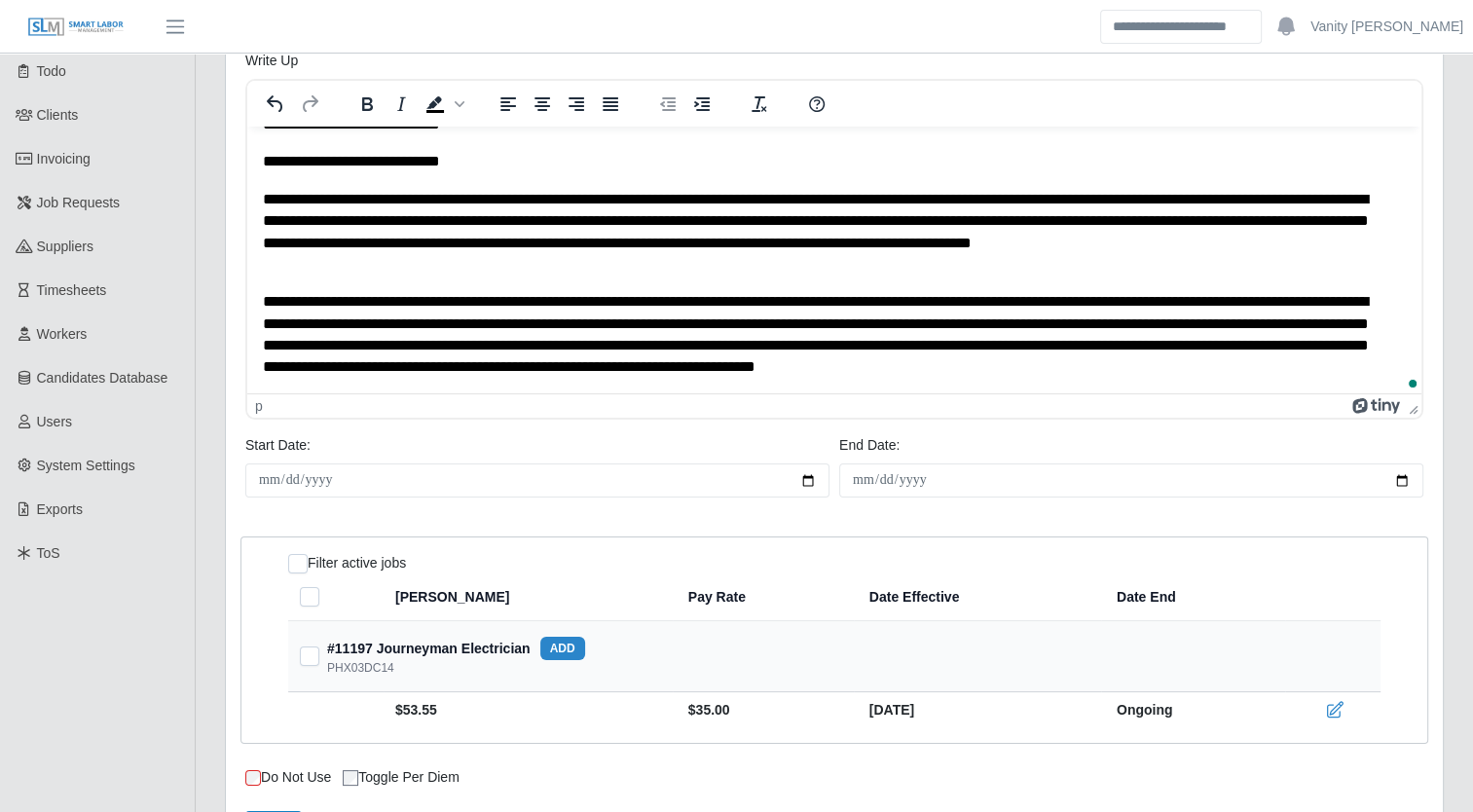
scroll to position [177, 0]
click at [808, 371] on p "**********" at bounding box center [827, 335] width 1129 height 88
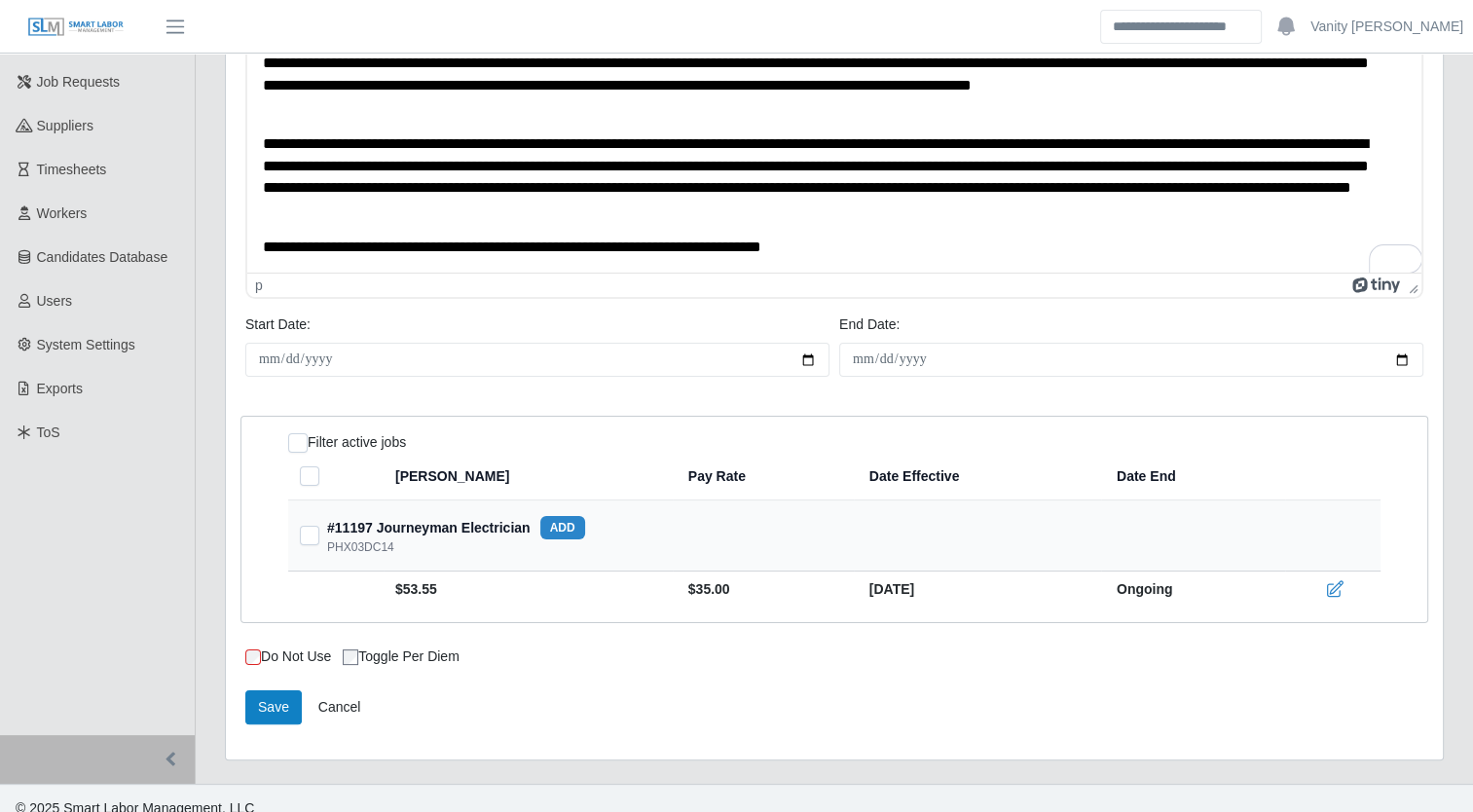
scroll to position [236, 0]
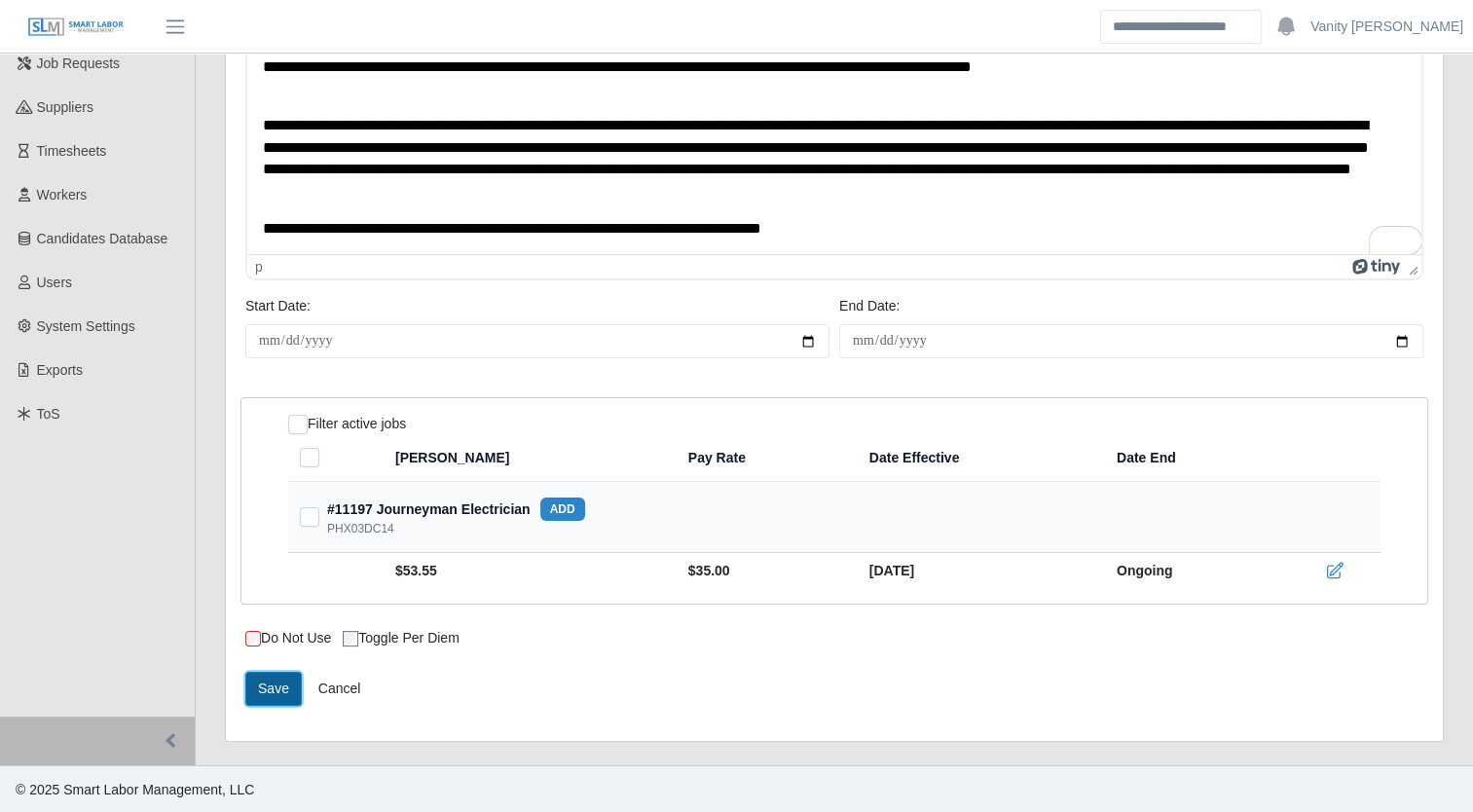
click at [272, 685] on button "Save" at bounding box center [273, 688] width 56 height 34
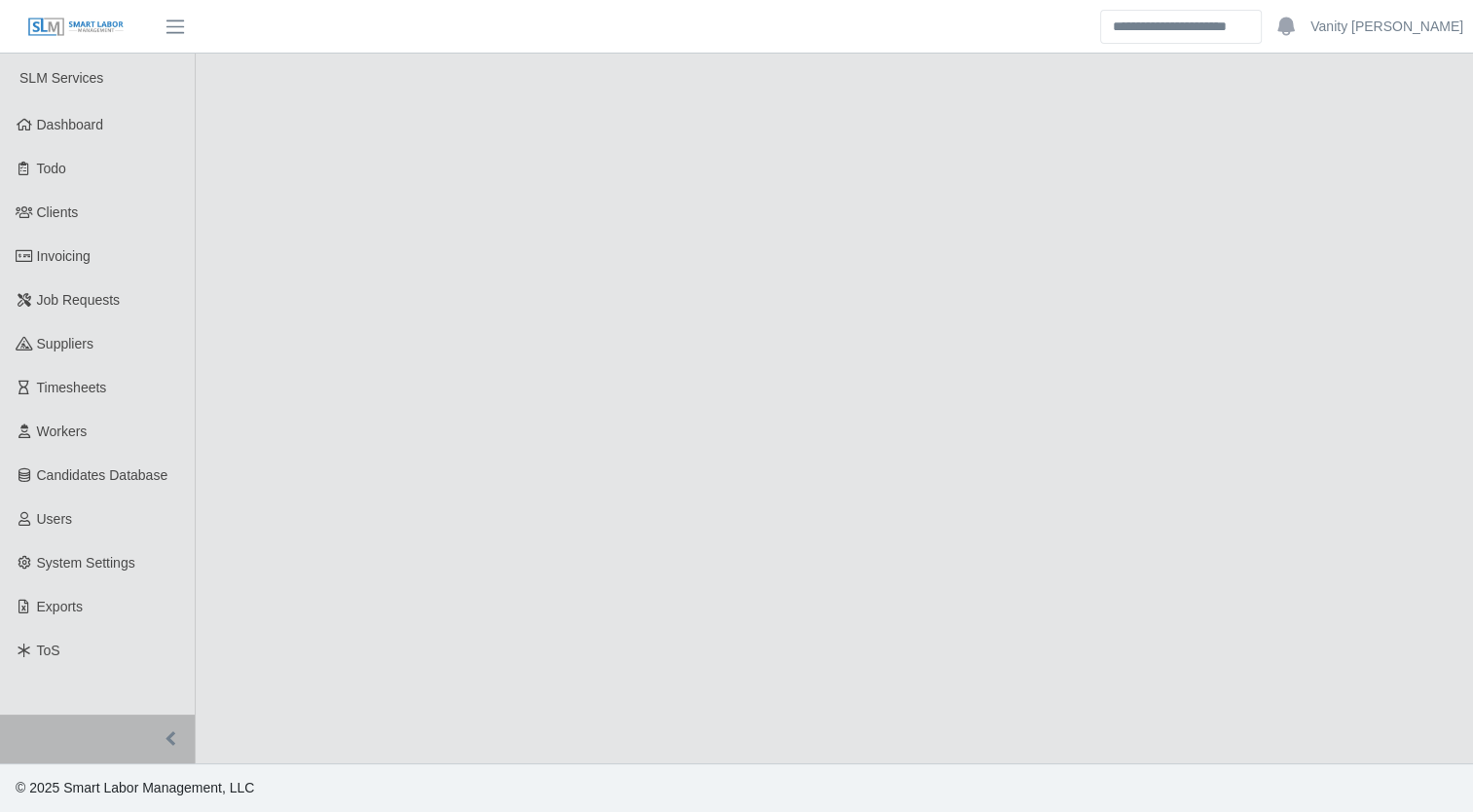
select select "****"
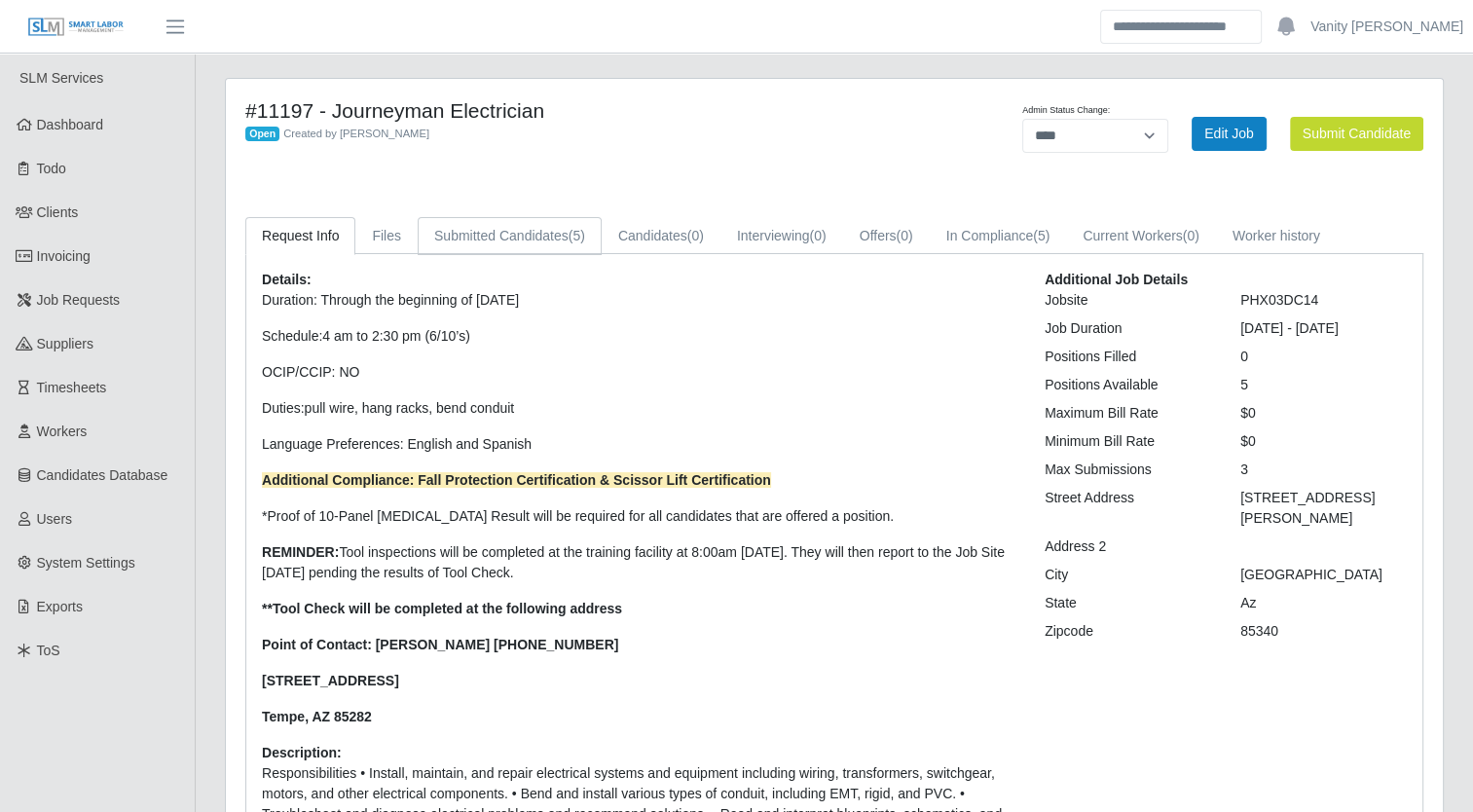
click at [568, 239] on span "(5)" at bounding box center [576, 235] width 17 height 16
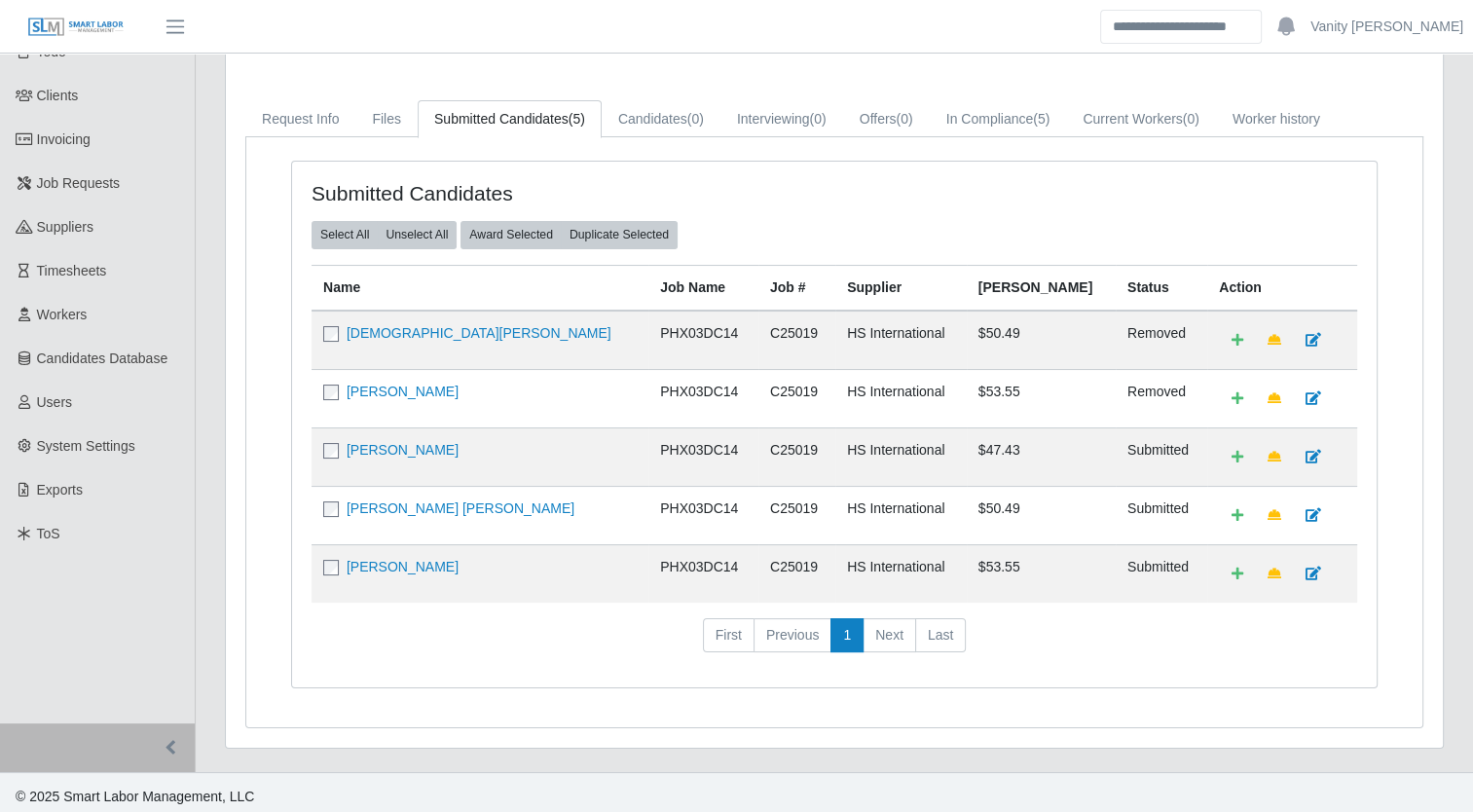
scroll to position [119, 0]
click at [414, 454] on td "[PERSON_NAME]" at bounding box center [480, 454] width 337 height 58
